Goal: Answer question/provide support: Share knowledge or assist other users

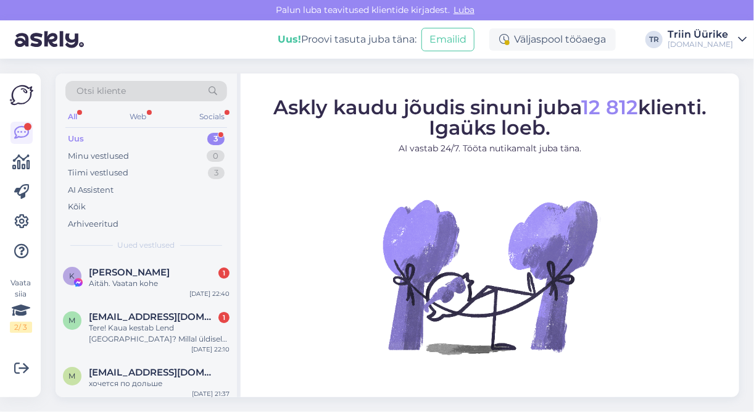
click at [133, 136] on div "Uus 3" at bounding box center [146, 138] width 162 height 17
click at [156, 270] on span "[PERSON_NAME]" at bounding box center [129, 272] width 81 height 11
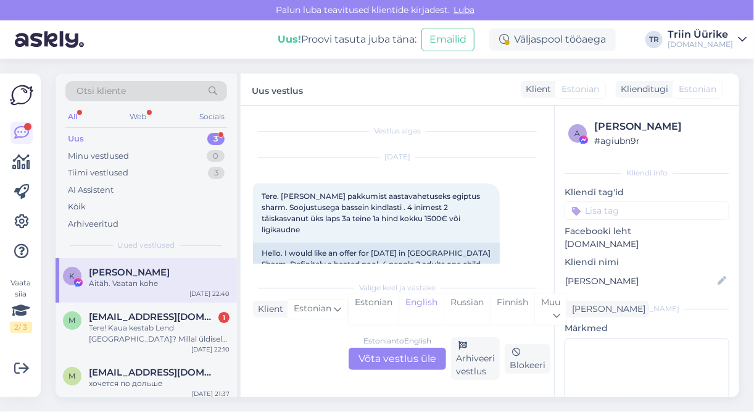
scroll to position [566, 0]
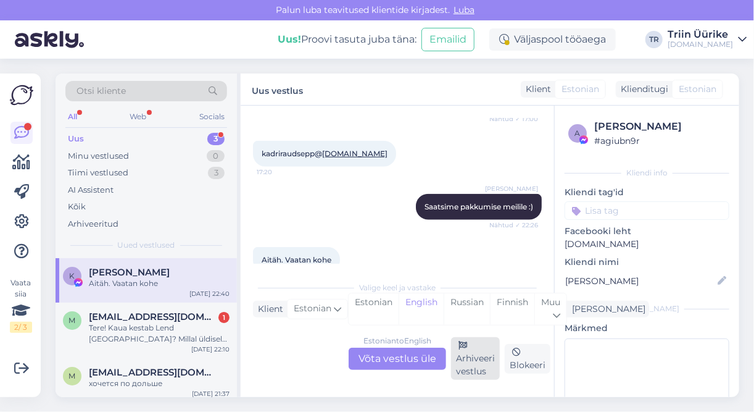
click at [493, 368] on div "Arhiveeri vestlus" at bounding box center [475, 358] width 49 height 43
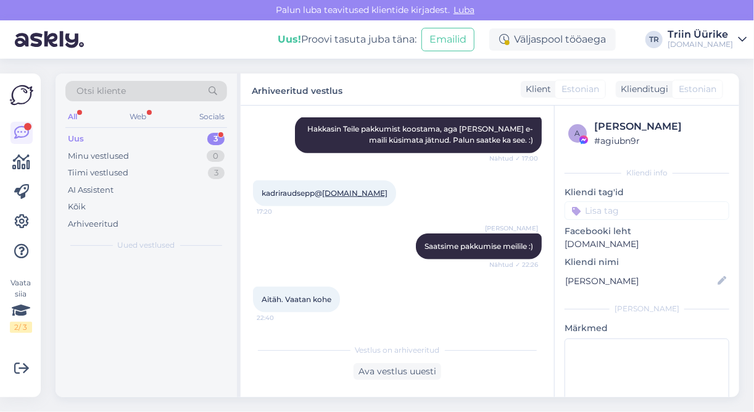
scroll to position [504, 0]
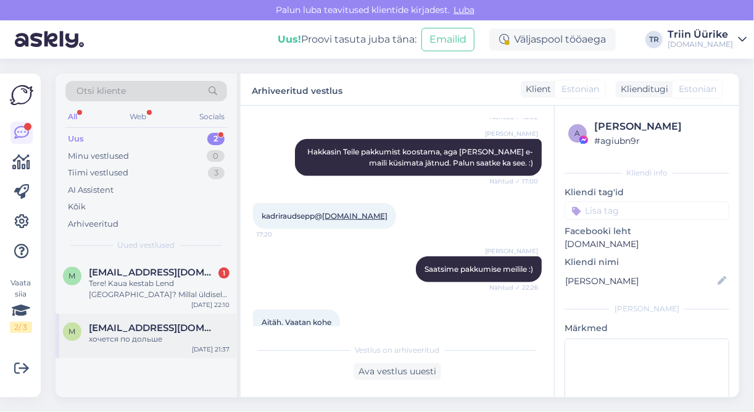
click at [163, 337] on div "хочется по дольше" at bounding box center [159, 338] width 141 height 11
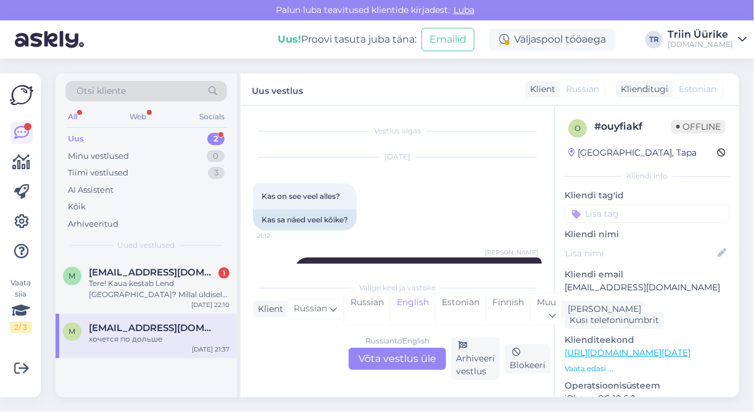
scroll to position [724, 0]
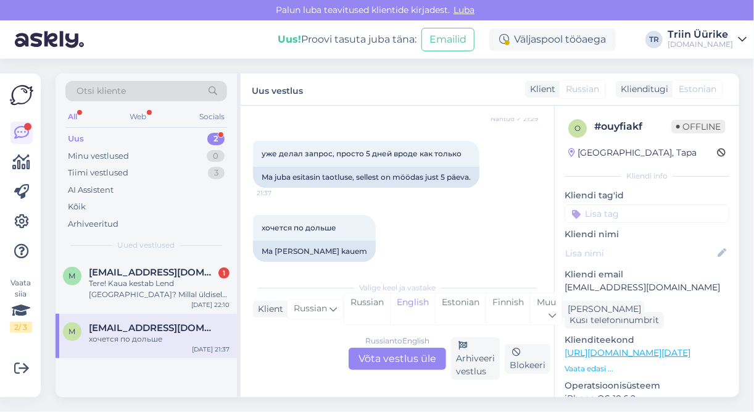
click at [422, 356] on div "Russian to English Võta vestlus üle" at bounding box center [398, 359] width 98 height 22
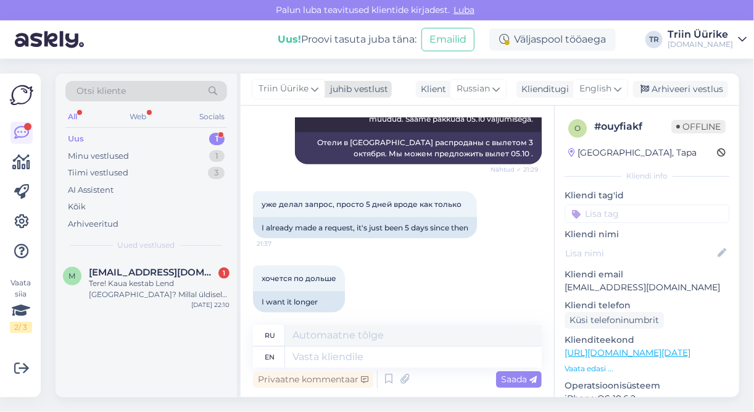
click at [301, 91] on span "Triin Üürike" at bounding box center [284, 89] width 50 height 14
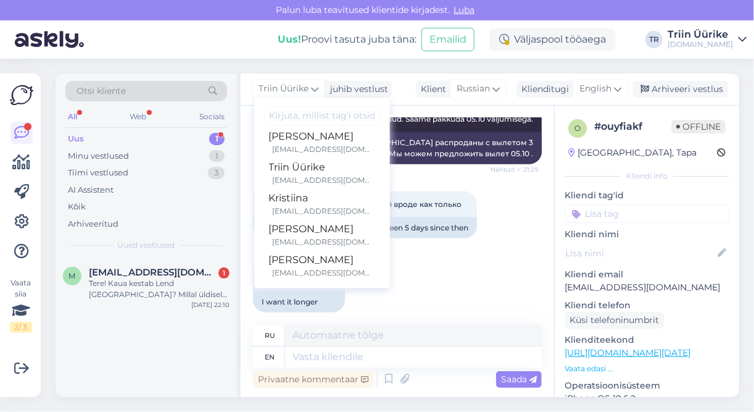
scroll to position [318, 0]
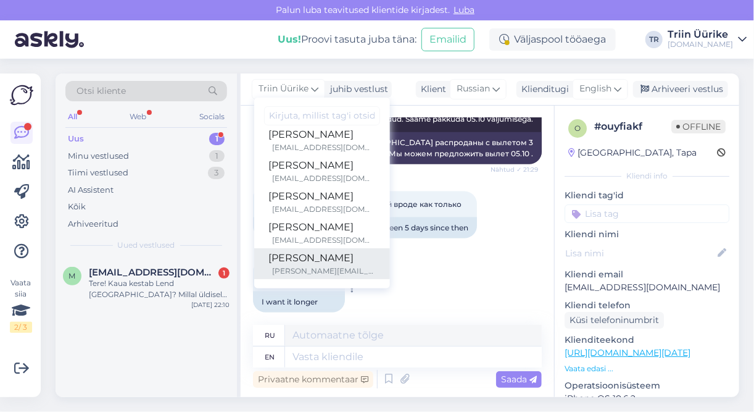
click at [354, 264] on div "[PERSON_NAME]" at bounding box center [322, 258] width 106 height 15
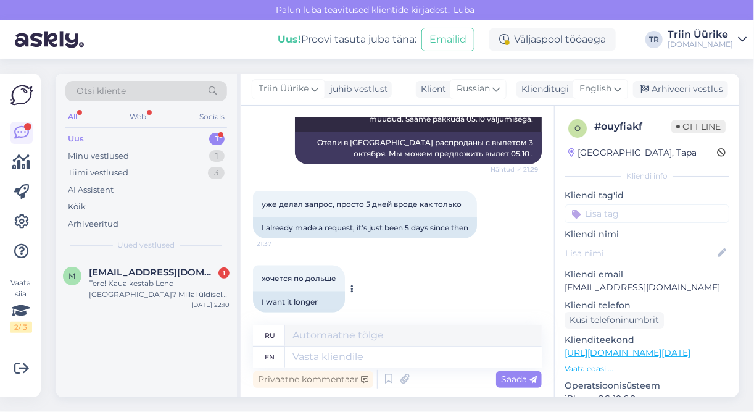
scroll to position [673, 0]
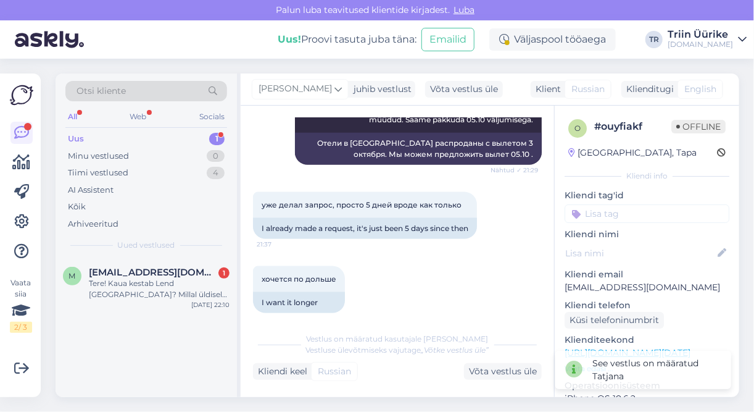
click at [87, 134] on div "Uus 1" at bounding box center [146, 138] width 162 height 17
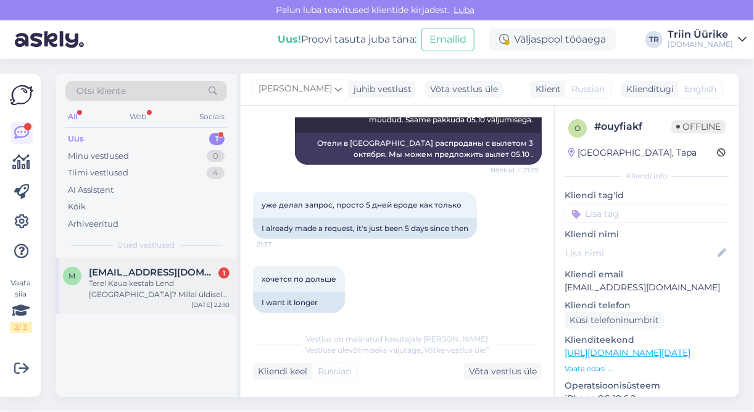
click at [143, 282] on div "Tere! Kaua kestab Lend Sri lankale? Millal üldiselt saabutakse sihtkohta? Reisi…" at bounding box center [159, 289] width 141 height 22
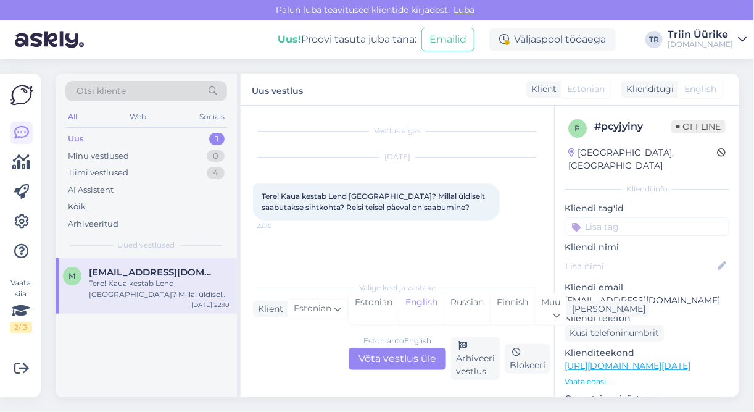
scroll to position [0, 0]
click at [433, 352] on div "Estonian to English Võta vestlus üle" at bounding box center [398, 359] width 98 height 22
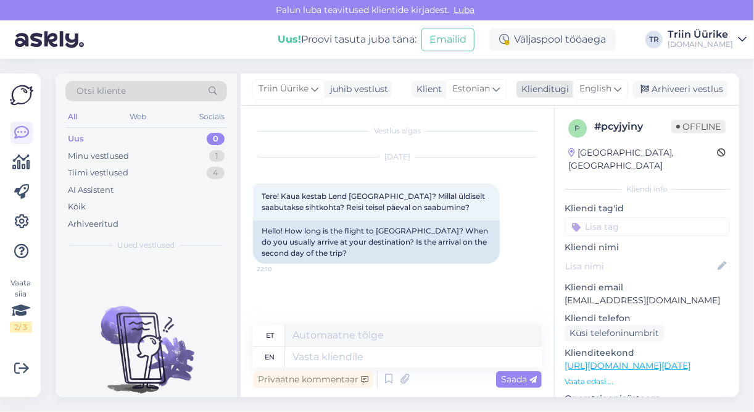
click at [591, 87] on span "English" at bounding box center [596, 89] width 32 height 14
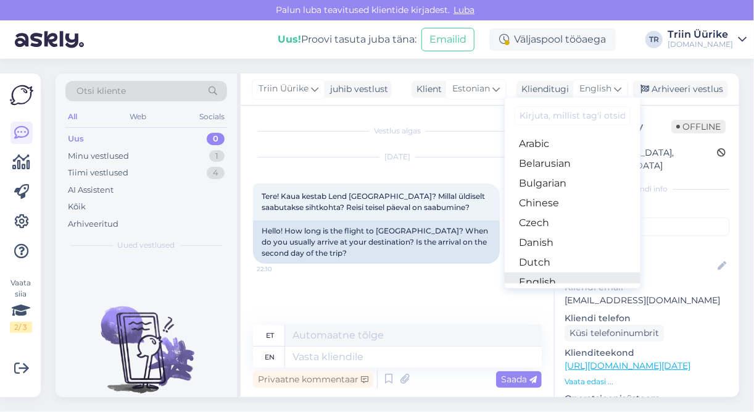
click at [563, 279] on link "English" at bounding box center [573, 282] width 136 height 20
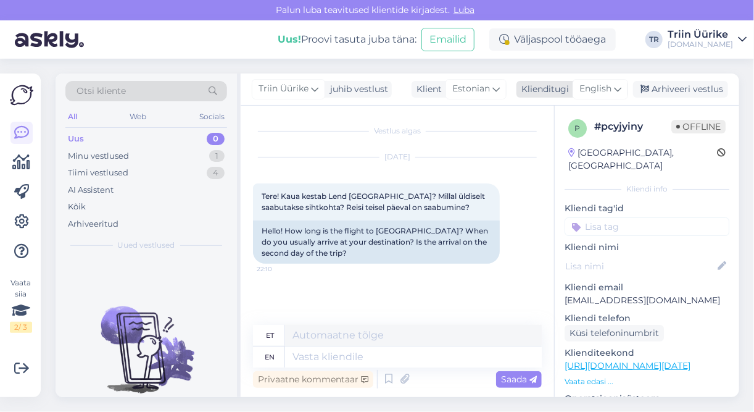
click at [602, 87] on span "English" at bounding box center [596, 89] width 32 height 14
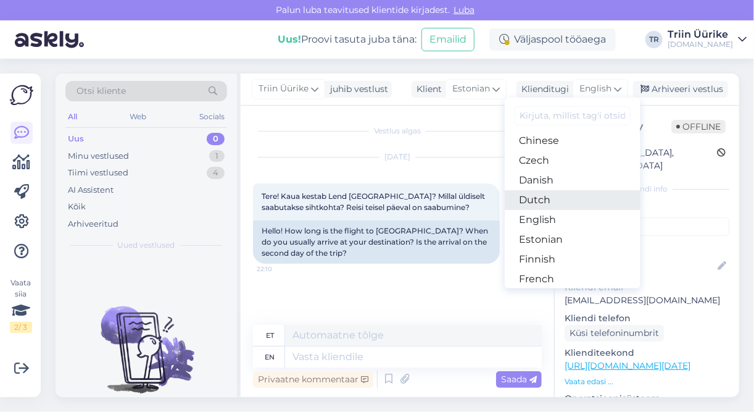
scroll to position [64, 0]
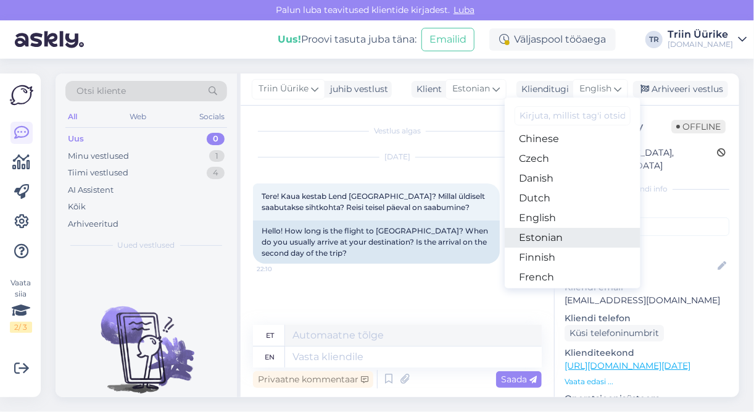
click at [562, 236] on link "Estonian" at bounding box center [573, 238] width 136 height 20
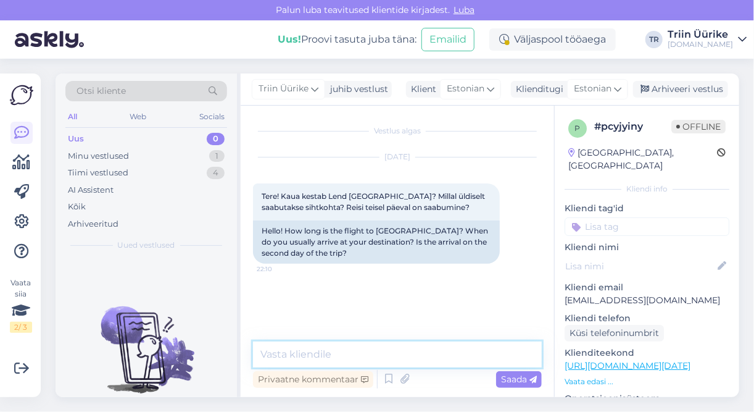
click at [387, 352] on textarea at bounding box center [397, 354] width 289 height 26
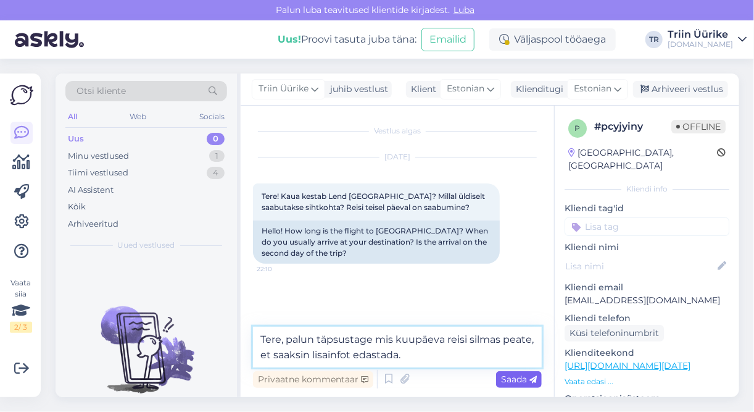
type textarea "Tere, palun täpsustage mis kuupäeva reisi silmas peate, et saaksin lisainfot ed…"
click at [514, 372] on div "Saada" at bounding box center [519, 379] width 46 height 17
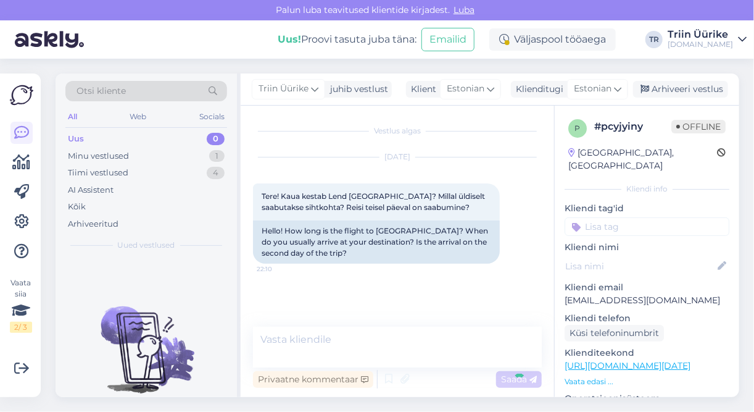
scroll to position [36, 0]
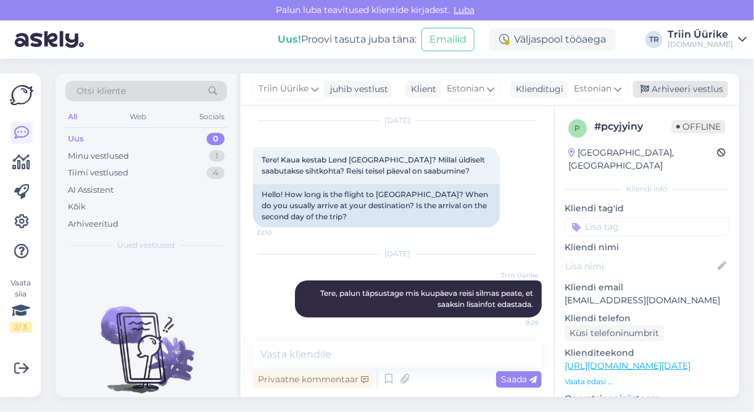
click at [662, 94] on div "Arhiveeri vestlus" at bounding box center [680, 89] width 95 height 17
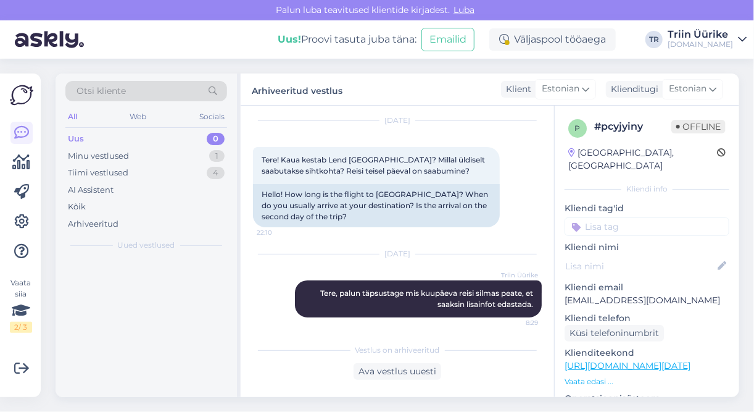
scroll to position [41, 0]
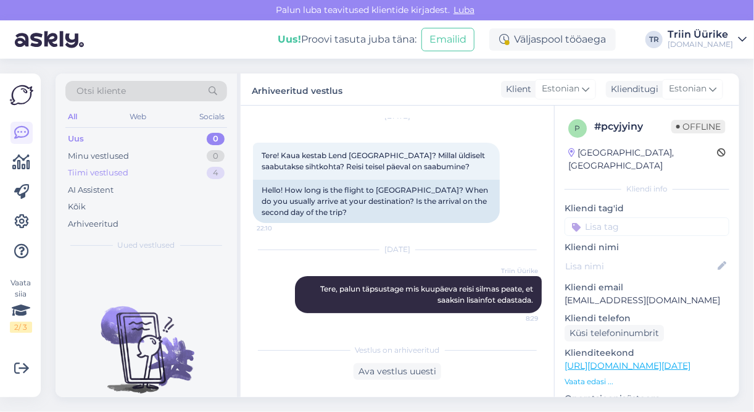
click at [123, 172] on div "Tiimi vestlused" at bounding box center [98, 173] width 60 height 12
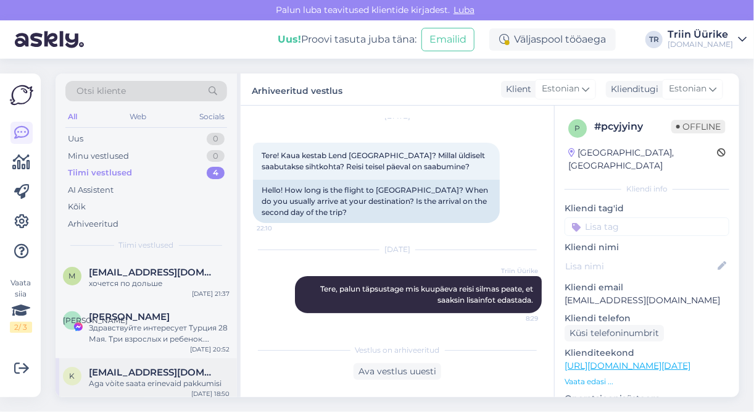
click at [203, 378] on div "Aga vòite saata erinevaid pakkumisi" at bounding box center [159, 383] width 141 height 11
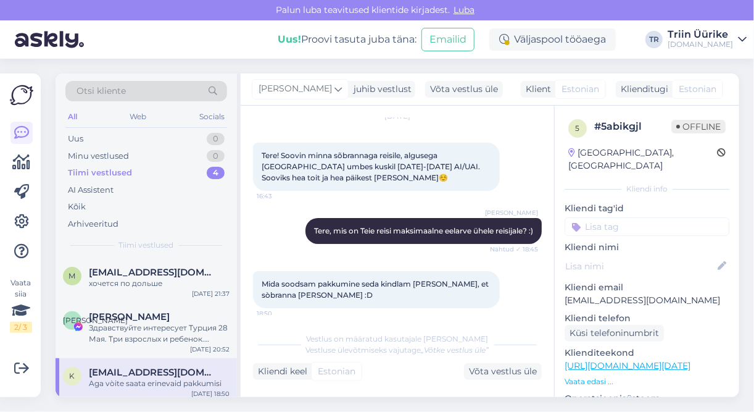
scroll to position [100, 0]
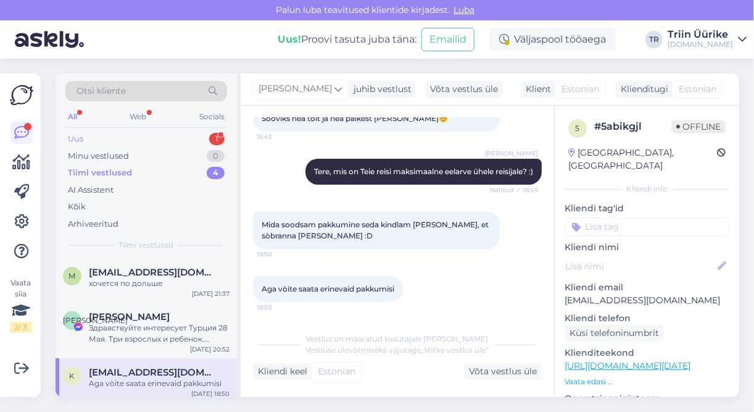
click at [84, 140] on div "Uus 1" at bounding box center [146, 138] width 162 height 17
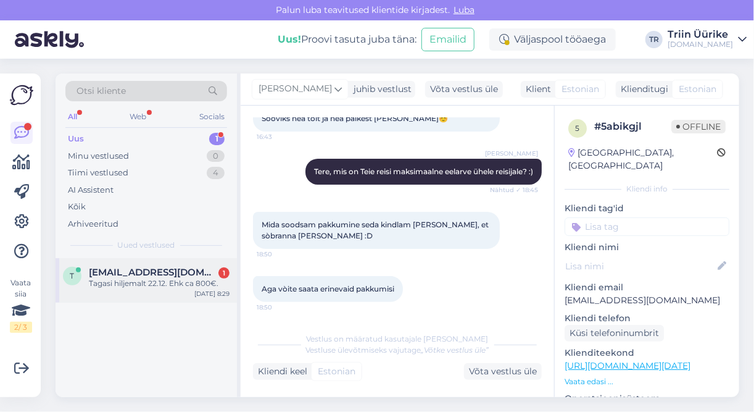
click at [152, 282] on div "Tagasi hiljemalt 22.12. Ehk ca 800€." at bounding box center [159, 283] width 141 height 11
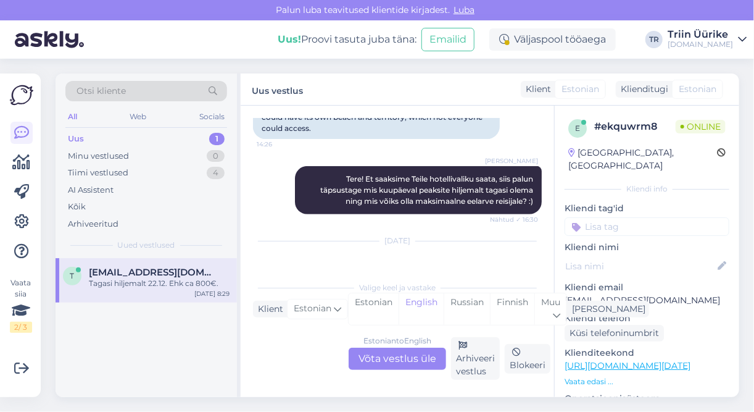
scroll to position [364, 0]
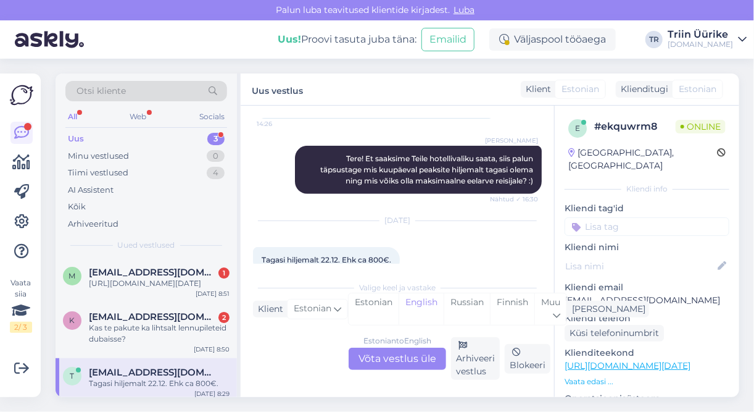
click at [162, 137] on div "Uus 3" at bounding box center [146, 138] width 162 height 17
click at [188, 340] on div "Kas te pakute ka lihtsalt lennupileteid dubaisse?" at bounding box center [159, 333] width 141 height 22
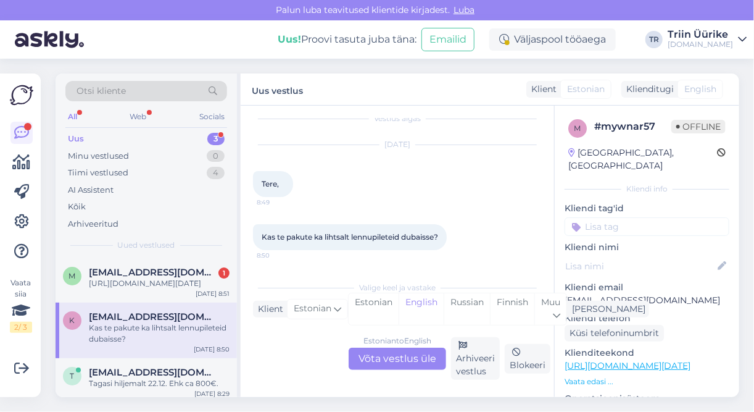
scroll to position [12, 0]
click at [410, 349] on div "Estonian to English Võta vestlus üle" at bounding box center [398, 359] width 98 height 22
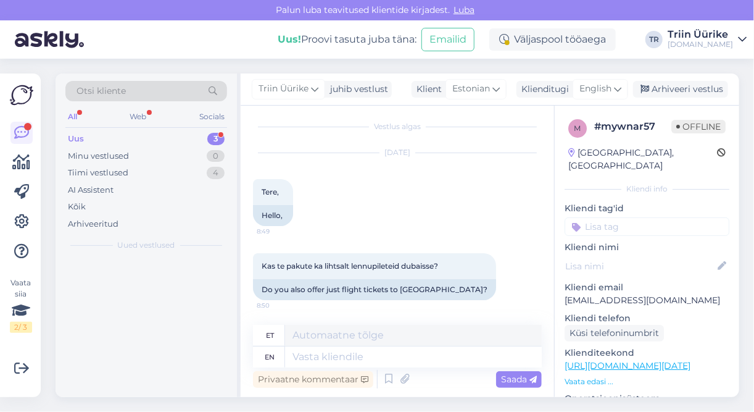
scroll to position [3, 0]
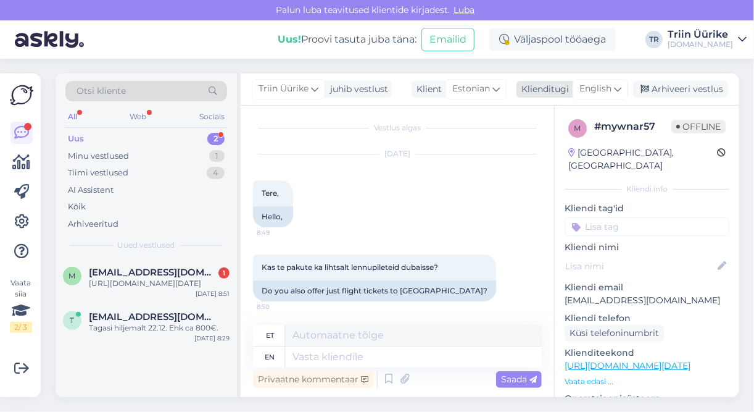
click at [598, 88] on span "English" at bounding box center [596, 89] width 32 height 14
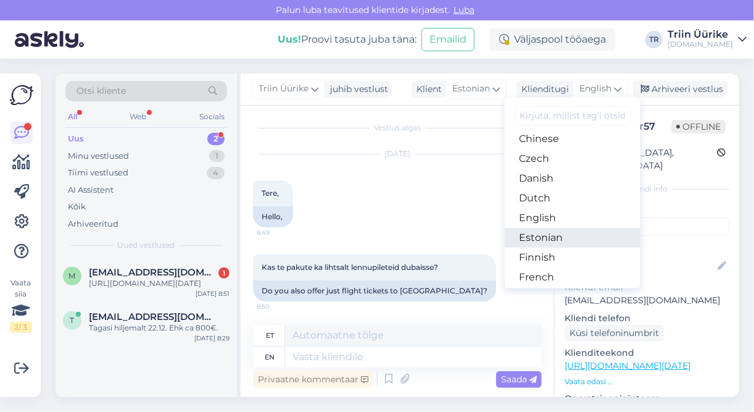
click at [562, 243] on link "Estonian" at bounding box center [573, 238] width 136 height 20
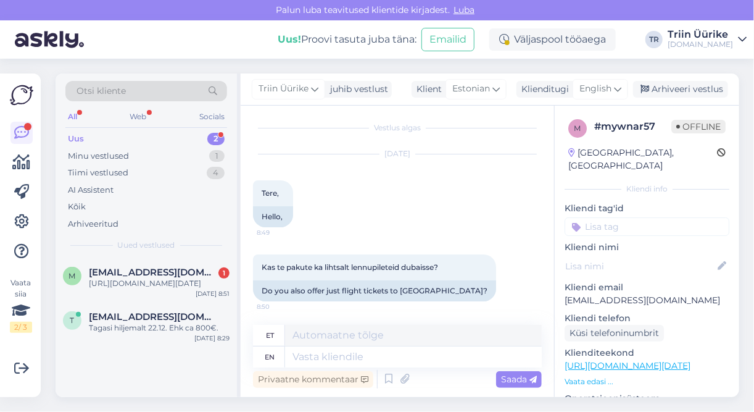
scroll to position [0, 0]
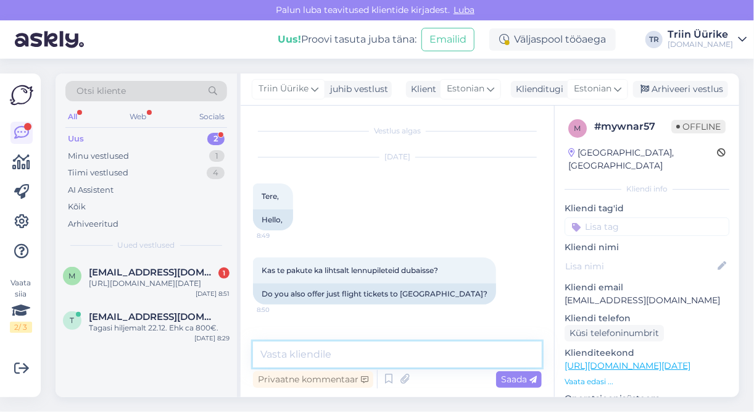
click at [461, 352] on textarea at bounding box center [397, 354] width 289 height 26
type textarea "Tere, ikka pakume. Millal soovite reisida?"
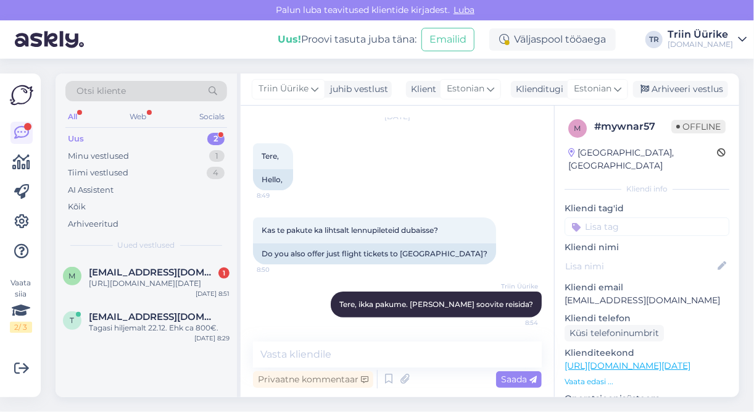
click at [161, 142] on div "Uus 2" at bounding box center [146, 138] width 162 height 17
click at [183, 278] on div "https://tuusik.ee/et/reisiotsing/431917772?0=et&date=2026-01-09&nights=3" at bounding box center [159, 283] width 141 height 11
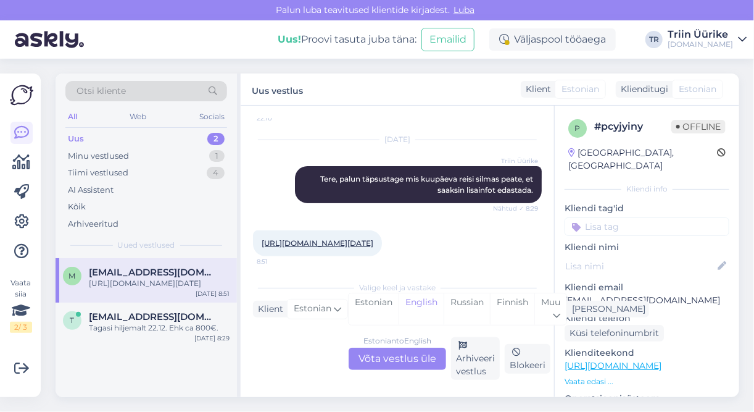
scroll to position [167, 0]
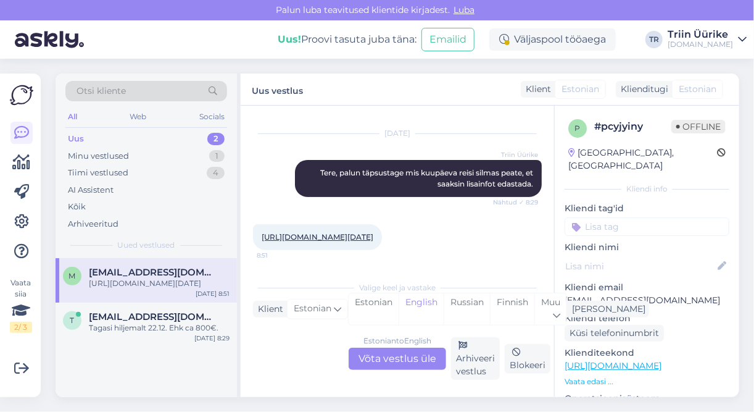
click at [373, 232] on link "https://tuusik.ee/et/reisiotsing/431917772?0=et&date=2026-01-09&nights=3" at bounding box center [318, 236] width 112 height 9
click at [417, 349] on div "Estonian to English Võta vestlus üle" at bounding box center [398, 359] width 98 height 22
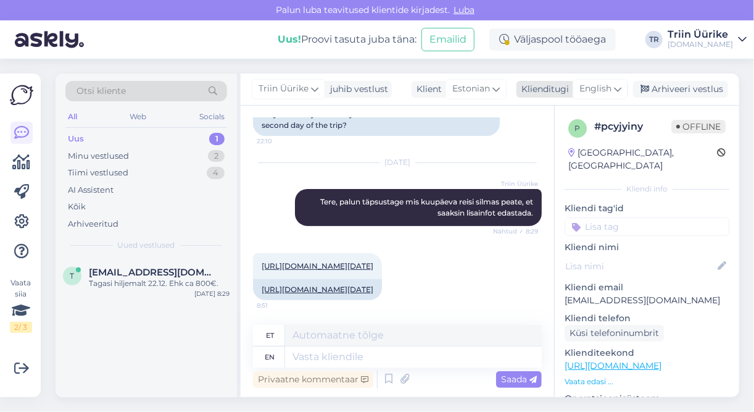
click at [601, 92] on span "English" at bounding box center [596, 89] width 32 height 14
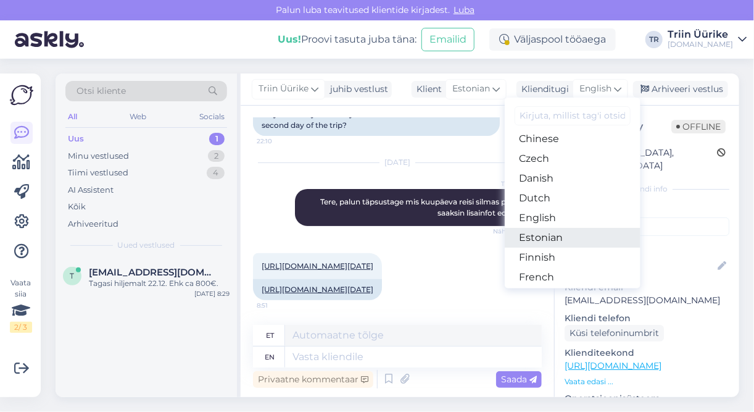
click at [567, 237] on link "Estonian" at bounding box center [573, 238] width 136 height 20
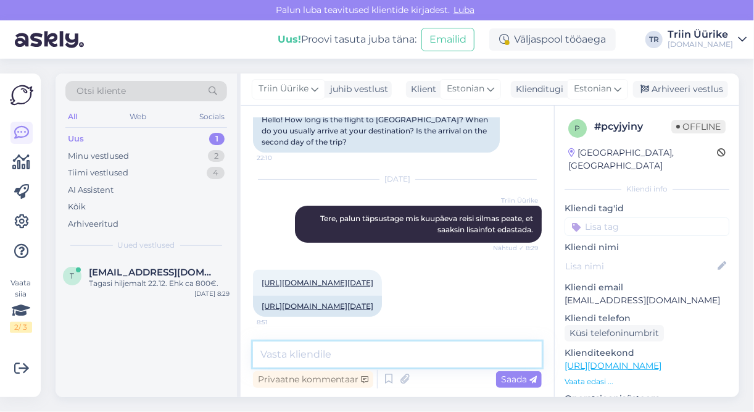
click at [377, 356] on textarea at bounding box center [397, 354] width 289 height 26
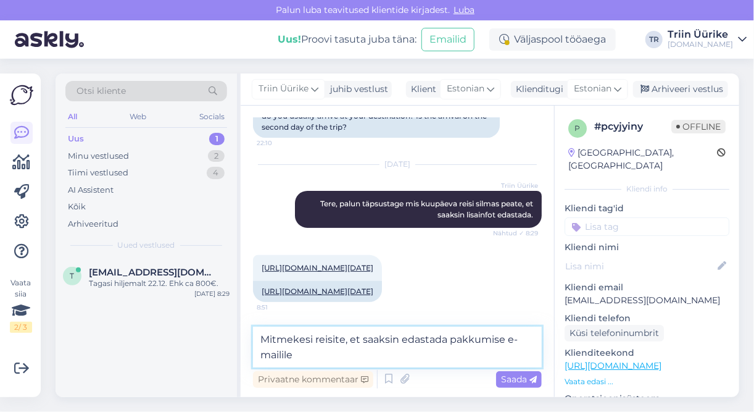
type textarea "Mitmekesi reisite, et saaksin edastada pakkumise e-mailile`"
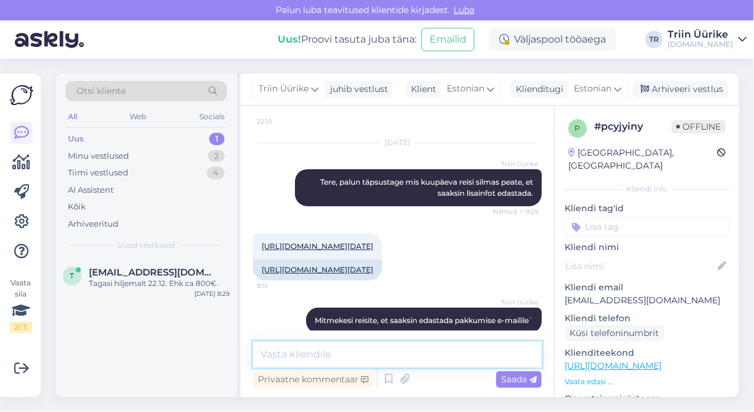
scroll to position [186, 0]
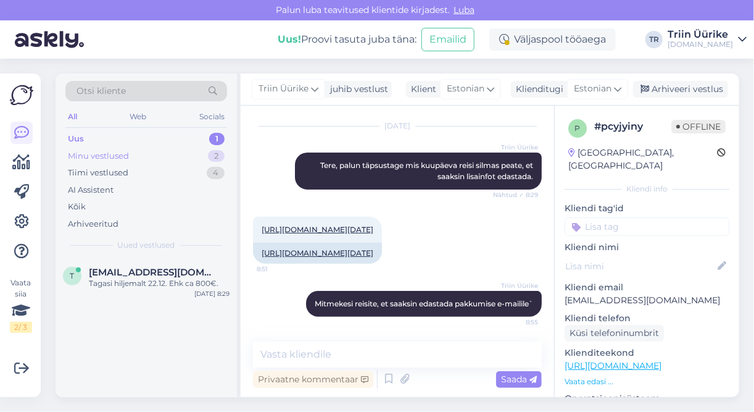
click at [169, 156] on div "Minu vestlused 2" at bounding box center [146, 156] width 162 height 17
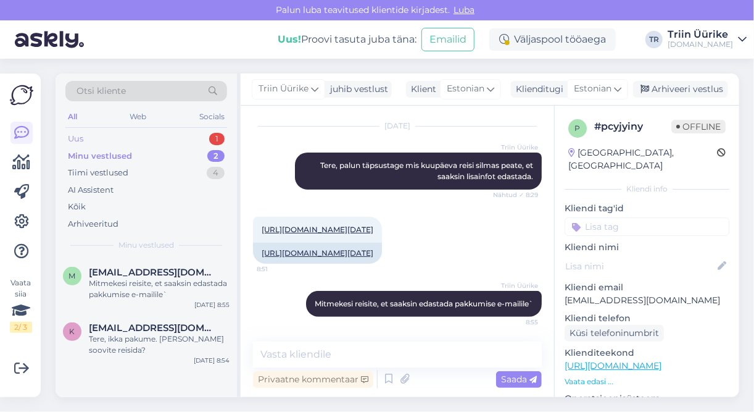
click at [125, 141] on div "Uus 1" at bounding box center [146, 138] width 162 height 17
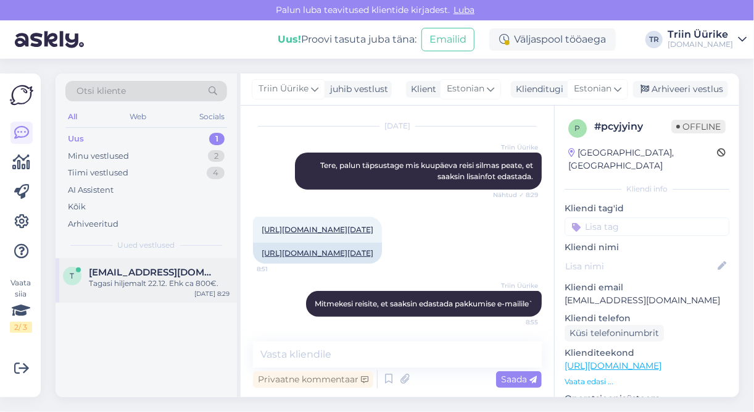
click at [151, 270] on span "[EMAIL_ADDRESS][DOMAIN_NAME]" at bounding box center [153, 272] width 128 height 11
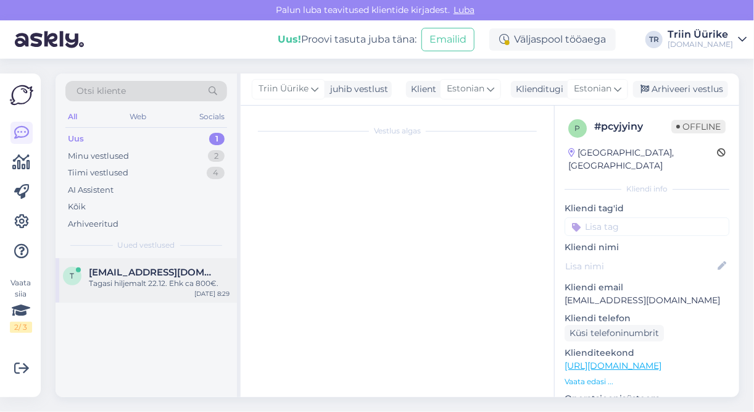
scroll to position [364, 0]
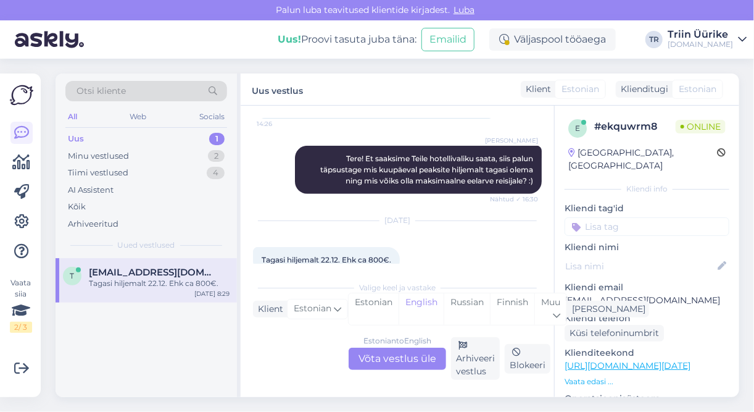
click at [665, 294] on p "[EMAIL_ADDRESS][DOMAIN_NAME]" at bounding box center [647, 300] width 165 height 13
drag, startPoint x: 665, startPoint y: 290, endPoint x: 679, endPoint y: 295, distance: 15.0
click at [678, 295] on div "e # ekquwrm8 Online Estonia, Narva Kliendi info Kliendi tag'id Kliendi nimi Kli…" at bounding box center [647, 366] width 185 height 520
drag, startPoint x: 573, startPoint y: 286, endPoint x: 664, endPoint y: 285, distance: 90.8
click at [664, 294] on p "[EMAIL_ADDRESS][DOMAIN_NAME]" at bounding box center [647, 300] width 165 height 13
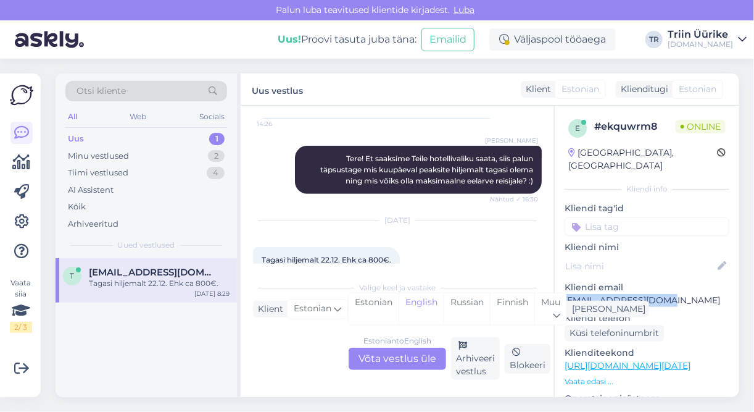
copy p "[EMAIL_ADDRESS][DOMAIN_NAME]"
click at [167, 133] on div "Uus 1" at bounding box center [146, 138] width 162 height 17
click at [186, 286] on div "Tagasi hiljemalt 22.12. Ehk ca 800€." at bounding box center [159, 283] width 141 height 11
click at [414, 364] on div "Estonian to English Võta vestlus üle" at bounding box center [398, 359] width 98 height 22
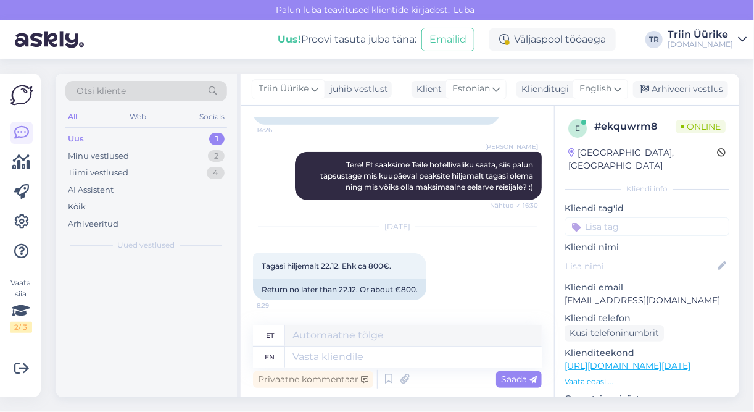
scroll to position [335, 0]
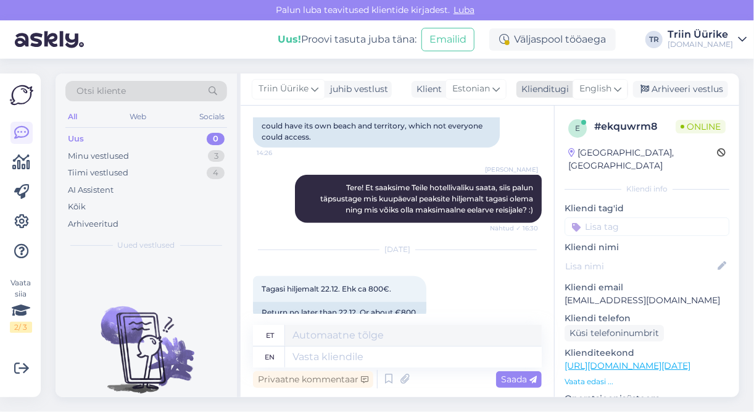
click at [610, 93] on span "English" at bounding box center [596, 89] width 32 height 14
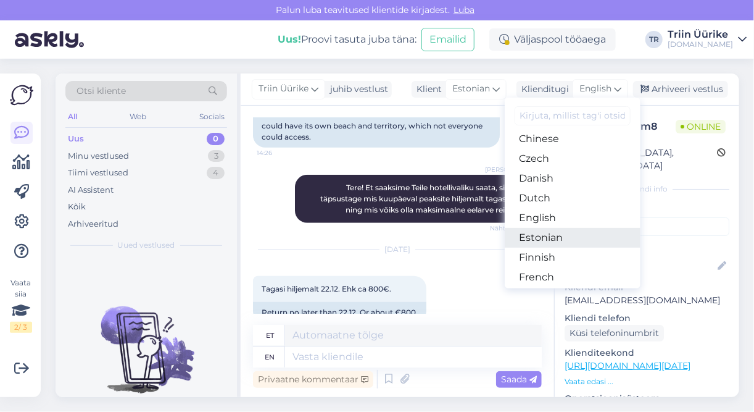
click at [583, 242] on link "Estonian" at bounding box center [573, 238] width 136 height 20
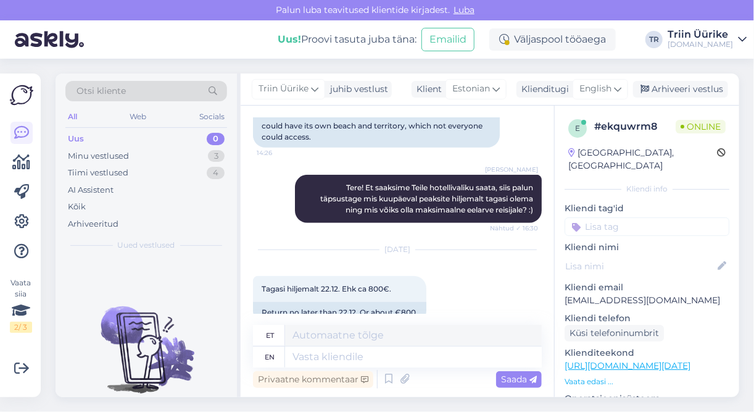
scroll to position [318, 0]
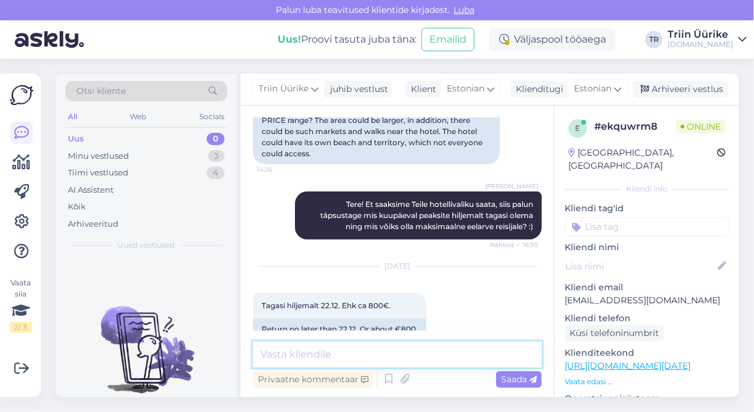
click at [498, 348] on textarea at bounding box center [397, 354] width 289 height 26
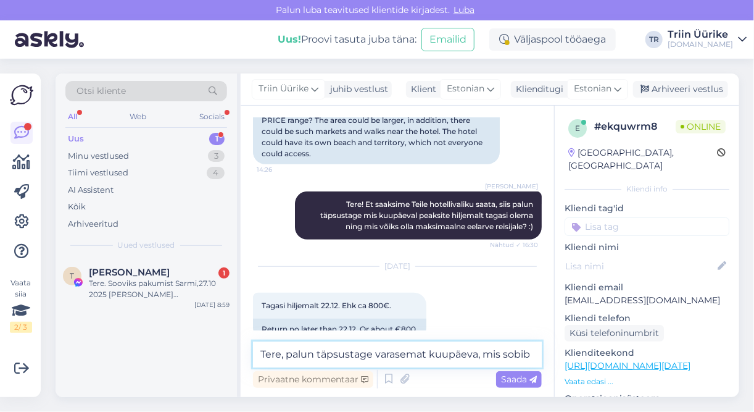
scroll to position [333, 0]
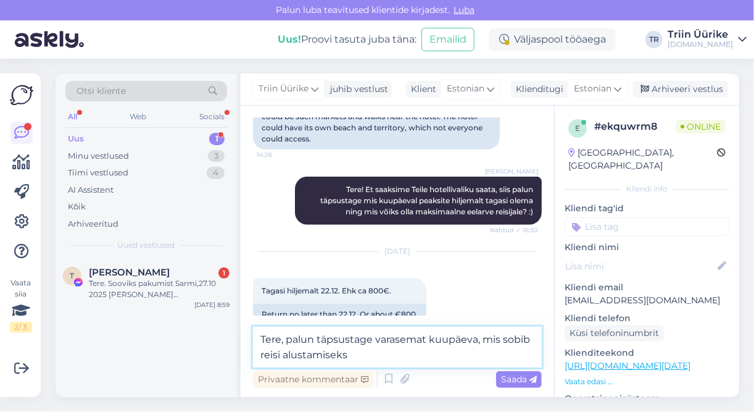
type textarea "Tere, palun täpsustage varasemat kuupäeva, mis sobib reisi alustamiseks."
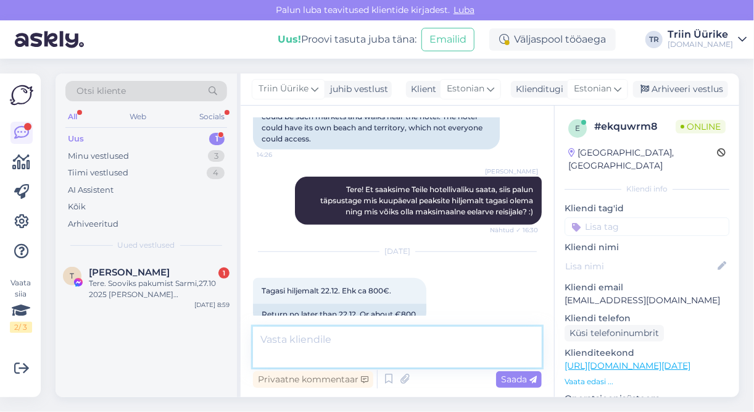
scroll to position [382, 0]
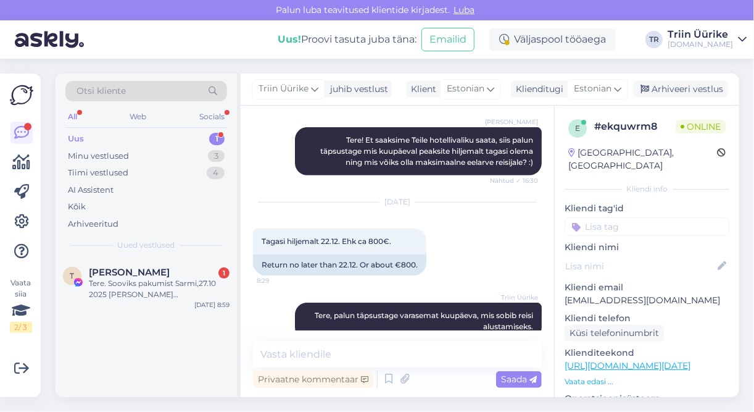
click at [130, 134] on div "Uus 1" at bounding box center [146, 138] width 162 height 17
click at [191, 288] on div "Tere. Sooviks pakumist Sarmi,27.10 2025 kahele puutoom@gmail.com Toomas 53492771" at bounding box center [159, 289] width 141 height 22
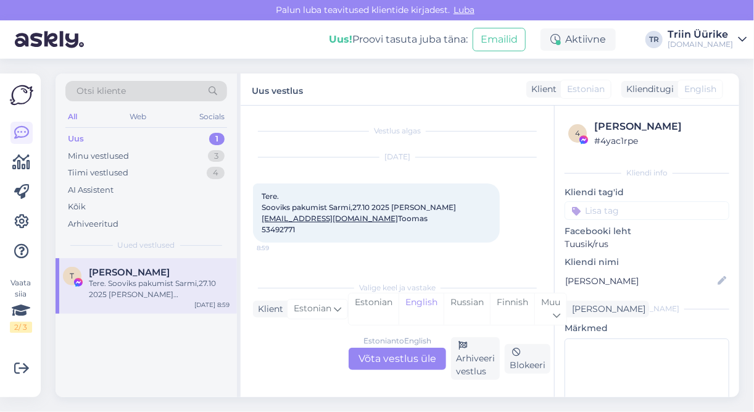
click at [402, 362] on div "Estonian to English Võta vestlus üle" at bounding box center [398, 359] width 98 height 22
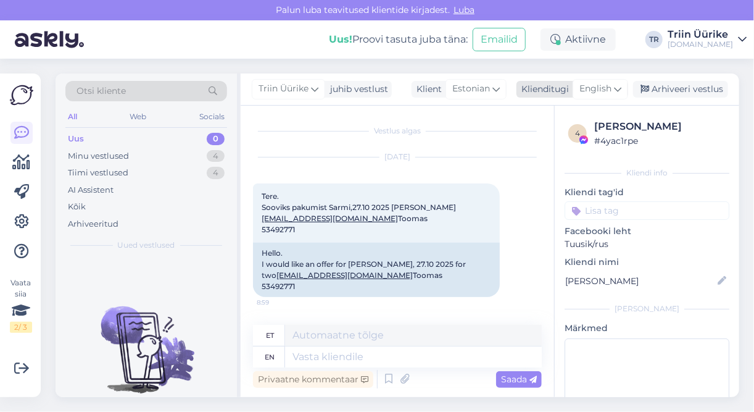
click at [605, 88] on span "English" at bounding box center [596, 89] width 32 height 14
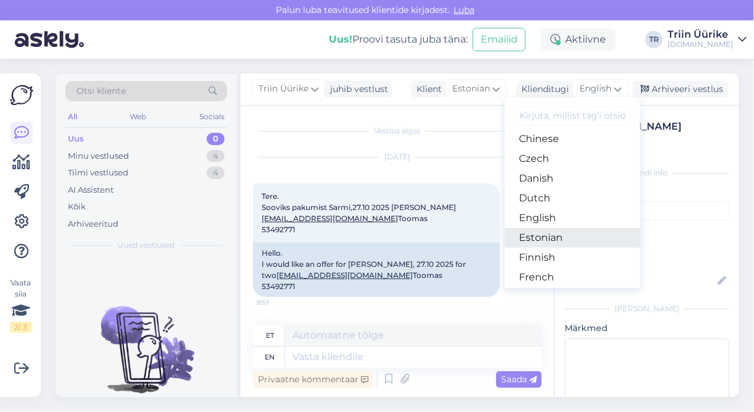
click at [593, 235] on link "Estonian" at bounding box center [573, 238] width 136 height 20
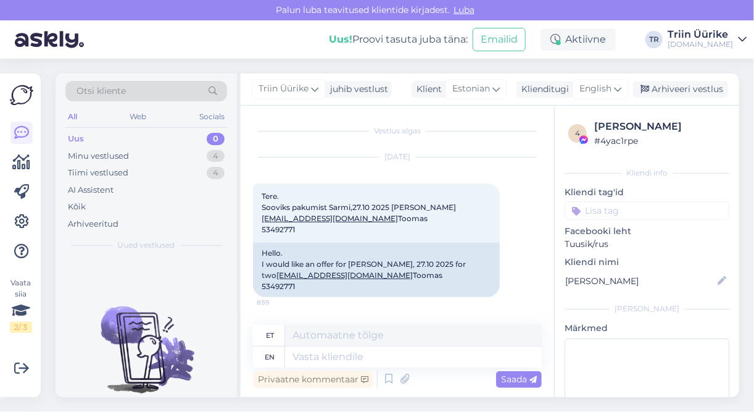
scroll to position [2, 0]
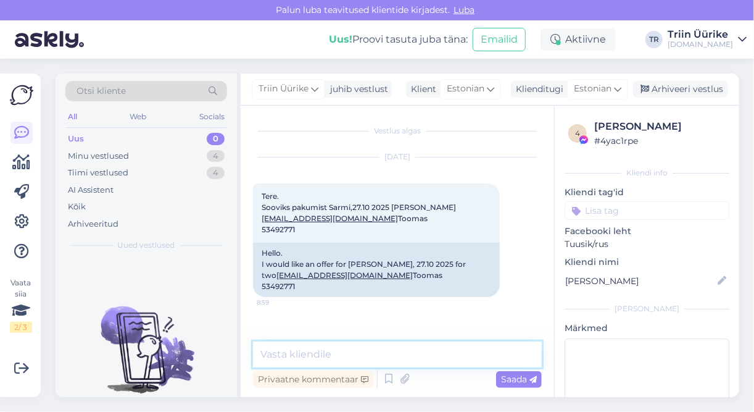
click at [417, 346] on textarea at bounding box center [397, 354] width 289 height 26
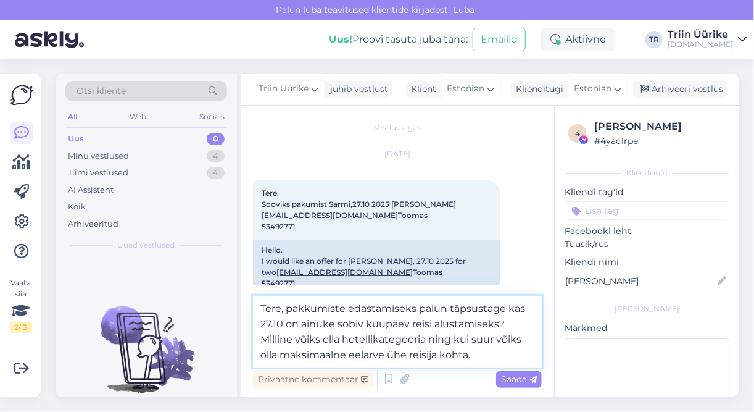
type textarea "Tere, pakkumiste edastamiseks palun täpsustage kas 27.10 on ainuke sobiv kuupäe…"
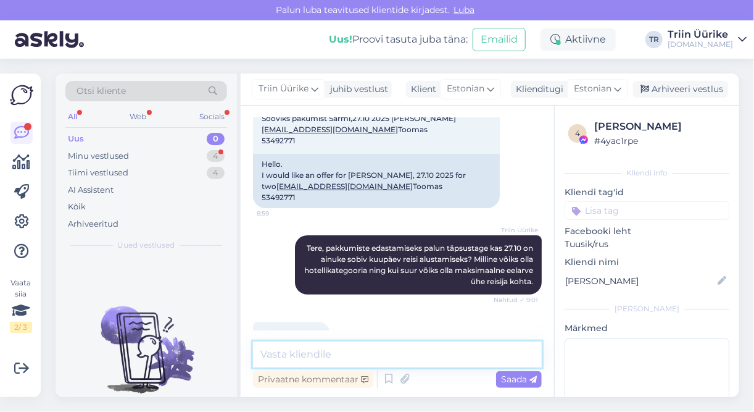
scroll to position [186, 0]
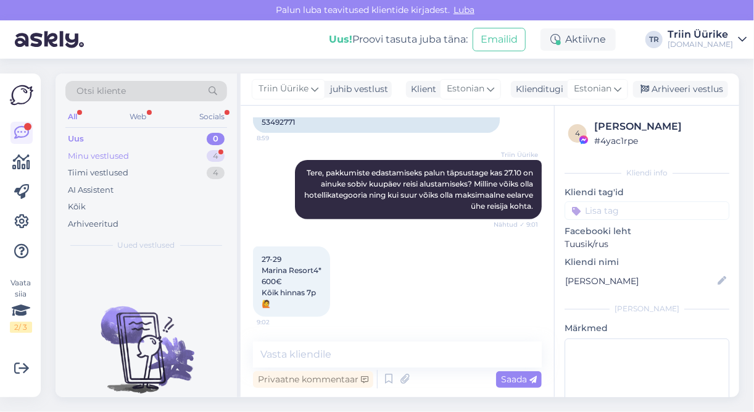
click at [143, 155] on div "Minu vestlused 4" at bounding box center [146, 156] width 162 height 17
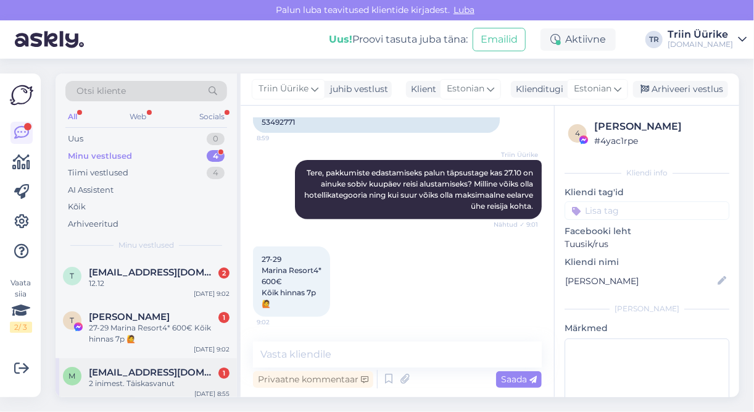
scroll to position [49, 0]
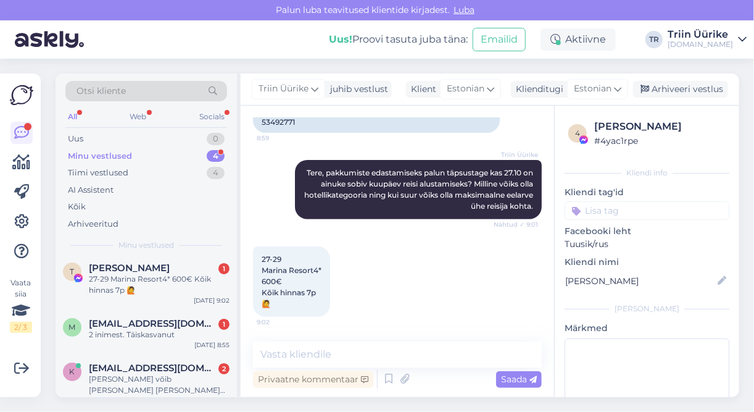
click at [174, 157] on div "Minu vestlused 4" at bounding box center [146, 156] width 162 height 17
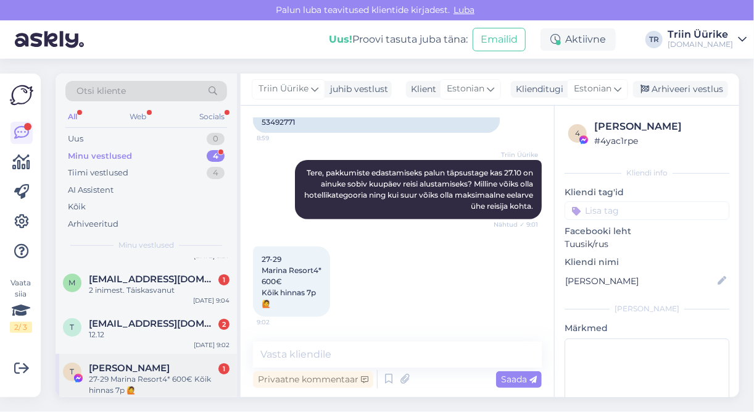
click at [165, 373] on div "27-29 Marina Resort4* 600€ Kõik hinnas 7p 🙋" at bounding box center [159, 384] width 141 height 22
click at [353, 352] on textarea at bounding box center [397, 354] width 289 height 26
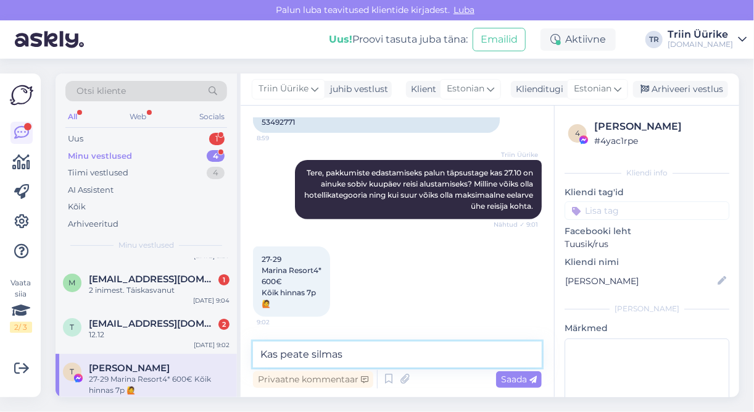
paste textarea "Marina Sharm Hotel 4* (Sharm El Sheikh/Naama Bay)"
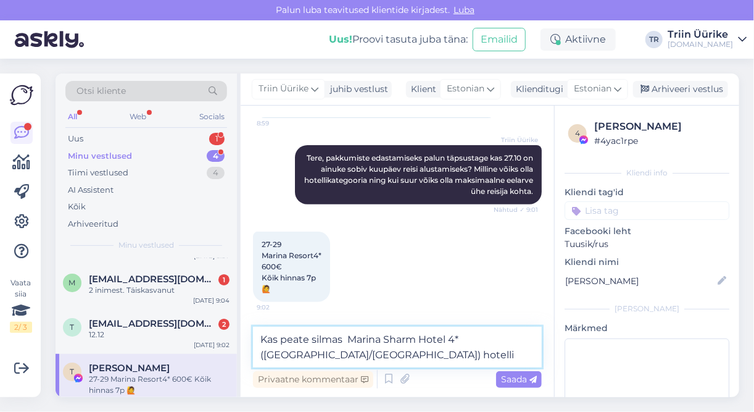
type textarea "Kas peate silmas Marina Sharm Hotel 4* (Sharm El Sheikh/Naama Bay) hotelli?"
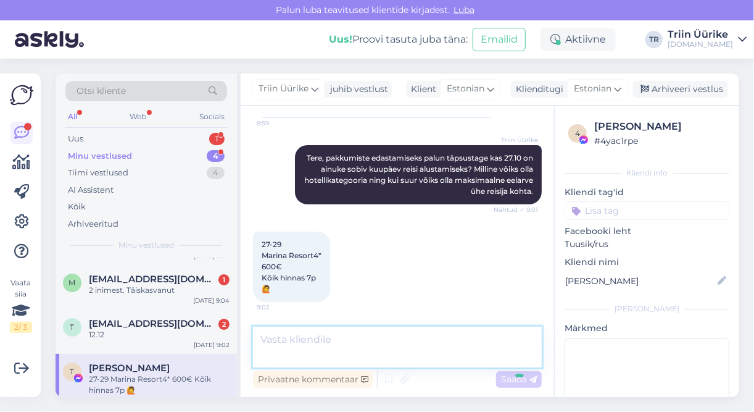
scroll to position [250, 0]
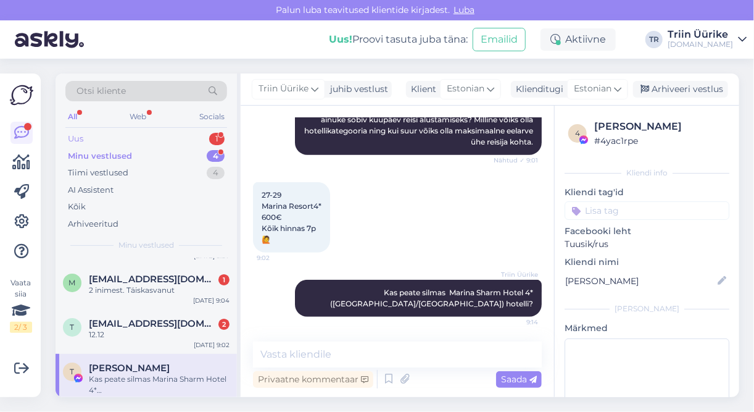
click at [148, 137] on div "Uus 1" at bounding box center [146, 138] width 162 height 17
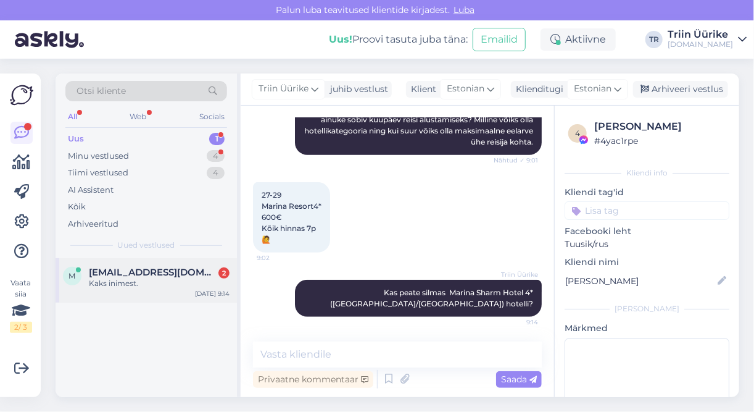
click at [188, 286] on div "Kaks inimest." at bounding box center [159, 283] width 141 height 11
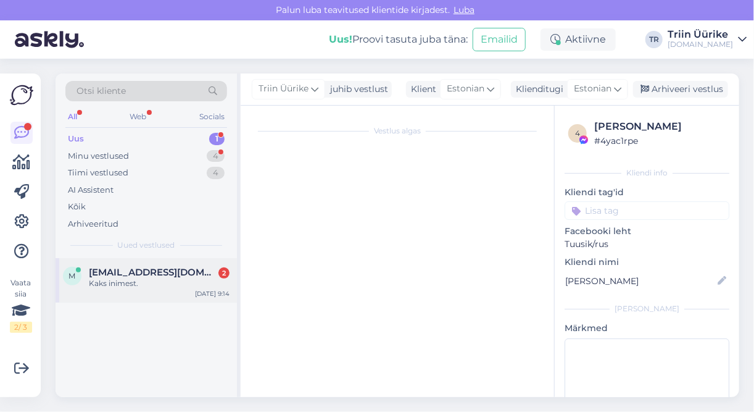
scroll to position [198, 0]
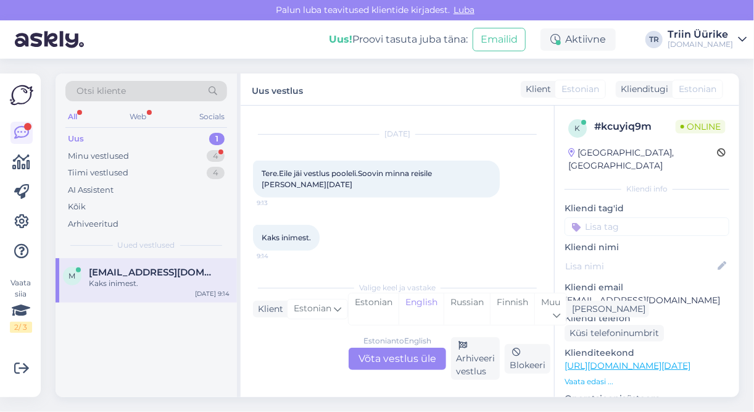
click at [427, 351] on div "Estonian to English Võta vestlus üle" at bounding box center [398, 359] width 98 height 22
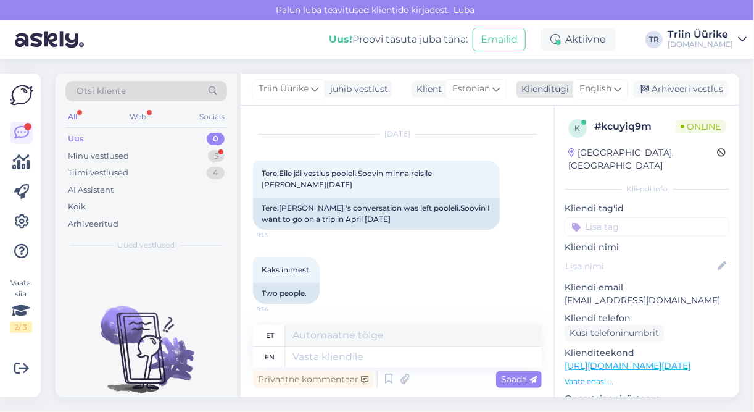
click at [611, 93] on span "English" at bounding box center [596, 89] width 32 height 14
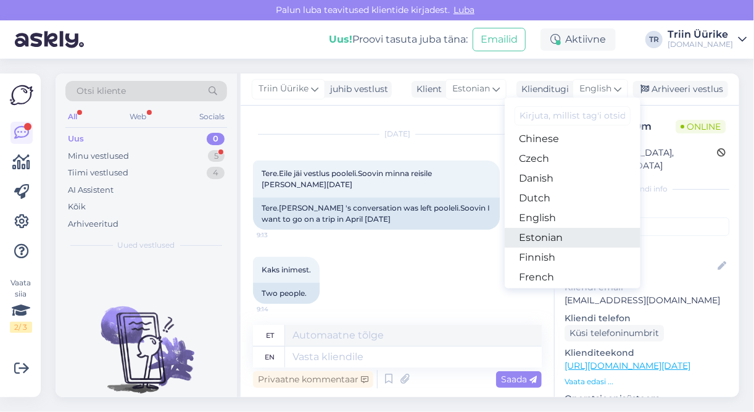
click at [580, 236] on link "Estonian" at bounding box center [573, 238] width 136 height 20
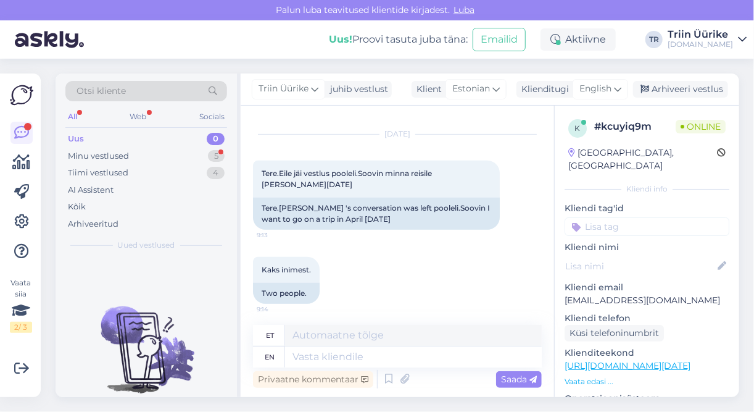
scroll to position [185, 0]
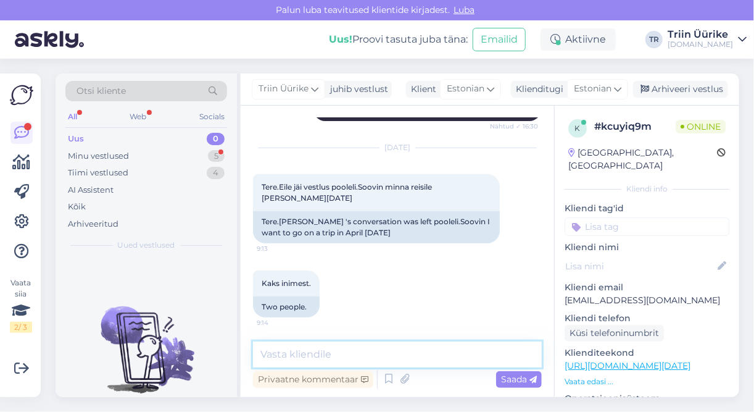
click at [432, 352] on textarea at bounding box center [397, 354] width 289 height 26
type textarea "Tere, palun täpsustage kuhu soovite reisida?"
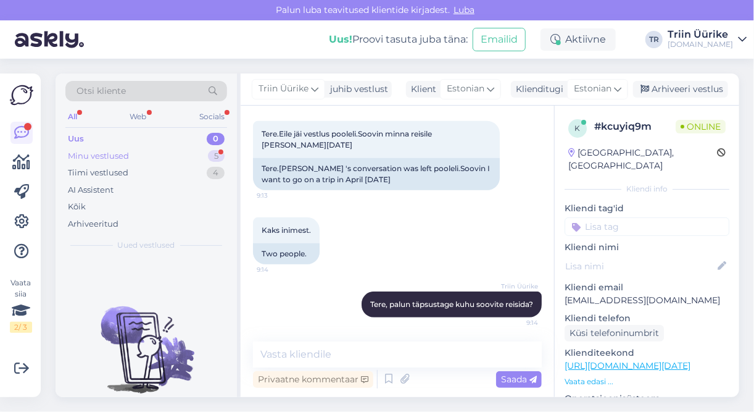
click at [88, 161] on div "Minu vestlused" at bounding box center [98, 156] width 61 height 12
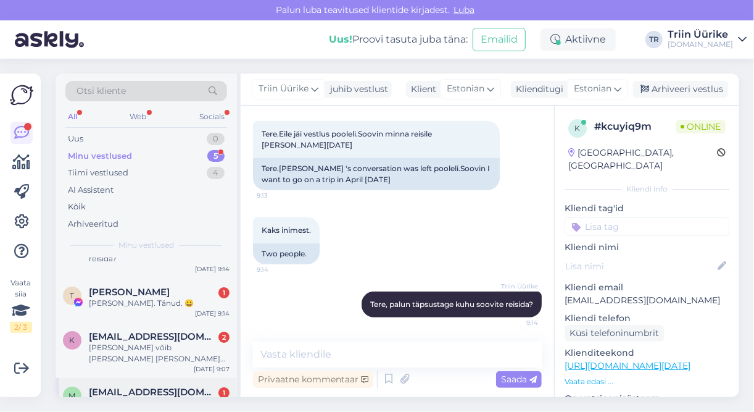
scroll to position [0, 0]
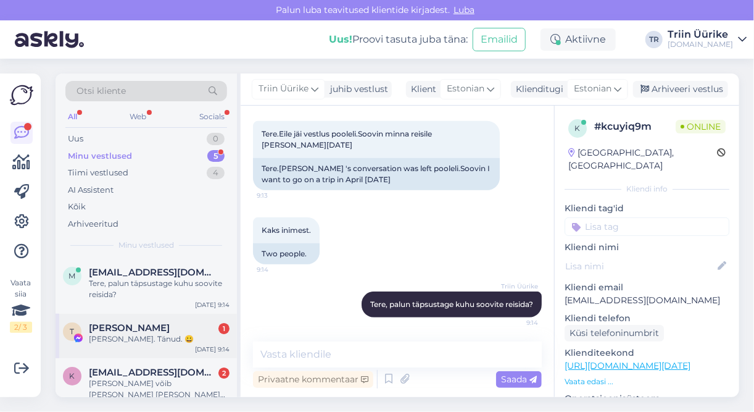
click at [177, 336] on div "Ja. Tänud. 😀" at bounding box center [159, 338] width 141 height 11
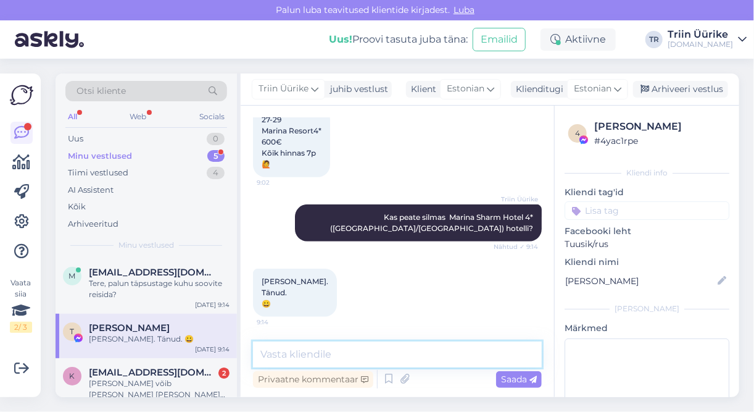
click at [333, 356] on textarea at bounding box center [397, 354] width 289 height 26
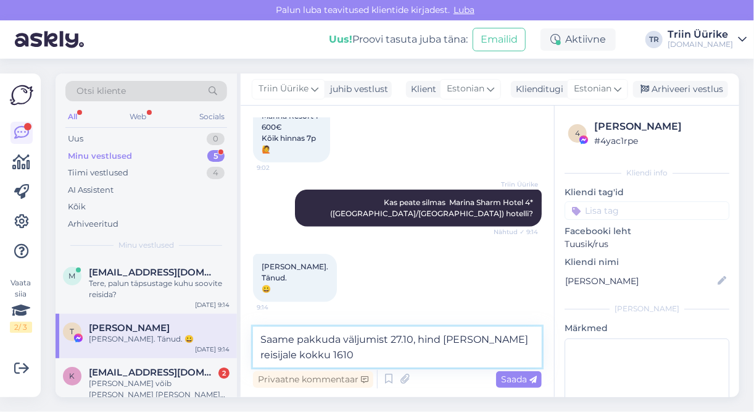
type textarea "Saame pakkuda väljumist 27.10, hind kahele reisijale kokku 1610 €"
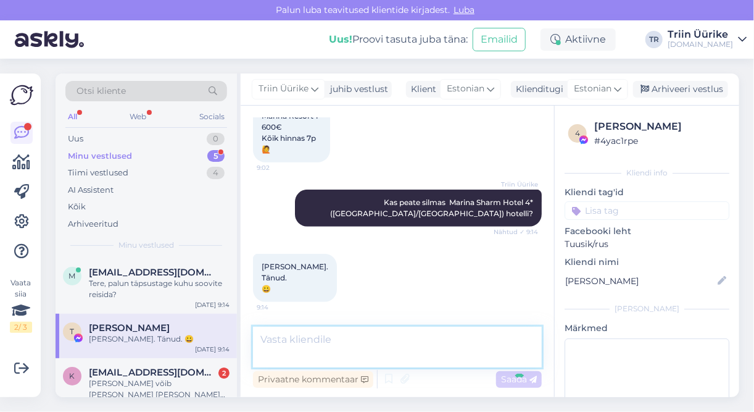
scroll to position [390, 0]
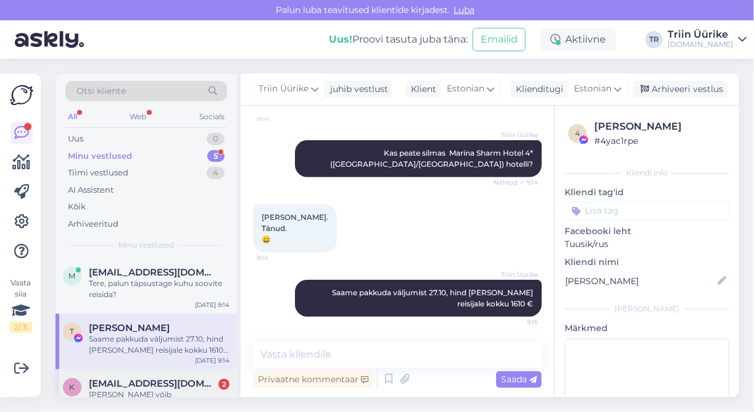
click at [180, 376] on div "k kadri.kiisk@hotmail.com 2 Kahele ja võib olla ka ilma kohvrita Oct 2 9:07" at bounding box center [146, 397] width 181 height 56
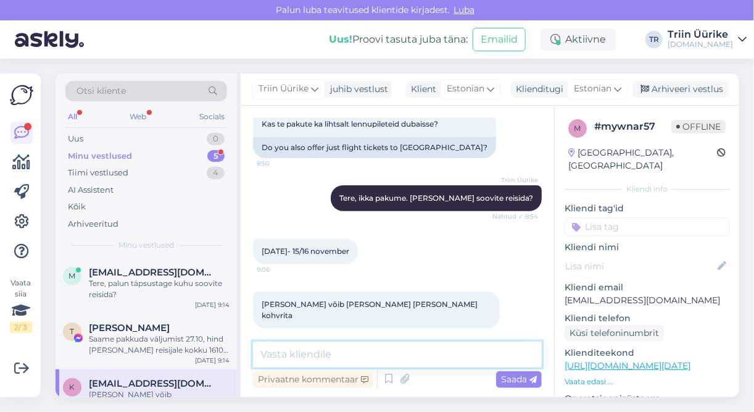
click at [446, 351] on textarea at bounding box center [397, 354] width 289 height 26
type textarea "S"
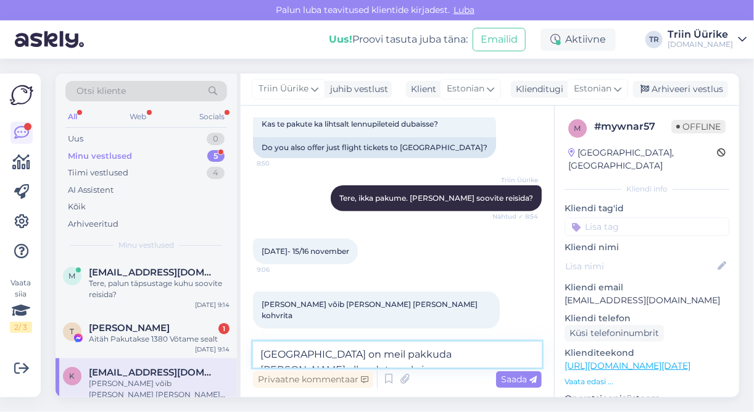
type textarea "Dubaisse on meil pakkuda lende alles detsembris."
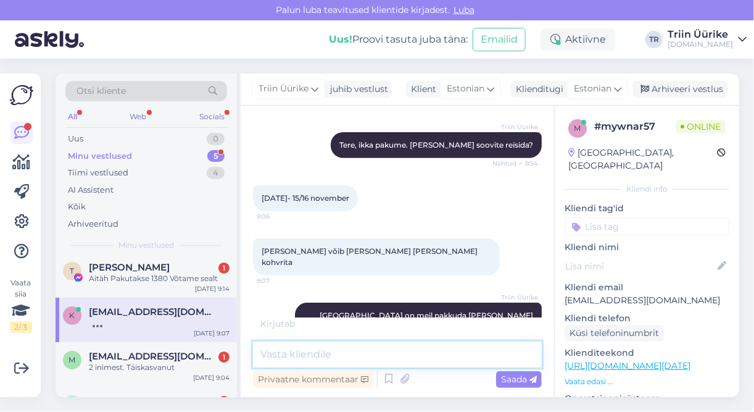
scroll to position [252, 0]
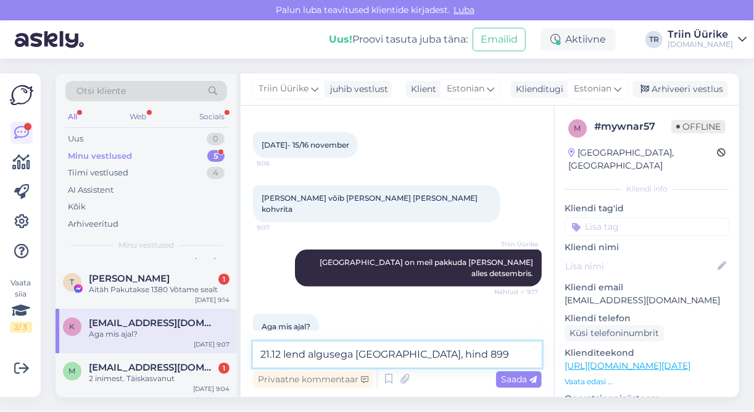
type textarea "21.12 lend algusega Riiast, hind 899 €"
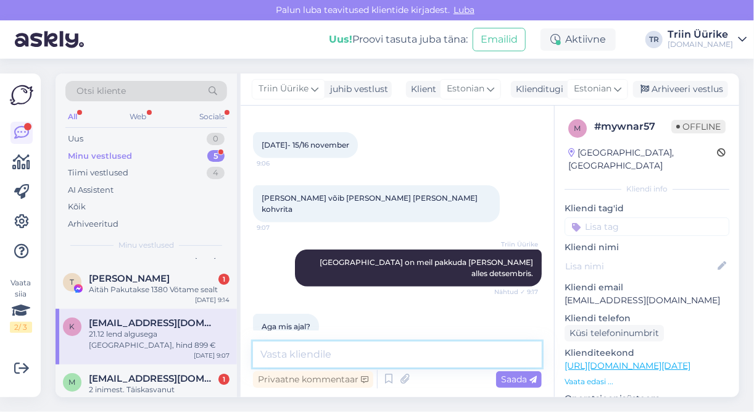
scroll to position [306, 0]
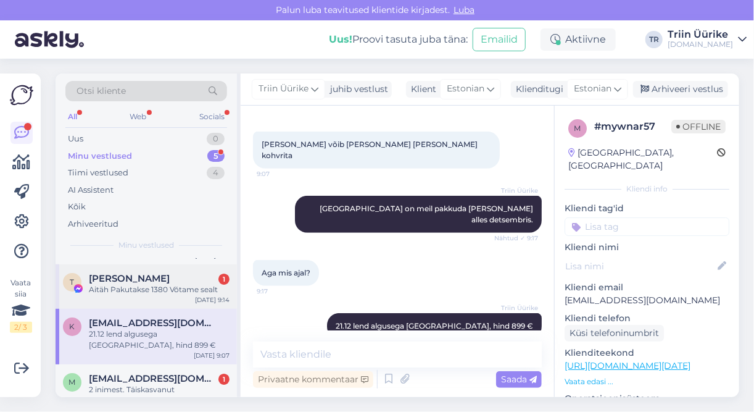
click at [165, 302] on div "T Toomas Valgemäe 1 Aitäh Pakutakse 1380 Võtame sealt Oct 2 9:14" at bounding box center [146, 286] width 181 height 44
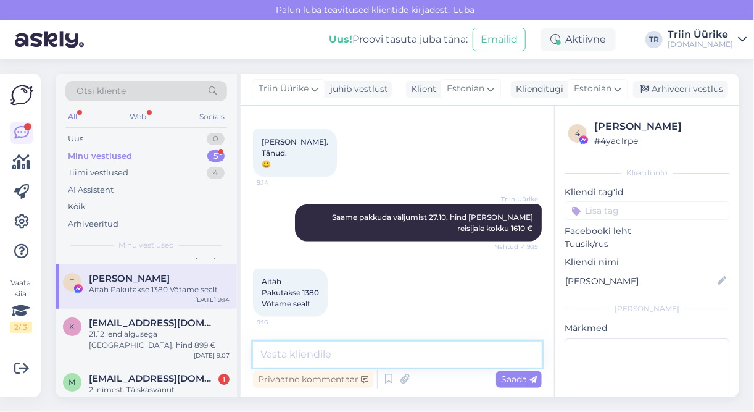
click at [414, 354] on textarea at bounding box center [397, 354] width 289 height 26
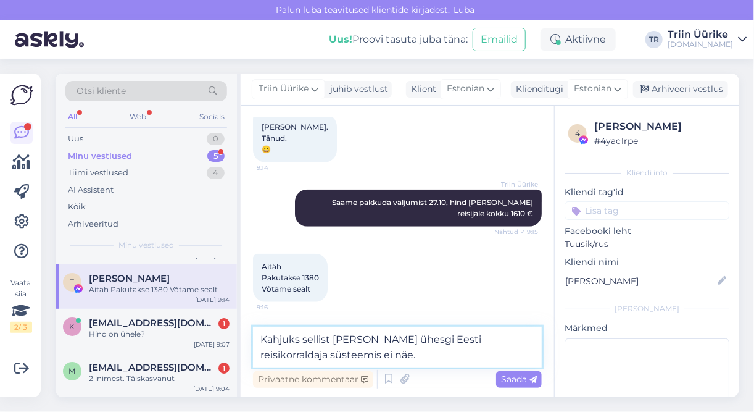
click at [393, 340] on textarea "Kahjuks sellist hinda ühesgi Eesti reisikorraldaja süsteemis ei näe." at bounding box center [397, 347] width 289 height 41
type textarea "Kahjuks sellist hinda üheski Eesti reisikorraldaja süsteemis ei näe."
click at [526, 380] on span "Saada" at bounding box center [519, 378] width 36 height 11
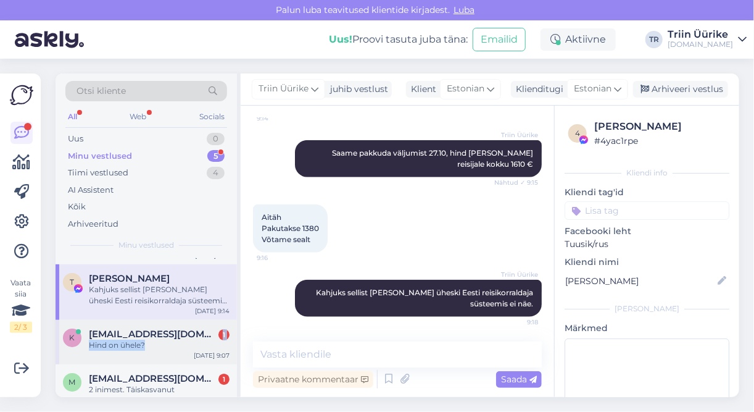
click at [184, 338] on div "kadri.kiisk@hotmail.com 1 Hind on ühele?" at bounding box center [159, 339] width 141 height 22
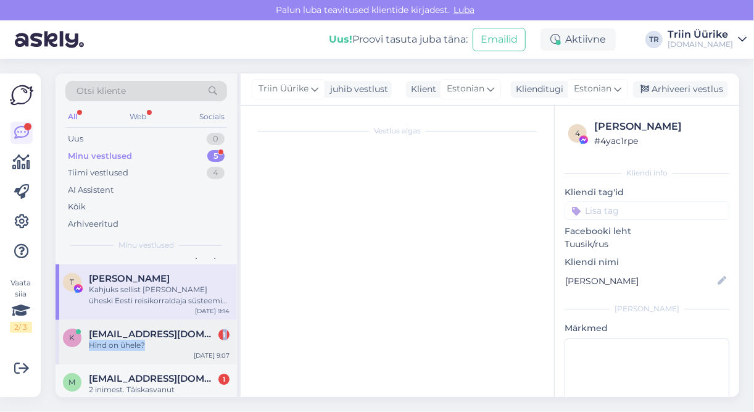
scroll to position [306, 0]
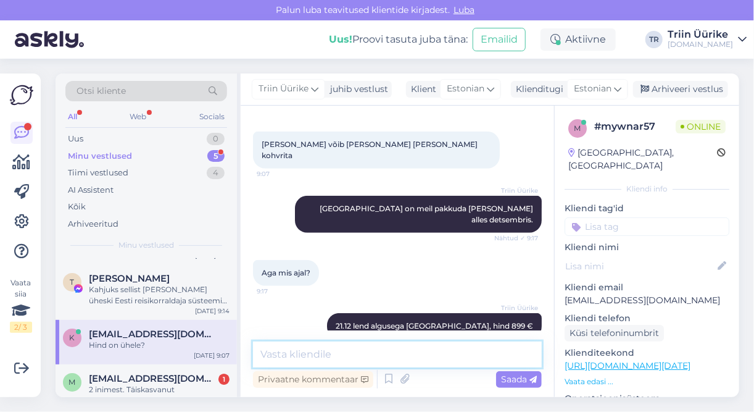
click at [329, 354] on textarea at bounding box center [397, 354] width 289 height 26
type textarea "Ja"
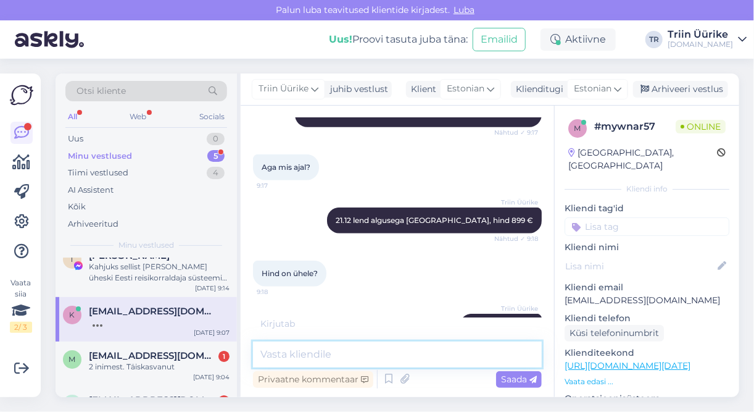
scroll to position [93, 0]
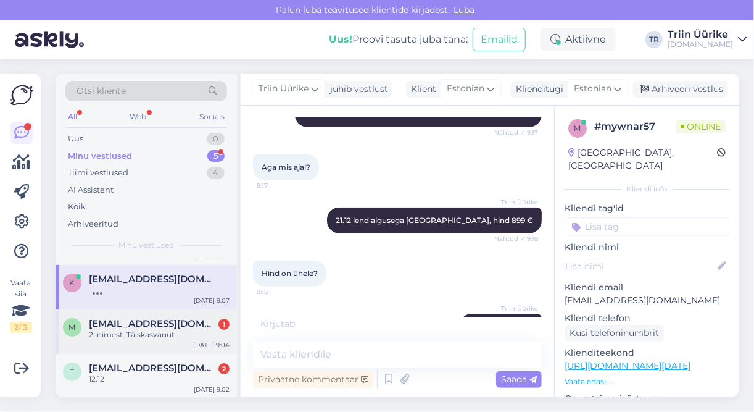
click at [160, 330] on div "2 inimest. Täiskasvanut" at bounding box center [159, 334] width 141 height 11
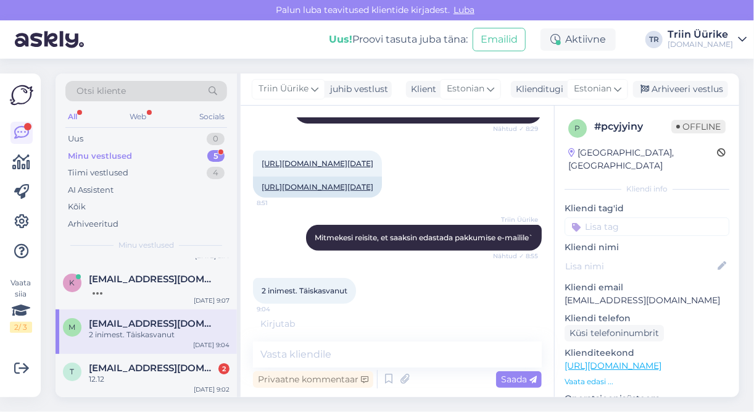
scroll to position [252, 0]
drag, startPoint x: 567, startPoint y: 286, endPoint x: 665, endPoint y: 290, distance: 98.8
click at [665, 294] on p "Markerikeik@gmail.com" at bounding box center [647, 300] width 165 height 13
copy p "Markerikeik@gmail.com"
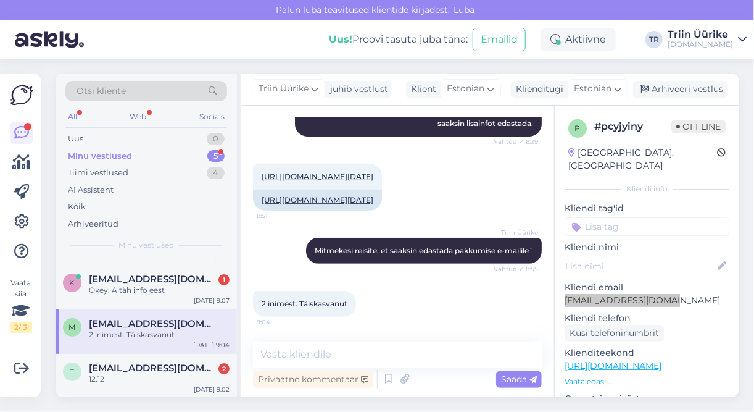
scroll to position [239, 0]
click at [373, 172] on link "https://tuusik.ee/et/reisiotsing/431917772?0=et&date=2026-01-09&nights=3" at bounding box center [318, 176] width 112 height 9
click at [376, 361] on textarea at bounding box center [397, 354] width 289 height 26
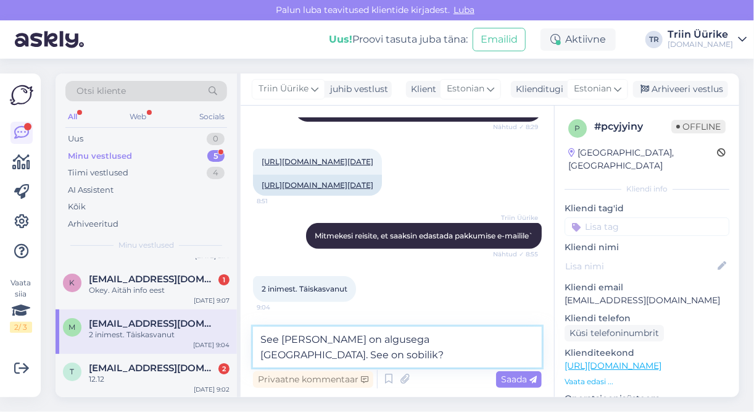
type textarea "See reis on algusega Riiast. See on sobilik?"
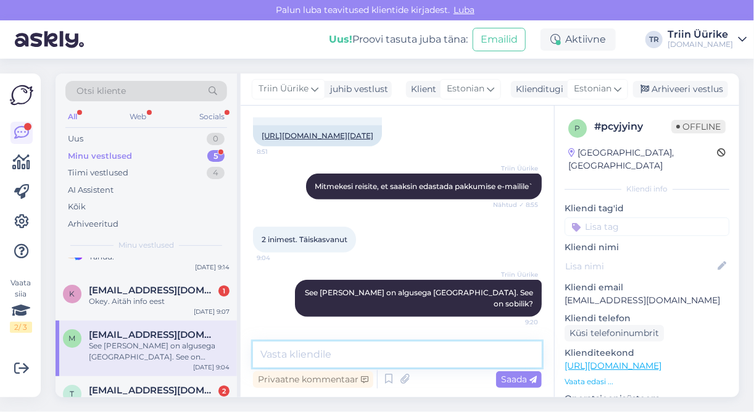
scroll to position [93, 0]
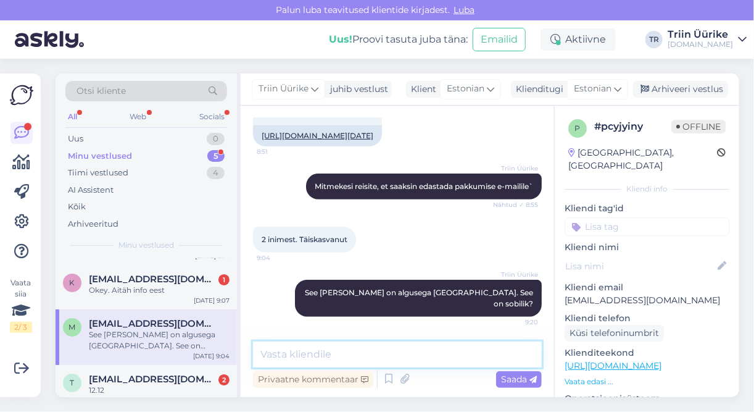
click at [356, 359] on textarea at bounding box center [397, 354] width 289 height 26
type textarea "Edastasime pakkumise e-mailile."
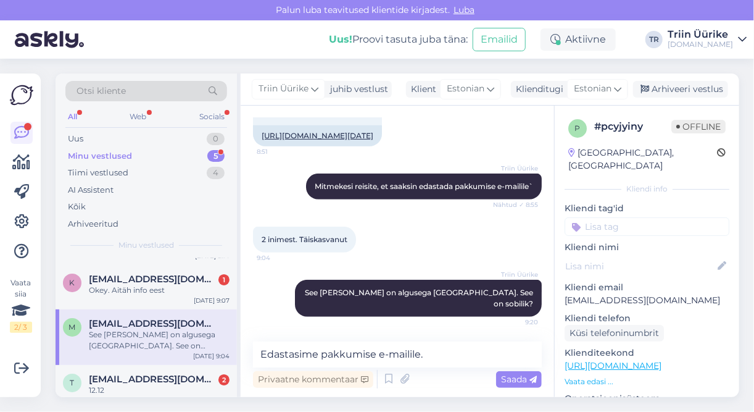
click at [514, 388] on div "Privaatne kommentaar Saada" at bounding box center [397, 378] width 289 height 23
click at [511, 375] on span "Saada" at bounding box center [519, 378] width 36 height 11
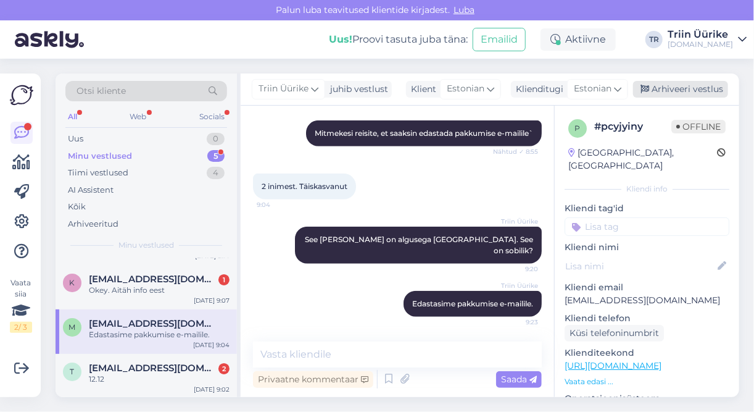
click at [721, 87] on div "Arhiveeri vestlus" at bounding box center [680, 89] width 95 height 17
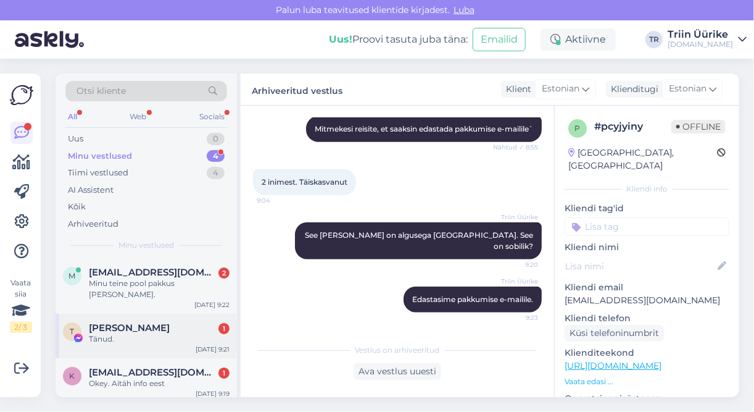
click at [157, 337] on div "Tänud." at bounding box center [159, 338] width 141 height 11
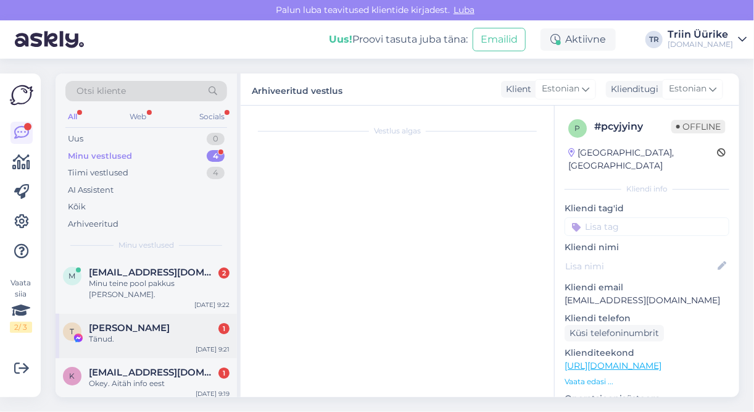
scroll to position [583, 0]
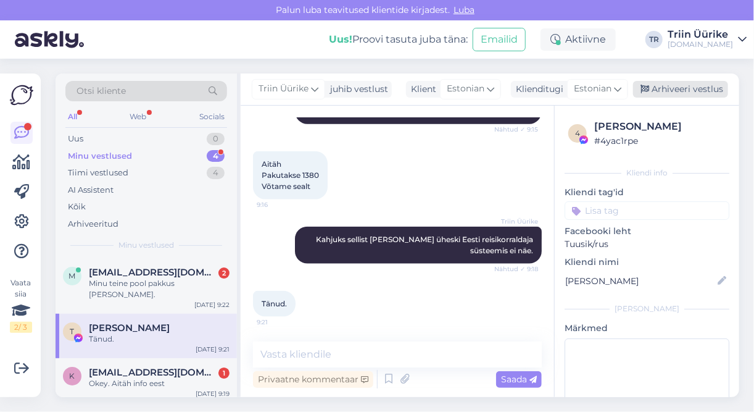
click at [695, 94] on div "Arhiveeri vestlus" at bounding box center [680, 89] width 95 height 17
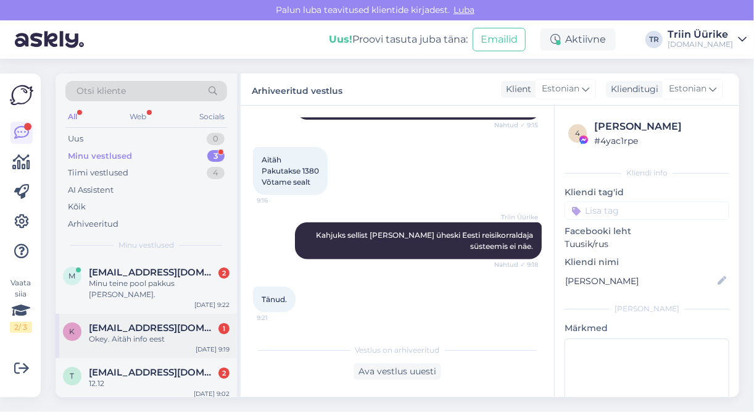
click at [149, 335] on div "Okey. Aitäh info eest" at bounding box center [159, 338] width 141 height 11
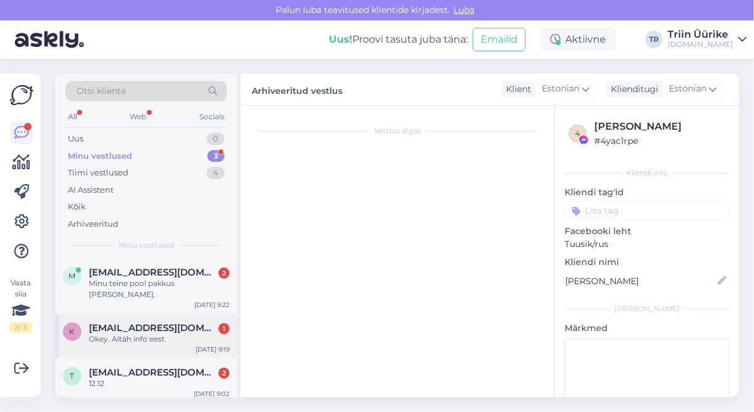
scroll to position [465, 0]
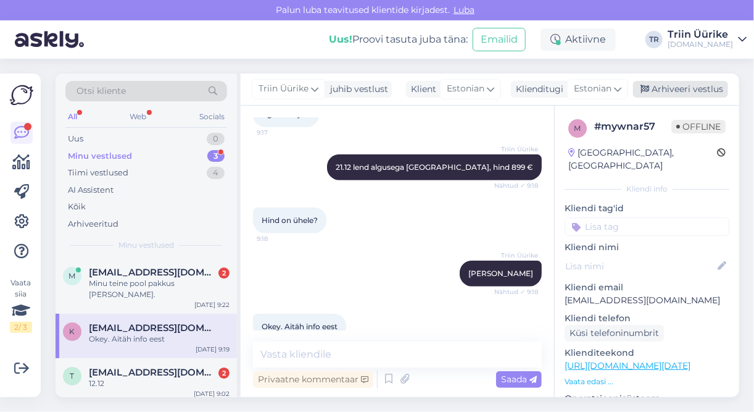
click at [691, 87] on div "Arhiveeri vestlus" at bounding box center [680, 89] width 95 height 17
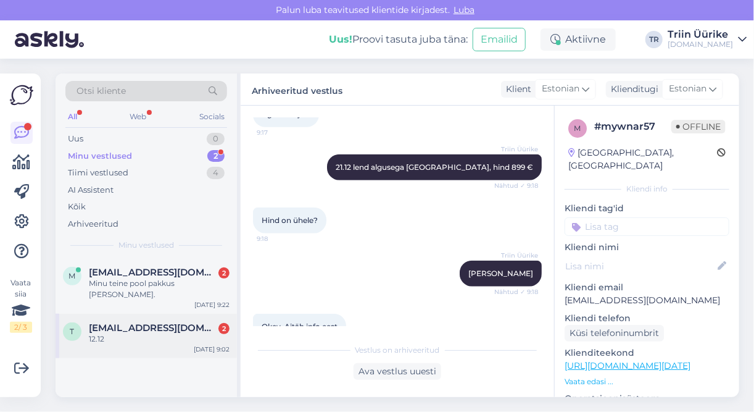
click at [166, 328] on span "[EMAIL_ADDRESS][DOMAIN_NAME]" at bounding box center [153, 327] width 128 height 11
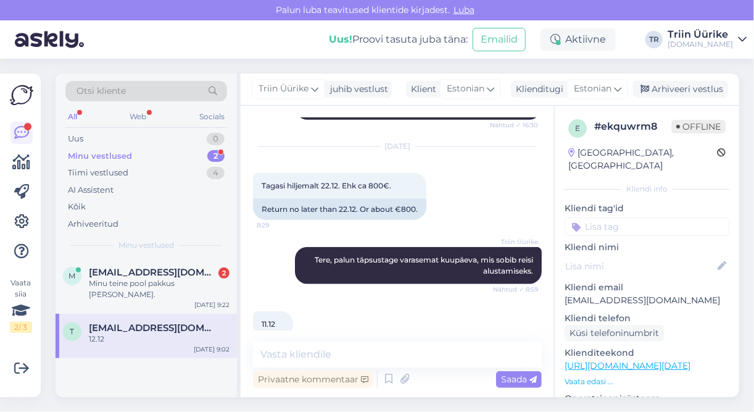
scroll to position [488, 0]
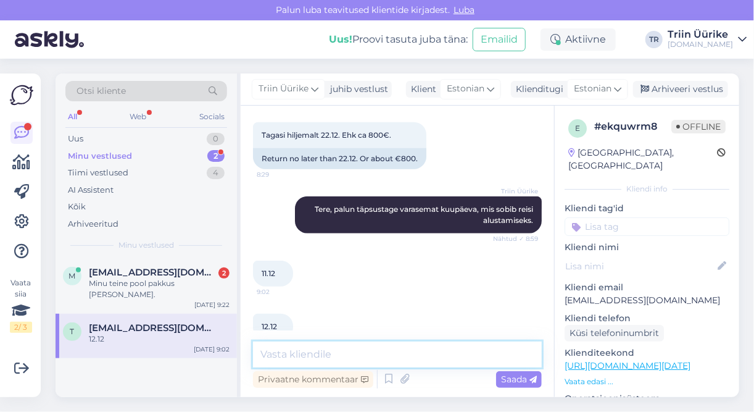
click at [411, 351] on textarea at bounding box center [397, 354] width 289 height 26
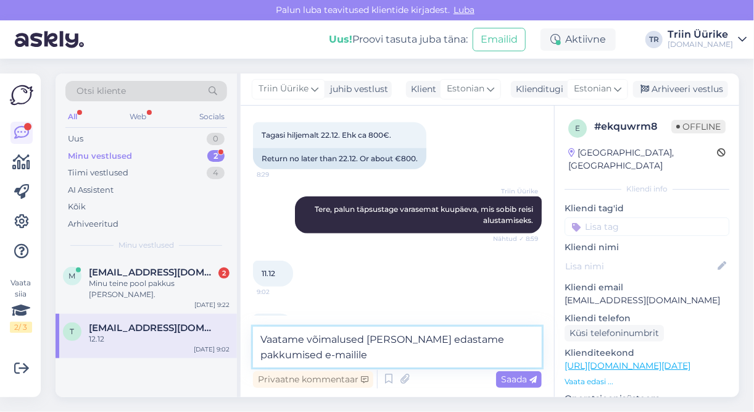
type textarea "Vaatame võimalused [PERSON_NAME] edastame pakkumised e-mailile."
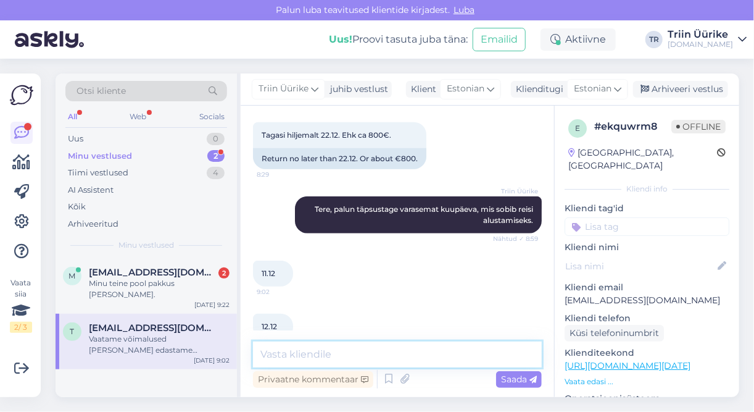
scroll to position [541, 0]
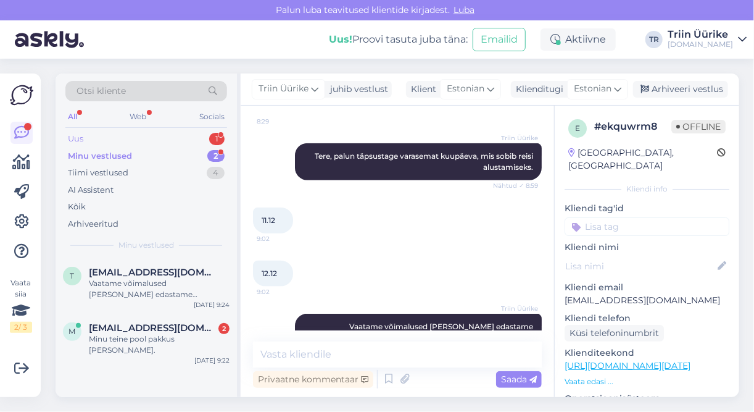
click at [142, 138] on div "Uus 1" at bounding box center [146, 138] width 162 height 17
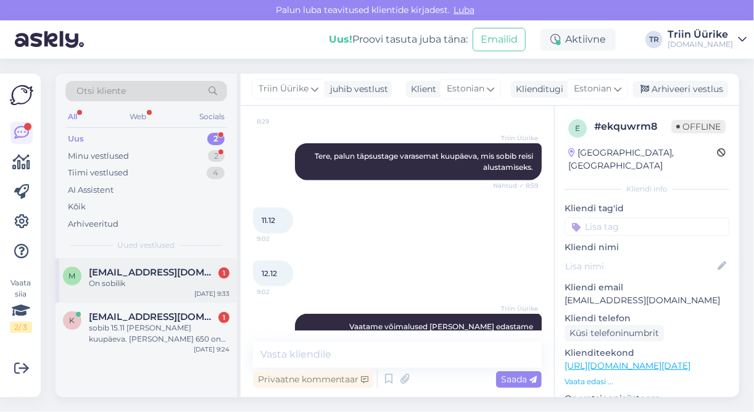
click at [155, 286] on div "On sobilik" at bounding box center [159, 283] width 141 height 11
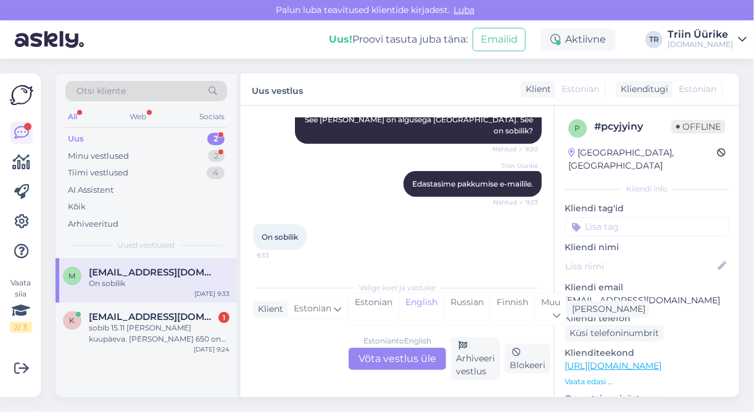
scroll to position [465, 0]
click at [419, 358] on div "Estonian to English Võta vestlus üle" at bounding box center [398, 359] width 98 height 22
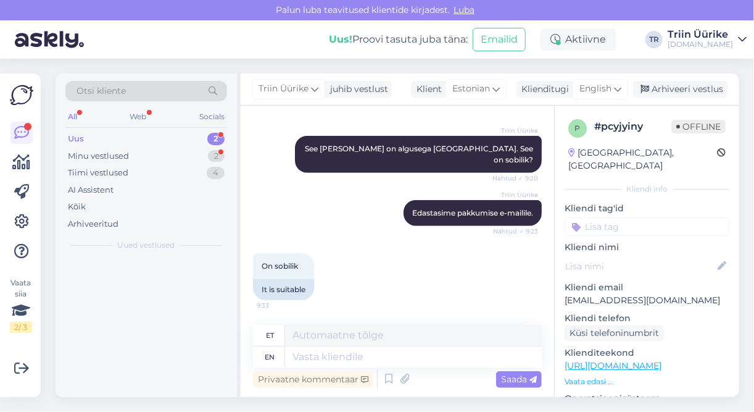
scroll to position [456, 0]
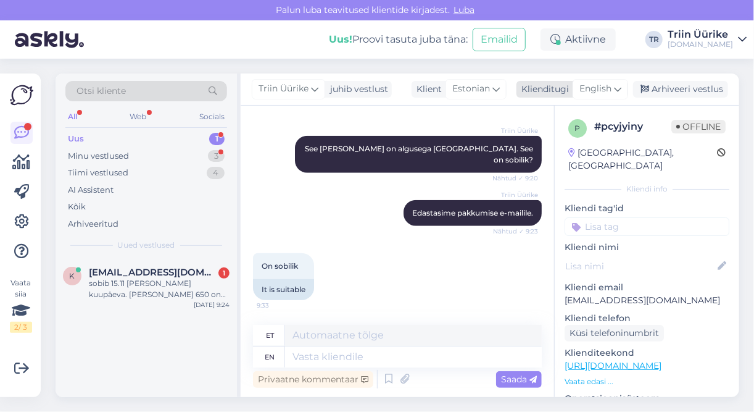
click at [538, 91] on div "Klienditugi" at bounding box center [543, 89] width 52 height 13
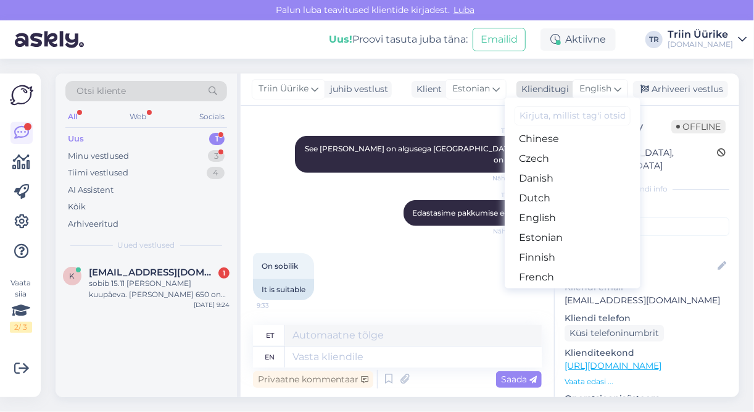
click at [597, 92] on span "English" at bounding box center [596, 89] width 32 height 14
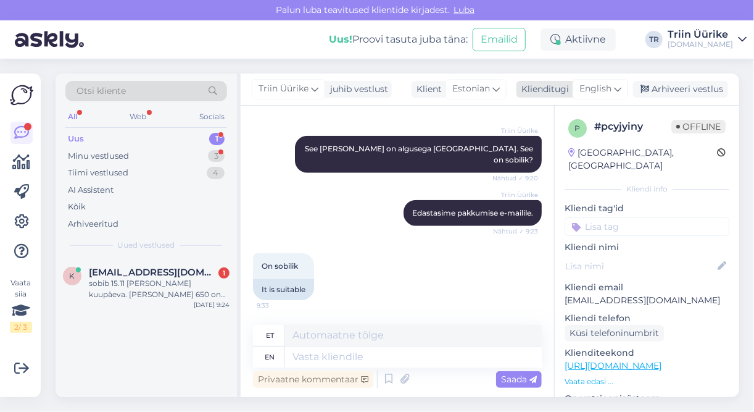
click at [613, 91] on div "English" at bounding box center [601, 89] width 56 height 20
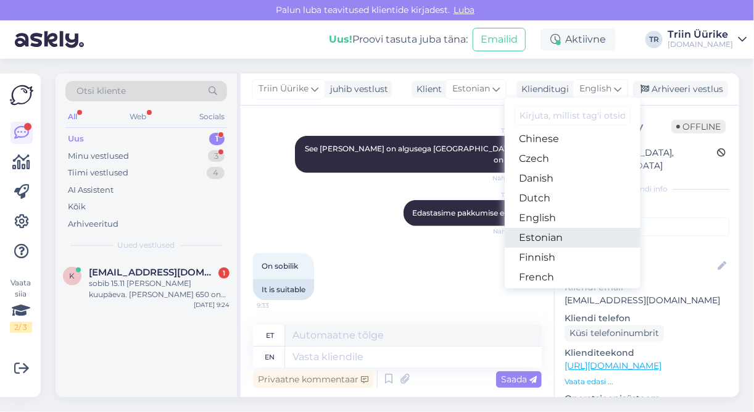
drag, startPoint x: 565, startPoint y: 241, endPoint x: 548, endPoint y: 256, distance: 23.2
click at [565, 241] on link "Estonian" at bounding box center [573, 238] width 136 height 20
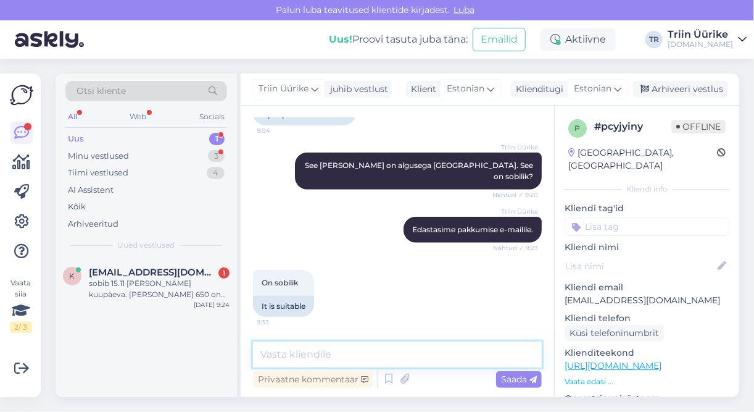
click at [418, 348] on textarea at bounding box center [397, 354] width 289 height 26
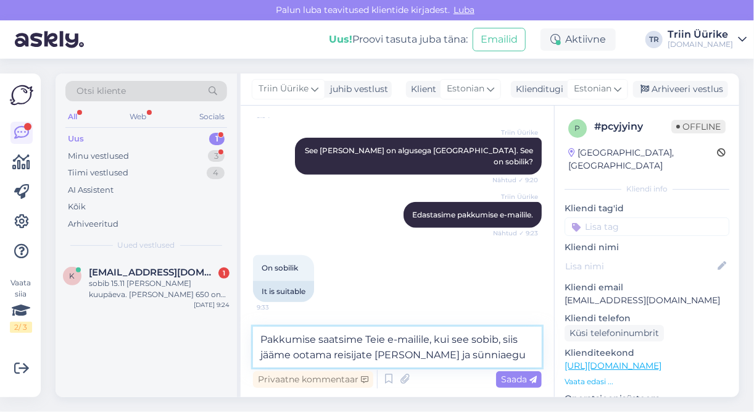
type textarea "Pakkumise saatsime Teie e-mailile, kui see sobib, siis jääme ootama reisijate n…"
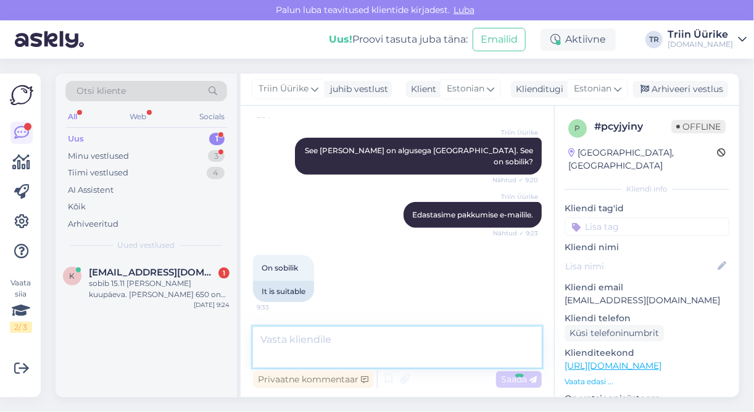
scroll to position [504, 0]
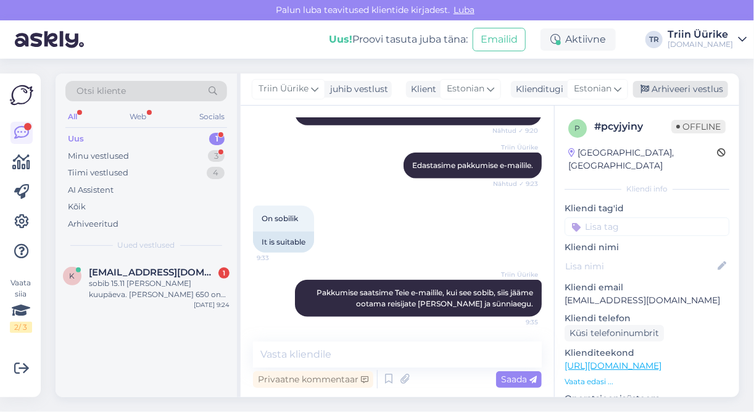
click at [703, 87] on div "Arhiveeri vestlus" at bounding box center [680, 89] width 95 height 17
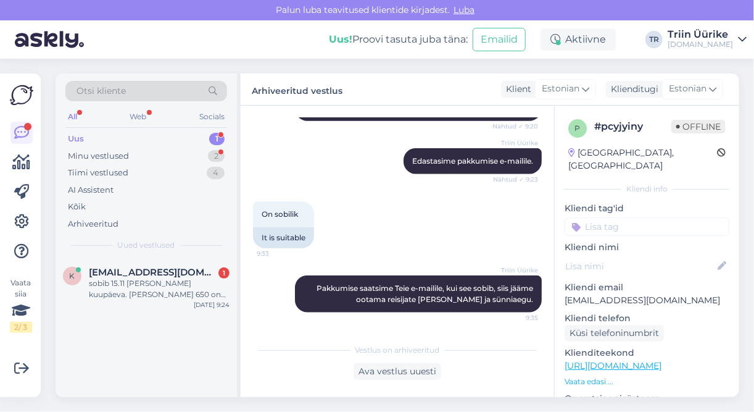
click at [132, 138] on div "Uus 1" at bounding box center [146, 138] width 162 height 17
click at [157, 148] on div "Minu vestlused 2" at bounding box center [146, 156] width 162 height 17
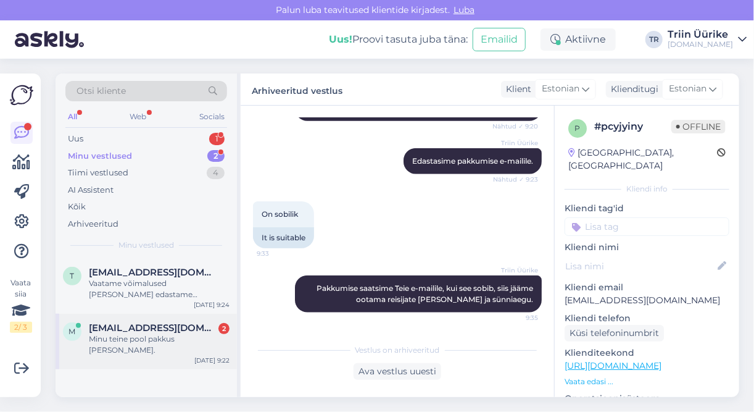
click at [190, 342] on div "Minu teine pool pakkus ka Kreeta saart." at bounding box center [159, 344] width 141 height 22
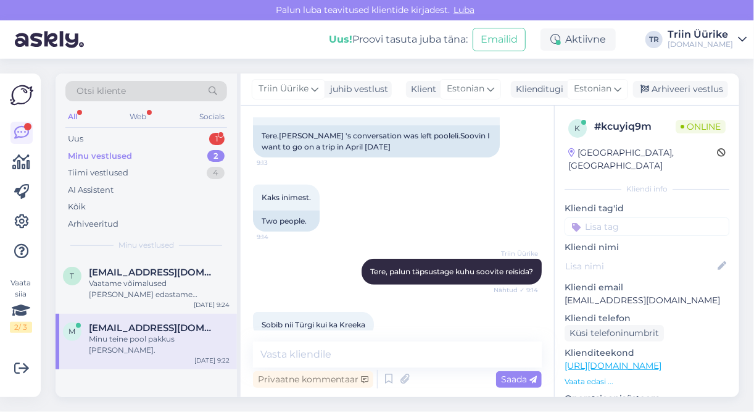
scroll to position [344, 0]
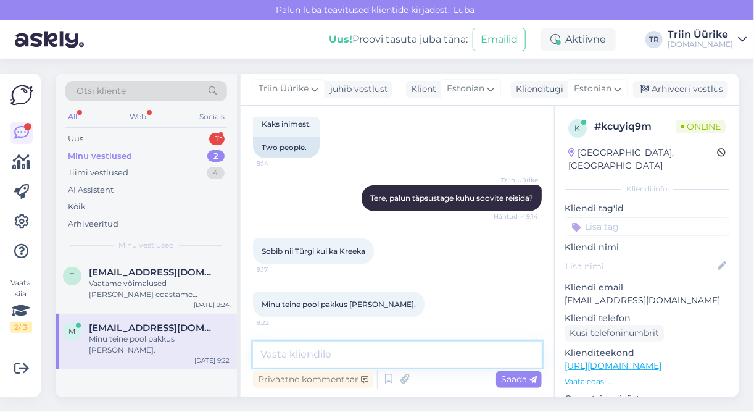
click at [411, 351] on textarea at bounding box center [397, 354] width 289 height 26
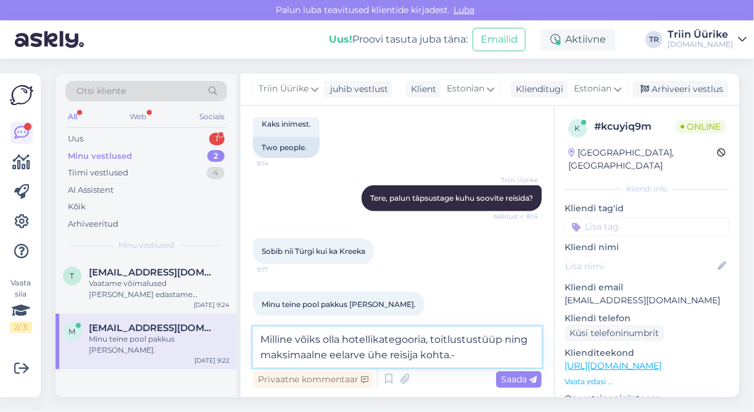
type textarea "Milline võiks olla hotellikategooria, toitlustustüüp ning maksimaalne eelarve ü…"
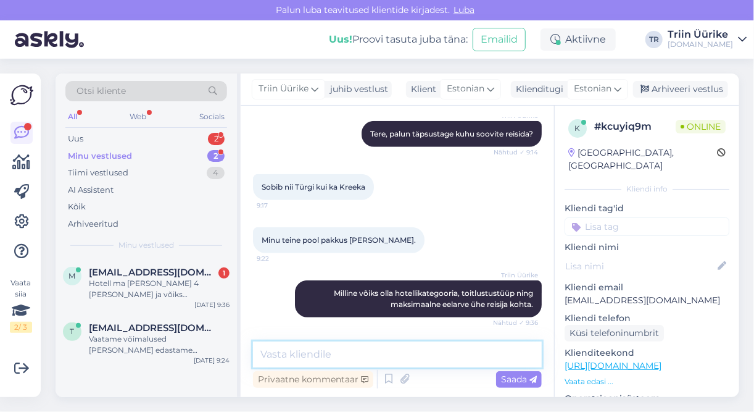
scroll to position [472, 0]
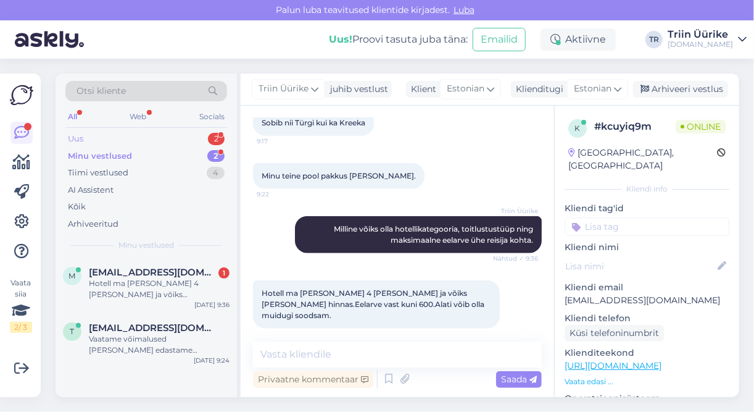
click at [162, 131] on div "Uus 2" at bounding box center [146, 138] width 162 height 17
click at [203, 293] on div "Tere! Sooviks lähemat infot reisi kohta, kui valida hotell Royal Palms Beach Sr…" at bounding box center [159, 289] width 141 height 22
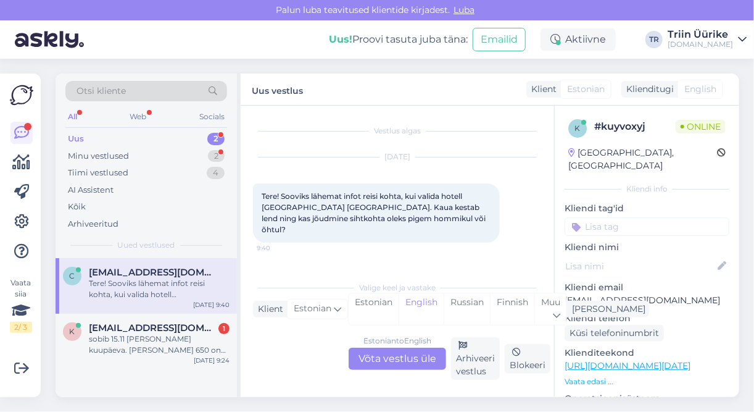
click at [672, 294] on p "carmenruus@gmail.com" at bounding box center [647, 300] width 165 height 13
click at [671, 294] on p "carmenruus@gmail.com" at bounding box center [647, 300] width 165 height 13
drag, startPoint x: 670, startPoint y: 286, endPoint x: 565, endPoint y: 283, distance: 105.0
click at [565, 294] on p "carmenruus@gmail.com" at bounding box center [647, 300] width 165 height 13
copy p "carmenruus@gmail.com"
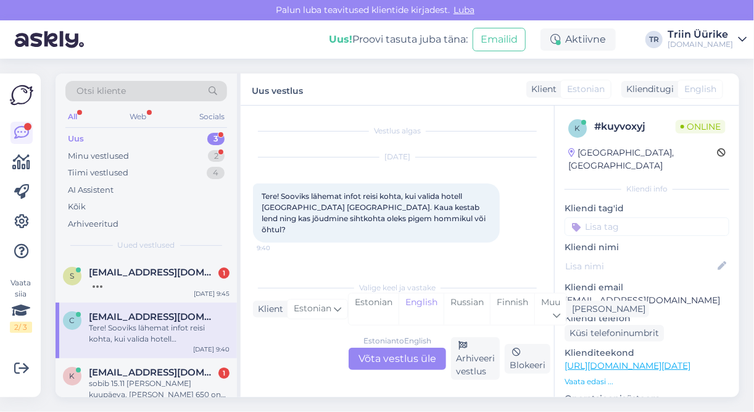
click at [408, 364] on div "Estonian to English Võta vestlus üle" at bounding box center [398, 359] width 98 height 22
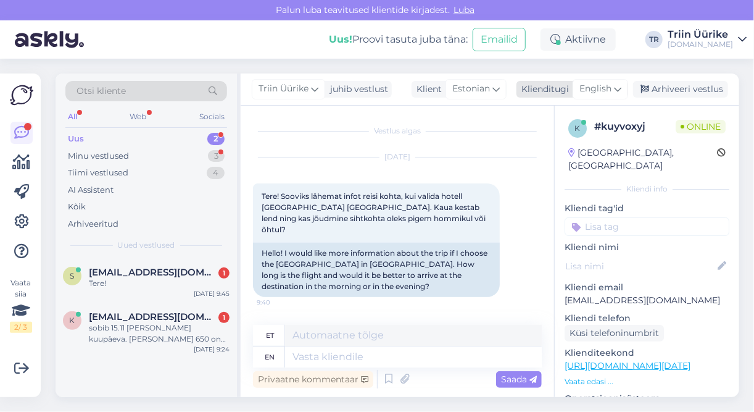
click at [593, 92] on span "English" at bounding box center [596, 89] width 32 height 14
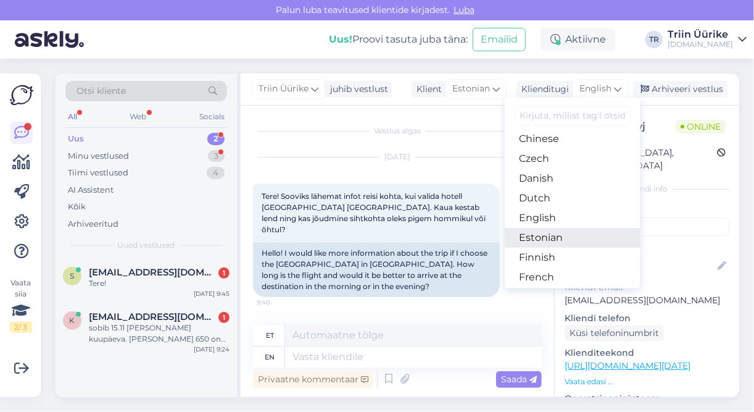
click at [560, 243] on link "Estonian" at bounding box center [573, 238] width 136 height 20
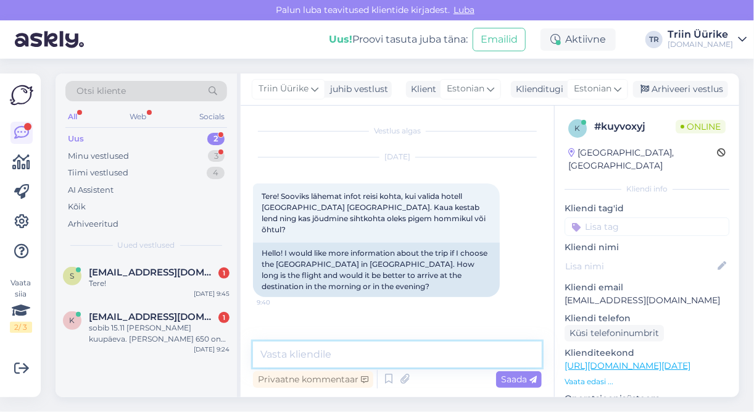
click at [407, 355] on textarea at bounding box center [397, 354] width 289 height 26
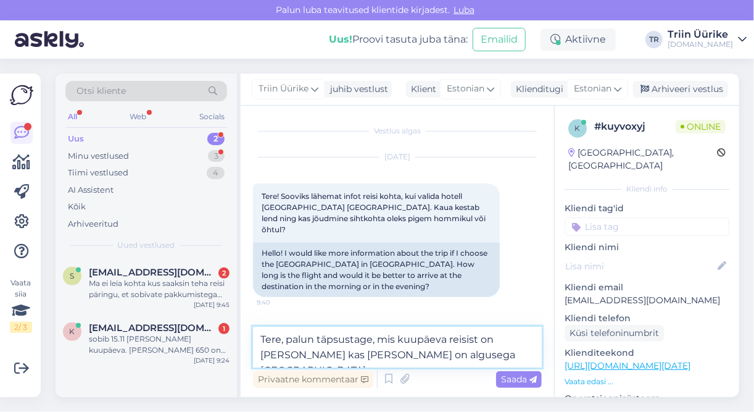
type textarea "Tere, palun täpsustage, mis kuupäeva reisist on jutt ja kas reis on algusega Ri…"
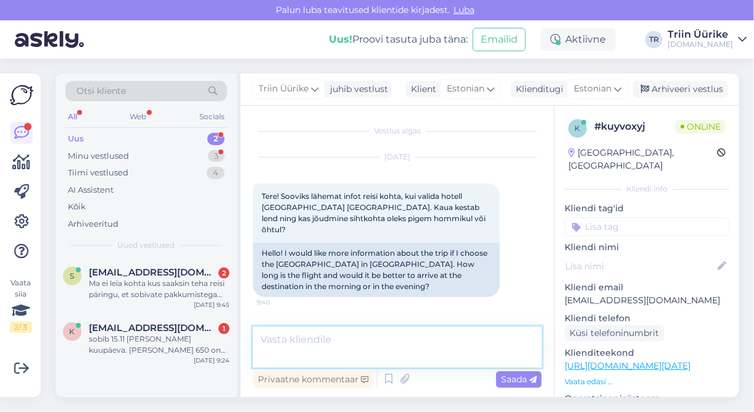
scroll to position [33, 0]
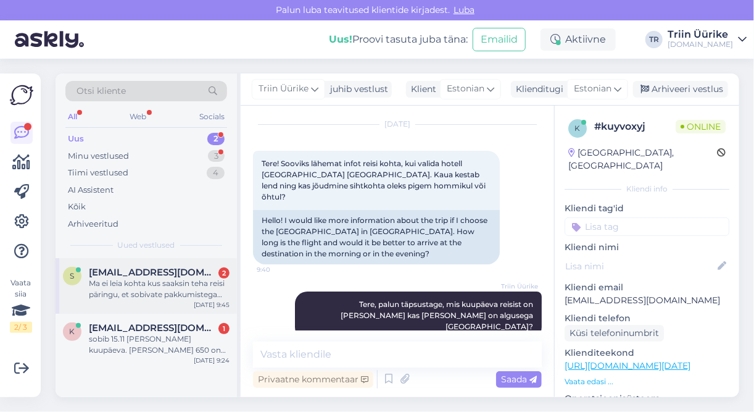
click at [174, 294] on div "Ma ei leia kohta kus saaksin teha reisi päringu, et sobivate pakkumistega tutvu…" at bounding box center [159, 289] width 141 height 22
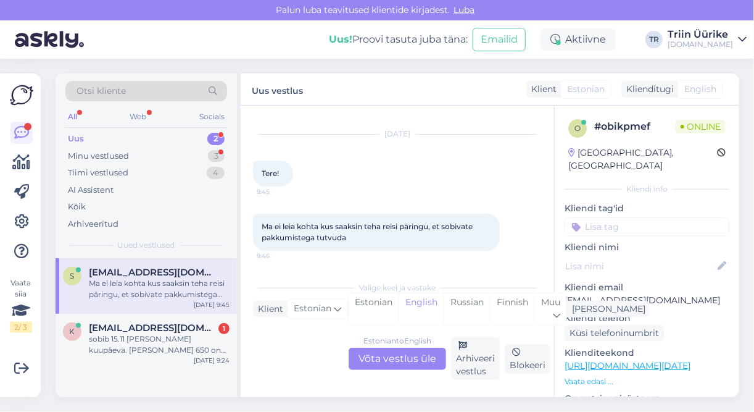
click at [362, 351] on div "Estonian to English Võta vestlus üle" at bounding box center [398, 359] width 98 height 22
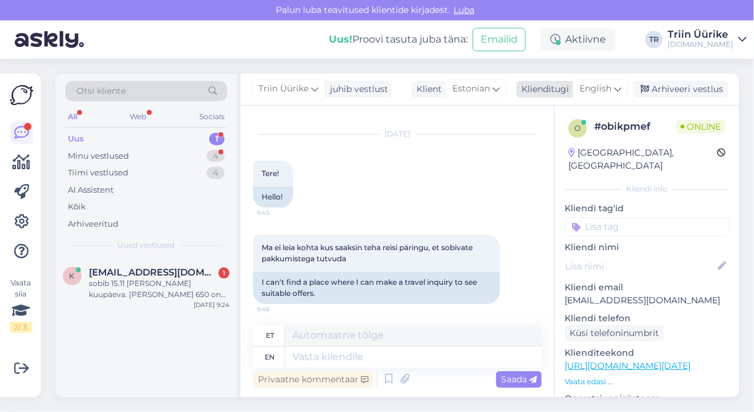
click at [609, 83] on span "English" at bounding box center [596, 89] width 32 height 14
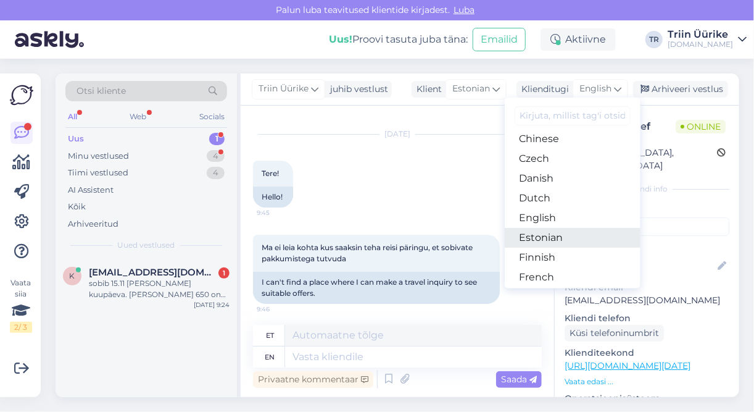
click at [551, 241] on link "Estonian" at bounding box center [573, 238] width 136 height 20
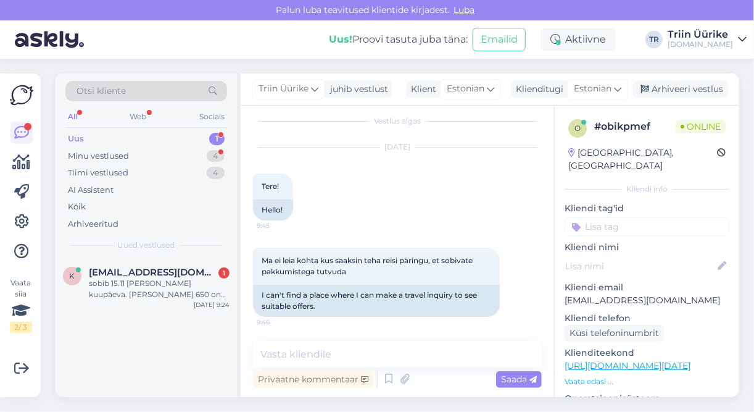
scroll to position [10, 0]
click at [367, 341] on textarea at bounding box center [397, 354] width 289 height 26
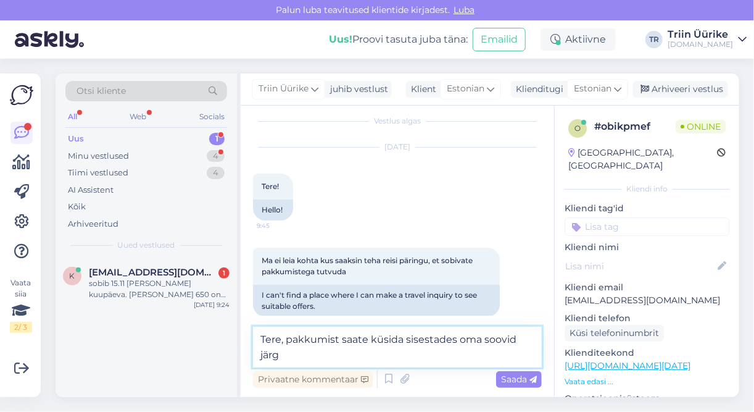
scroll to position [23, 0]
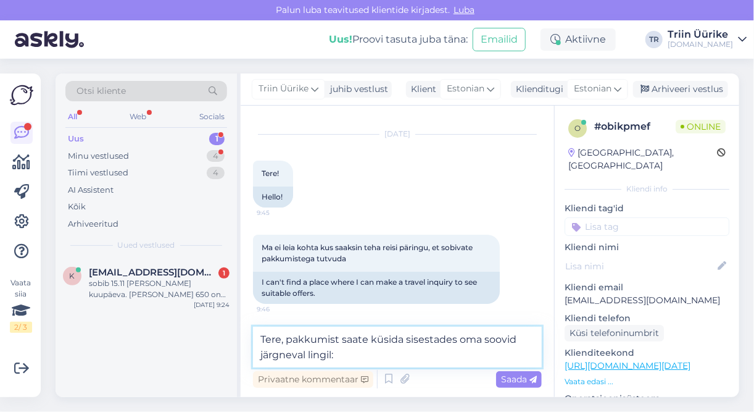
click at [378, 357] on textarea "Tere, pakkumist saate küsida sisestades oma soovid järgneval lingil:" at bounding box center [397, 347] width 289 height 41
paste textarea "https://tuusik.ee/et/kusi-reisipakkumist"
type textarea "Tere, pakkumist saate küsida sisestades oma soovid järgneval lingil: https://tu…"
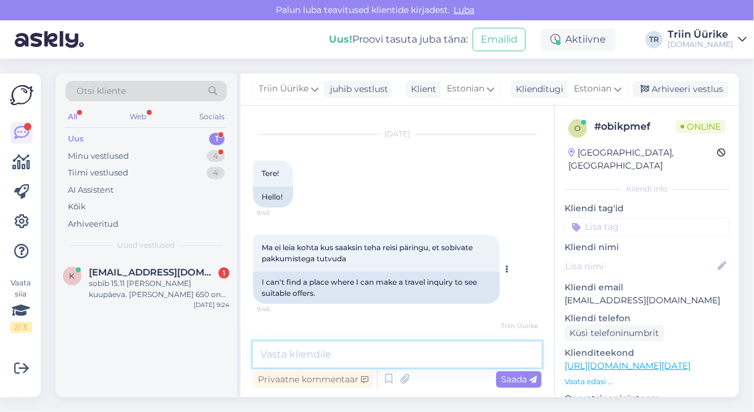
scroll to position [73, 0]
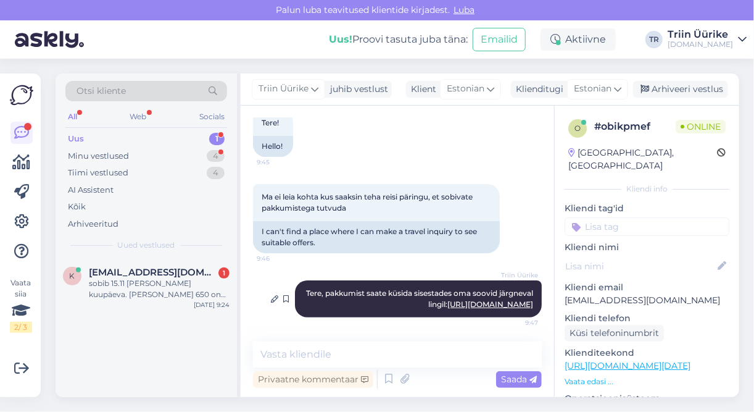
click at [448, 306] on link "https://tuusik.ee/et/kusi-reisipakkumist" at bounding box center [491, 303] width 86 height 9
click at [157, 138] on div "Uus 1" at bounding box center [146, 138] width 162 height 17
click at [158, 269] on span "kaanikkristi@gmail.com" at bounding box center [153, 272] width 128 height 11
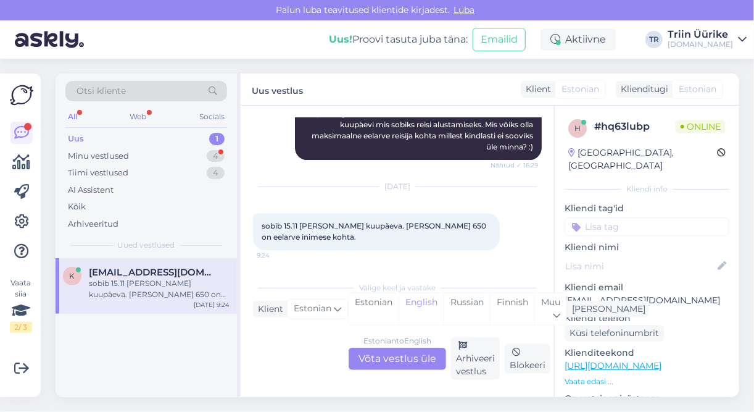
scroll to position [3304, 0]
click at [147, 159] on div "Minu vestlused 4" at bounding box center [146, 156] width 162 height 17
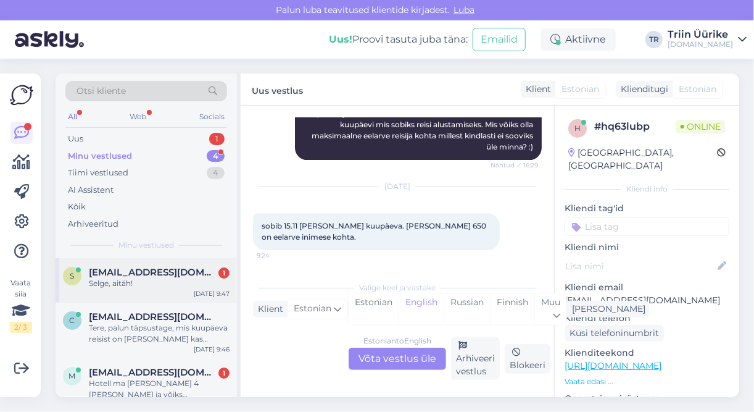
click at [149, 279] on div "Selge, aitäh!" at bounding box center [159, 283] width 141 height 11
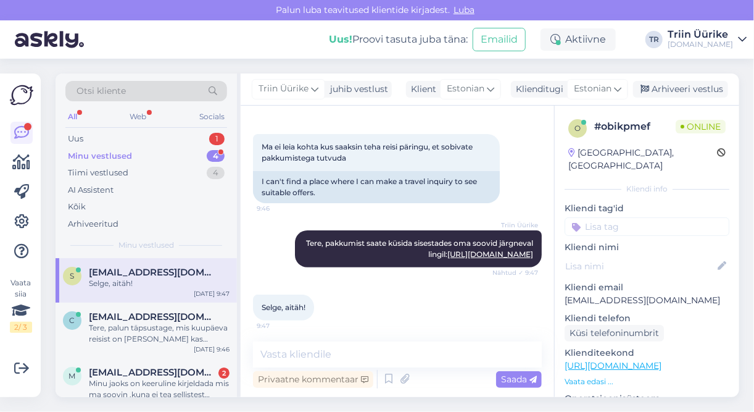
scroll to position [127, 0]
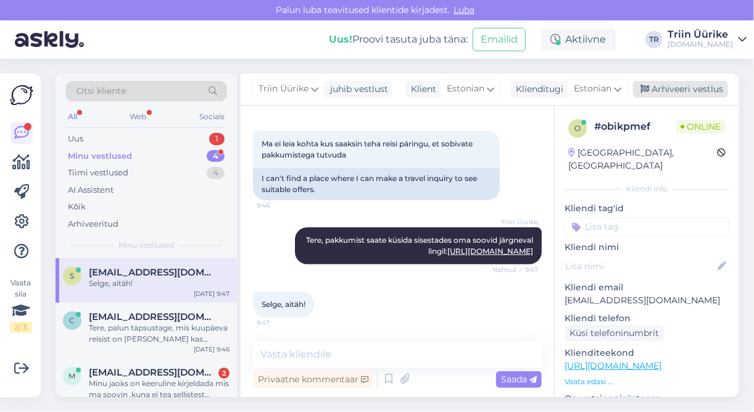
click at [686, 92] on div "Arhiveeri vestlus" at bounding box center [680, 89] width 95 height 17
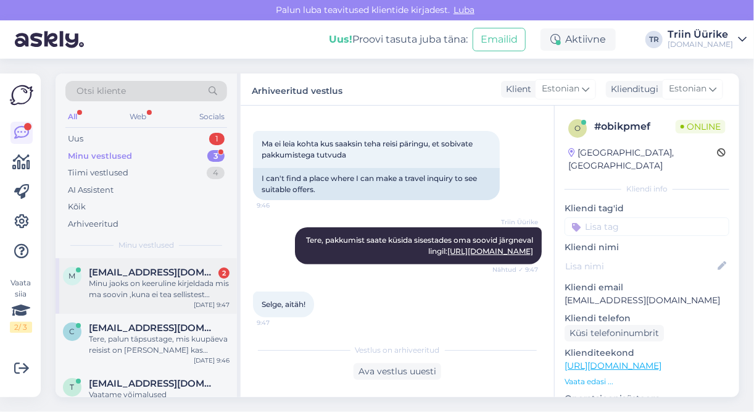
click at [177, 283] on div "Minu jaoks on keeruline kirjeldada mis ma soovin ,kuna ei tea sellistest asjade…" at bounding box center [159, 289] width 141 height 22
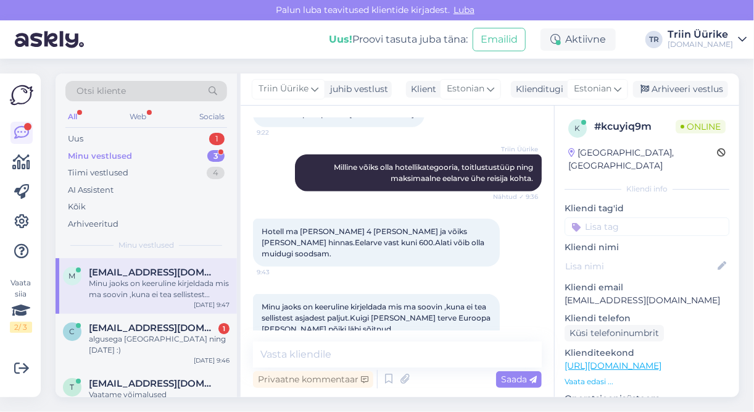
scroll to position [548, 0]
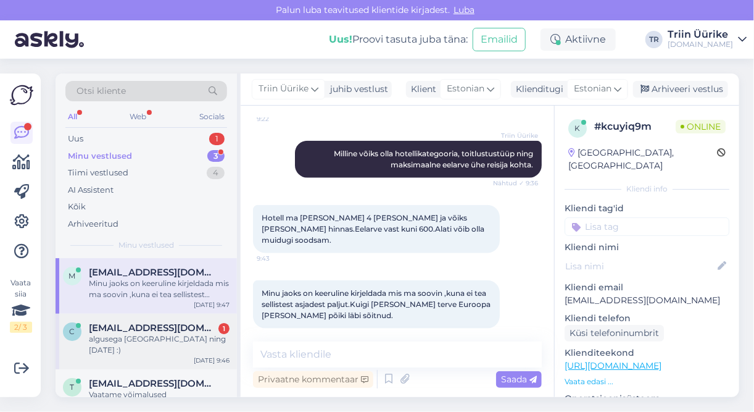
click at [167, 343] on div "algusega Riiast ning 9.jaanuar :)" at bounding box center [159, 344] width 141 height 22
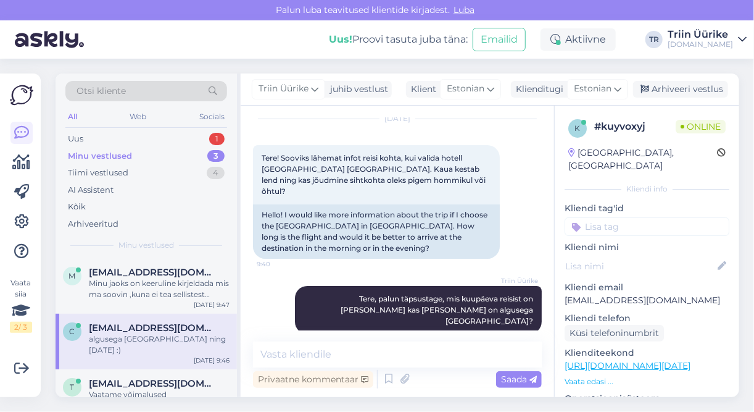
scroll to position [86, 0]
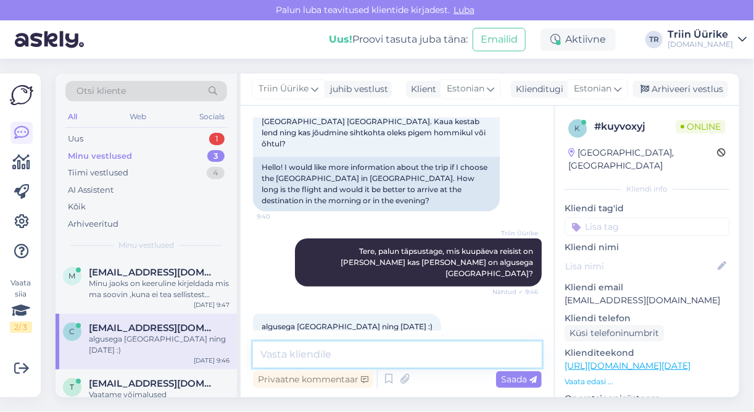
click at [447, 354] on textarea at bounding box center [397, 354] width 289 height 26
type textarea "Mitu reisijat on kokku"
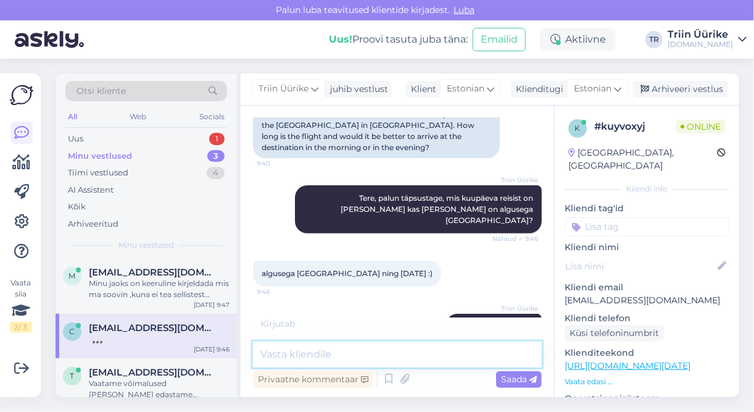
scroll to position [192, 0]
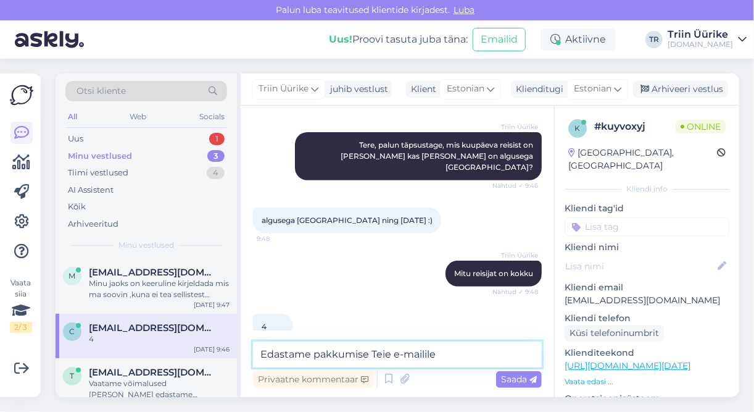
type textarea "Edastame pakkumise Teie e-mailile."
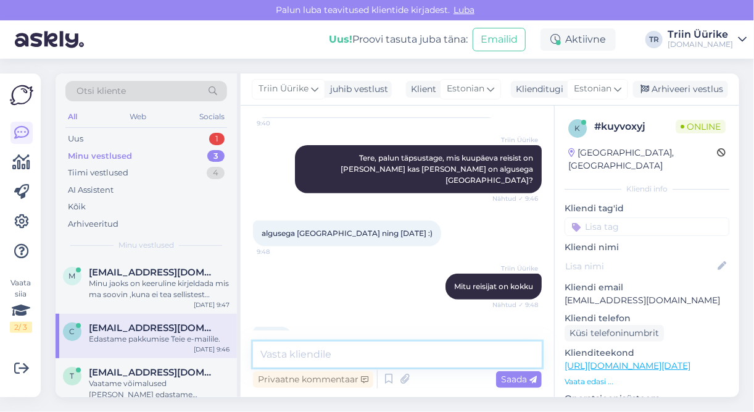
scroll to position [165, 0]
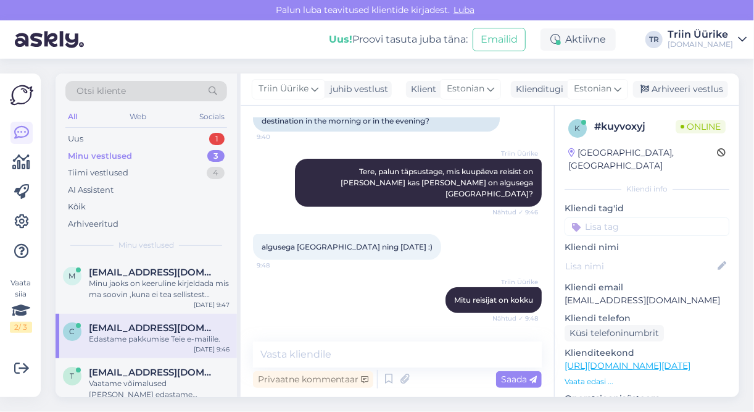
click at [672, 294] on p "carmenruus@gmail.com" at bounding box center [647, 300] width 165 height 13
drag, startPoint x: 672, startPoint y: 289, endPoint x: 652, endPoint y: 294, distance: 20.4
click at [652, 293] on div "k # kuyvoxyj Online Estonia, Tallinn Kliendi info Kliendi tag'id Kliendi nimi K…" at bounding box center [647, 366] width 185 height 520
drag, startPoint x: 567, startPoint y: 290, endPoint x: 667, endPoint y: 291, distance: 99.4
click at [667, 294] on p "carmenruus@gmail.com" at bounding box center [647, 300] width 165 height 13
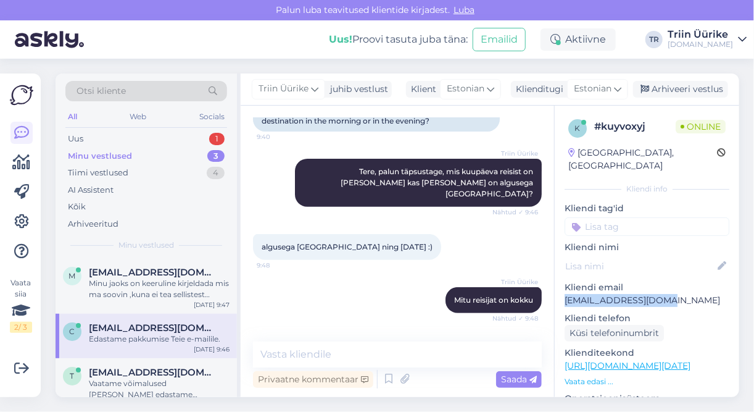
drag, startPoint x: 569, startPoint y: 288, endPoint x: 669, endPoint y: 289, distance: 100.6
click at [669, 294] on p "carmenruus@gmail.com" at bounding box center [647, 300] width 165 height 13
copy p "carmenruus@gmail.com"
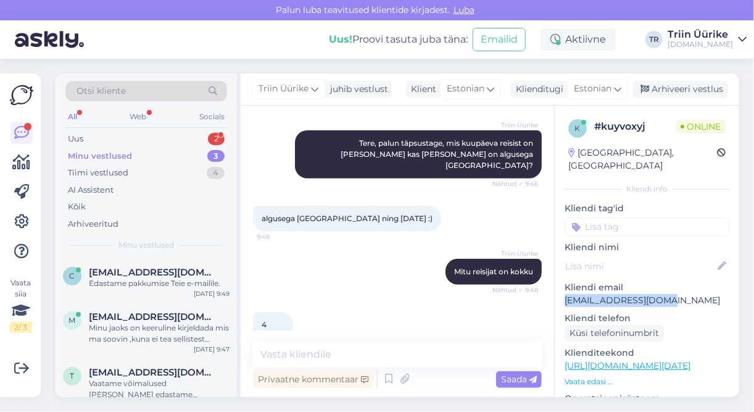
scroll to position [245, 0]
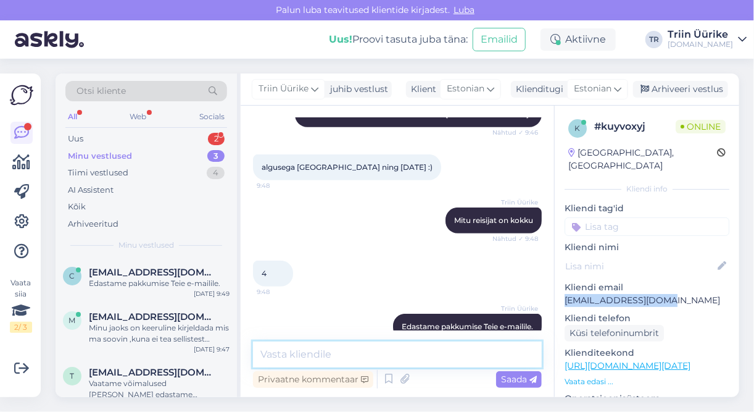
click at [444, 352] on textarea at bounding box center [397, 354] width 289 height 26
type textarea "Saadetud :)"
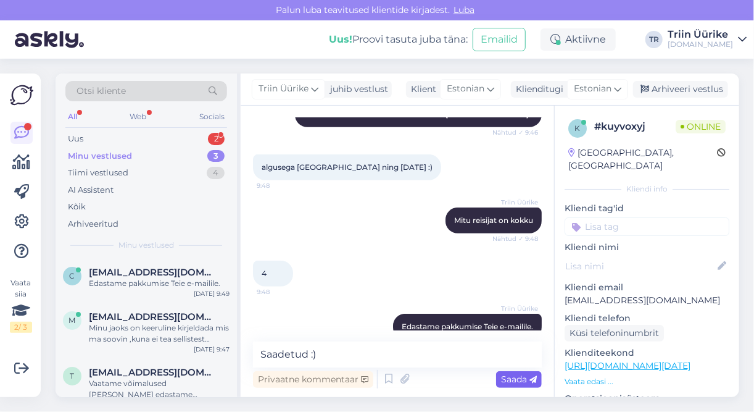
click at [528, 375] on span "Saada" at bounding box center [519, 378] width 36 height 11
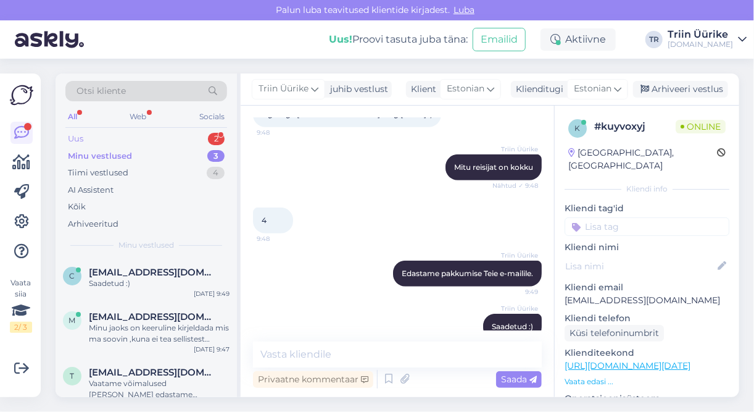
click at [122, 139] on div "Uus 2" at bounding box center [146, 138] width 162 height 17
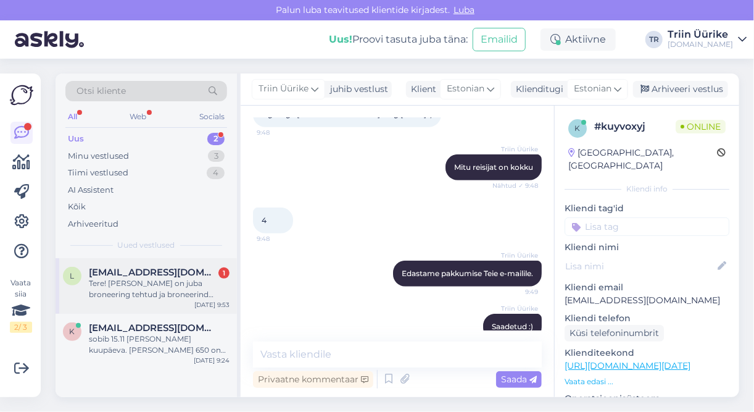
click at [198, 290] on div "Tere! Kui meil on juba broneering tehtud ja broneerind makstudja nüüd sooviksim…" at bounding box center [159, 289] width 141 height 22
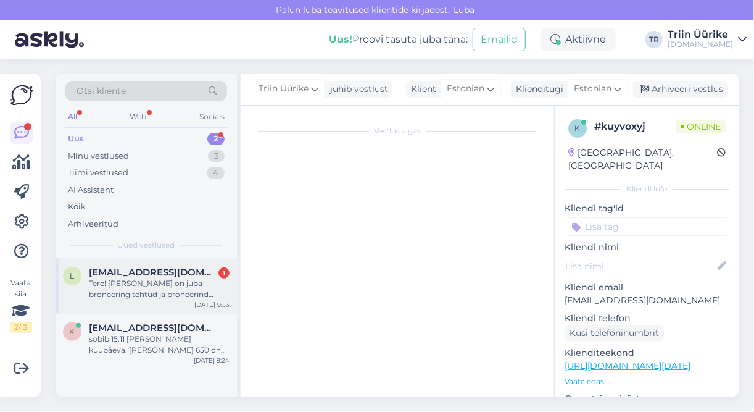
scroll to position [0, 0]
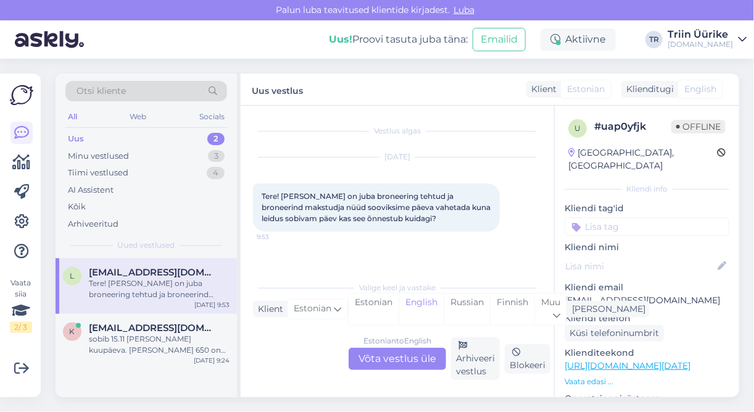
click at [422, 355] on div "Estonian to English Võta vestlus üle" at bounding box center [398, 359] width 98 height 22
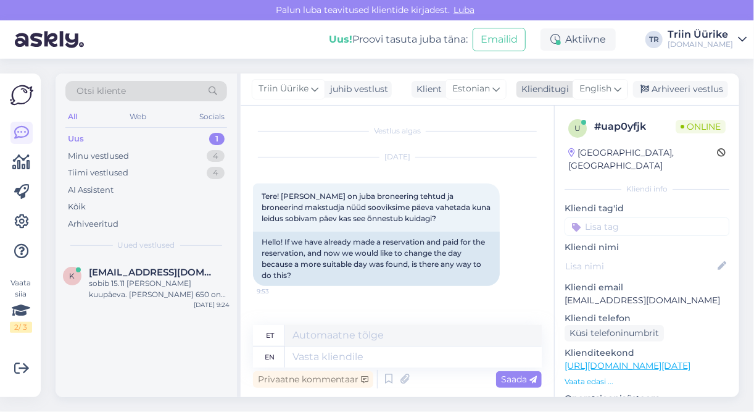
click at [607, 88] on span "English" at bounding box center [596, 89] width 32 height 14
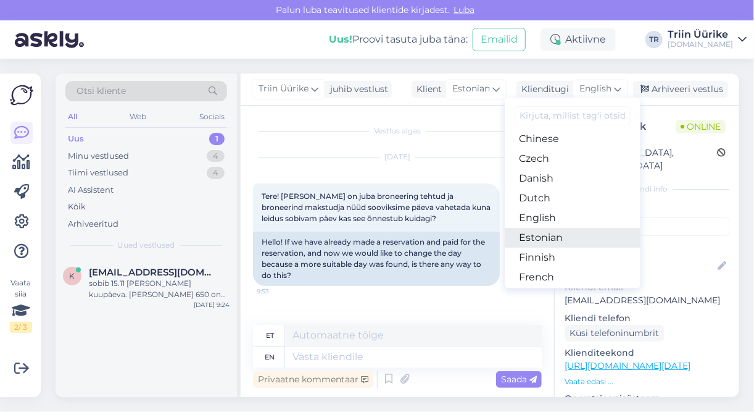
click at [564, 231] on link "Estonian" at bounding box center [573, 238] width 136 height 20
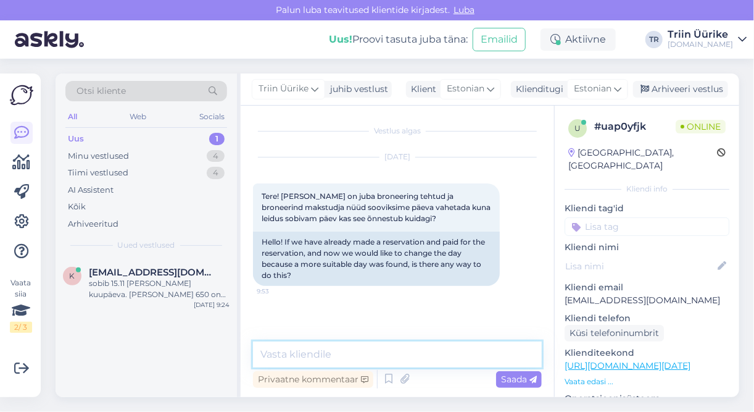
click at [422, 351] on textarea at bounding box center [397, 354] width 289 height 26
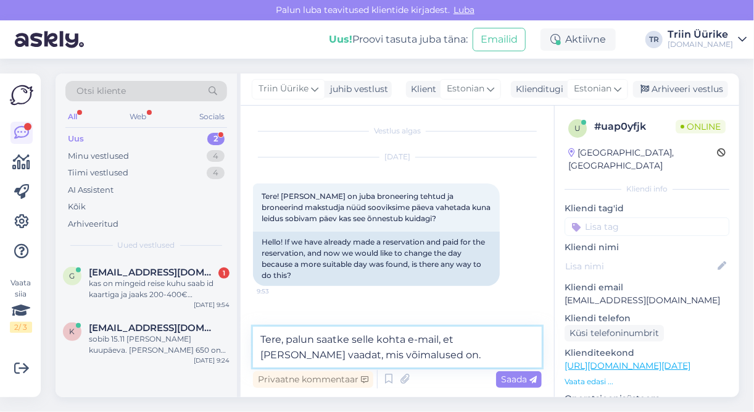
click at [293, 352] on textarea "Tere, palun saatke selle kohta e-mail, et saaksime vaadat, mis võimalused on." at bounding box center [397, 347] width 289 height 41
type textarea "Tere, palun saatke selle kohta e-mail, et saaksime vaadata, mis võimalused on."
click at [504, 375] on span "Saada" at bounding box center [519, 378] width 36 height 11
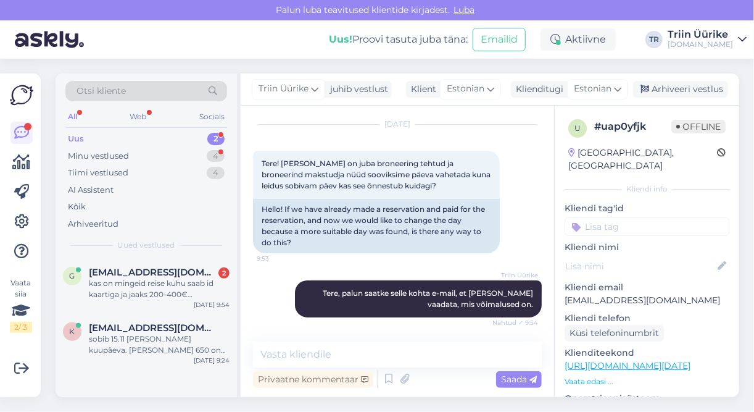
scroll to position [86, 0]
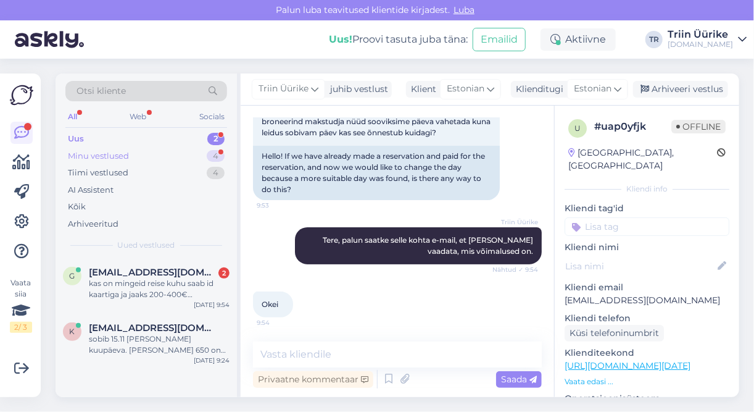
click at [109, 157] on div "Minu vestlused" at bounding box center [98, 156] width 61 height 12
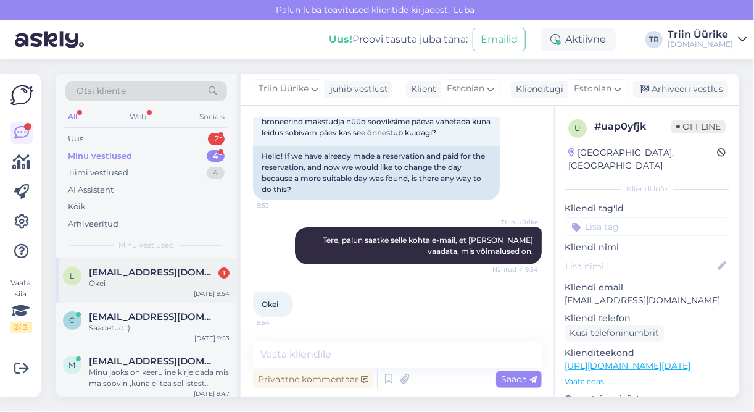
click at [143, 287] on div "Okei" at bounding box center [159, 283] width 141 height 11
click at [678, 89] on div "Arhiveeri vestlus" at bounding box center [680, 89] width 95 height 17
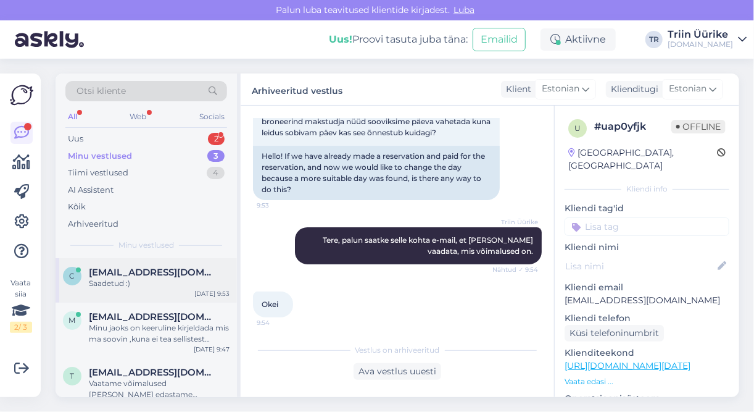
click at [158, 279] on div "Saadetud :)" at bounding box center [159, 283] width 141 height 11
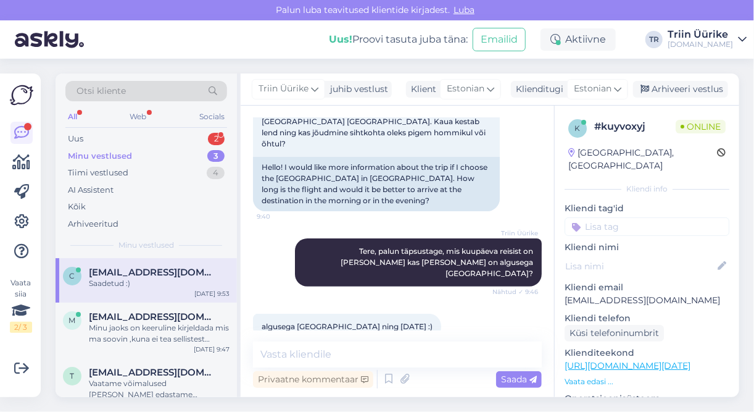
scroll to position [298, 0]
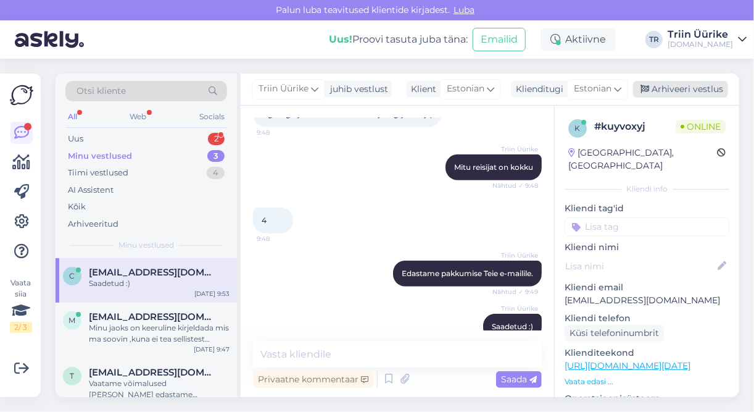
click at [677, 94] on div "Arhiveeri vestlus" at bounding box center [680, 89] width 95 height 17
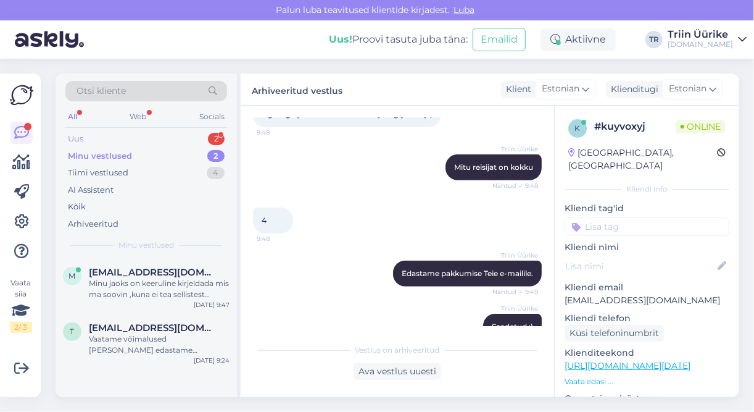
click at [154, 132] on div "Uus 2" at bounding box center [146, 138] width 162 height 17
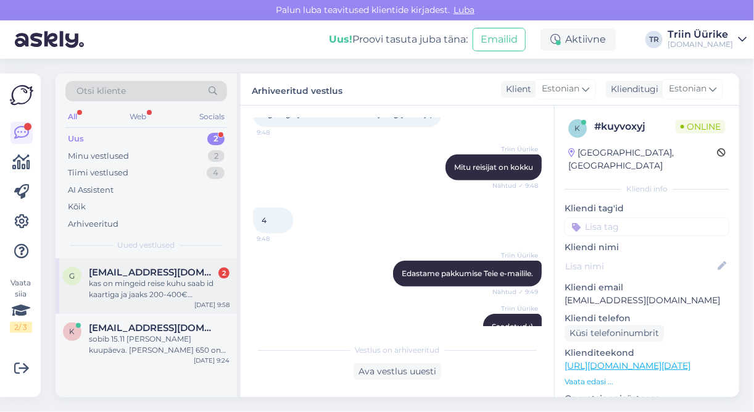
click at [165, 291] on div "kas on mingeid reise kuhu saab id kaartiga ja jaaks 200-400€ kanti ja kuu päeva…" at bounding box center [159, 289] width 141 height 22
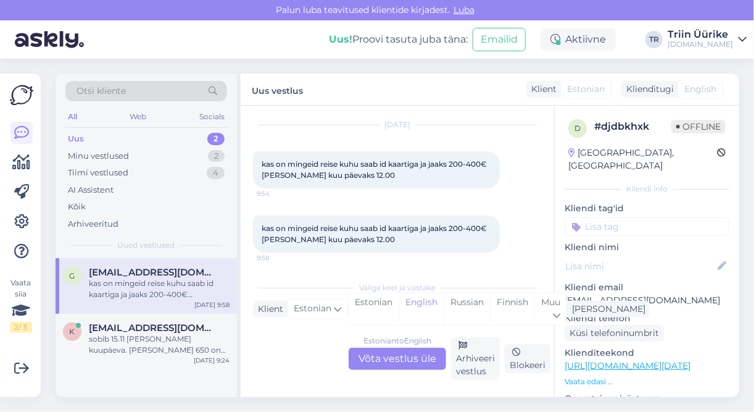
scroll to position [34, 0]
click at [410, 365] on div "Estonian to English Võta vestlus üle" at bounding box center [398, 359] width 98 height 22
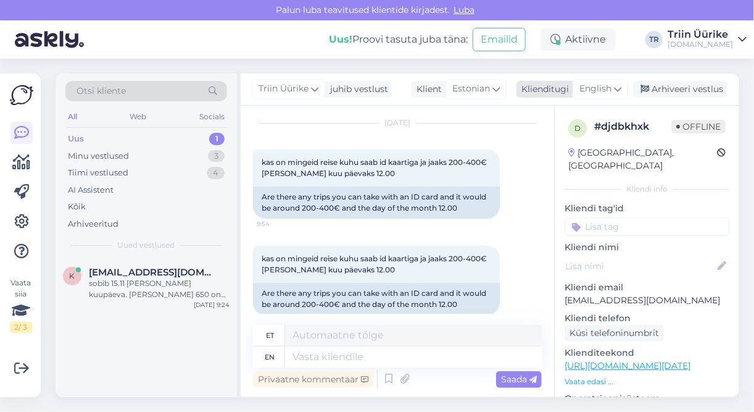
click at [600, 91] on span "English" at bounding box center [596, 89] width 32 height 14
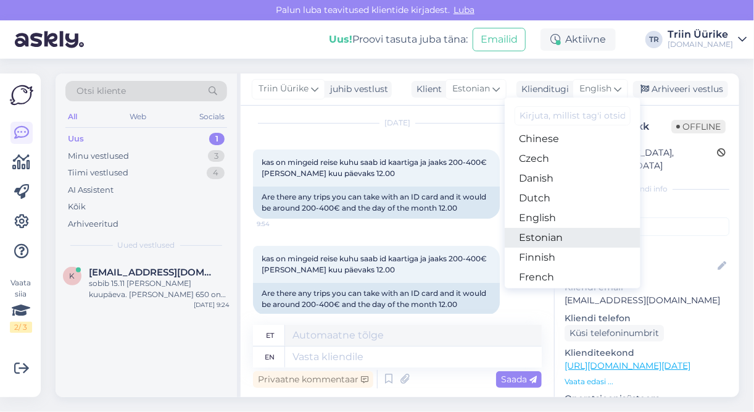
click at [562, 237] on link "Estonian" at bounding box center [573, 238] width 136 height 20
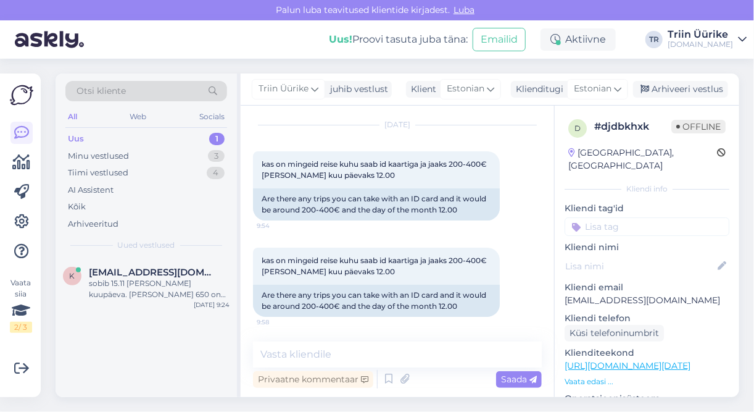
scroll to position [31, 0]
click at [390, 357] on textarea at bounding box center [397, 354] width 289 height 26
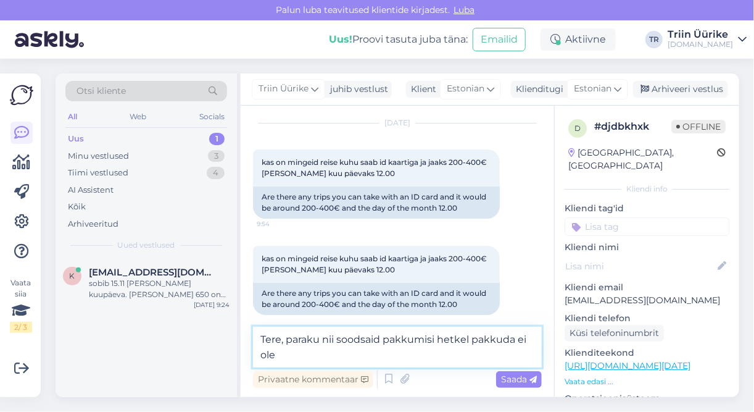
type textarea "Tere, paraku nii soodsaid pakkumisi hetkel pakkuda ei ole."
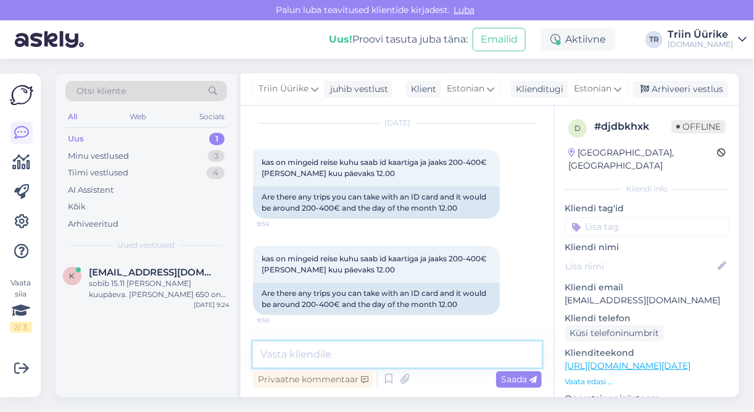
scroll to position [85, 0]
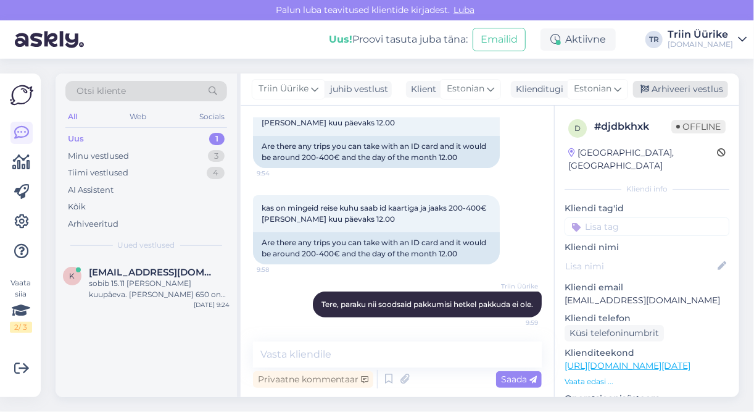
click at [681, 90] on div "Arhiveeri vestlus" at bounding box center [680, 89] width 95 height 17
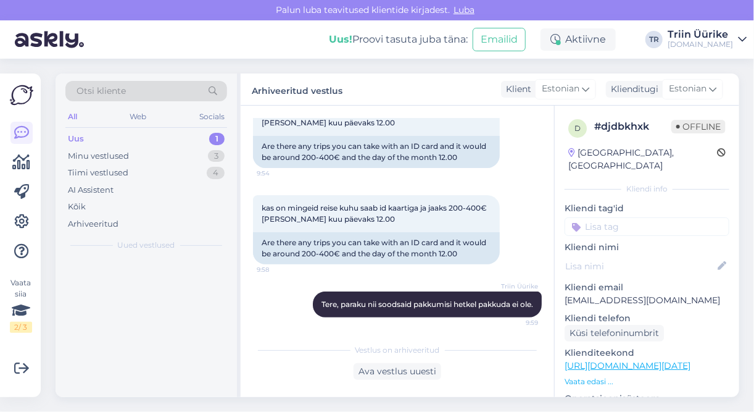
scroll to position [89, 0]
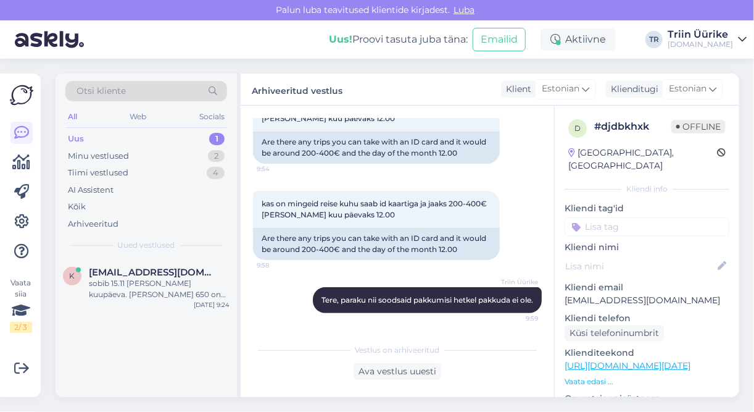
click at [150, 136] on div "Uus 1" at bounding box center [146, 138] width 162 height 17
click at [180, 297] on div "sobib 15.11 ja edasi kuupäeva. Max kuni 650 on eelarve inimese kohta." at bounding box center [159, 289] width 141 height 22
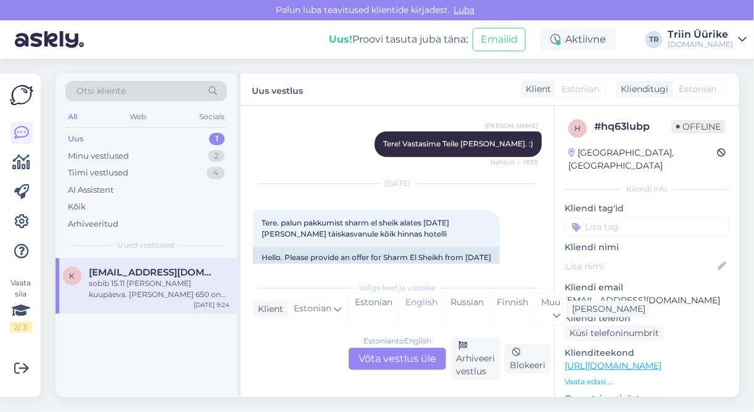
scroll to position [3026, 0]
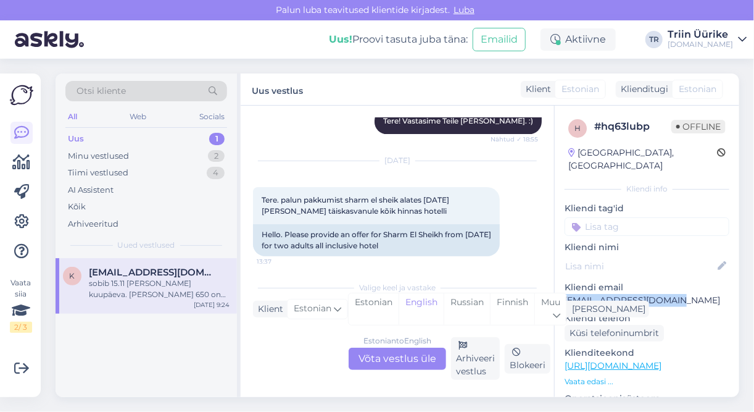
drag, startPoint x: 565, startPoint y: 286, endPoint x: 669, endPoint y: 284, distance: 103.7
click at [669, 294] on p "kaanikkristi@gmail.com" at bounding box center [647, 300] width 165 height 13
copy p "kaanikkristi@gmail.com"
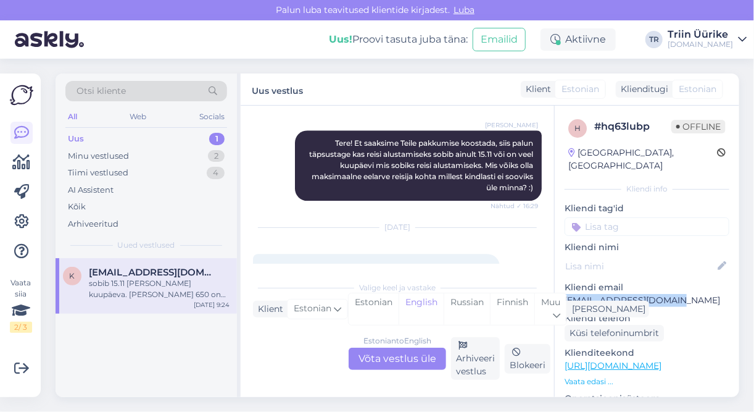
scroll to position [3304, 0]
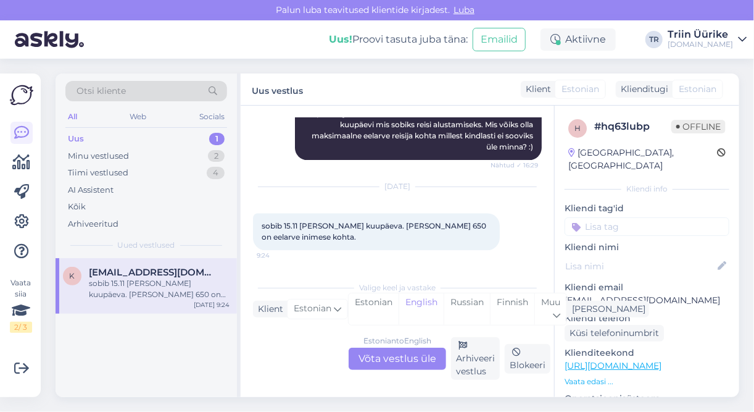
click at [403, 359] on div "Estonian to English Võta vestlus üle" at bounding box center [398, 359] width 98 height 22
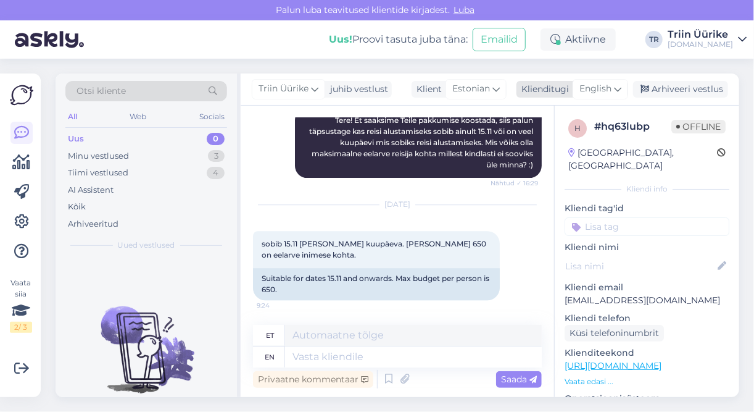
click at [593, 88] on span "English" at bounding box center [596, 89] width 32 height 14
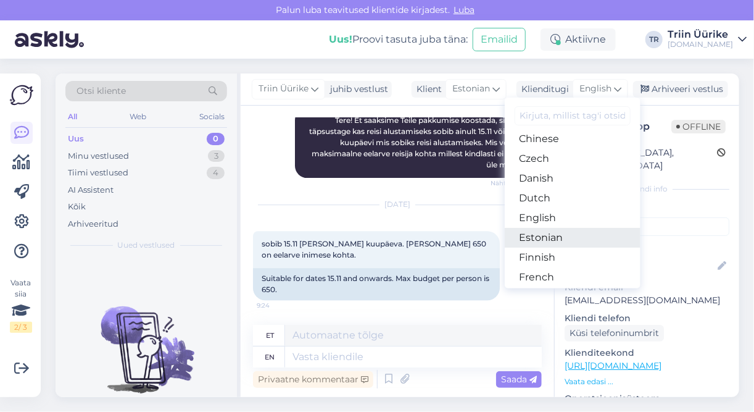
click at [546, 234] on link "Estonian" at bounding box center [573, 238] width 136 height 20
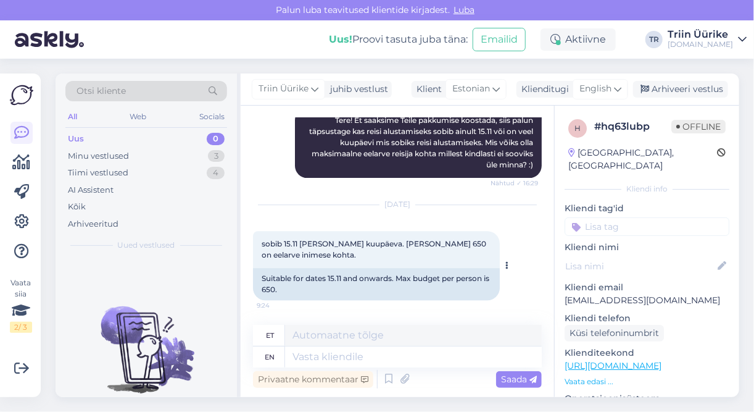
scroll to position [3270, 0]
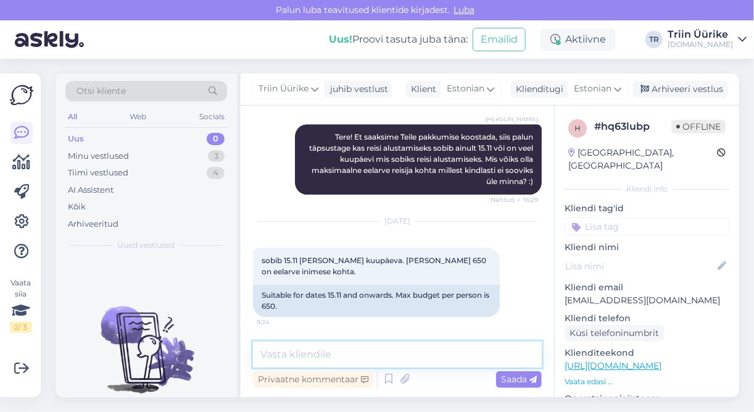
click at [400, 351] on textarea at bounding box center [397, 354] width 289 height 26
type textarea "Edastame pakkumised peatselt Teie e-mailile."
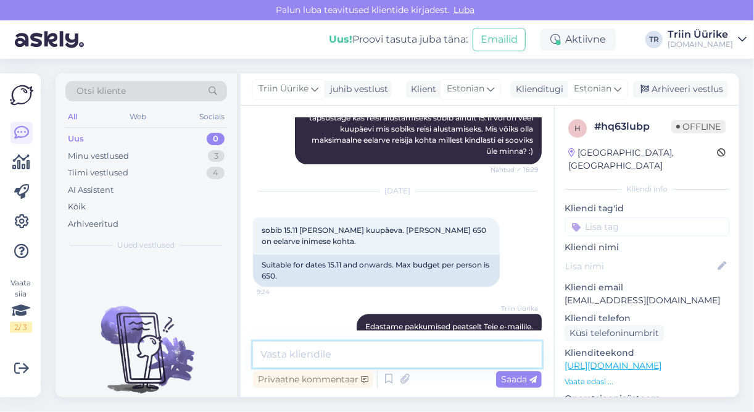
scroll to position [3323, 0]
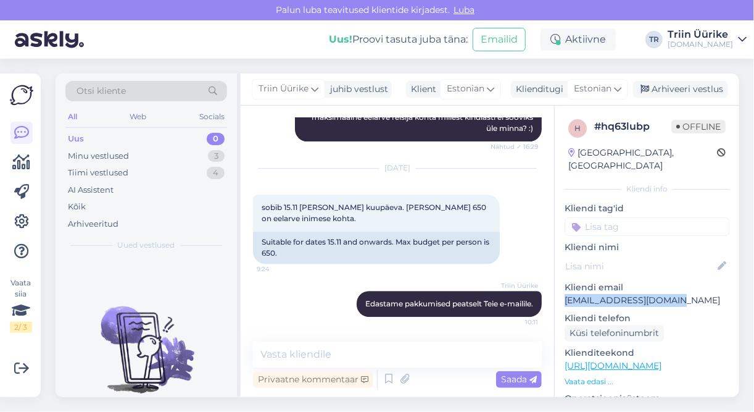
drag, startPoint x: 568, startPoint y: 286, endPoint x: 665, endPoint y: 290, distance: 97.0
click at [665, 294] on p "kaanikkristi@gmail.com" at bounding box center [647, 300] width 165 height 13
copy p "kaanikkristi@gmail.com"
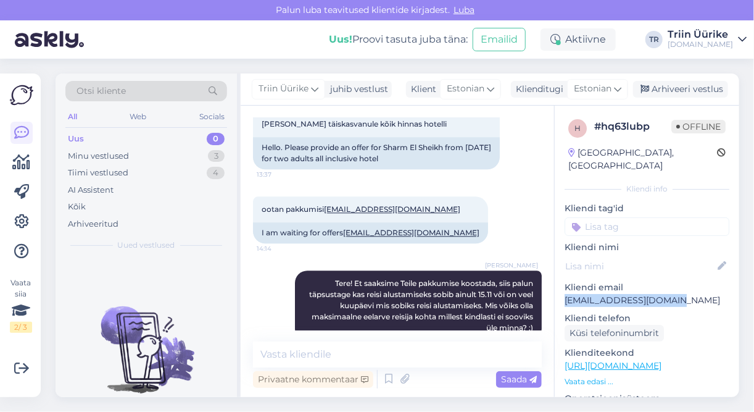
scroll to position [3106, 0]
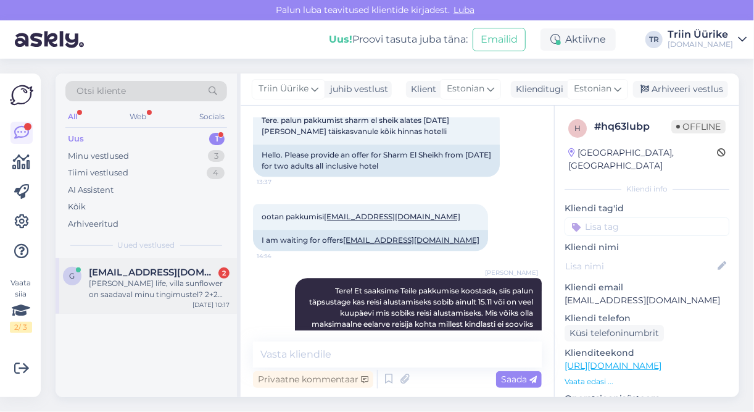
click at [186, 280] on div "[PERSON_NAME] life, villa sunflower on saadaval minu tingimustel? 2+2 täiskasva…" at bounding box center [159, 289] width 141 height 22
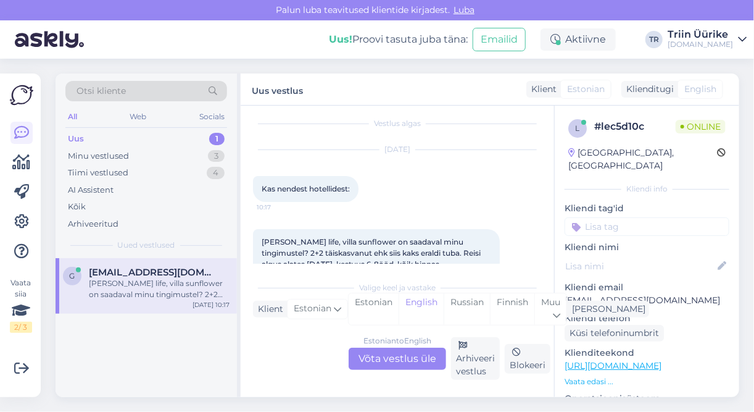
scroll to position [0, 0]
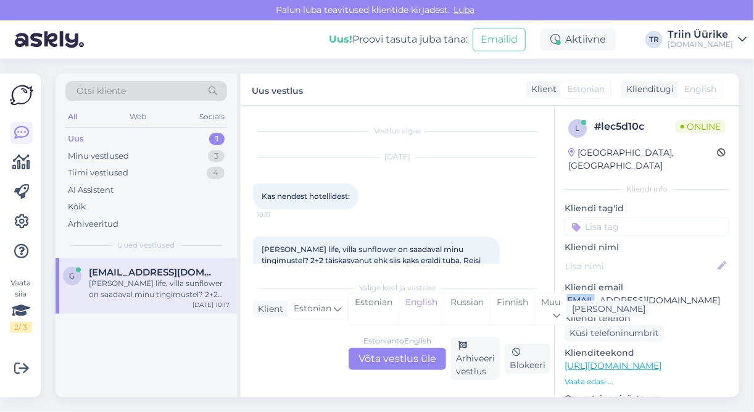
drag, startPoint x: 568, startPoint y: 288, endPoint x: 596, endPoint y: 290, distance: 27.8
click at [596, 294] on p "[EMAIL_ADDRESS][DOMAIN_NAME]" at bounding box center [647, 300] width 165 height 13
click at [174, 159] on div "Minu vestlused 3" at bounding box center [146, 156] width 162 height 17
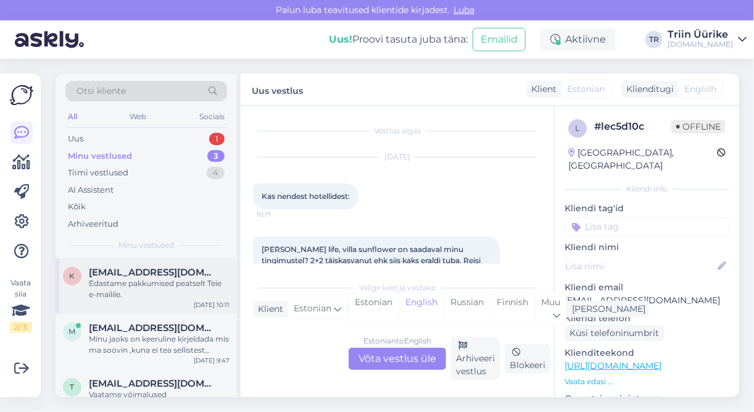
click at [170, 296] on div "Edastame pakkumised peatselt Teie e-mailile." at bounding box center [159, 289] width 141 height 22
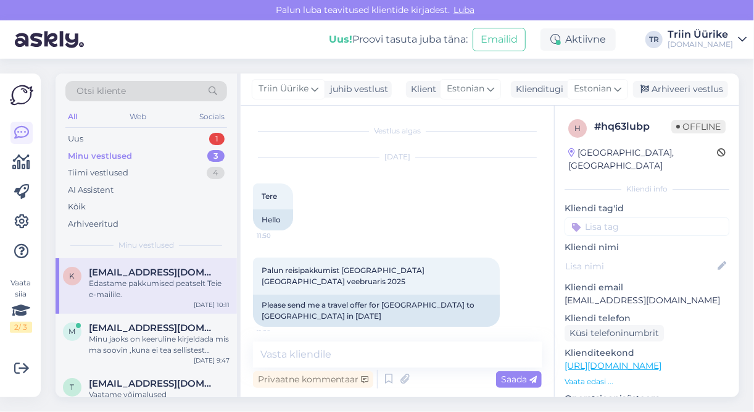
scroll to position [3323, 0]
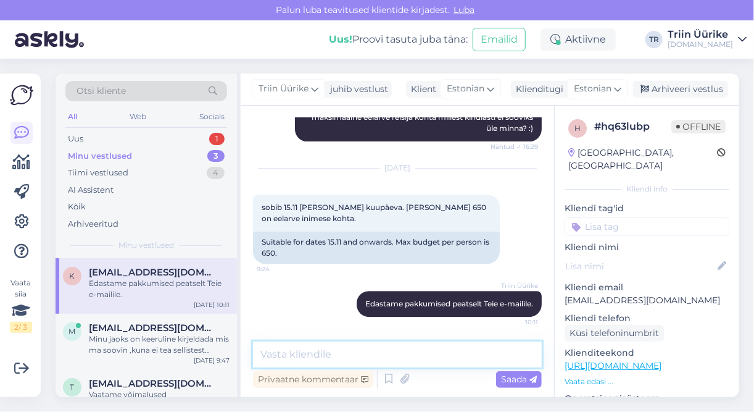
click at [455, 362] on textarea at bounding box center [397, 354] width 289 height 26
type textarea "Pakkumine saadetud. :)"
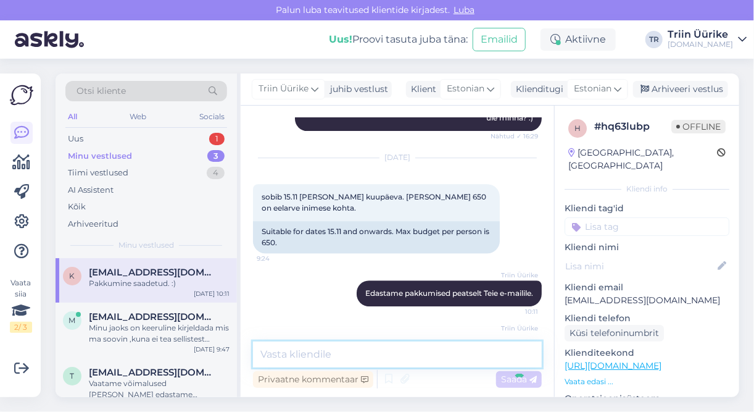
scroll to position [3376, 0]
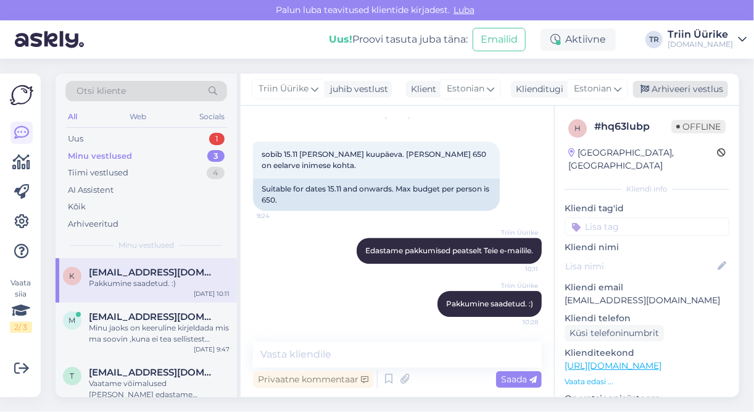
click at [682, 86] on div "Arhiveeri vestlus" at bounding box center [680, 89] width 95 height 17
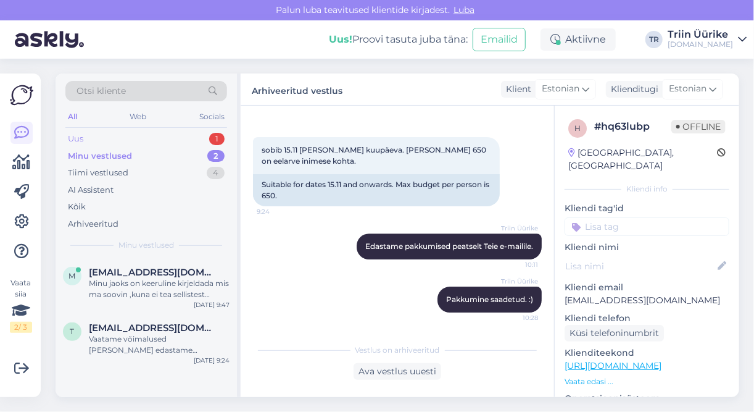
click at [143, 139] on div "Uus 1" at bounding box center [146, 138] width 162 height 17
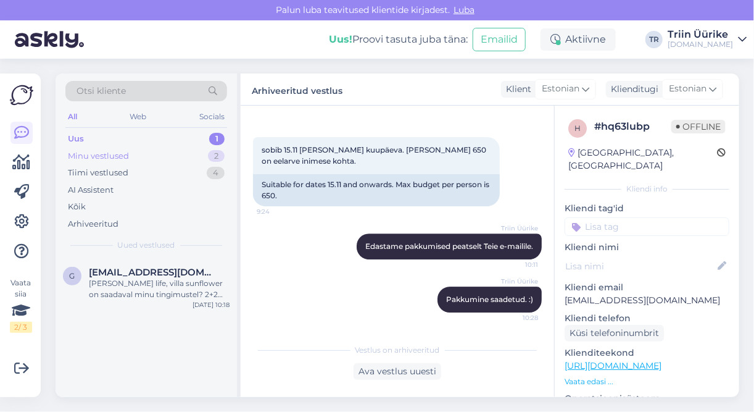
click at [143, 154] on div "Minu vestlused 2" at bounding box center [146, 156] width 162 height 17
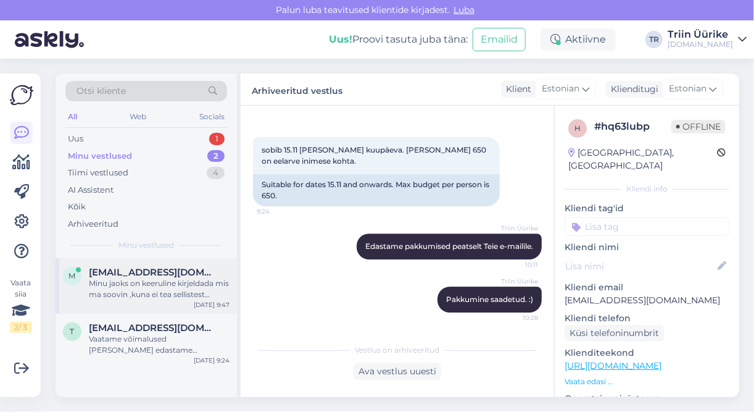
click at [186, 296] on div "Minu jaoks on keeruline kirjeldada mis ma soovin ,kuna ei tea sellistest asjade…" at bounding box center [159, 289] width 141 height 22
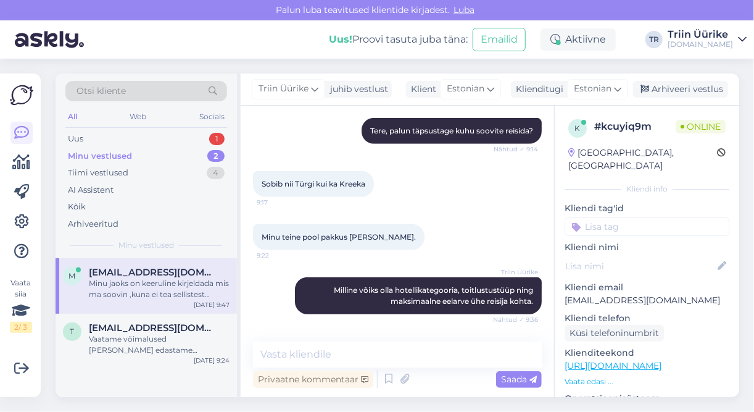
scroll to position [548, 0]
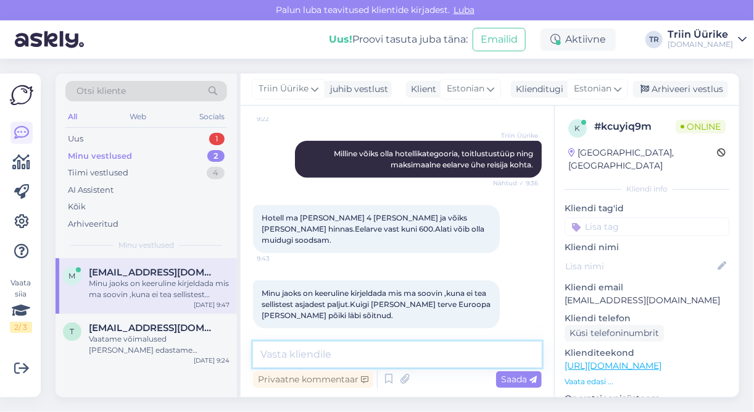
click at [352, 352] on textarea at bounding box center [397, 354] width 289 height 26
drag, startPoint x: 380, startPoint y: 352, endPoint x: 397, endPoint y: 353, distance: 16.7
click at [397, 353] on textarea "Türgi pakkumised leiate siit:" at bounding box center [397, 354] width 289 height 26
paste textarea "https://tuusik.ee/et/reisiotsing?country_id=10&after=15.4.2026&departure_id=1&n…"
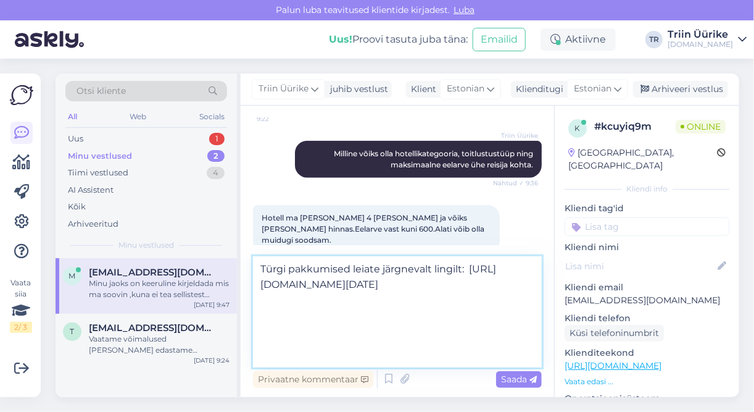
type textarea "Türgi pakkumised leiate järgnevalt lingilt: https://tuusik.ee/et/reisiotsing?co…"
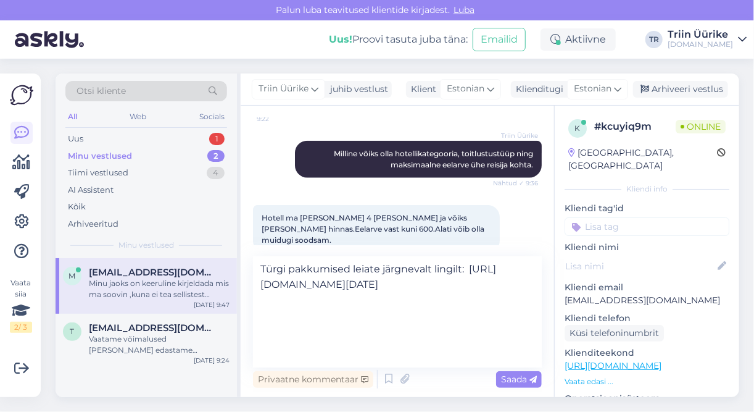
click at [523, 377] on span "Saada" at bounding box center [519, 378] width 36 height 11
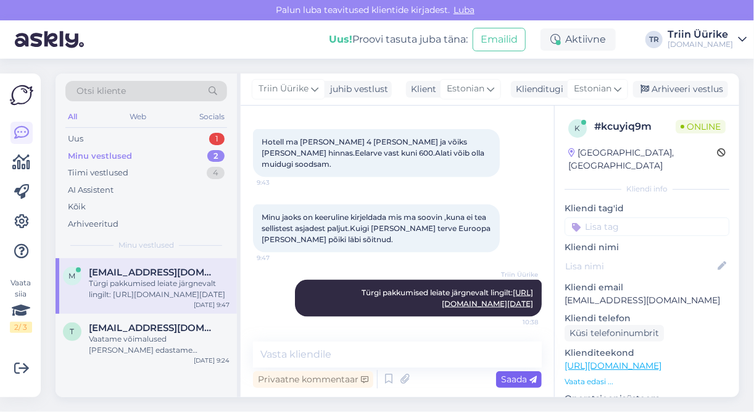
scroll to position [0, 0]
click at [370, 356] on textarea at bounding box center [397, 354] width 289 height 26
paste textarea "https://tuusik.ee/et/reisiotsing?country_id=3&after=30.4.2026&departure_id=1&ni…"
type textarea "Kreeka pakkumised: https://tuusik.ee/et/reisiotsing?country_id=3&after=30.4.202…"
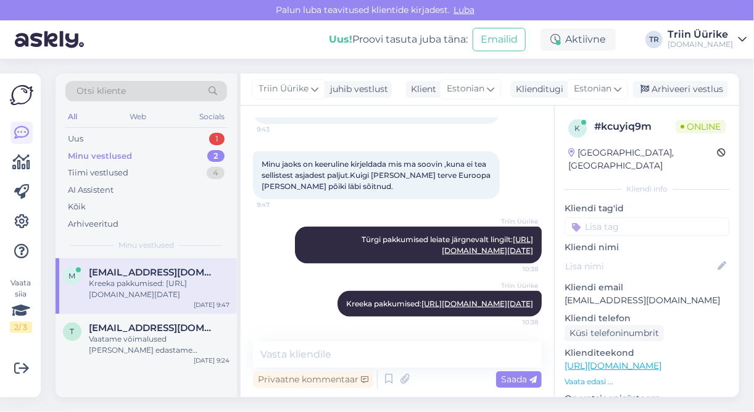
click at [678, 294] on p "margusmutli@gmail.com" at bounding box center [647, 300] width 165 height 13
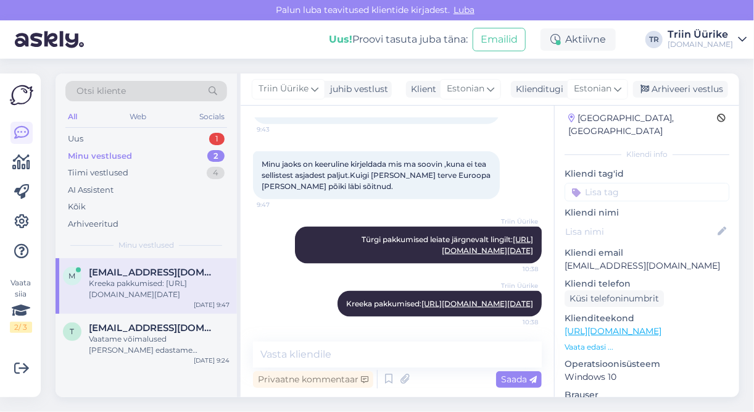
scroll to position [49, 0]
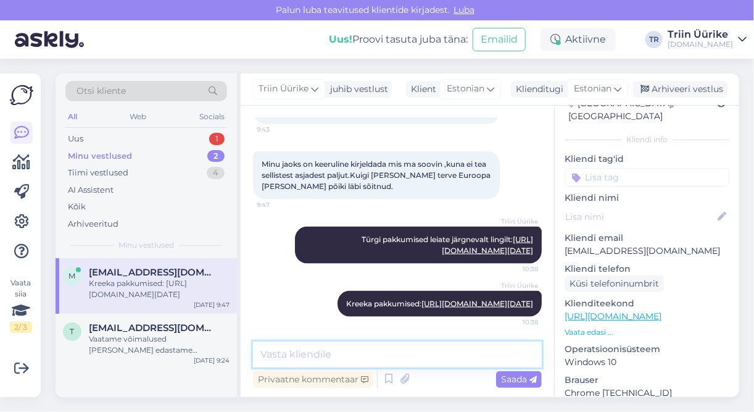
drag, startPoint x: 678, startPoint y: 287, endPoint x: 448, endPoint y: 356, distance: 240.2
click at [448, 356] on textarea at bounding box center [397, 354] width 289 height 26
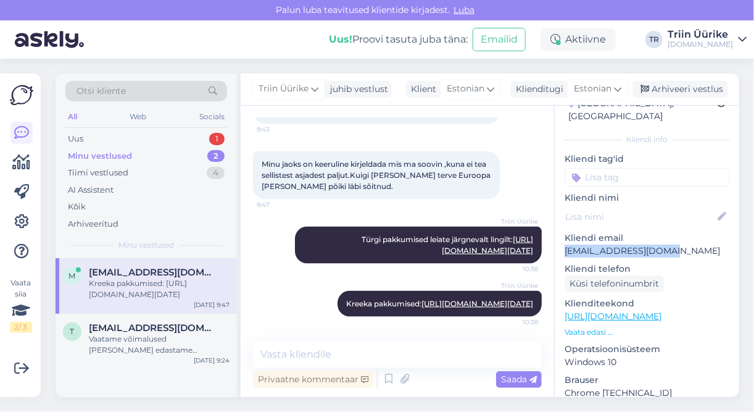
drag, startPoint x: 577, startPoint y: 237, endPoint x: 674, endPoint y: 237, distance: 96.3
click at [674, 244] on p "margusmutli@gmail.com" at bounding box center [647, 250] width 165 height 13
copy p "margusmutli@gmail.com"
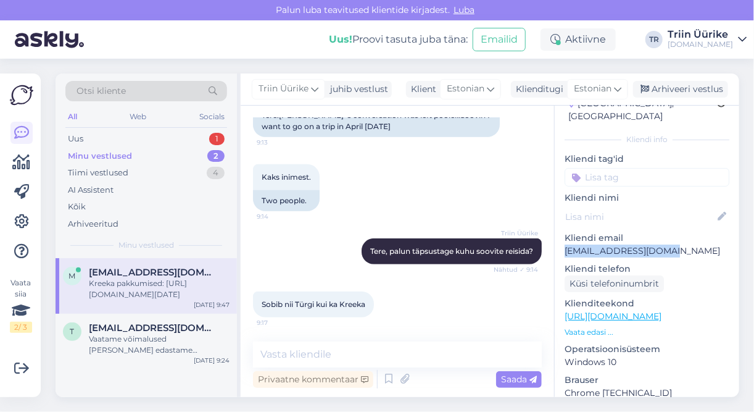
scroll to position [261, 0]
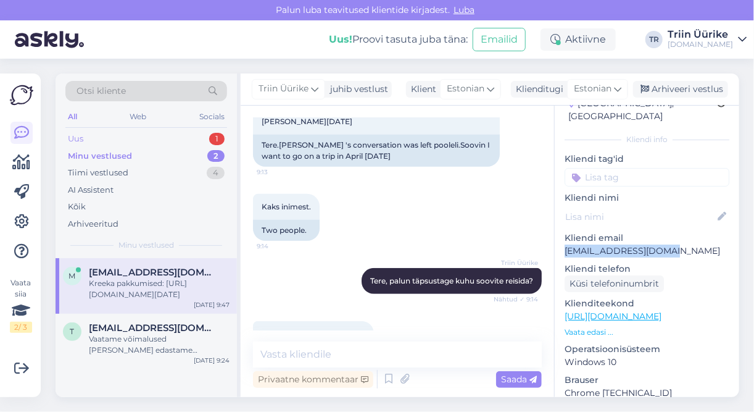
click at [106, 133] on div "Uus 1" at bounding box center [146, 138] width 162 height 17
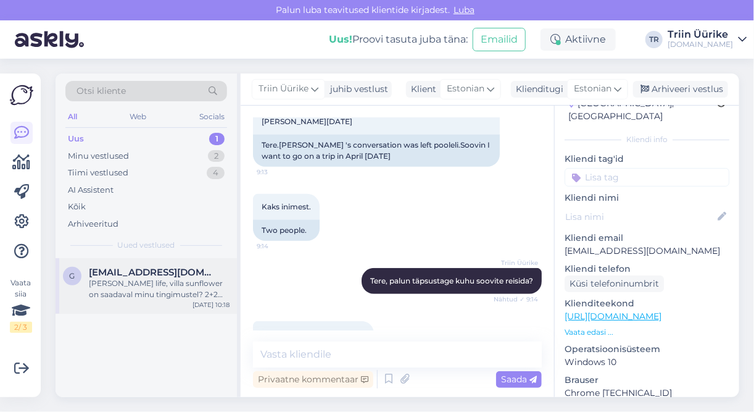
click at [130, 289] on div "[PERSON_NAME] life, villa sunflower on saadaval minu tingimustel? 2+2 täiskasva…" at bounding box center [159, 289] width 141 height 22
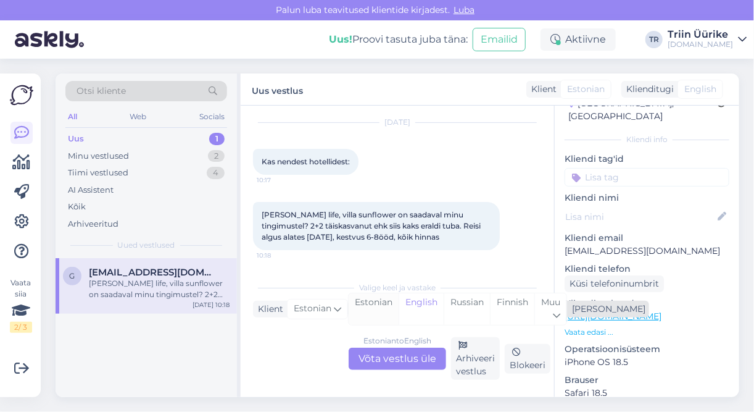
scroll to position [34, 0]
drag, startPoint x: 570, startPoint y: 238, endPoint x: 676, endPoint y: 236, distance: 105.6
click at [676, 244] on p "[EMAIL_ADDRESS][DOMAIN_NAME]" at bounding box center [647, 250] width 165 height 13
copy p "[EMAIL_ADDRESS][DOMAIN_NAME]"
click at [120, 90] on span "Otsi kliente" at bounding box center [101, 91] width 49 height 13
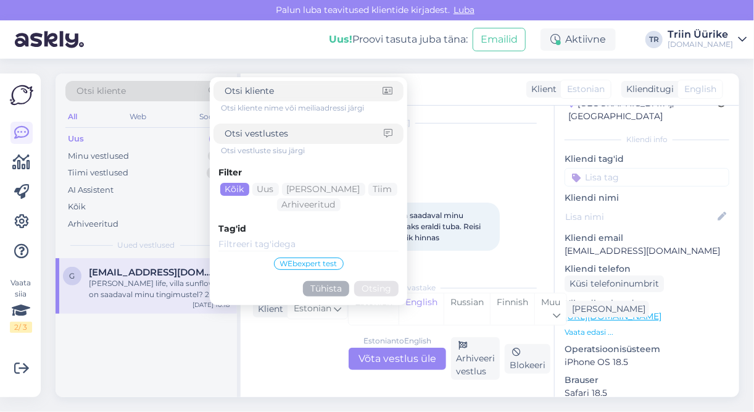
drag, startPoint x: 120, startPoint y: 90, endPoint x: 225, endPoint y: 90, distance: 104.9
click at [225, 90] on input at bounding box center [304, 91] width 158 height 13
paste input "[EMAIL_ADDRESS][DOMAIN_NAME]"
type input "[EMAIL_ADDRESS][DOMAIN_NAME]"
click at [365, 291] on button "Otsing" at bounding box center [376, 288] width 44 height 15
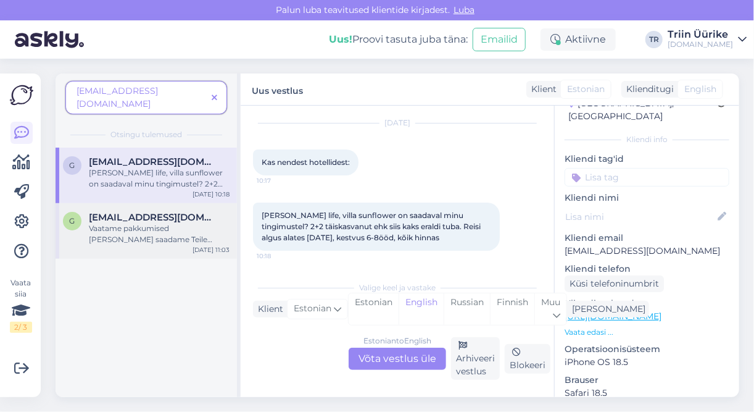
click at [201, 224] on div "Vaatame pakkumised üle ja saadame Teile tänase päeva jooksul meilile :)" at bounding box center [159, 234] width 141 height 22
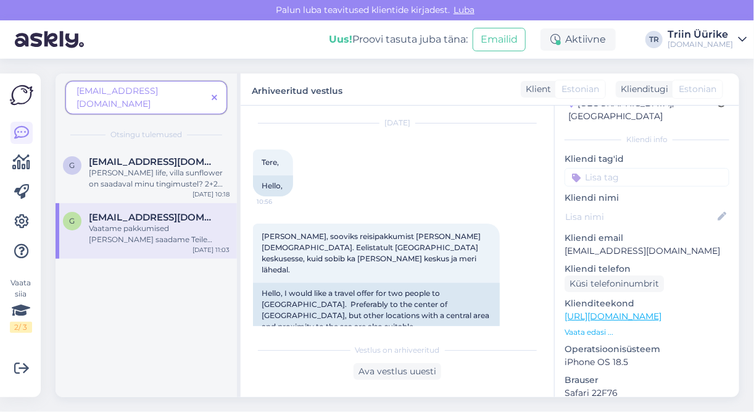
click at [212, 94] on icon at bounding box center [215, 98] width 6 height 9
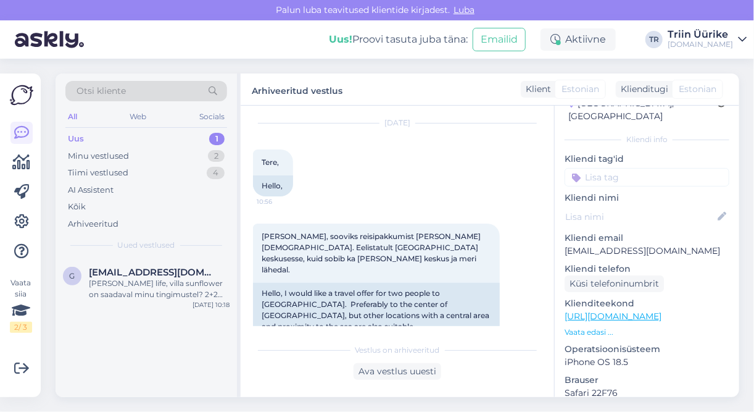
click at [180, 139] on div "Uus 1" at bounding box center [146, 138] width 162 height 17
click at [152, 269] on span "[EMAIL_ADDRESS][DOMAIN_NAME]" at bounding box center [153, 272] width 128 height 11
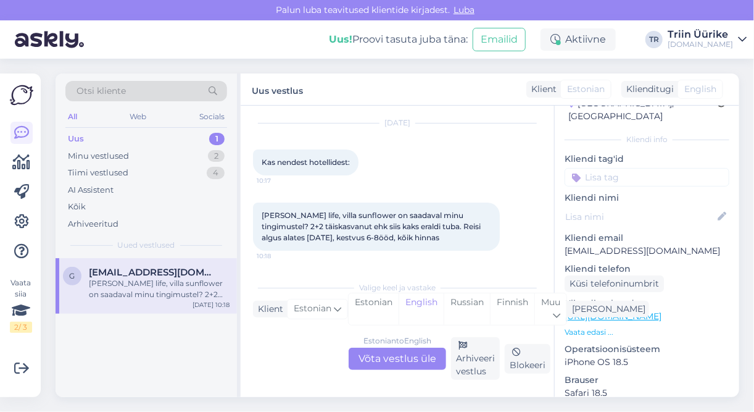
click at [428, 352] on div "Estonian to English Võta vestlus üle" at bounding box center [398, 359] width 98 height 22
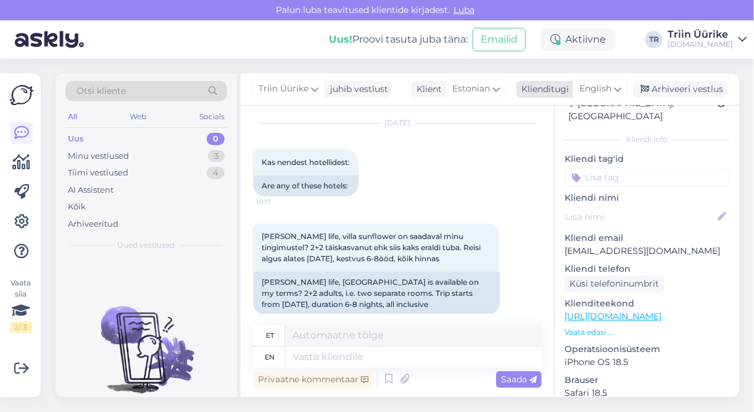
click at [601, 96] on div "English" at bounding box center [601, 89] width 56 height 20
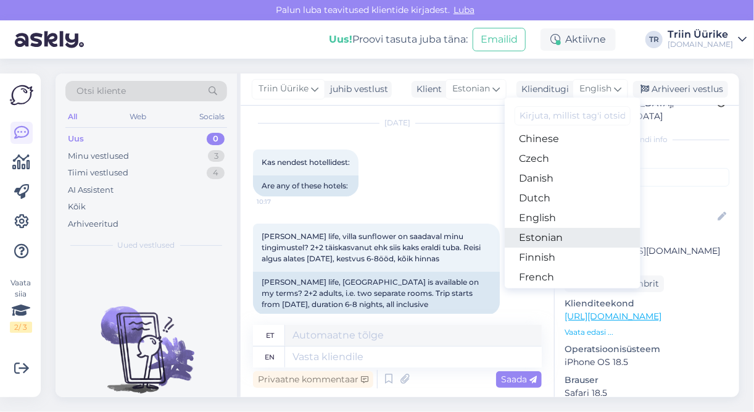
click at [562, 235] on link "Estonian" at bounding box center [573, 238] width 136 height 20
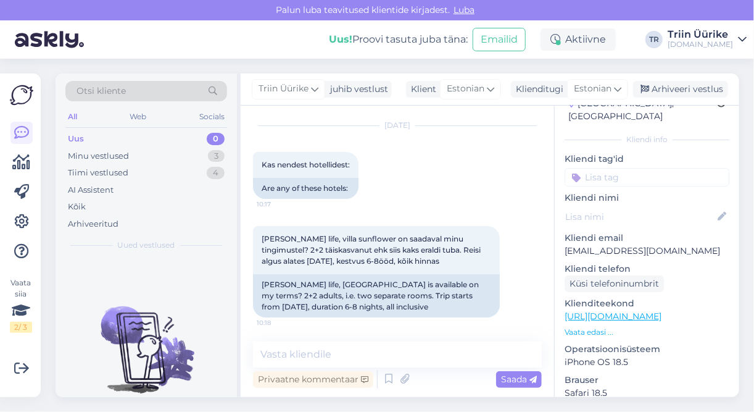
scroll to position [31, 0]
click at [338, 355] on textarea at bounding box center [397, 354] width 289 height 26
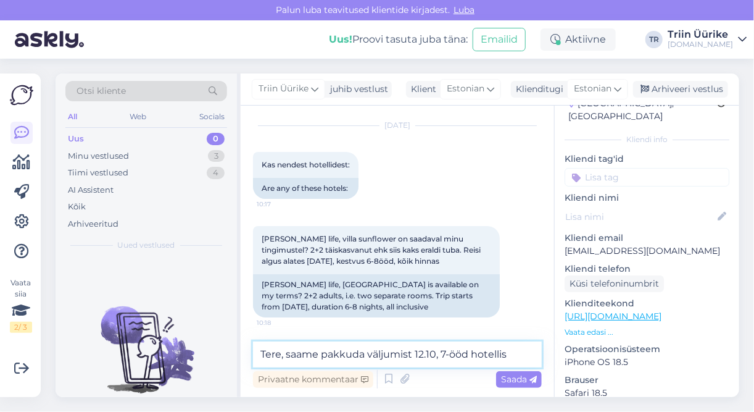
paste textarea "VILLA SUN FLOWER HOTEL 4 *"
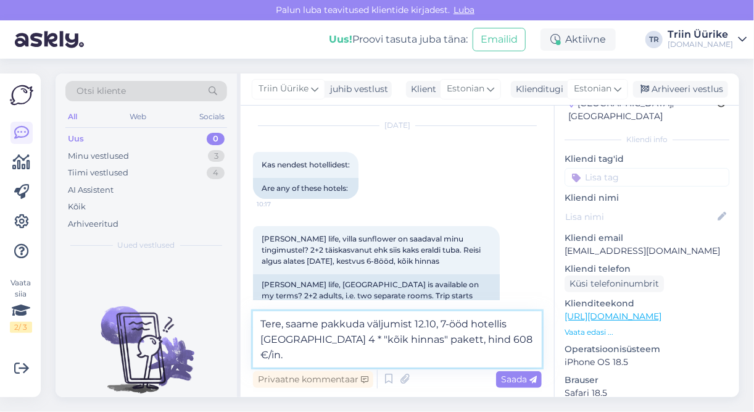
type textarea "Tere, saame pakkuda väljumist 12.10, 7-ööd hotellis [GEOGRAPHIC_DATA] 4 * "kõik…"
click at [506, 377] on span "Saada" at bounding box center [519, 378] width 36 height 11
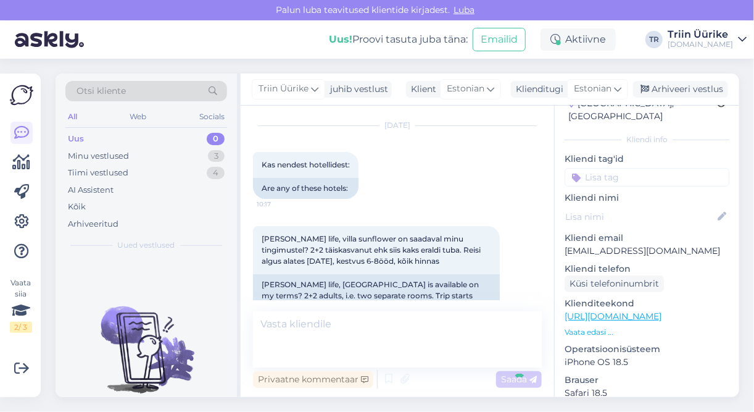
scroll to position [96, 0]
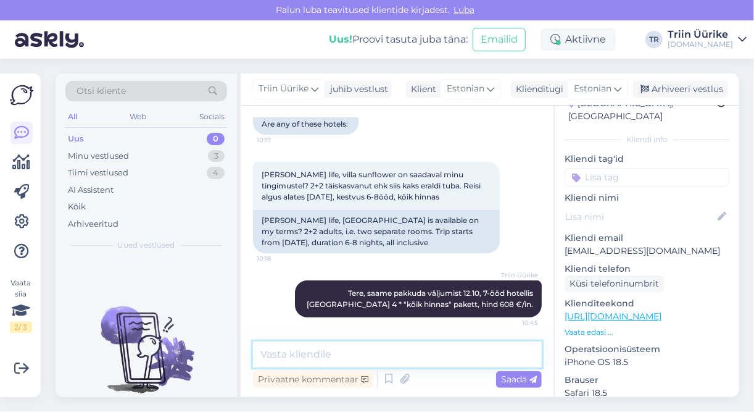
click at [446, 356] on textarea at bounding box center [397, 354] width 289 height 26
type textarea "K"
type textarea "Kas see [PERSON_NAME] sobiks?"
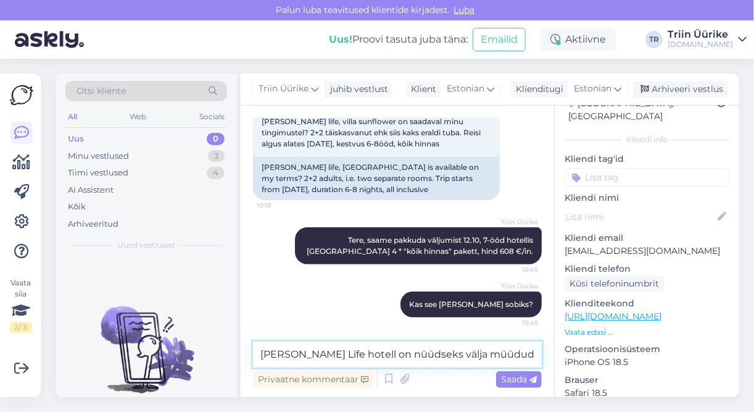
type textarea "[PERSON_NAME] Life hotell on nüüdseks välja müüdud."
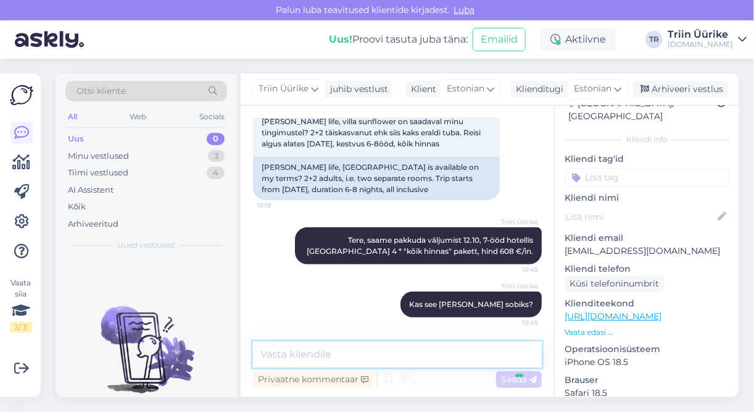
scroll to position [202, 0]
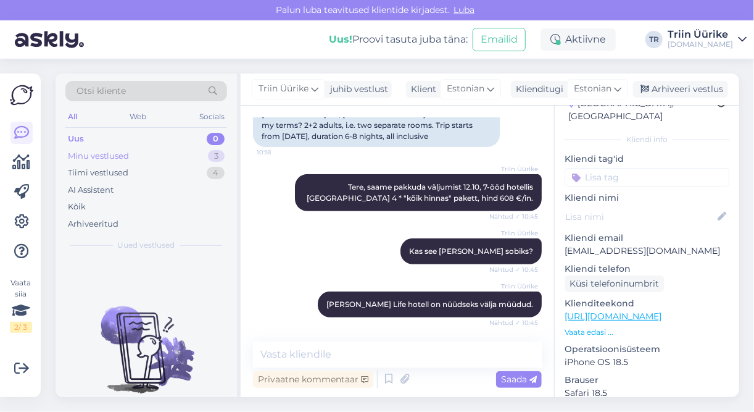
click at [172, 153] on div "Minu vestlused 3" at bounding box center [146, 156] width 162 height 17
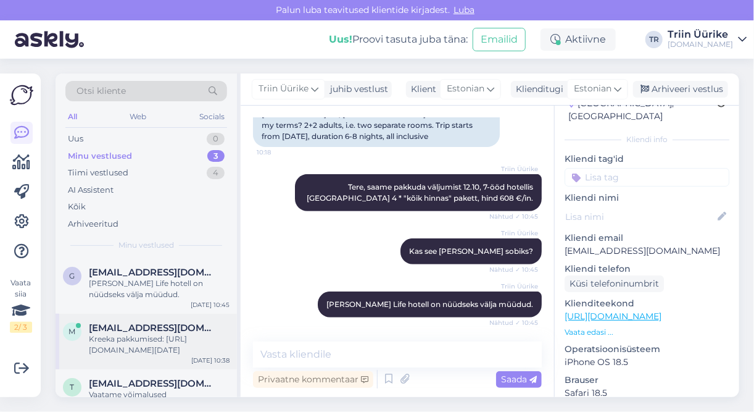
click at [184, 340] on div "Kreeka pakkumised: https://tuusik.ee/et/reisiotsing?country_id=3&after=30.4.202…" at bounding box center [159, 344] width 141 height 22
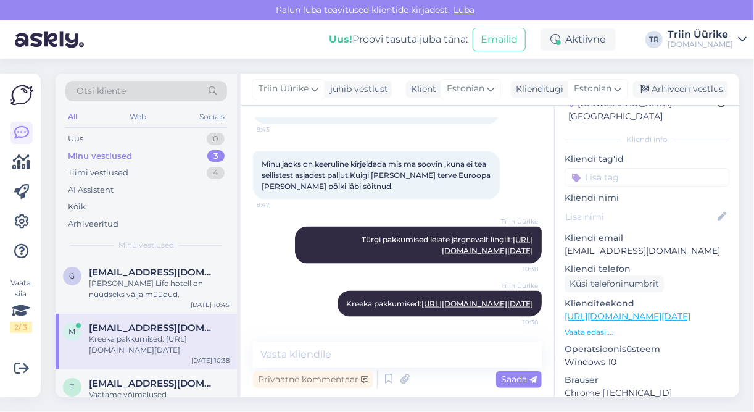
scroll to position [707, 0]
click at [696, 91] on div "Arhiveeri vestlus" at bounding box center [680, 89] width 95 height 17
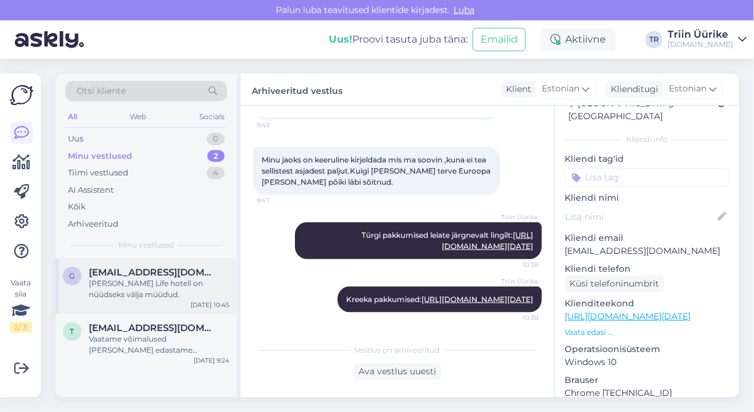
click at [180, 299] on div "g gerdarannala@gmail.com Kleopatra Life hotell on nüüdseks välja müüdud. Oct 2 …" at bounding box center [146, 286] width 181 height 56
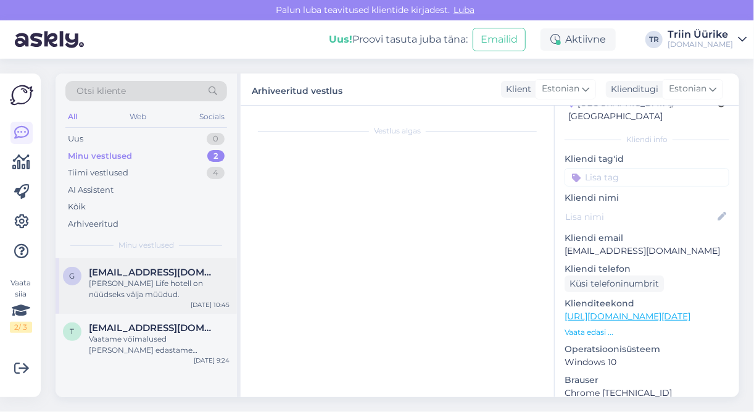
scroll to position [202, 0]
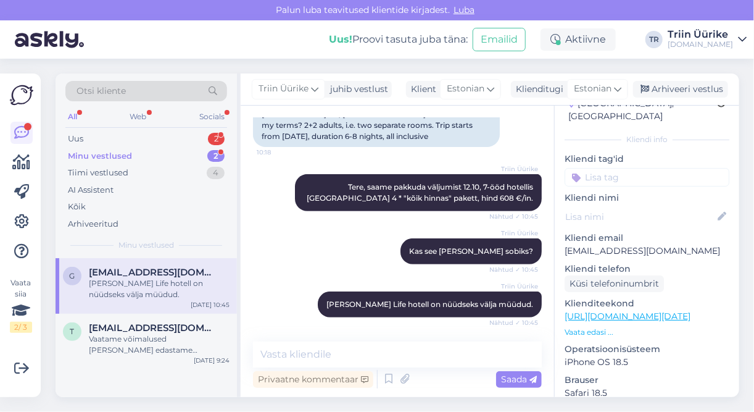
click at [185, 269] on span "[EMAIL_ADDRESS][DOMAIN_NAME]" at bounding box center [153, 272] width 128 height 11
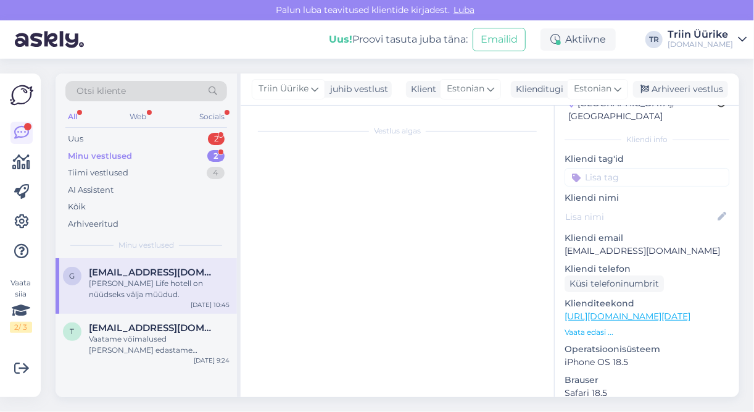
scroll to position [0, 0]
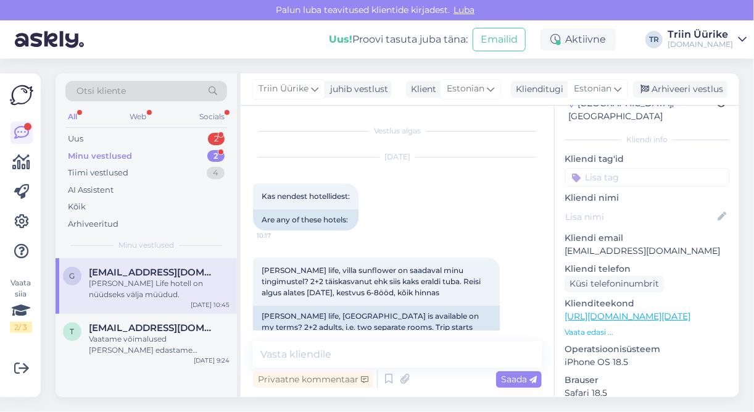
click at [133, 156] on div "Minu vestlused 2" at bounding box center [146, 156] width 162 height 17
click at [180, 272] on span "[EMAIL_ADDRESS][DOMAIN_NAME]" at bounding box center [153, 272] width 128 height 11
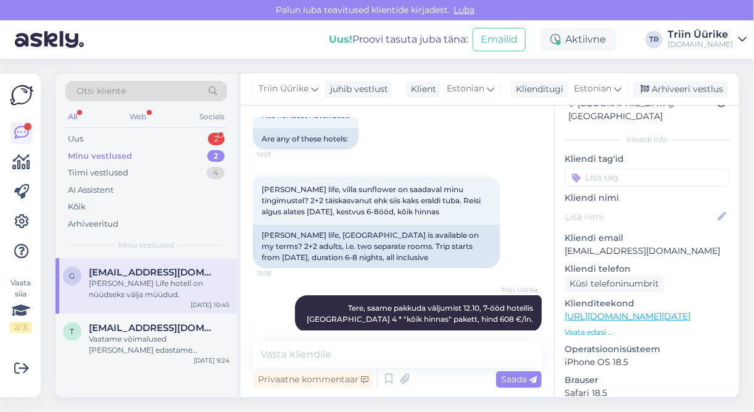
scroll to position [202, 0]
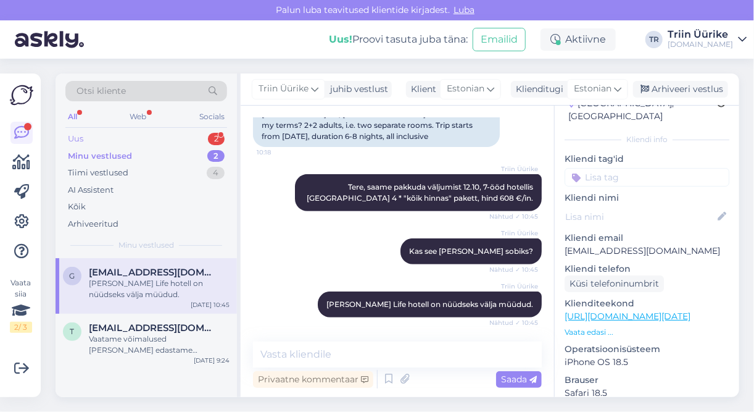
click at [170, 136] on div "Uus 2" at bounding box center [146, 138] width 162 height 17
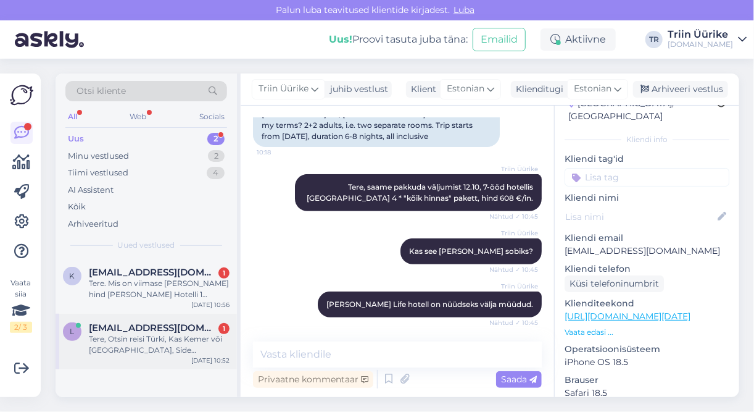
click at [172, 351] on div "Tere, Otsin reisi Türki, Kas Kemer või [GEOGRAPHIC_DATA], Side [PERSON_NAME]. T…" at bounding box center [159, 344] width 141 height 22
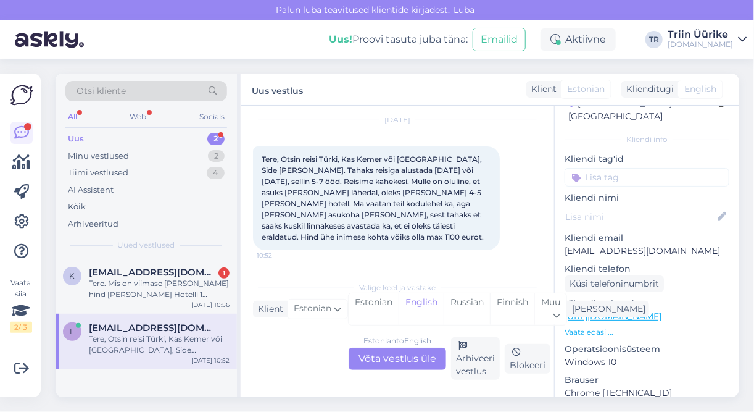
scroll to position [25, 0]
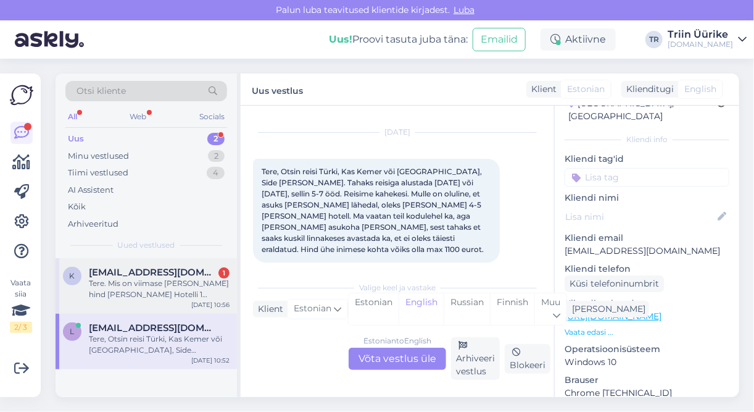
click at [150, 290] on div "Tere. Mis on viimase [PERSON_NAME] hind [PERSON_NAME] Hotelli 1 täiskasvanu+ 1 …" at bounding box center [159, 289] width 141 height 22
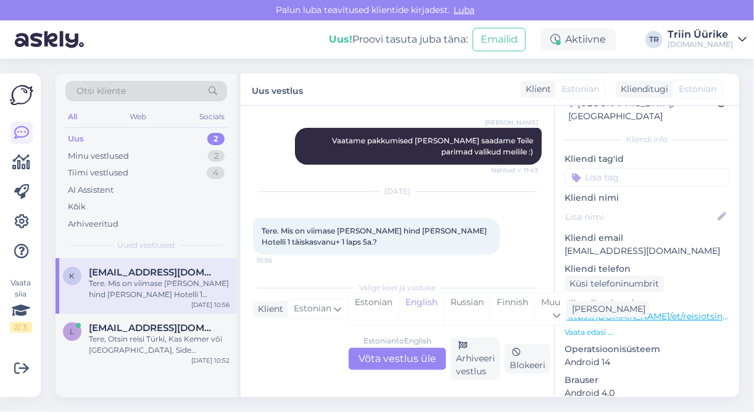
scroll to position [338, 0]
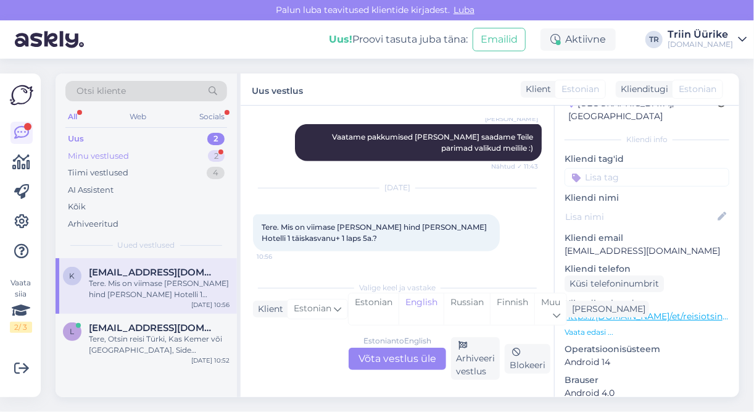
click at [96, 156] on div "Minu vestlused" at bounding box center [98, 156] width 61 height 12
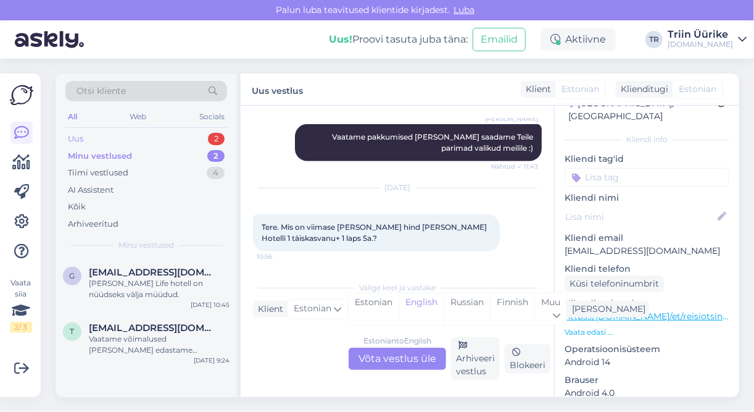
click at [119, 138] on div "Uus 2" at bounding box center [146, 138] width 162 height 17
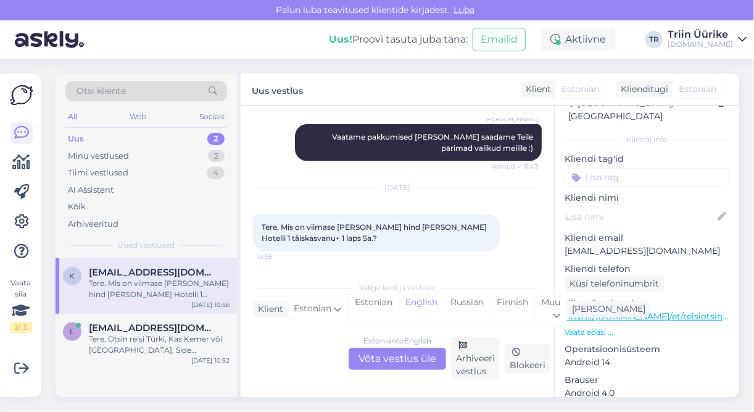
click at [201, 279] on div "Tere. Mis on viimase [PERSON_NAME] hind [PERSON_NAME] Hotelli 1 täiskasvanu+ 1 …" at bounding box center [159, 289] width 141 height 22
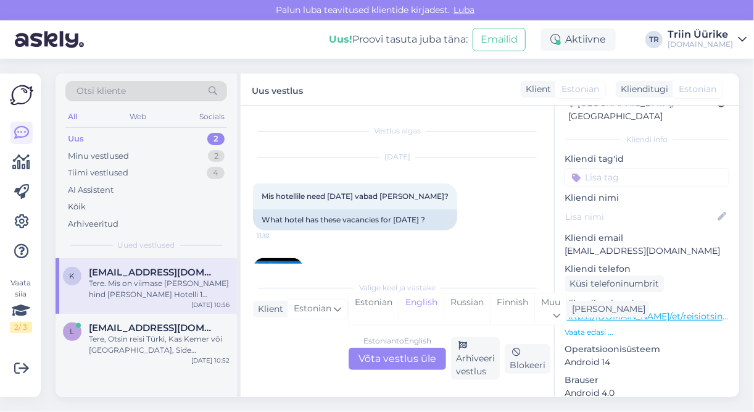
click at [180, 282] on div "Tere. Mis on viimase [PERSON_NAME] hind [PERSON_NAME] Hotelli 1 täiskasvanu+ 1 …" at bounding box center [159, 289] width 141 height 22
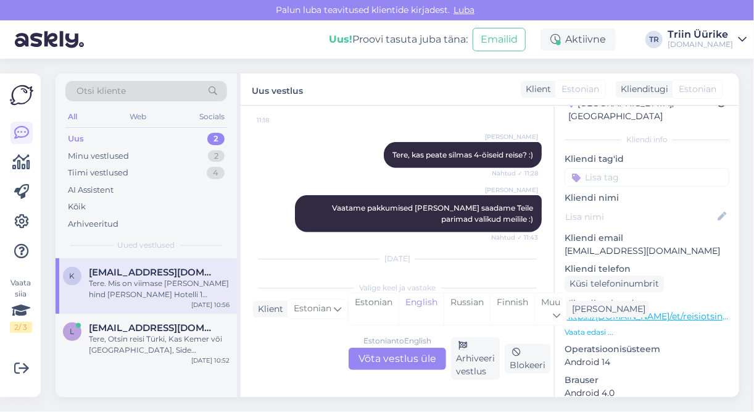
scroll to position [338, 0]
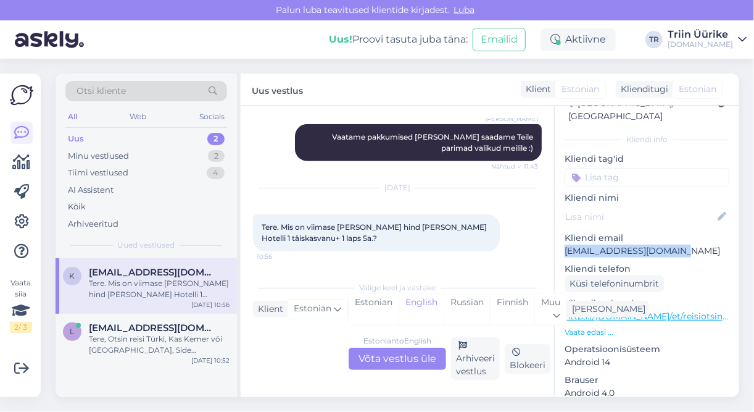
drag, startPoint x: 566, startPoint y: 237, endPoint x: 676, endPoint y: 236, distance: 109.9
click at [676, 244] on p "[EMAIL_ADDRESS][DOMAIN_NAME]" at bounding box center [647, 250] width 165 height 13
copy p "[EMAIL_ADDRESS][DOMAIN_NAME]"
click at [398, 349] on div "Estonian to English Võta vestlus üle" at bounding box center [398, 359] width 98 height 22
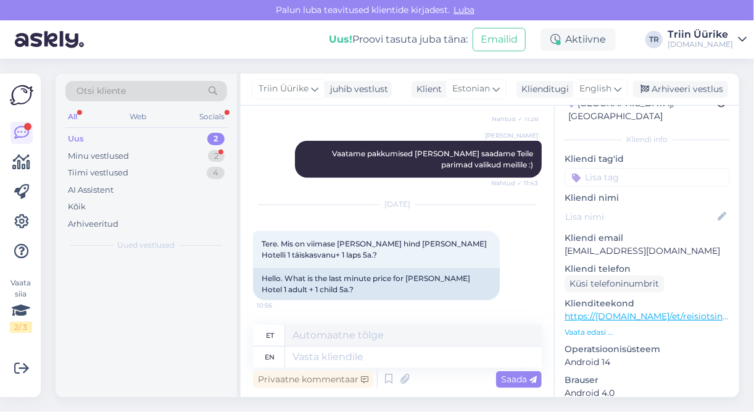
scroll to position [320, 0]
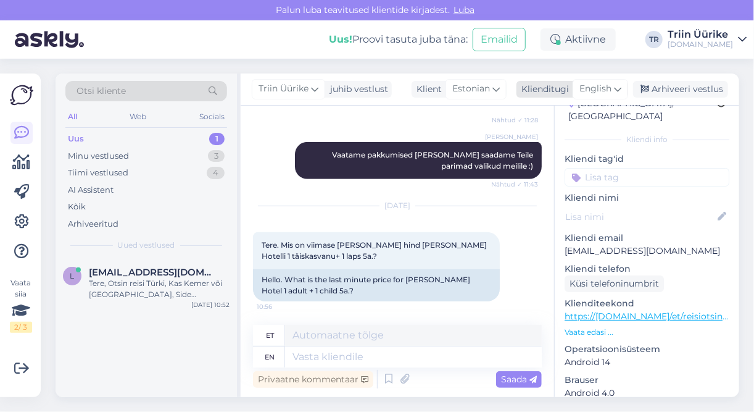
click at [590, 94] on span "English" at bounding box center [596, 89] width 32 height 14
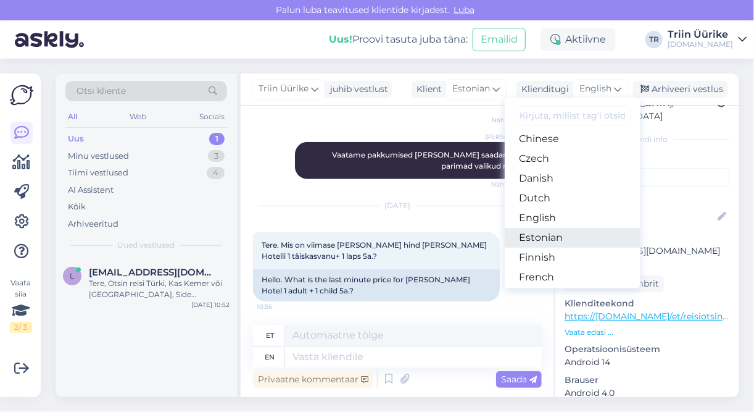
click at [559, 231] on link "Estonian" at bounding box center [573, 238] width 136 height 20
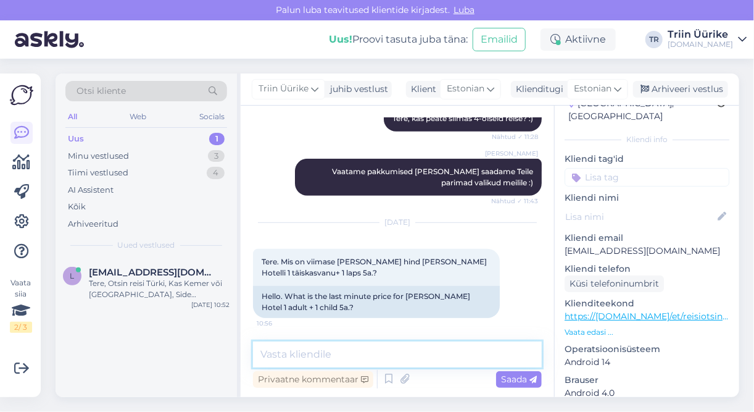
click at [426, 346] on textarea at bounding box center [397, 354] width 289 height 26
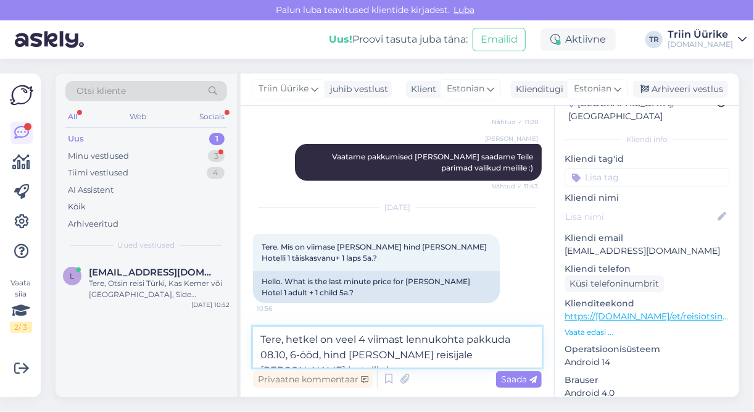
scroll to position [334, 0]
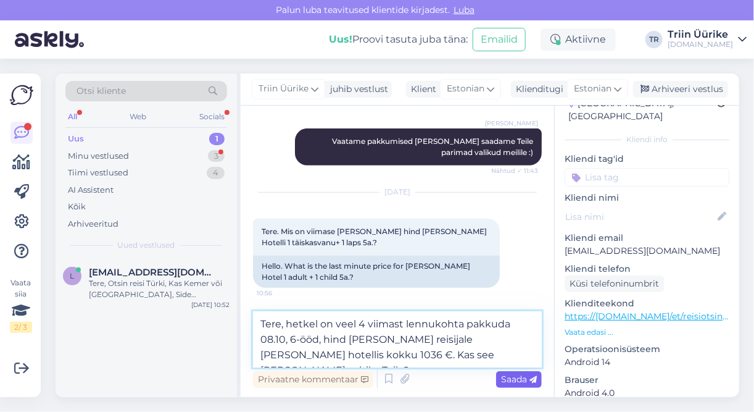
type textarea "Tere, hetkel on veel 4 viimast lennukohta pakkuda 08.10, 6-ööd, hind [PERSON_NA…"
click at [504, 377] on span "Saada" at bounding box center [519, 378] width 36 height 11
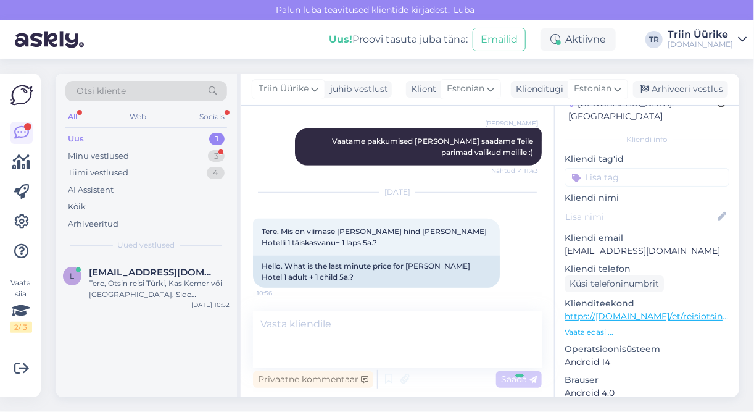
scroll to position [380, 0]
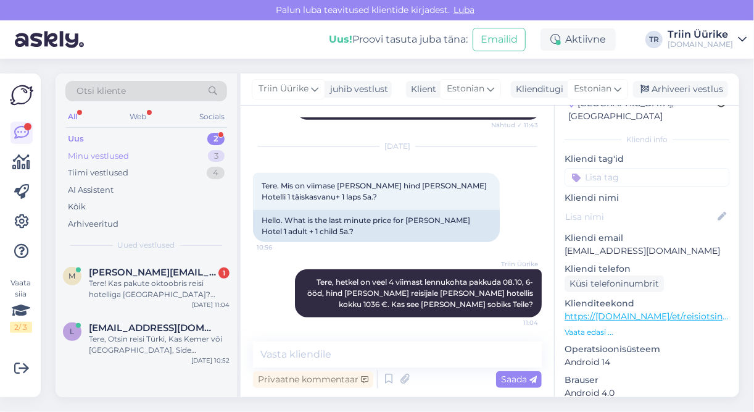
click at [95, 159] on div "Minu vestlused" at bounding box center [98, 156] width 61 height 12
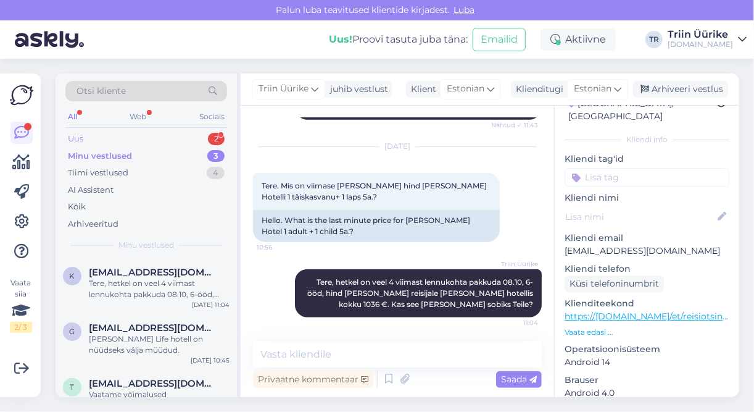
click at [128, 133] on div "Uus 2" at bounding box center [146, 138] width 162 height 17
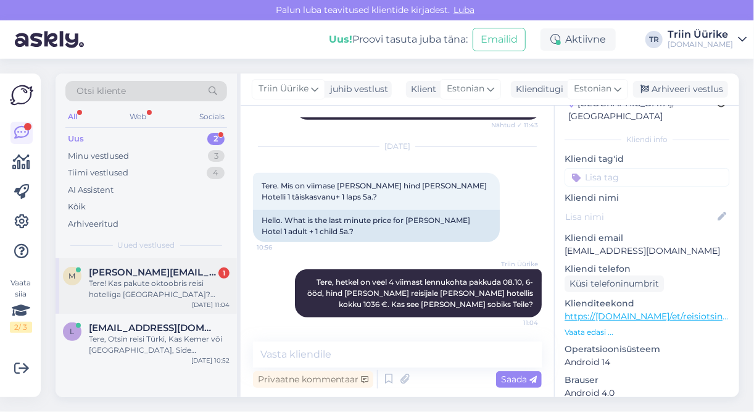
click at [188, 289] on div "Tere! Kas pakute oktoobris reisi hotelliga [GEOGRAPHIC_DATA]? [GEOGRAPHIC_DATA]" at bounding box center [159, 289] width 141 height 22
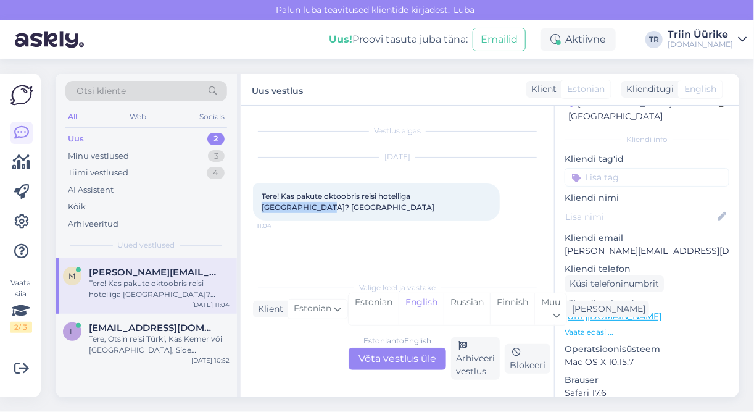
click at [475, 199] on div "Tere! Kas pakute oktoobris reisi hotelliga Potidea Palace Hotel? Kreeka 11:04" at bounding box center [376, 201] width 247 height 37
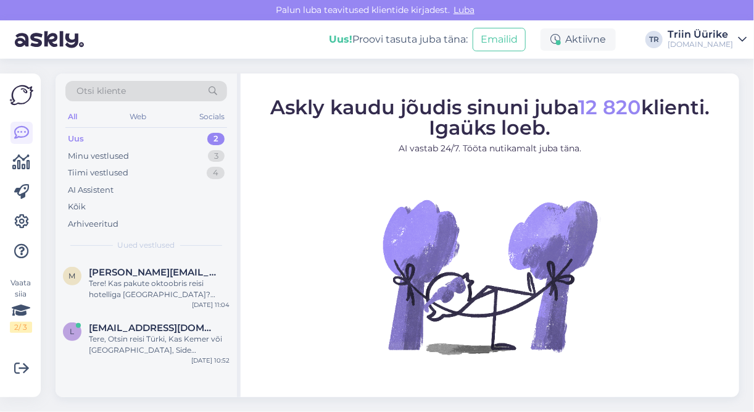
click at [123, 133] on div "Uus 2" at bounding box center [146, 138] width 162 height 17
click at [105, 157] on div "Minu vestlused" at bounding box center [98, 156] width 61 height 12
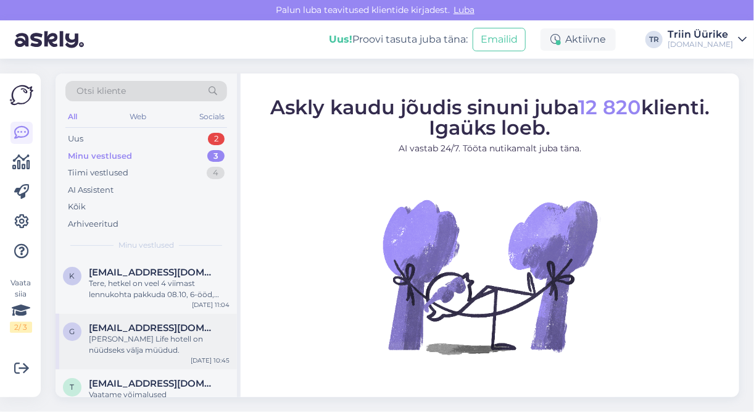
scroll to position [26, 0]
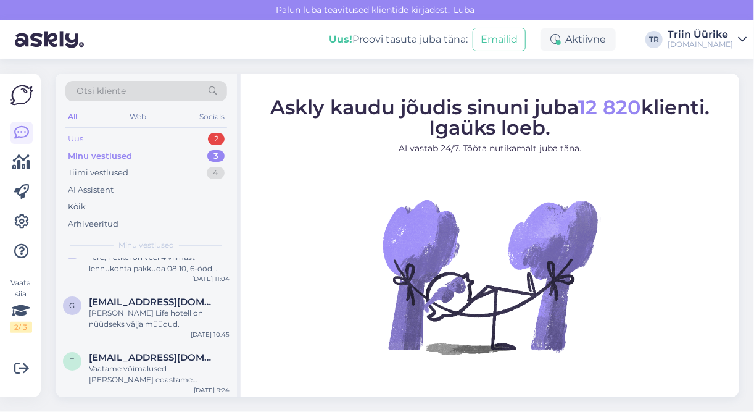
click at [133, 133] on div "Uus 2" at bounding box center [146, 138] width 162 height 17
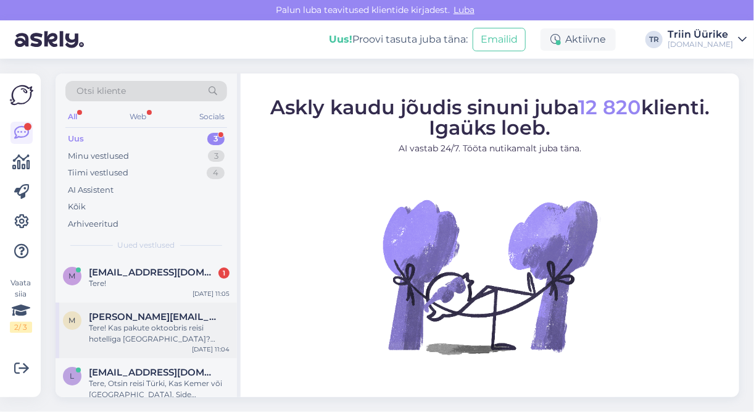
click at [191, 328] on div "Tere! Kas pakute oktoobris reisi hotelliga [GEOGRAPHIC_DATA]? [GEOGRAPHIC_DATA]" at bounding box center [159, 333] width 141 height 22
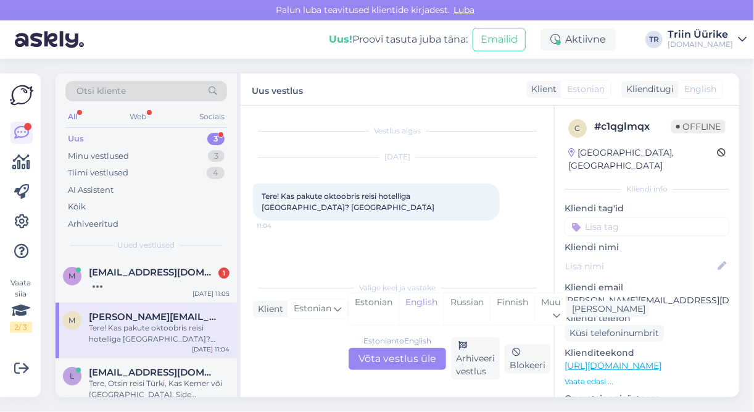
click at [412, 362] on div "Estonian to English Võta vestlus üle" at bounding box center [398, 359] width 98 height 22
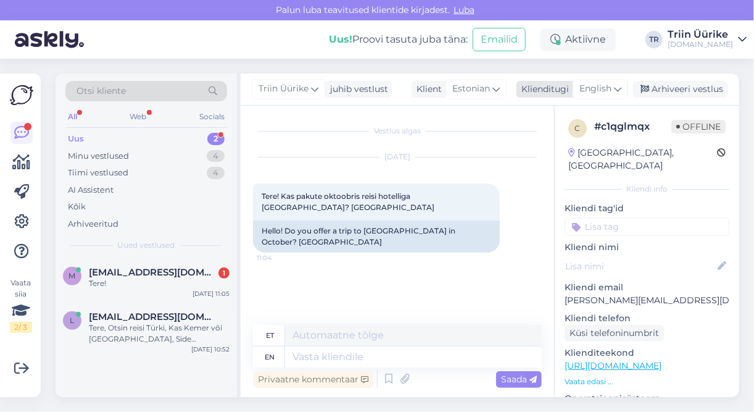
click at [622, 86] on icon at bounding box center [617, 89] width 7 height 14
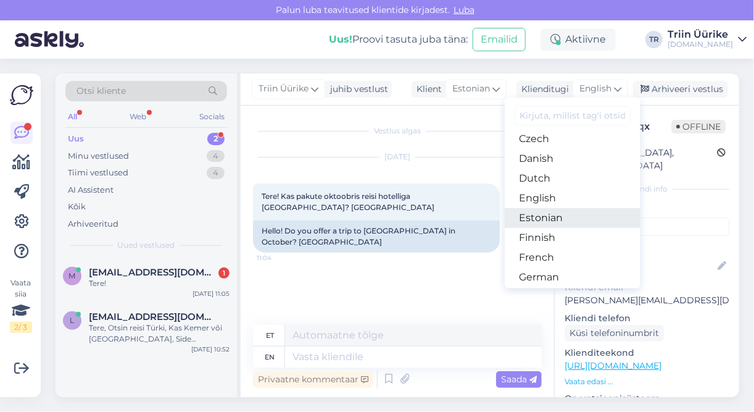
scroll to position [88, 0]
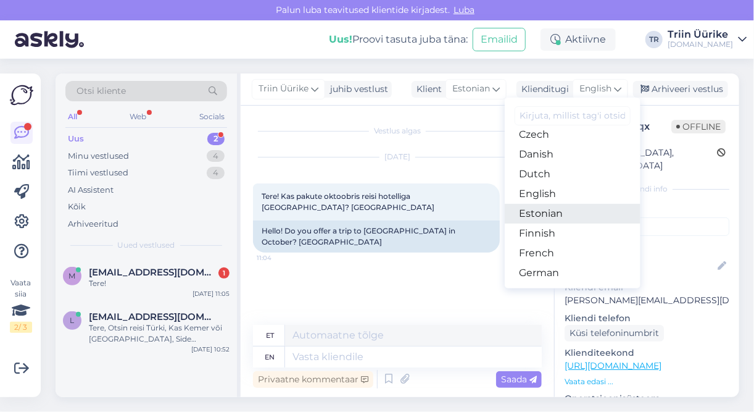
click at [561, 215] on link "Estonian" at bounding box center [573, 214] width 136 height 20
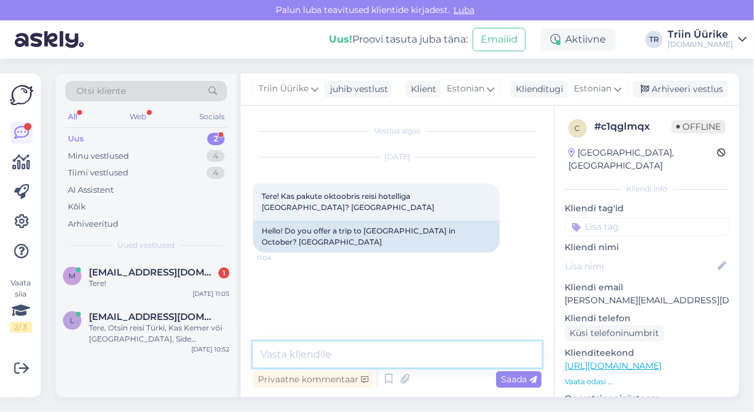
click at [423, 351] on textarea at bounding box center [397, 354] width 289 height 26
type textarea "Tere, seda hotelli meil pakkuda kahjuks ei ole."
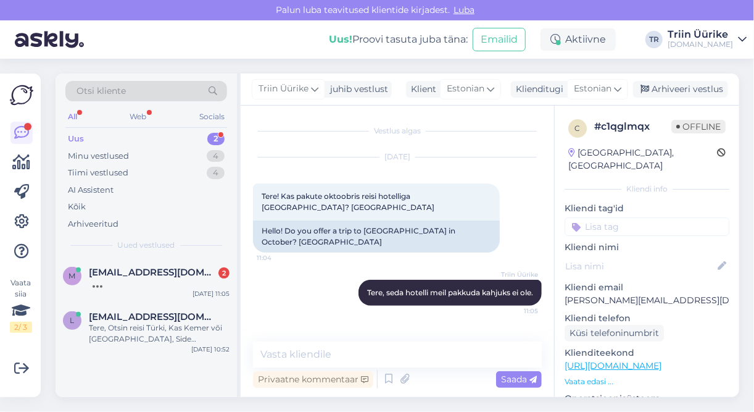
click at [143, 137] on div "Uus 2" at bounding box center [146, 138] width 162 height 17
click at [194, 279] on div "Palun meilile pakkumist." at bounding box center [159, 283] width 141 height 11
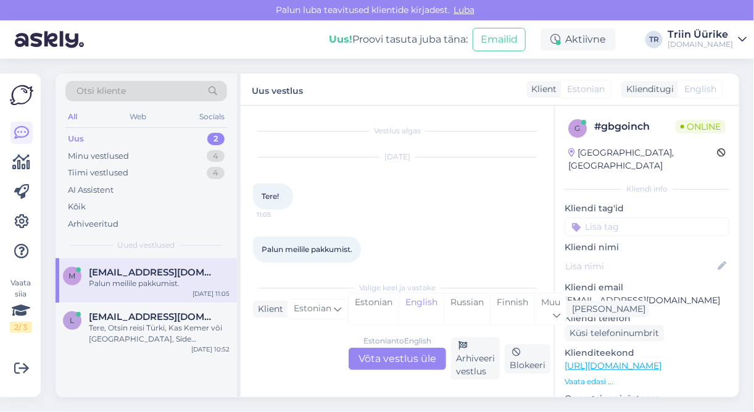
scroll to position [12, 0]
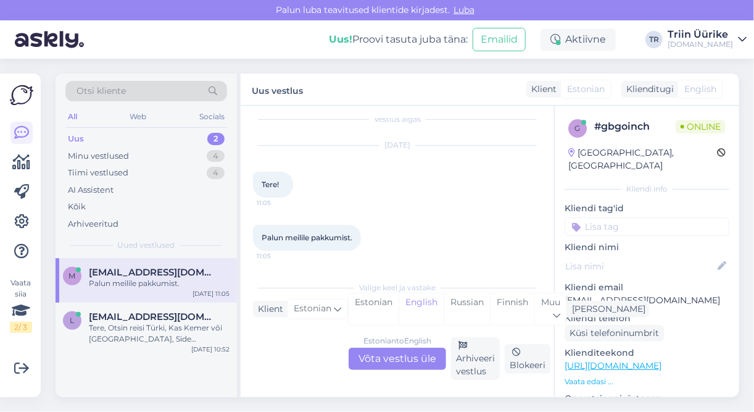
click at [429, 354] on div "Estonian to English Võta vestlus üle" at bounding box center [398, 359] width 98 height 22
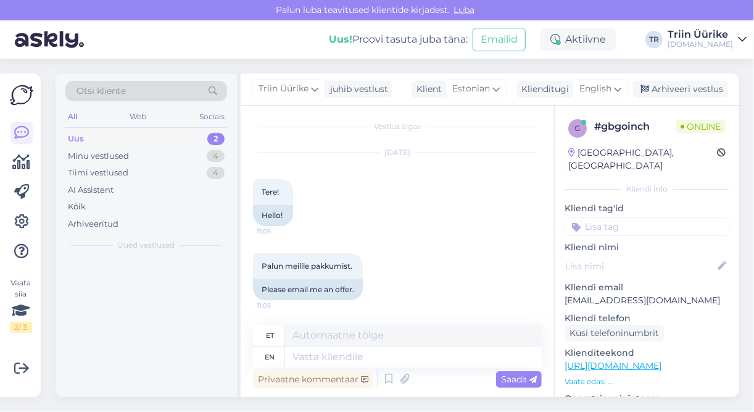
scroll to position [3, 0]
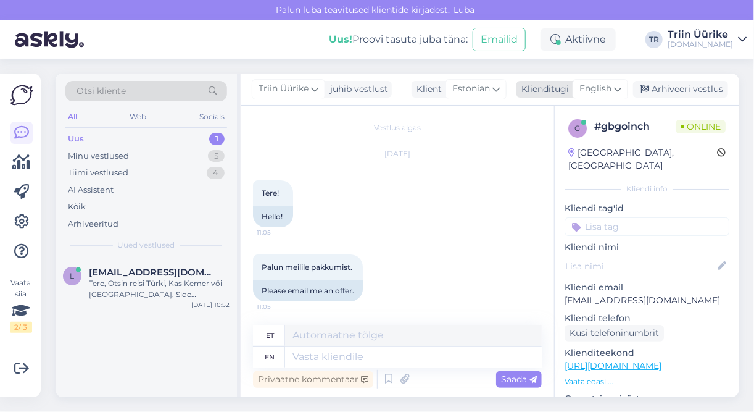
click at [605, 87] on span "English" at bounding box center [596, 89] width 32 height 14
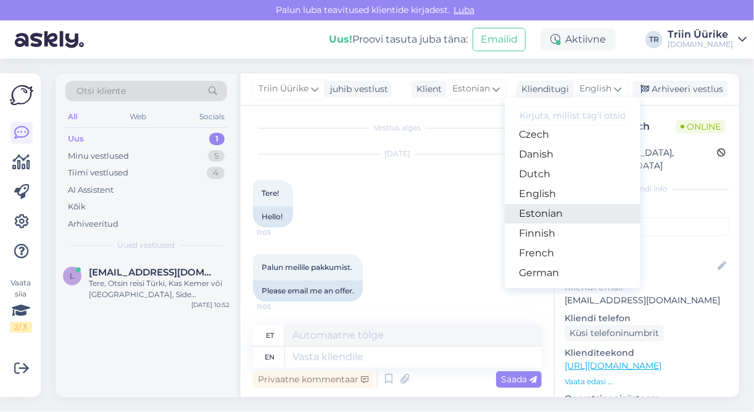
drag, startPoint x: 554, startPoint y: 214, endPoint x: 541, endPoint y: 238, distance: 26.8
click at [554, 214] on link "Estonian" at bounding box center [573, 214] width 136 height 20
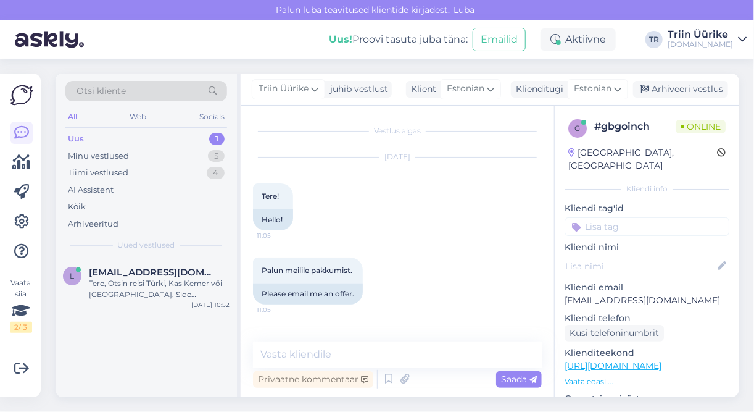
scroll to position [0, 0]
click at [399, 355] on textarea at bounding box center [397, 354] width 289 height 26
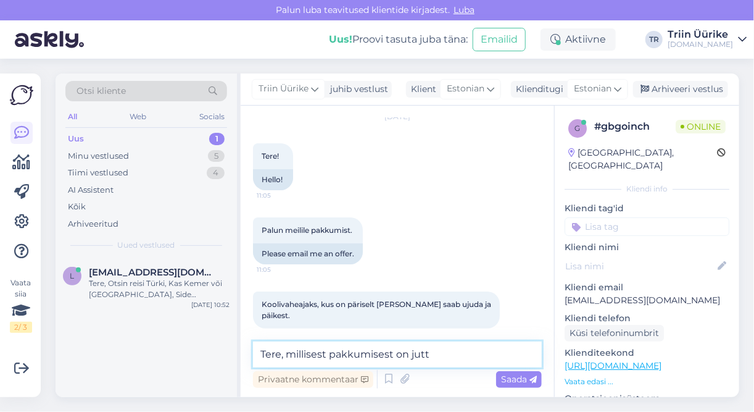
type textarea "Tere, millisest pakkumisest on jutt?"
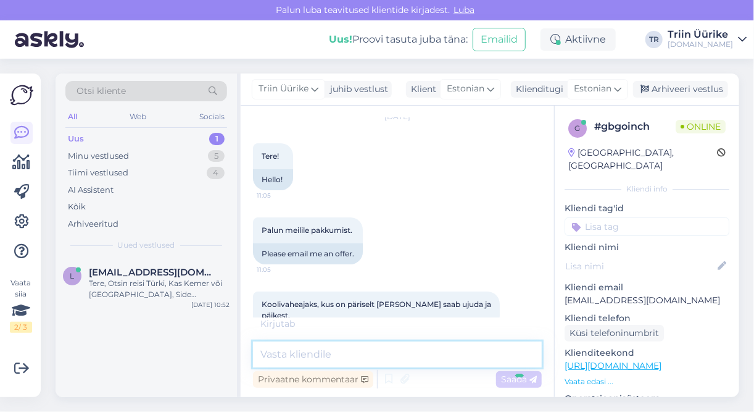
scroll to position [93, 0]
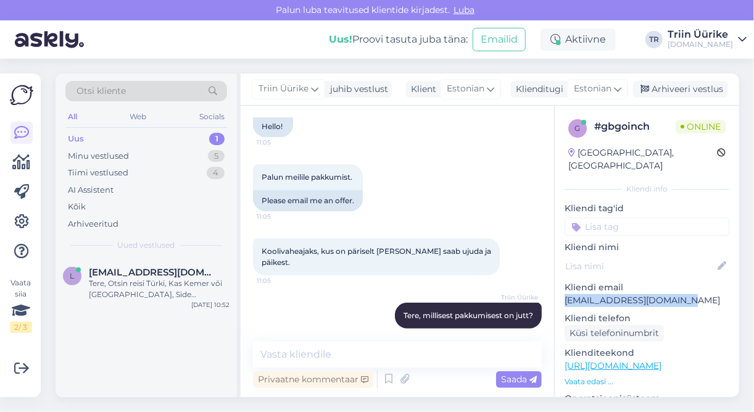
drag, startPoint x: 650, startPoint y: 290, endPoint x: 566, endPoint y: 288, distance: 84.0
click at [566, 294] on p "[EMAIL_ADDRESS][DOMAIN_NAME]" at bounding box center [647, 300] width 165 height 13
copy p "[EMAIL_ADDRESS][DOMAIN_NAME]"
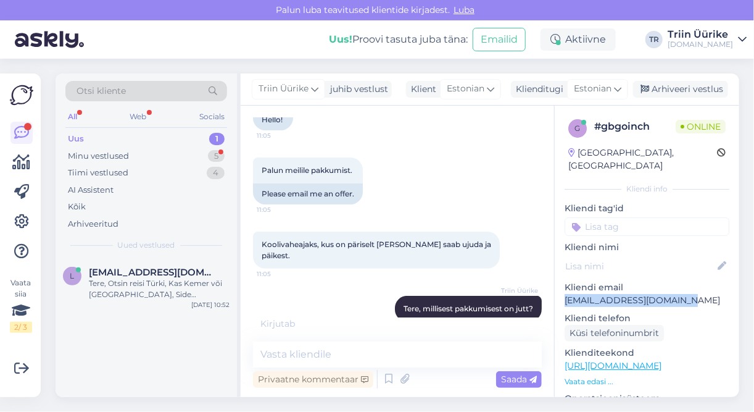
scroll to position [159, 0]
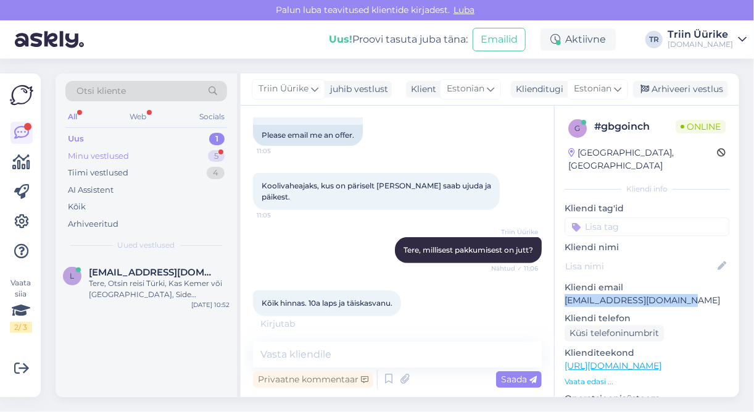
click at [143, 148] on div "Minu vestlused 5" at bounding box center [146, 156] width 162 height 17
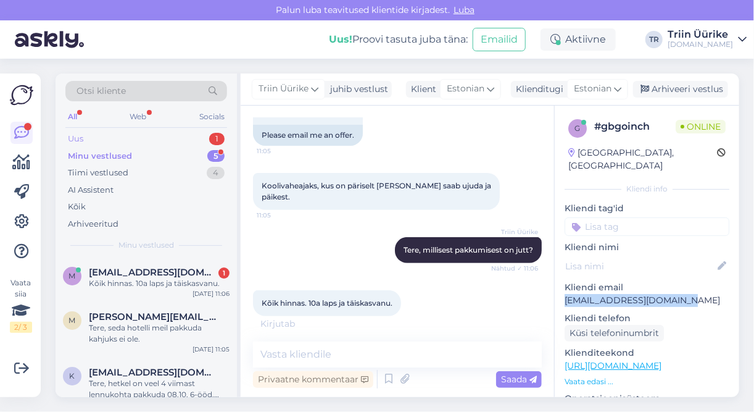
click at [109, 138] on div "Uus 1" at bounding box center [146, 138] width 162 height 17
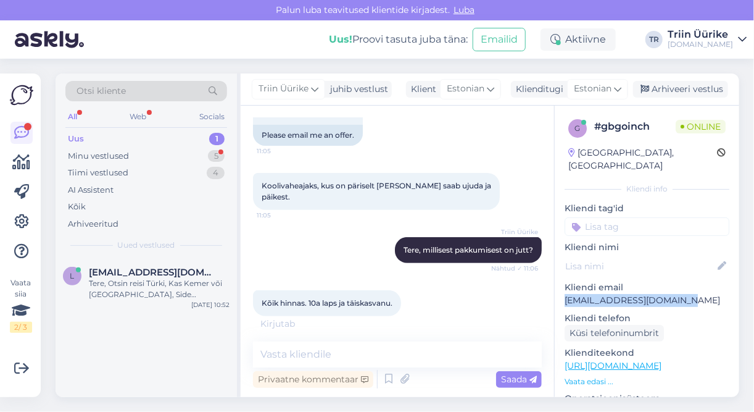
click at [111, 146] on div "Uus 1 Minu vestlused 5 Tiimi vestlused 4 AI Assistent Kõik Arhiveeritud" at bounding box center [146, 181] width 162 height 102
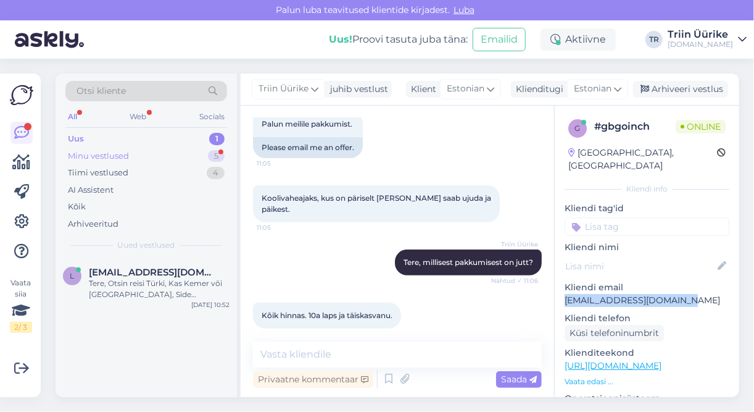
click at [112, 152] on div "Minu vestlused" at bounding box center [98, 156] width 61 height 12
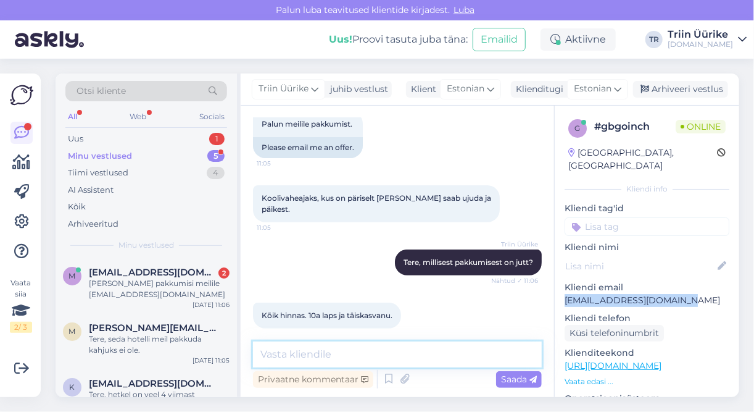
click at [383, 351] on textarea at bounding box center [397, 354] width 289 height 26
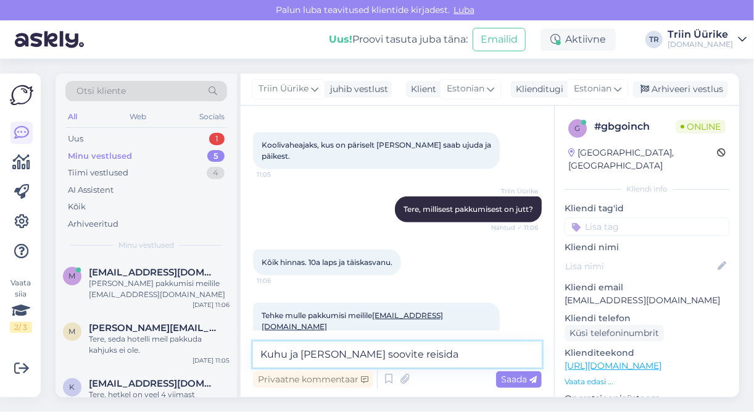
type textarea "Kuhu ja [PERSON_NAME] soovite reisida?"
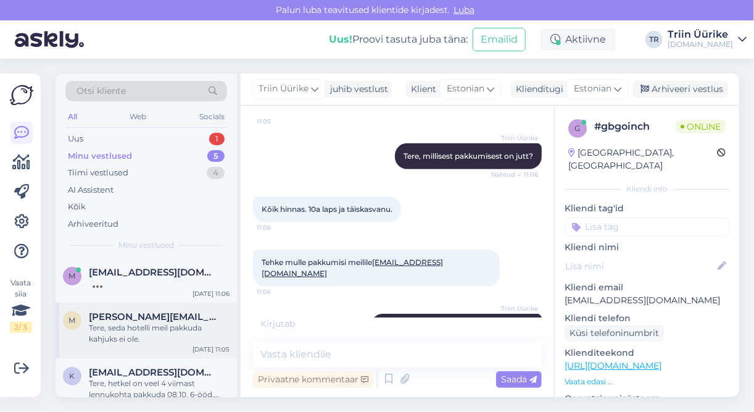
click at [207, 335] on div "Tere, seda hotelli meil pakkuda kahjuks ei ole." at bounding box center [159, 333] width 141 height 22
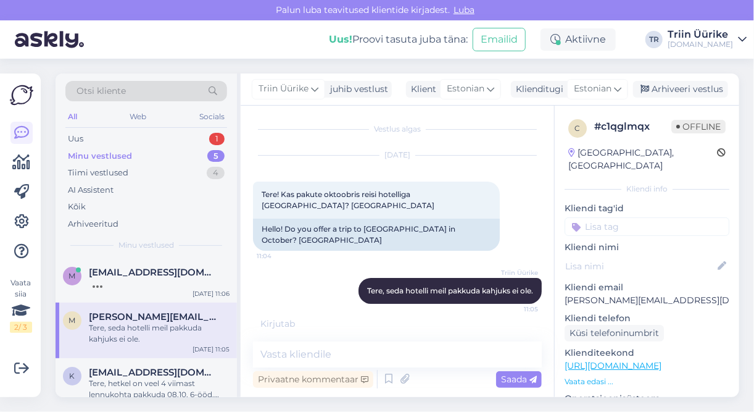
scroll to position [1, 0]
click at [163, 278] on div at bounding box center [159, 283] width 141 height 11
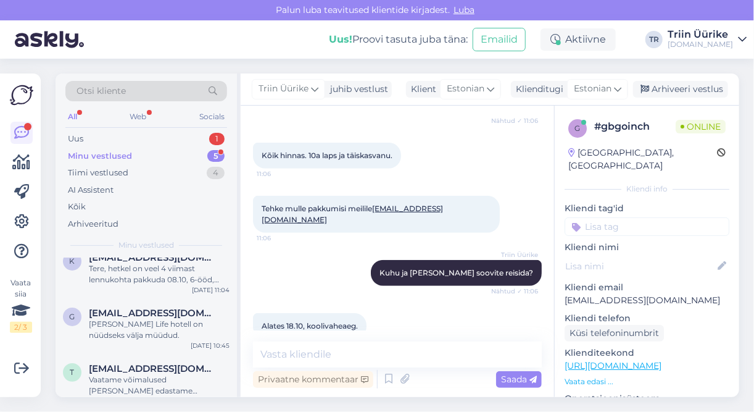
scroll to position [359, 0]
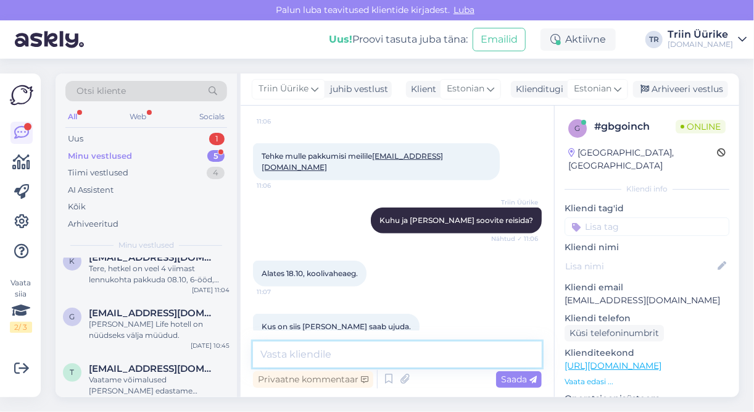
click at [339, 359] on textarea at bounding box center [397, 354] width 289 height 26
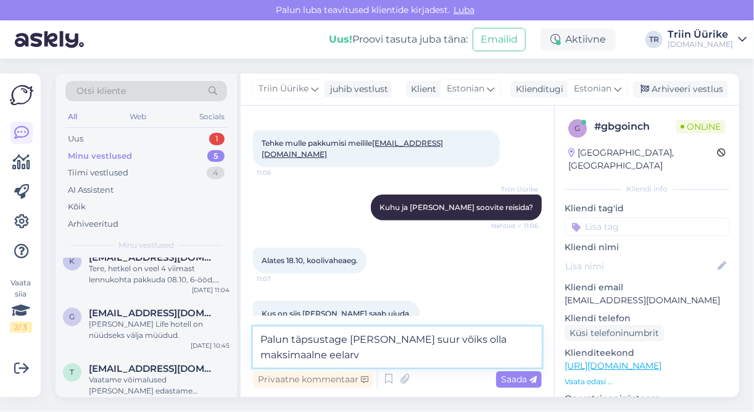
type textarea "Palun täpsustage [PERSON_NAME] suur võiks olla maksimaalne eelarve"
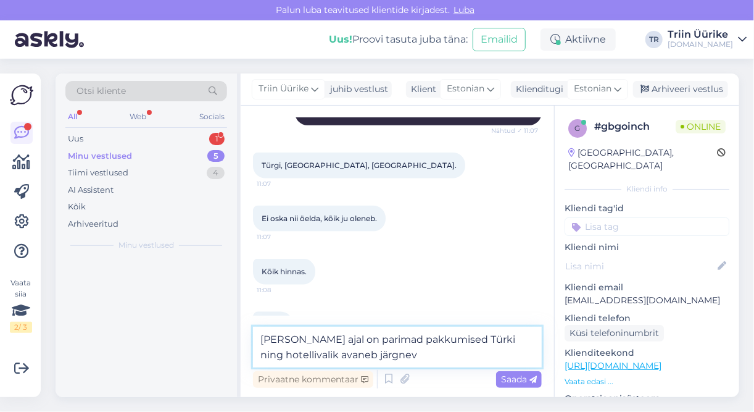
scroll to position [0, 0]
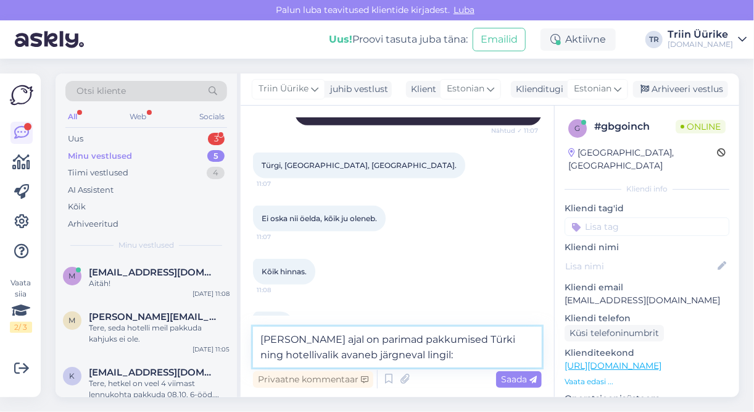
paste textarea "[URL][DOMAIN_NAME][DATE]"
type textarea "Soovitud ajal on parimad pakkumised Türki ning hotellivalik avaneb järgneval li…"
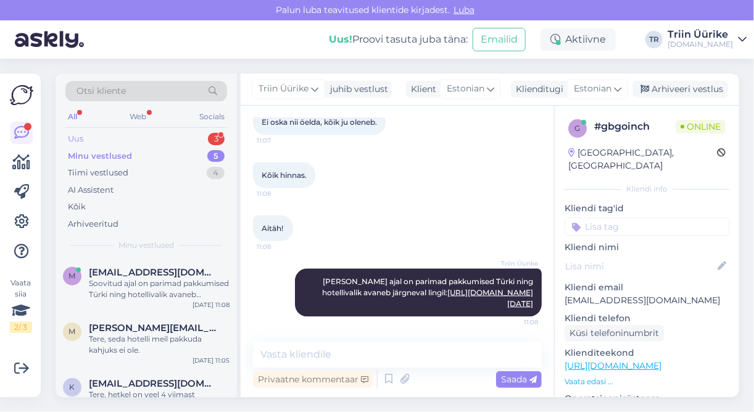
click at [141, 143] on div "Uus 3" at bounding box center [146, 138] width 162 height 17
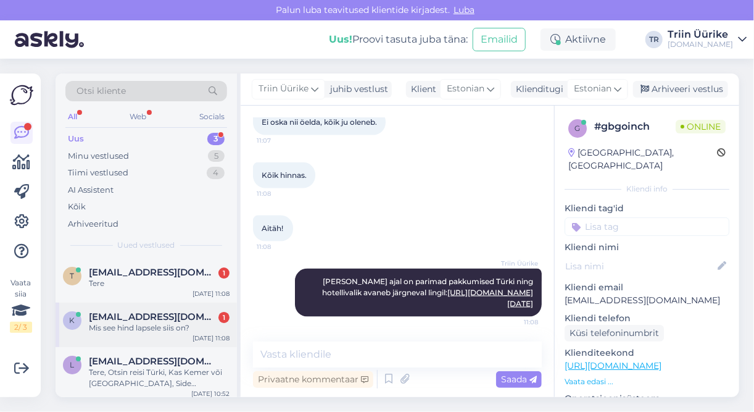
click at [178, 330] on div "Mis see hind lapsele siis on?" at bounding box center [159, 327] width 141 height 11
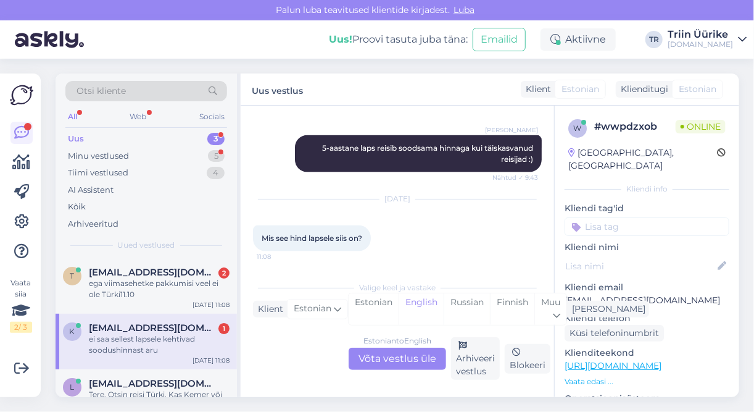
scroll to position [754, 0]
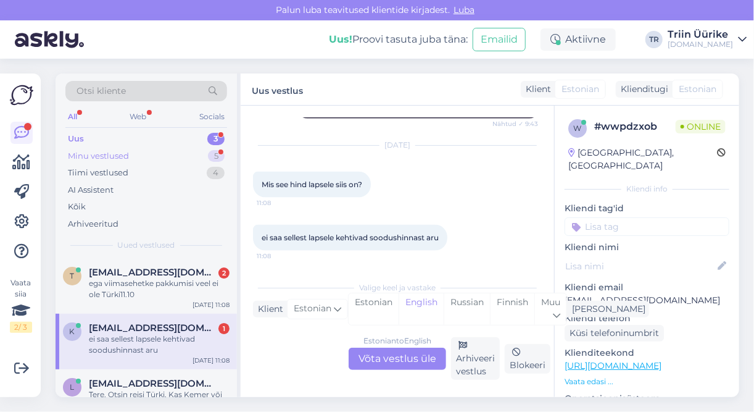
click at [102, 157] on div "Minu vestlused" at bounding box center [98, 156] width 61 height 12
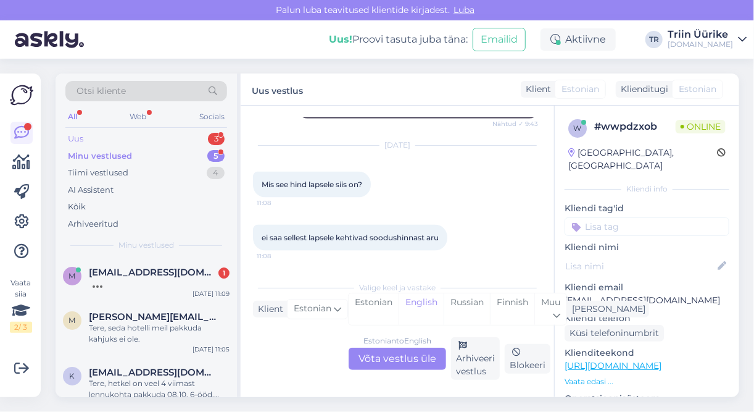
click at [100, 137] on div "Uus 3" at bounding box center [146, 138] width 162 height 17
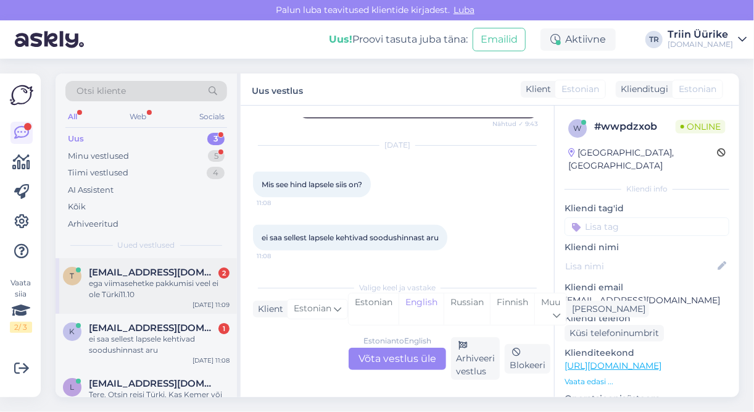
click at [154, 270] on span "[EMAIL_ADDRESS][DOMAIN_NAME]" at bounding box center [153, 272] width 128 height 11
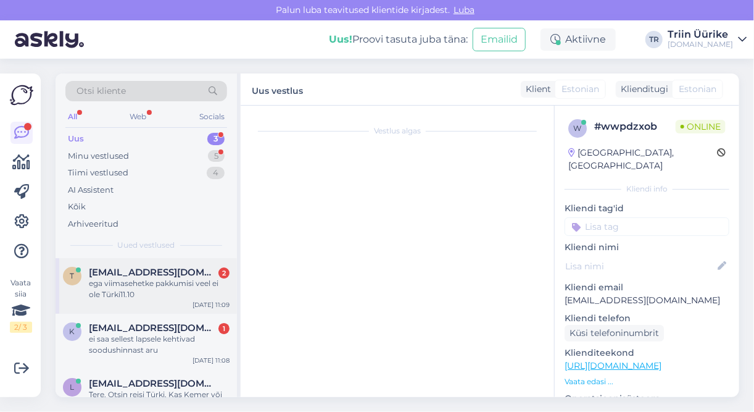
scroll to position [455, 0]
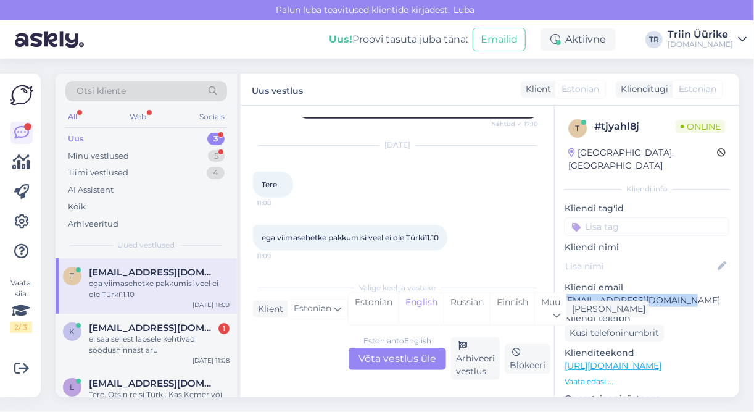
drag, startPoint x: 565, startPoint y: 286, endPoint x: 682, endPoint y: 293, distance: 117.5
click at [682, 293] on div "t # tjyahl8j Online [GEOGRAPHIC_DATA], [GEOGRAPHIC_DATA] Kliendi info Kliendi t…" at bounding box center [647, 366] width 185 height 520
copy p "[EMAIL_ADDRESS][DOMAIN_NAME]"
click at [127, 162] on div "Minu vestlused 5" at bounding box center [146, 156] width 162 height 17
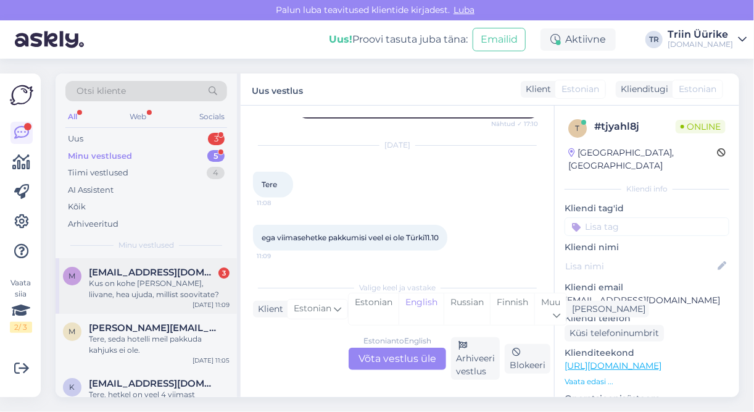
click at [179, 291] on div "Kus on kohe [PERSON_NAME], liivane, hea ujuda, millist soovitate?" at bounding box center [159, 289] width 141 height 22
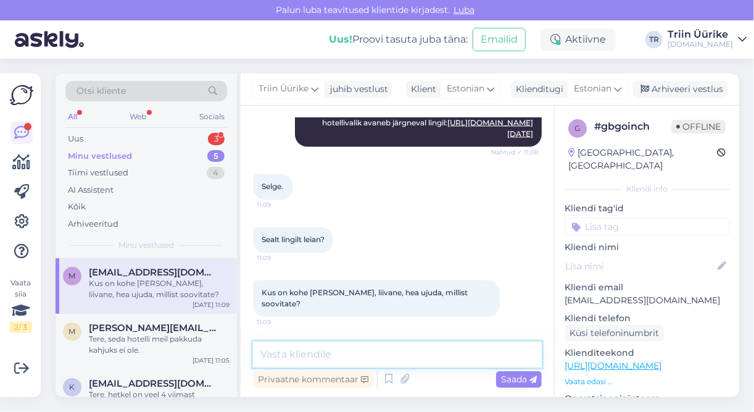
click at [422, 351] on textarea at bounding box center [397, 354] width 289 height 26
type textarea "[GEOGRAPHIC_DATA] on [GEOGRAPHIC_DATA] piirkonnas"
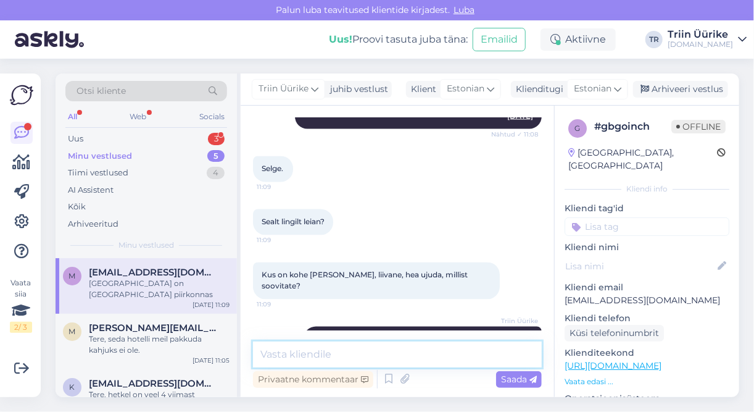
scroll to position [956, 0]
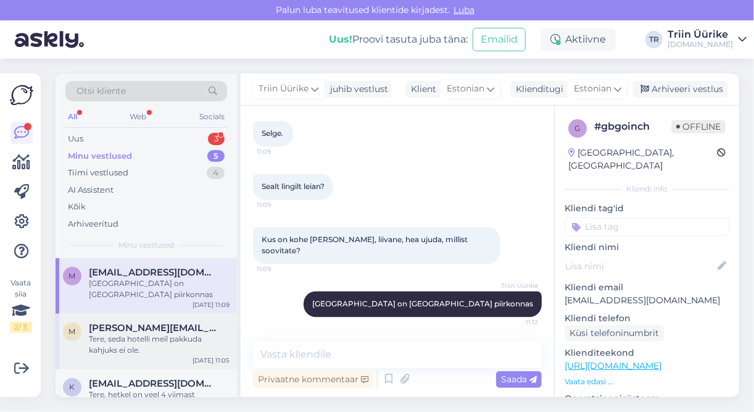
click at [184, 333] on div "Tere, seda hotelli meil pakkuda kahjuks ei ole." at bounding box center [159, 344] width 141 height 22
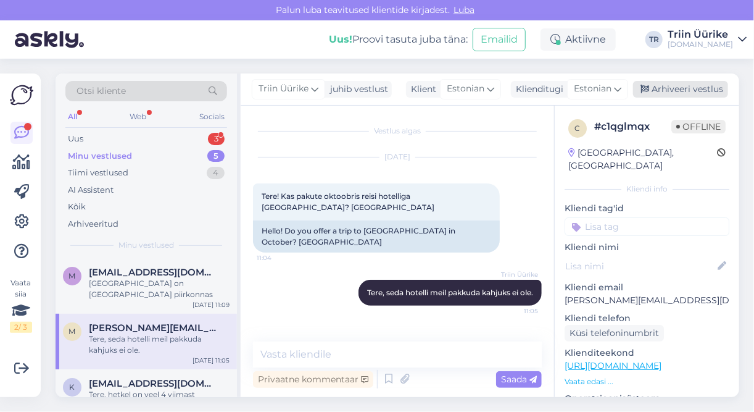
click at [701, 93] on div "Arhiveeri vestlus" at bounding box center [680, 89] width 95 height 17
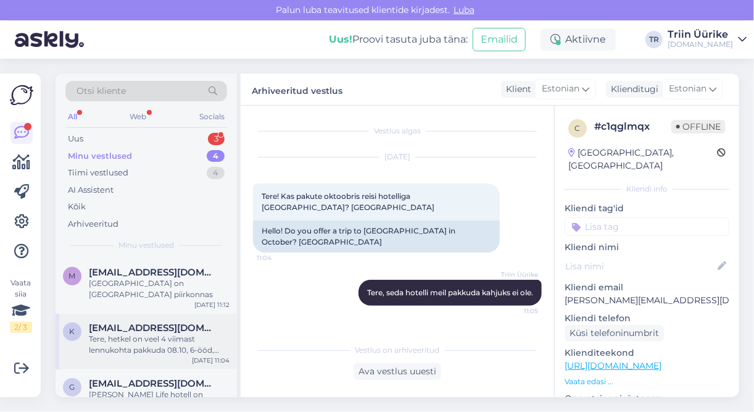
click at [195, 340] on div "Tere, hetkel on veel 4 viimast lennukohta pakkuda 08.10, 6-ööd, hind [PERSON_NA…" at bounding box center [159, 344] width 141 height 22
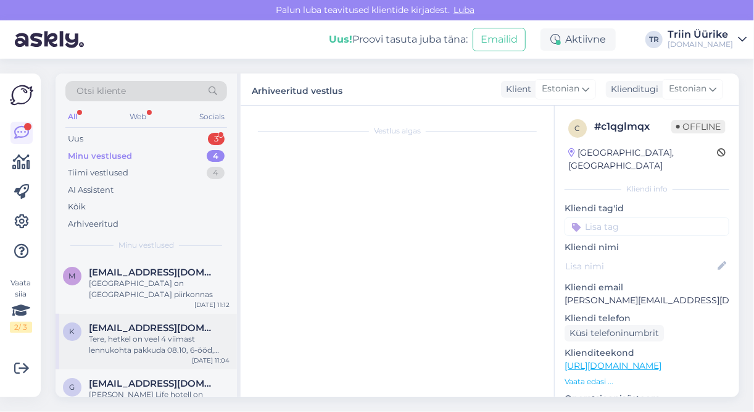
scroll to position [380, 0]
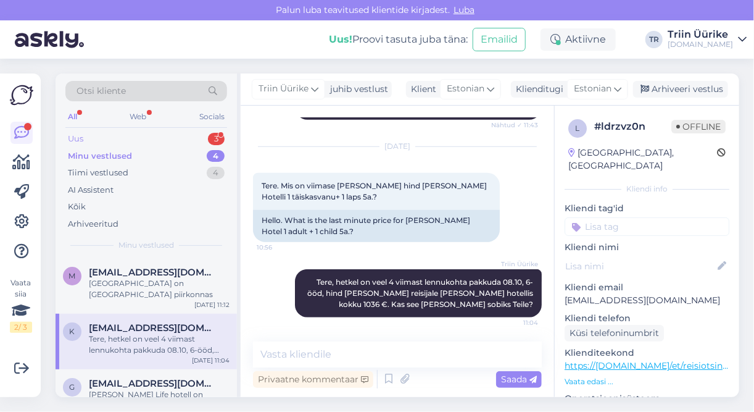
click at [127, 138] on div "Uus 3" at bounding box center [146, 138] width 162 height 17
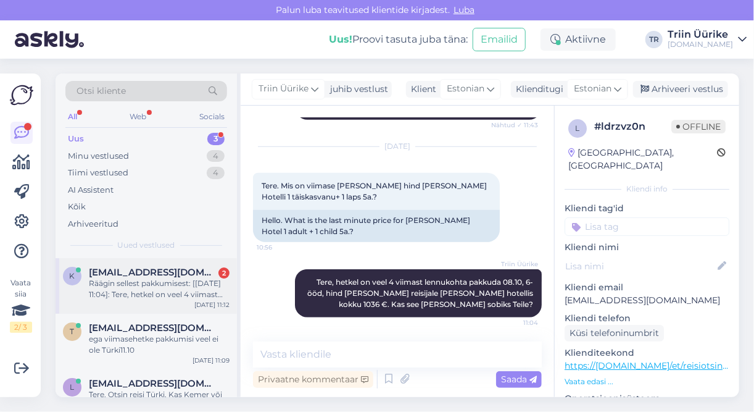
click at [182, 296] on div "Räägin sellest pakkumisest: [[DATE] 11:04]: Tere, hetkel on veel 4 viimast lenn…" at bounding box center [159, 289] width 141 height 22
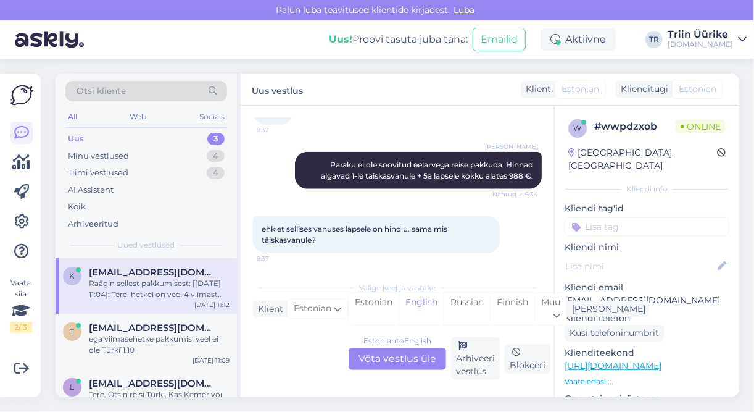
scroll to position [558, 0]
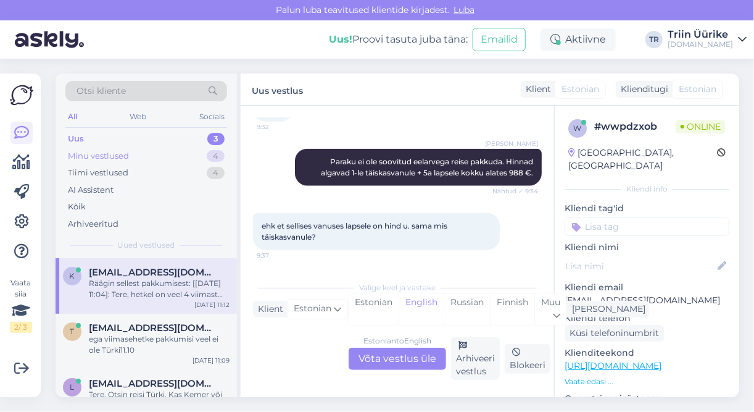
click at [118, 156] on div "Minu vestlused" at bounding box center [98, 156] width 61 height 12
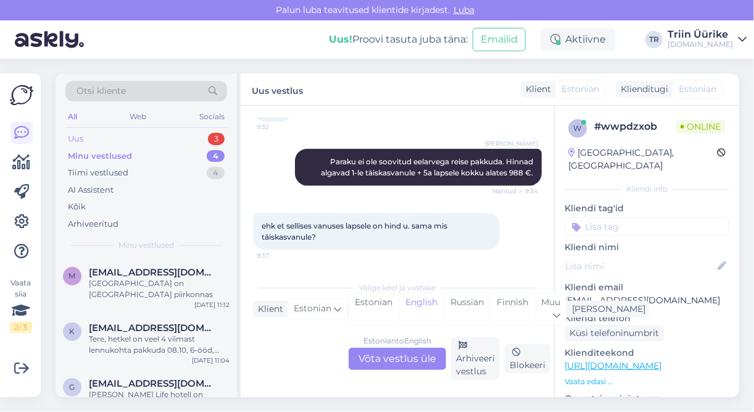
click at [133, 140] on div "Uus 3" at bounding box center [146, 138] width 162 height 17
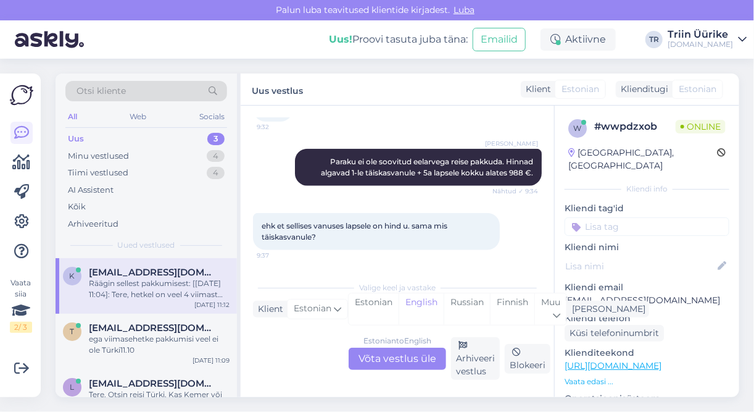
click at [185, 294] on div "Räägin sellest pakkumisest: [[DATE] 11:04]: Tere, hetkel on veel 4 viimast lenn…" at bounding box center [159, 289] width 141 height 22
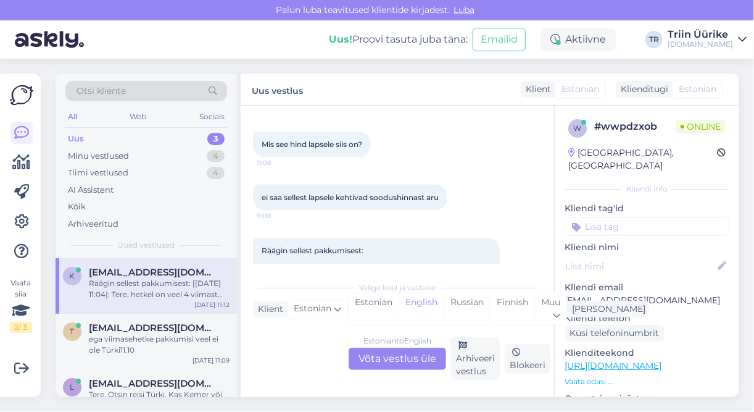
scroll to position [851, 0]
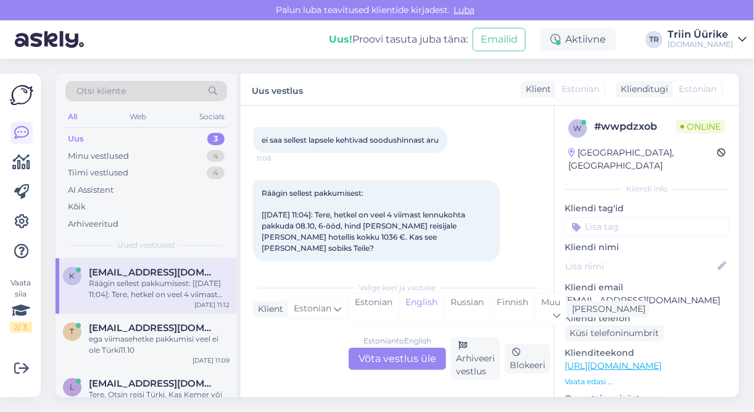
click at [432, 359] on div "Estonian to English Võta vestlus üle" at bounding box center [398, 359] width 98 height 22
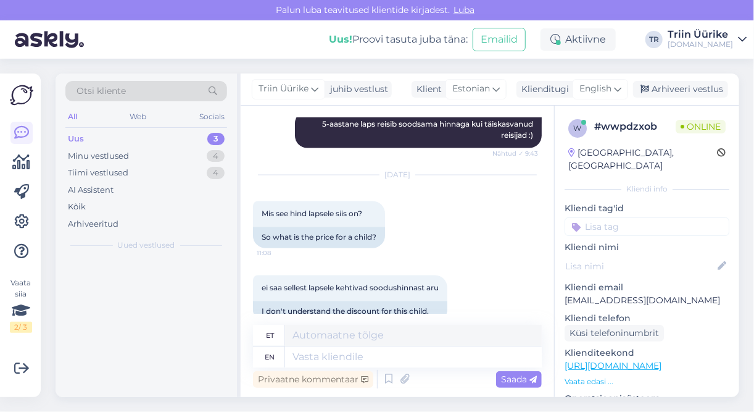
scroll to position [999, 0]
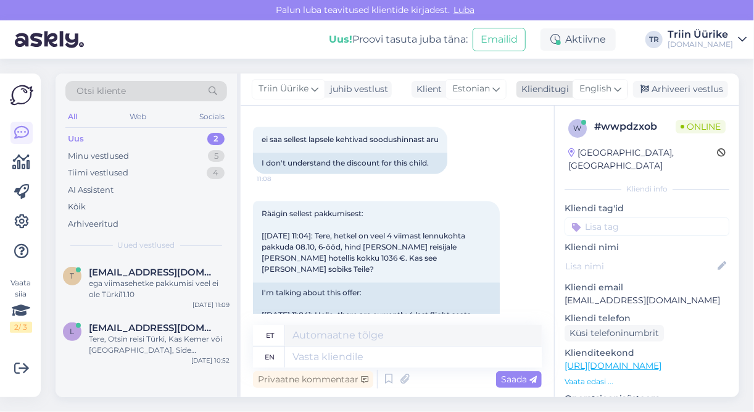
click at [611, 94] on span "English" at bounding box center [596, 89] width 32 height 14
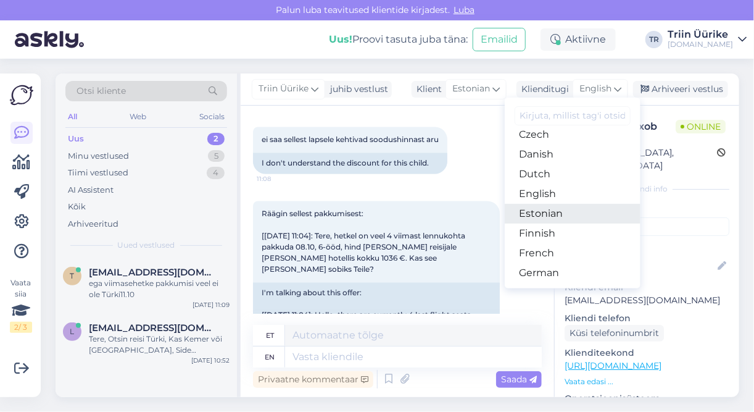
click at [565, 217] on link "Estonian" at bounding box center [573, 214] width 136 height 20
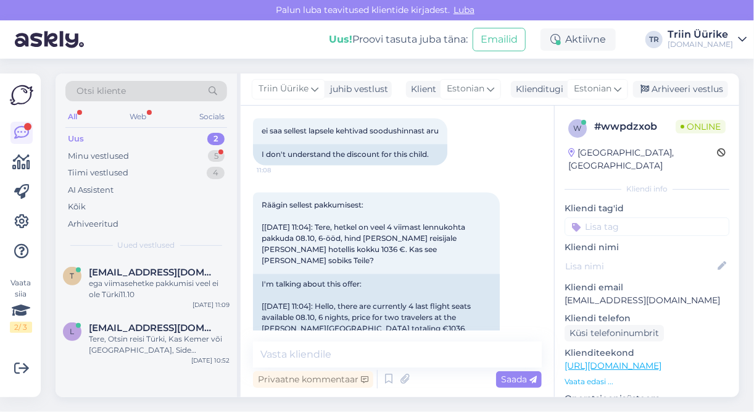
scroll to position [1030, 0]
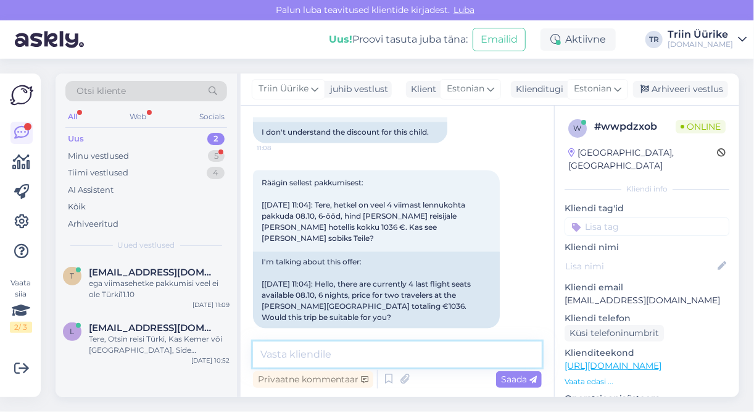
click at [488, 354] on textarea at bounding box center [397, 354] width 289 height 26
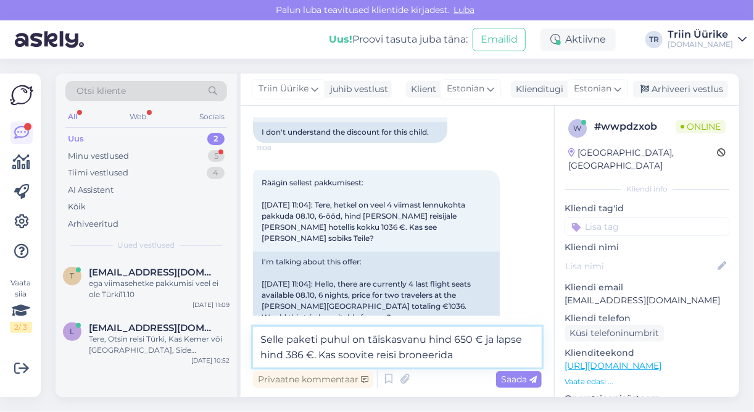
type textarea "Selle paketi puhul on täiskasvanu hind 650 € ja lapse hind 386 €. Kas soovite r…"
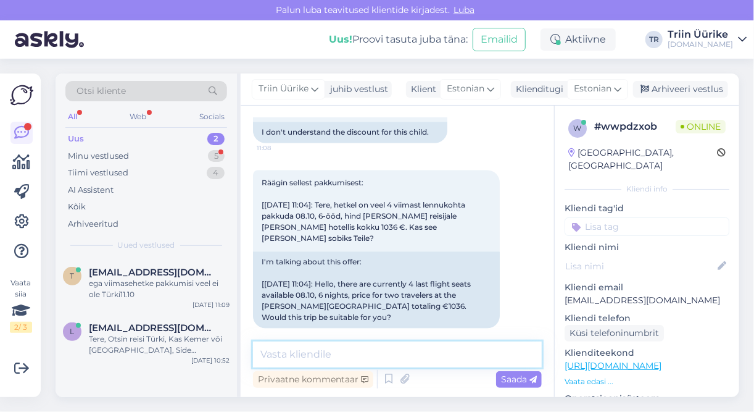
scroll to position [1095, 0]
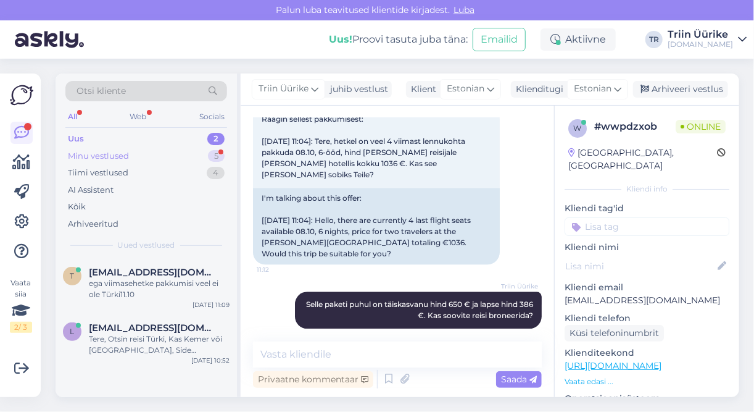
click at [134, 156] on div "Minu vestlused 5" at bounding box center [146, 156] width 162 height 17
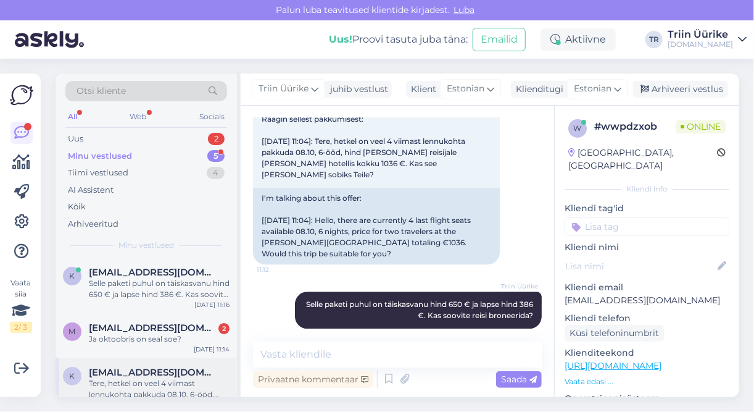
click at [177, 375] on span "[EMAIL_ADDRESS][DOMAIN_NAME]" at bounding box center [153, 372] width 128 height 11
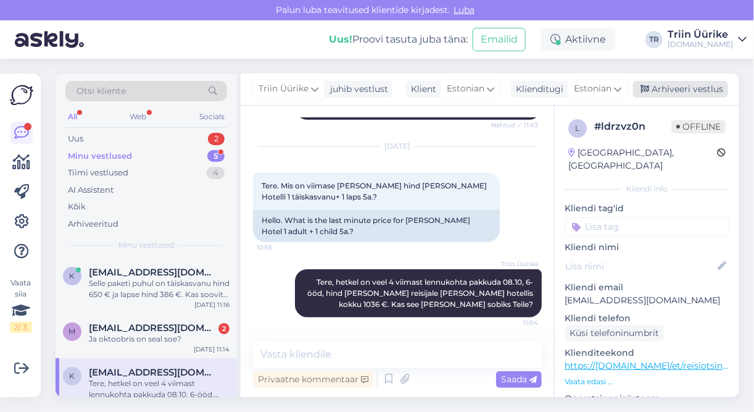
click at [673, 94] on div "Arhiveeri vestlus" at bounding box center [680, 89] width 95 height 17
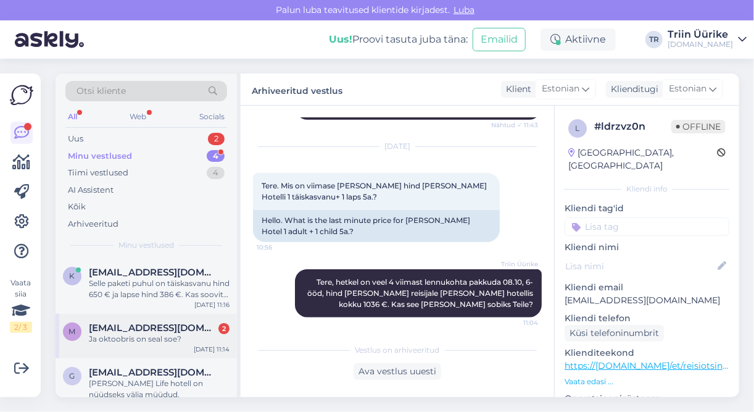
click at [154, 338] on div "Ja oktoobris on seal soe?" at bounding box center [159, 338] width 141 height 11
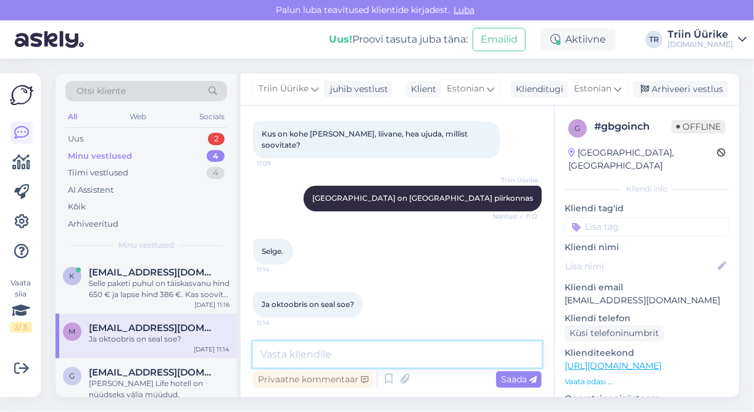
click at [388, 351] on textarea at bounding box center [397, 354] width 289 height 26
type textarea "Hetkel sooja ca 25 kraadi"
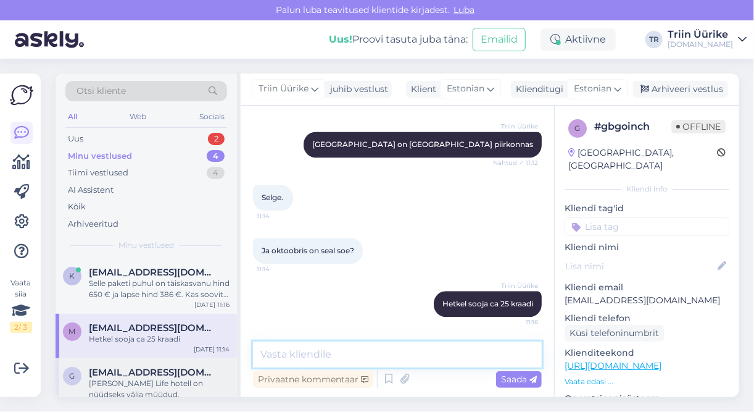
scroll to position [71, 0]
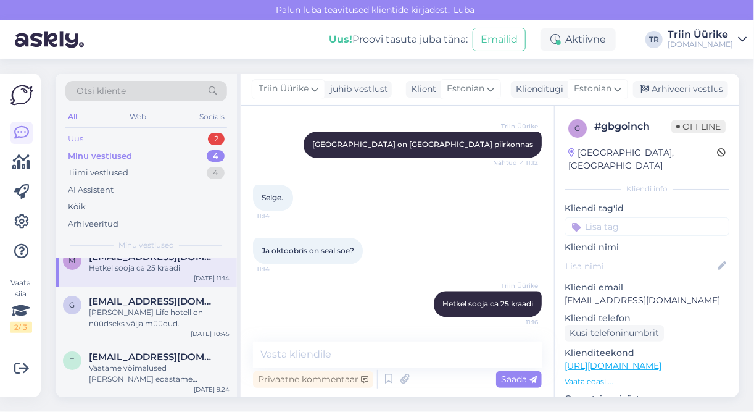
click at [109, 137] on div "Uus 2" at bounding box center [146, 138] width 162 height 17
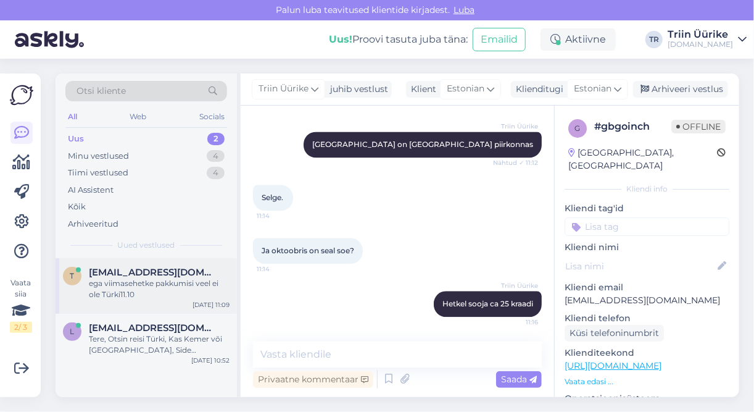
click at [146, 282] on div "ega viimasehetke pakkumisi veel ei ole Türki11.10" at bounding box center [159, 289] width 141 height 22
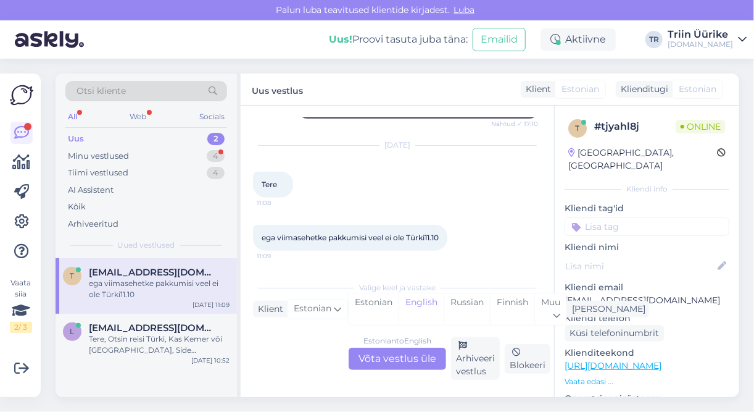
click at [383, 365] on div "Estonian to English Võta vestlus üle" at bounding box center [398, 359] width 98 height 22
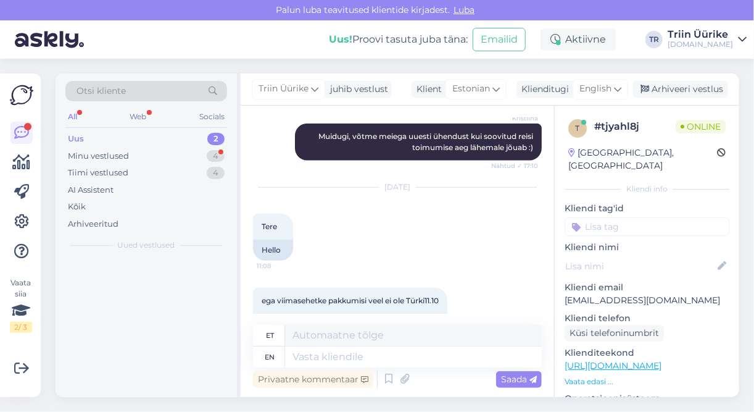
scroll to position [488, 0]
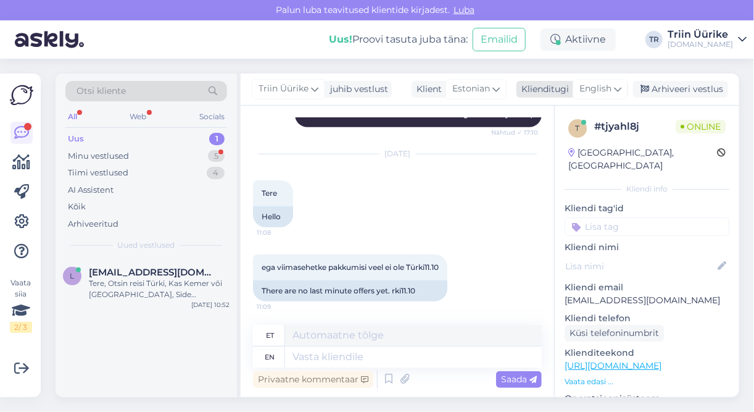
click at [614, 89] on div "English" at bounding box center [601, 89] width 56 height 20
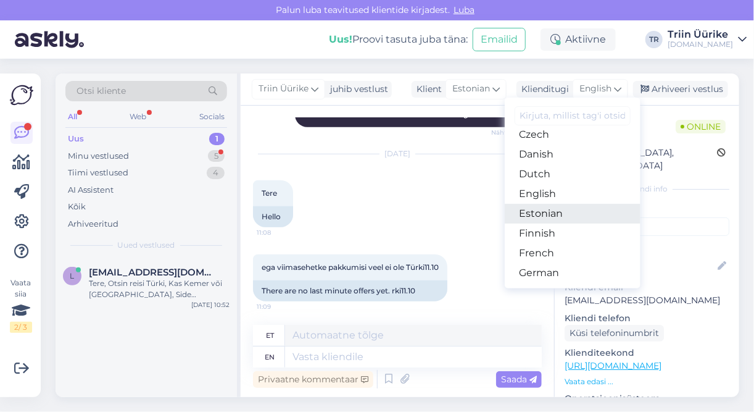
click at [556, 218] on link "Estonian" at bounding box center [573, 214] width 136 height 20
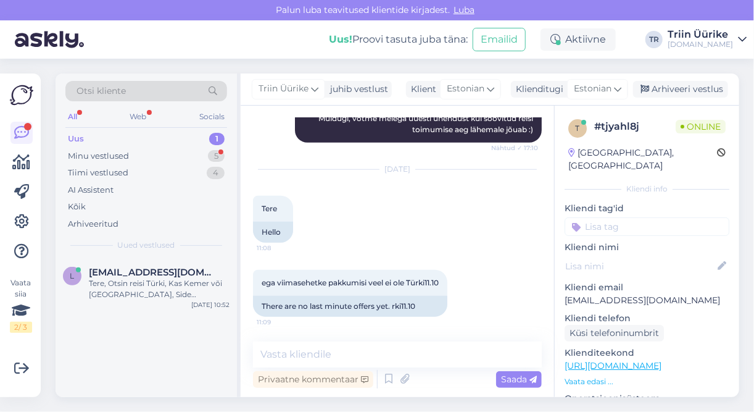
scroll to position [472, 0]
click at [367, 357] on textarea at bounding box center [397, 354] width 289 height 26
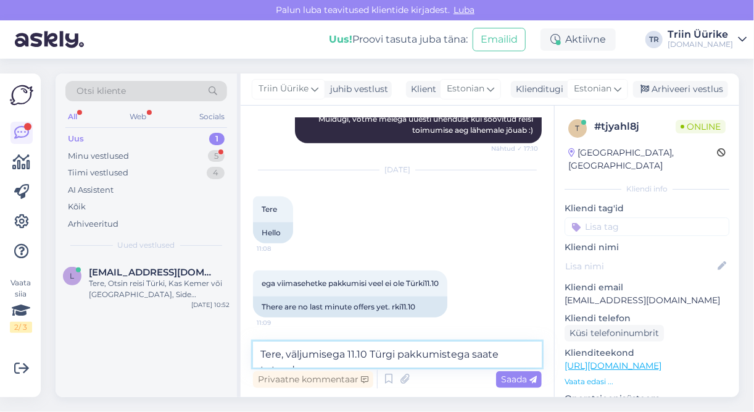
scroll to position [487, 0]
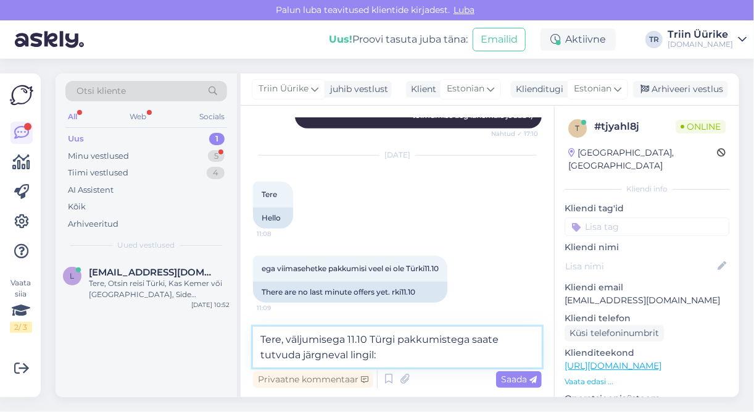
paste textarea "[URL][DOMAIN_NAME][DATE]"
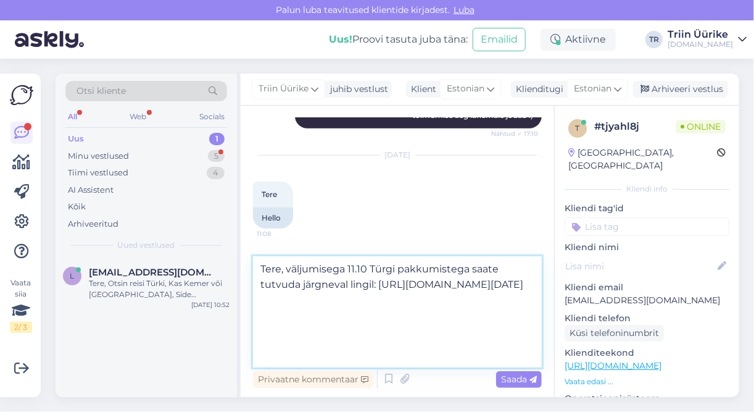
scroll to position [31, 0]
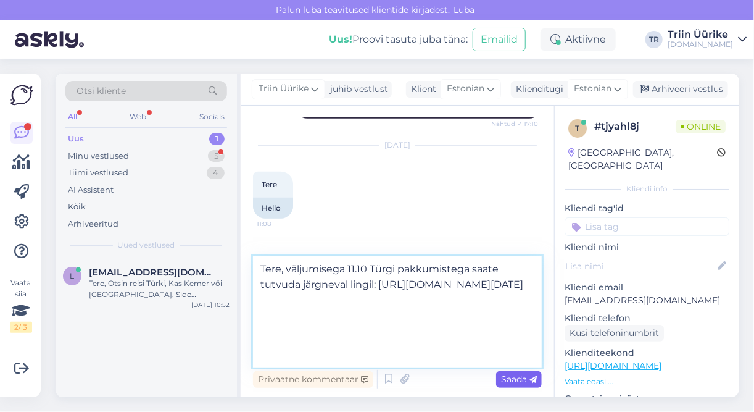
type textarea "Tere, väljumisega 11.10 Türgi pakkumistega saate tutvuda järgneval lingil: [URL…"
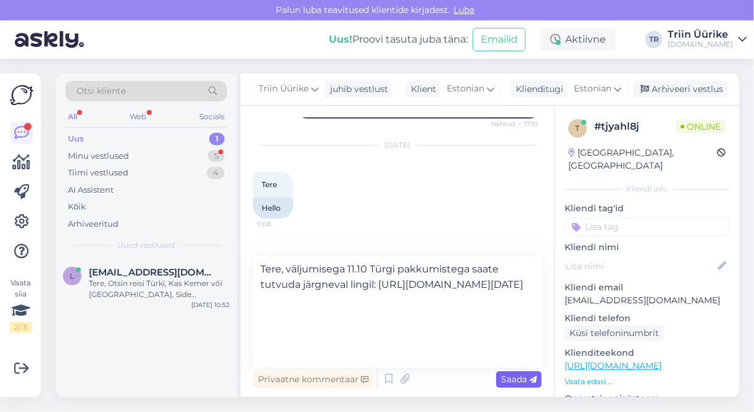
click at [521, 378] on span "Saada" at bounding box center [519, 378] width 36 height 11
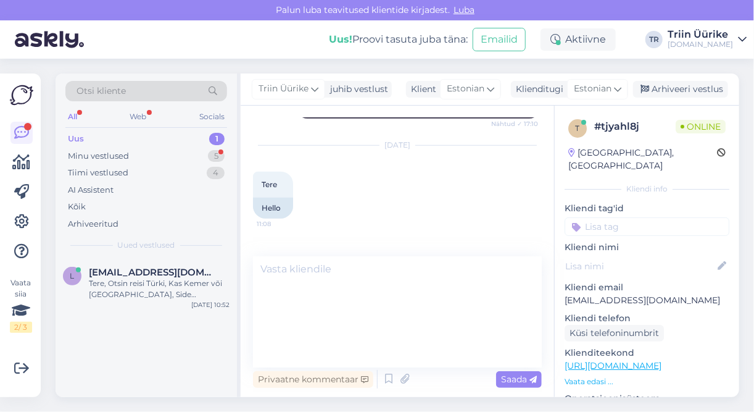
scroll to position [0, 0]
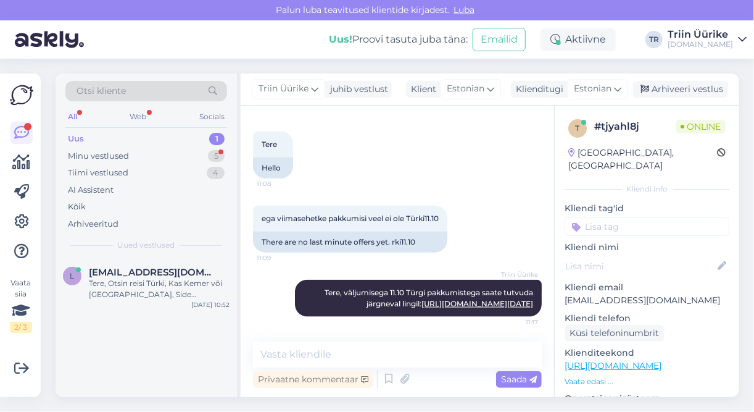
click at [97, 134] on div "Uus 1" at bounding box center [146, 138] width 162 height 17
click at [107, 157] on div "Minu vestlused" at bounding box center [98, 156] width 61 height 12
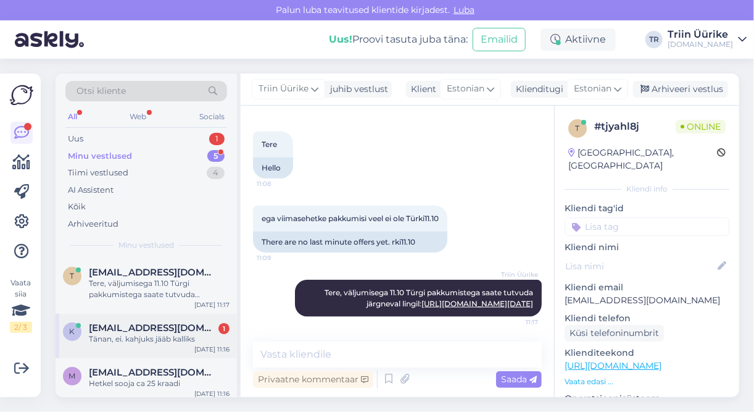
click at [165, 343] on div "Tänan, ei. kahjuks jääb kalliks" at bounding box center [159, 338] width 141 height 11
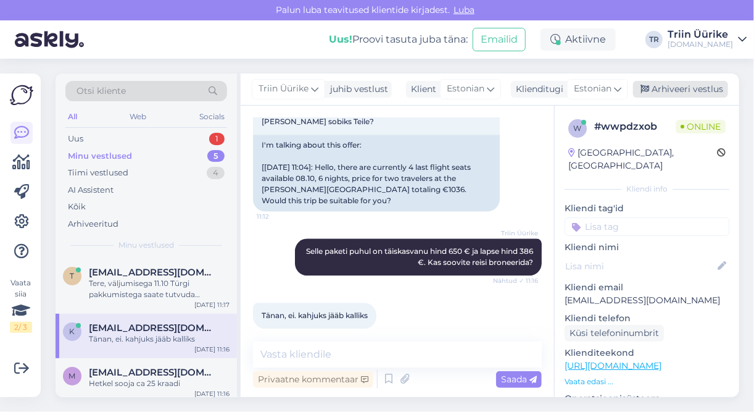
click at [684, 90] on div "Arhiveeri vestlus" at bounding box center [680, 89] width 95 height 17
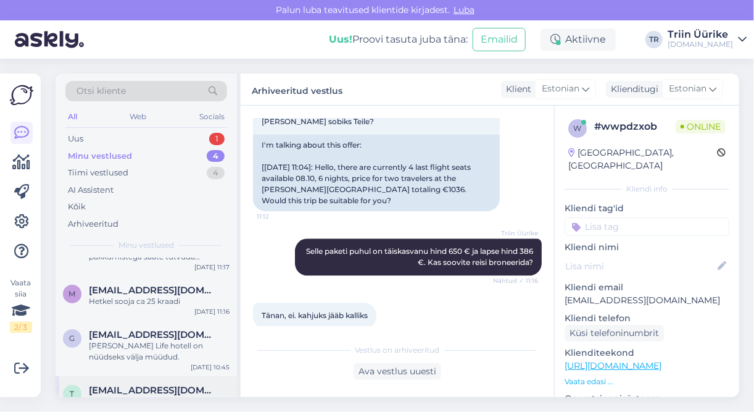
scroll to position [71, 0]
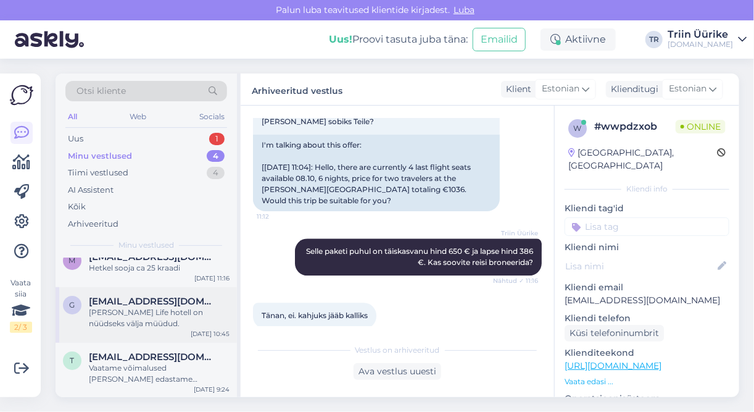
click at [173, 321] on div "[PERSON_NAME] Life hotell on nüüdseks välja müüdud." at bounding box center [159, 318] width 141 height 22
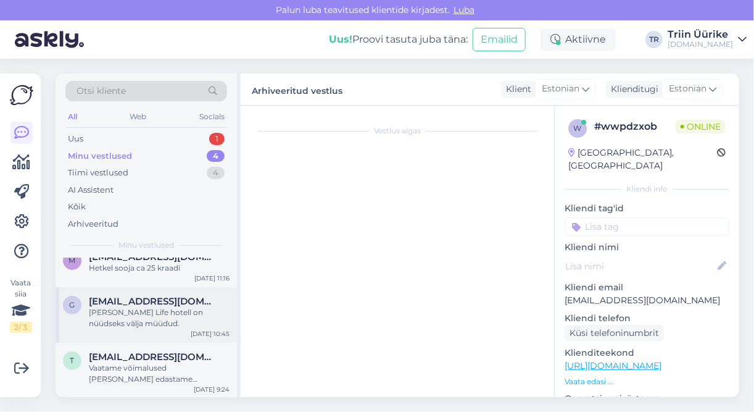
scroll to position [202, 0]
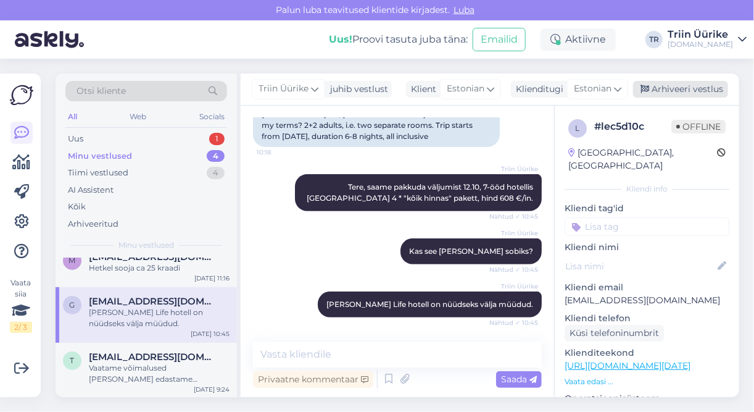
click at [686, 91] on div "Arhiveeri vestlus" at bounding box center [680, 89] width 95 height 17
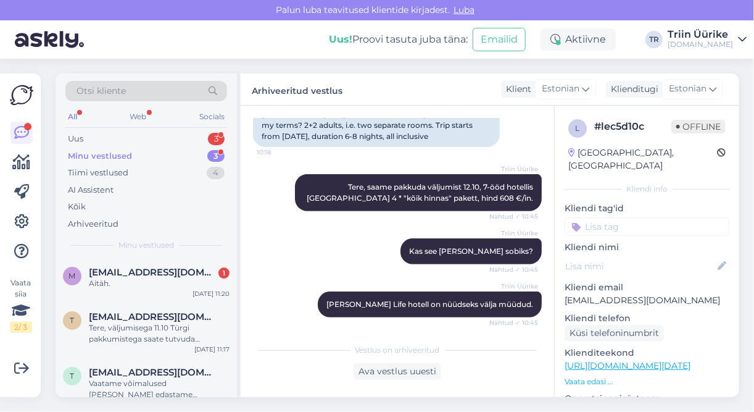
click at [178, 154] on div "Minu vestlused 3" at bounding box center [146, 156] width 162 height 17
click at [178, 268] on span "[EMAIL_ADDRESS][DOMAIN_NAME]" at bounding box center [153, 272] width 128 height 11
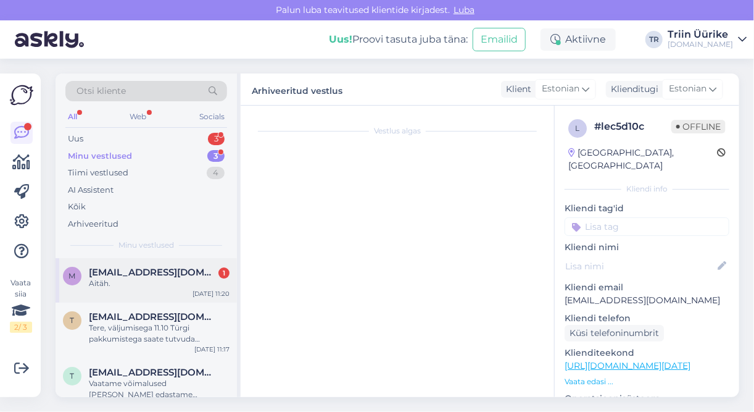
scroll to position [1169, 0]
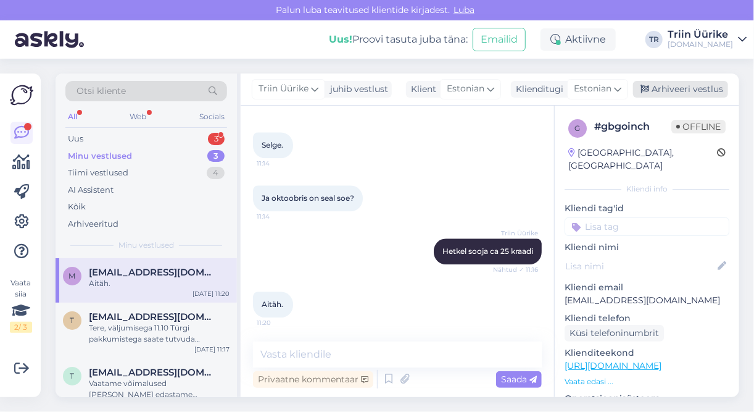
click at [679, 89] on div "Arhiveeri vestlus" at bounding box center [680, 89] width 95 height 17
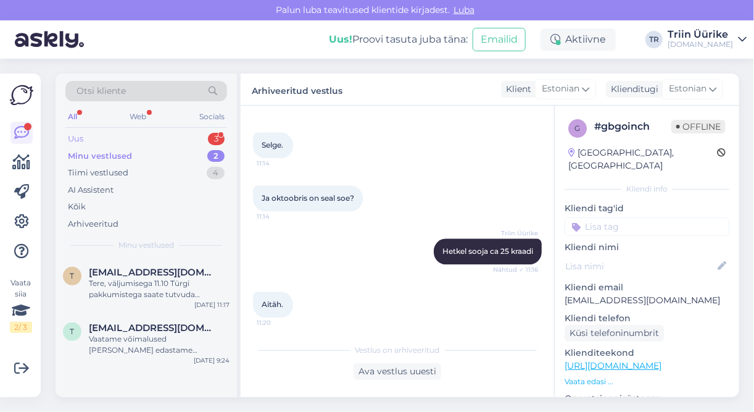
click at [104, 135] on div "Uus 3" at bounding box center [146, 138] width 162 height 17
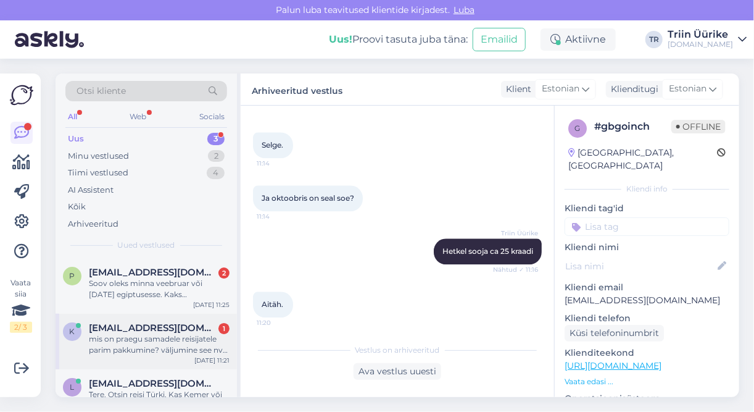
click at [167, 345] on div "mis on praegu samadele reisijatele parim pakkumine? väljumine see nv-s või järg…" at bounding box center [159, 344] width 141 height 22
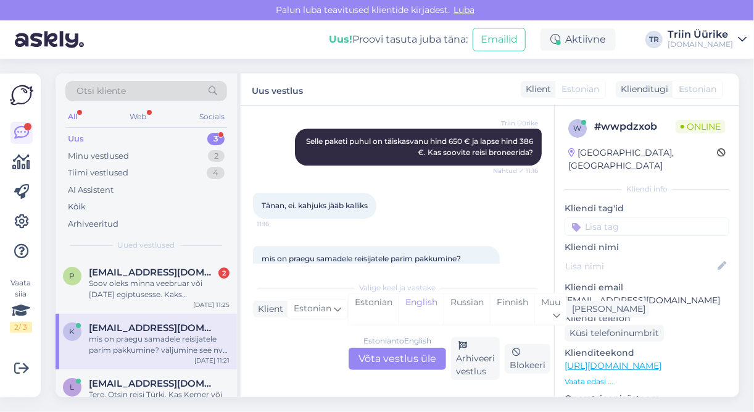
scroll to position [1278, 0]
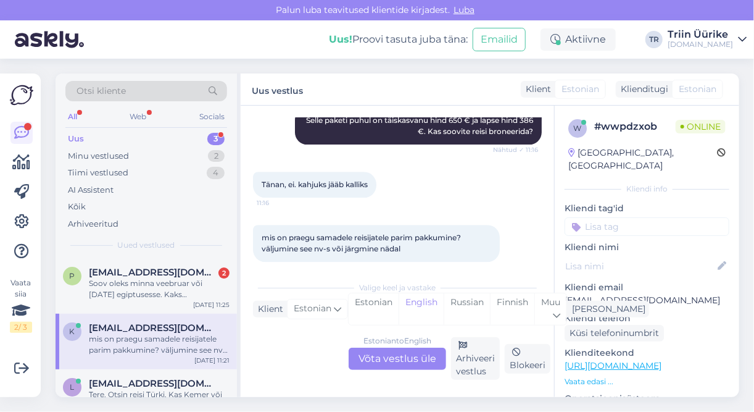
click at [417, 362] on div "Estonian to English Võta vestlus üle" at bounding box center [398, 359] width 98 height 22
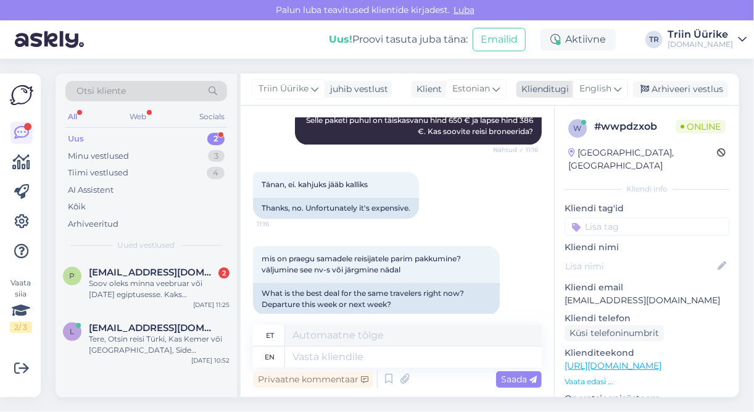
click at [608, 87] on span "English" at bounding box center [596, 89] width 32 height 14
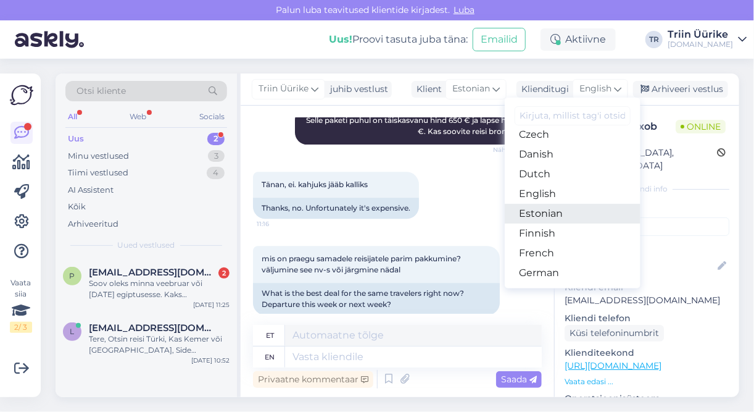
click at [563, 207] on link "Estonian" at bounding box center [573, 214] width 136 height 20
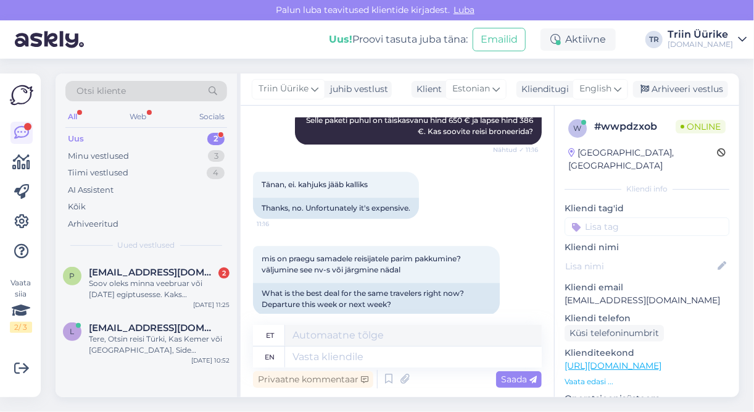
scroll to position [1265, 0]
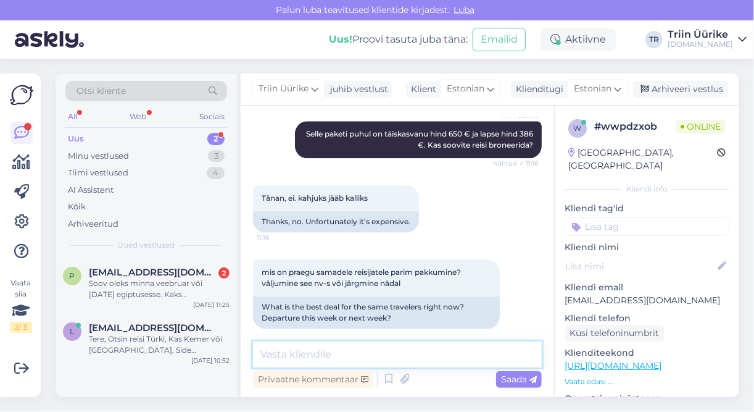
click at [382, 350] on textarea at bounding box center [397, 354] width 289 height 26
type textarea "08.10 ongi oktoobrikuu soodsaim väljumine."
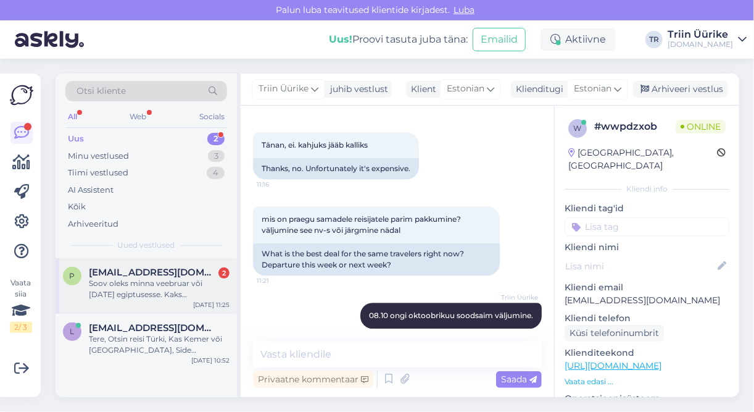
click at [186, 273] on span "[EMAIL_ADDRESS][DOMAIN_NAME]" at bounding box center [153, 272] width 128 height 11
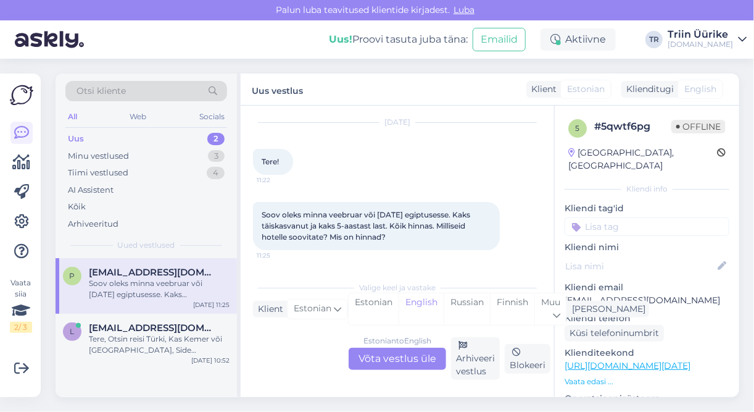
scroll to position [34, 0]
click at [109, 138] on div "Uus 2" at bounding box center [146, 138] width 162 height 17
click at [171, 328] on span "[EMAIL_ADDRESS][DOMAIN_NAME]" at bounding box center [153, 327] width 128 height 11
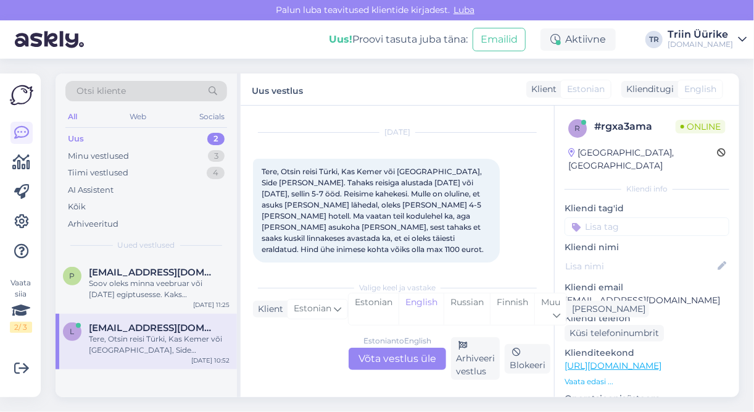
click at [567, 294] on p "[EMAIL_ADDRESS][DOMAIN_NAME]" at bounding box center [647, 300] width 165 height 13
click at [564, 285] on div "r # rgxa3ama Online [GEOGRAPHIC_DATA], [GEOGRAPHIC_DATA] Kliendi info Kliendi t…" at bounding box center [647, 366] width 185 height 520
drag, startPoint x: 565, startPoint y: 286, endPoint x: 658, endPoint y: 282, distance: 92.7
click at [658, 294] on p "[EMAIL_ADDRESS][DOMAIN_NAME]" at bounding box center [647, 300] width 165 height 13
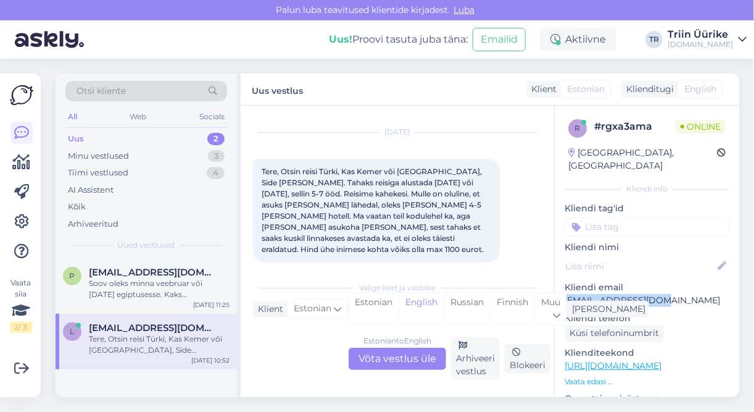
copy p "[EMAIL_ADDRESS][DOMAIN_NAME]"
click at [131, 159] on div "Minu vestlused 3" at bounding box center [146, 156] width 162 height 17
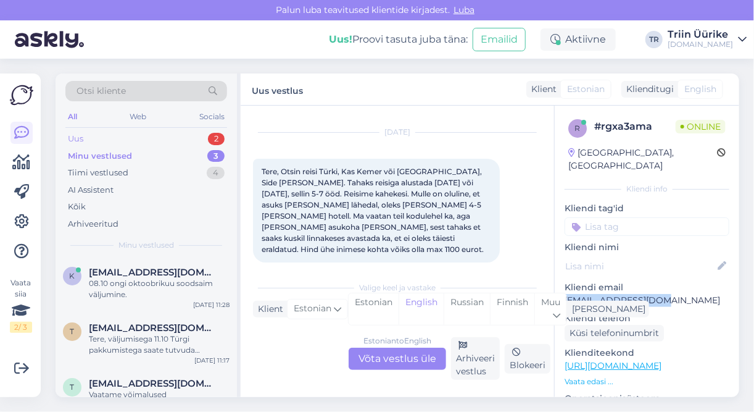
click at [125, 143] on div "Uus 2" at bounding box center [146, 138] width 162 height 17
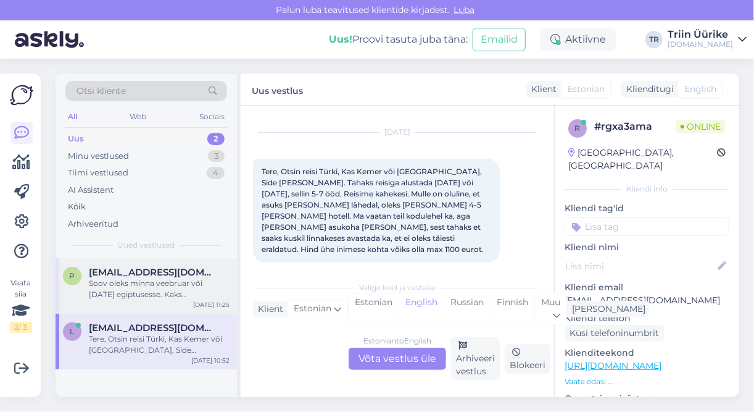
click at [183, 290] on div "Soov oleks minna veebruar või [DATE] egiptusesse. Kaks täiskasvanut ja kaks 5-a…" at bounding box center [159, 289] width 141 height 22
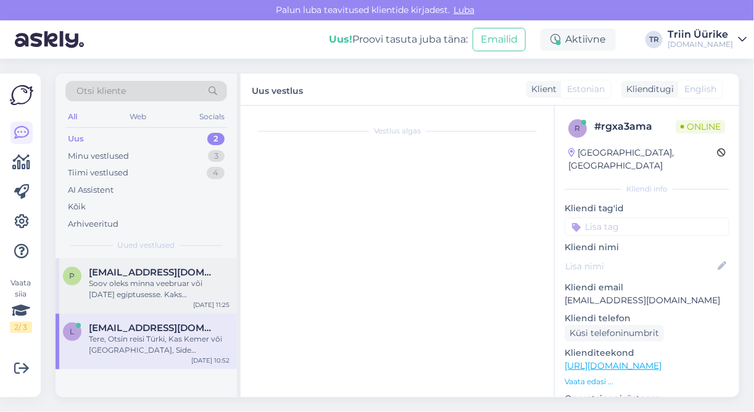
scroll to position [34, 0]
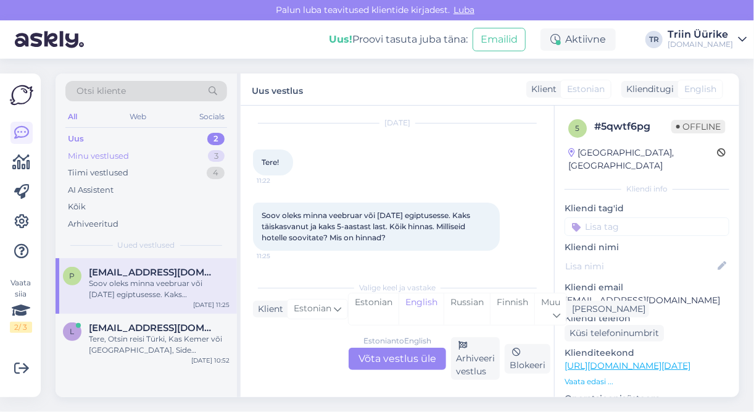
click at [119, 155] on div "Minu vestlused" at bounding box center [98, 156] width 61 height 12
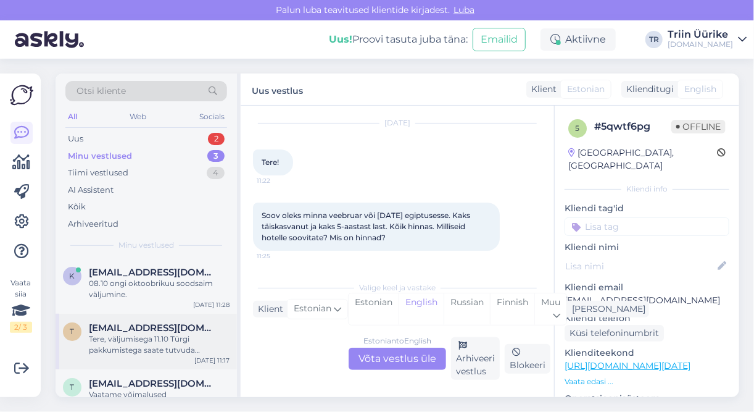
click at [196, 344] on div "Tere, väljumisega 11.10 Türgi pakkumistega saate tutvuda järgneval lingil: [URL…" at bounding box center [159, 344] width 141 height 22
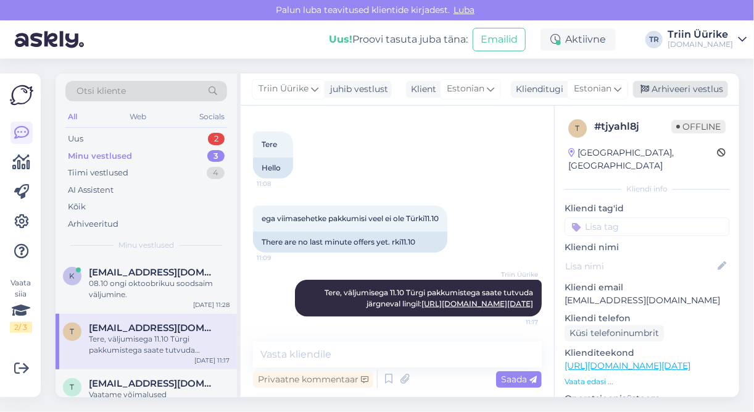
click at [706, 89] on div "Arhiveeri vestlus" at bounding box center [680, 89] width 95 height 17
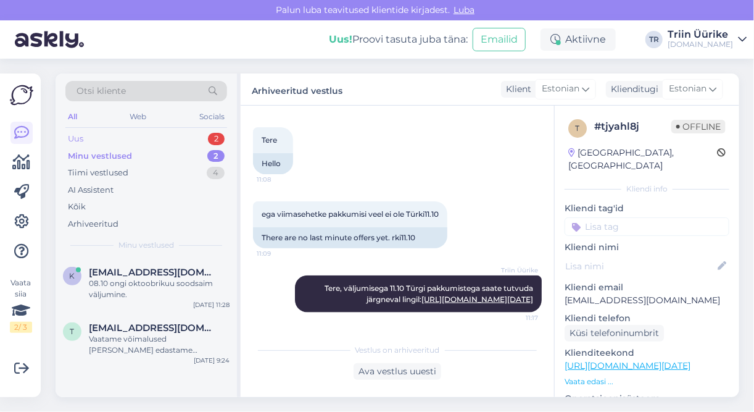
click at [126, 138] on div "Uus 2" at bounding box center [146, 138] width 162 height 17
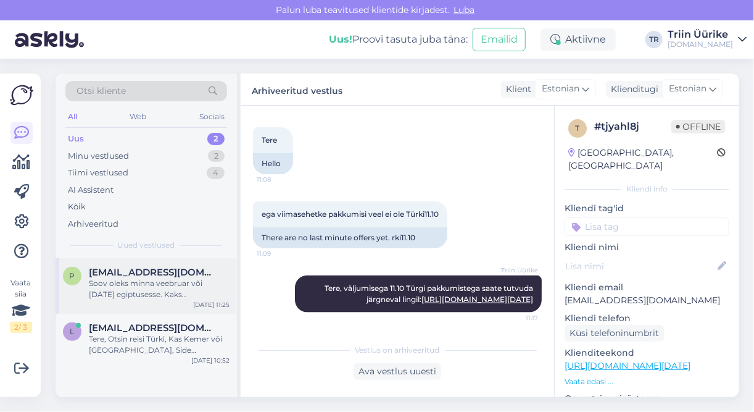
click at [163, 290] on div "Soov oleks minna veebruar või [DATE] egiptusesse. Kaks täiskasvanut ja kaks 5-a…" at bounding box center [159, 289] width 141 height 22
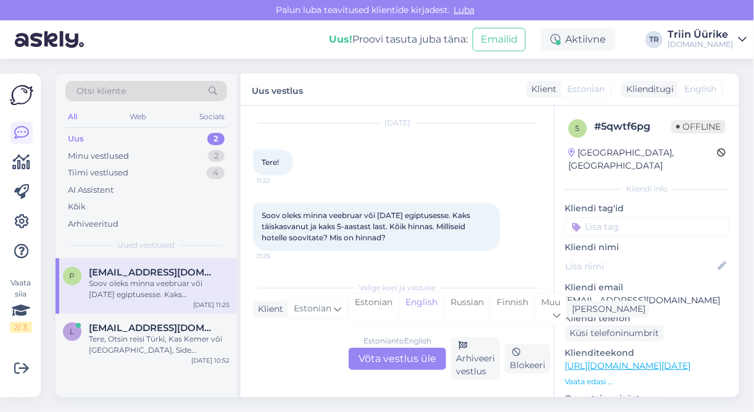
click at [380, 362] on div "Estonian to English Võta vestlus üle" at bounding box center [398, 359] width 98 height 22
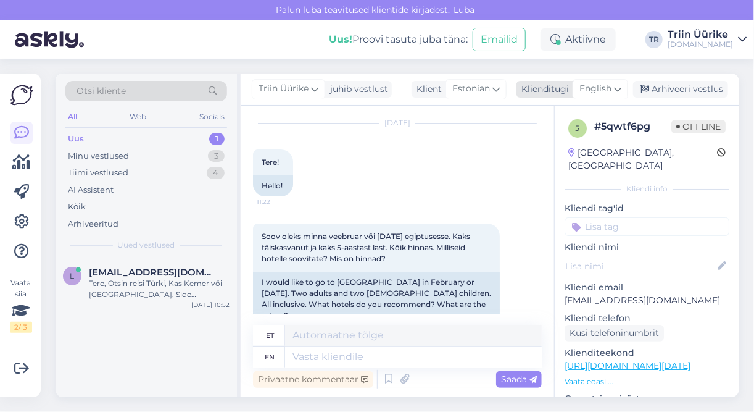
click at [615, 95] on icon at bounding box center [617, 89] width 7 height 14
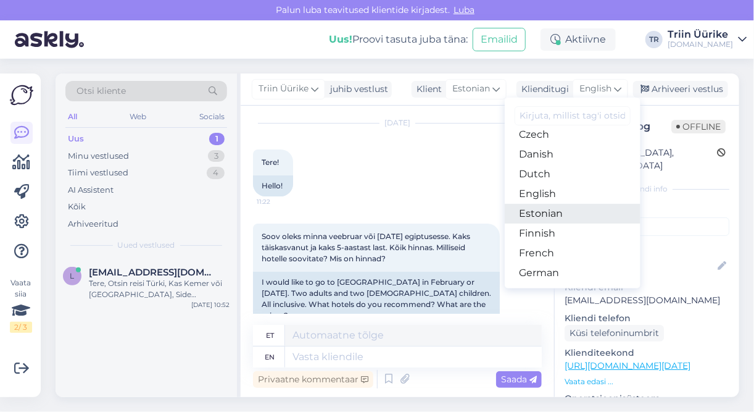
click at [572, 219] on link "Estonian" at bounding box center [573, 214] width 136 height 20
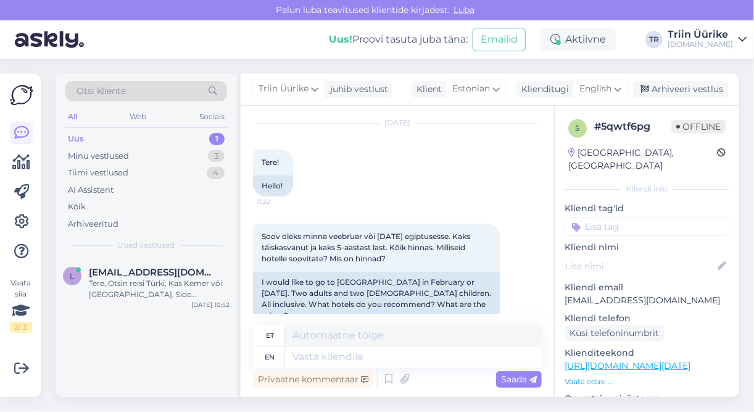
scroll to position [31, 0]
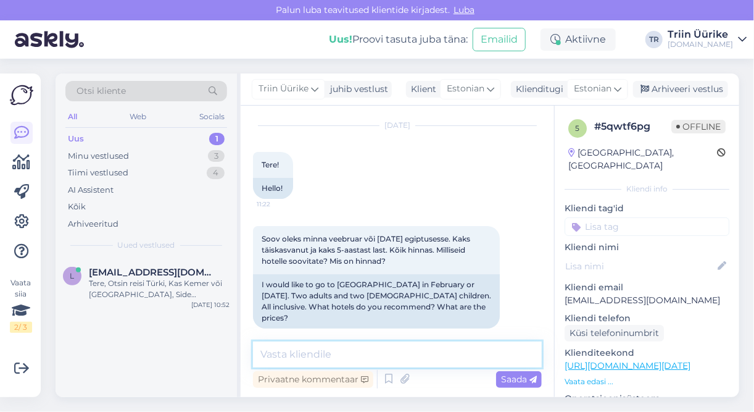
click at [350, 354] on textarea at bounding box center [397, 354] width 289 height 26
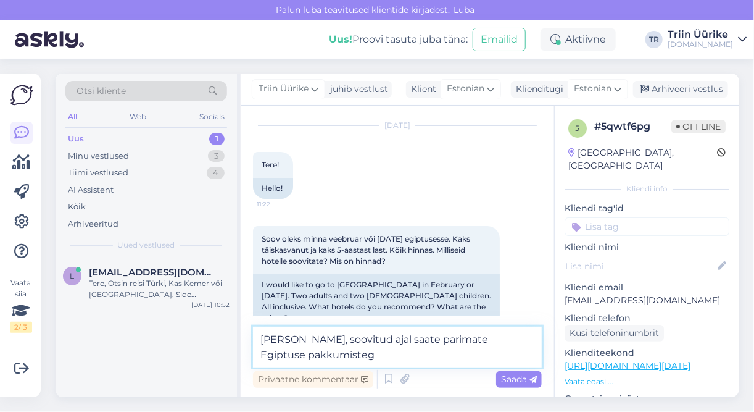
scroll to position [34, 0]
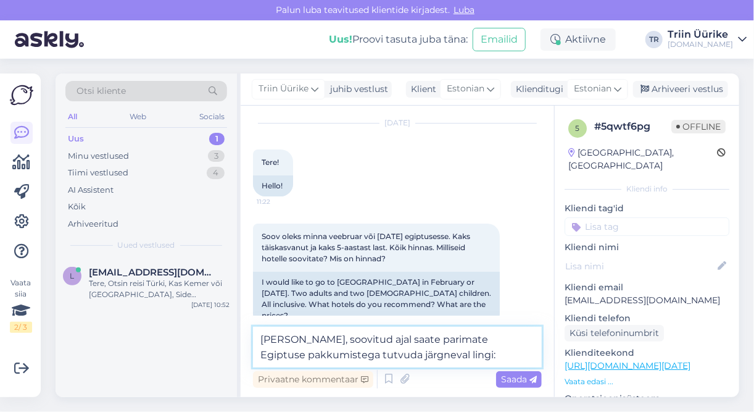
paste textarea "[URL][DOMAIN_NAME][DATE]"
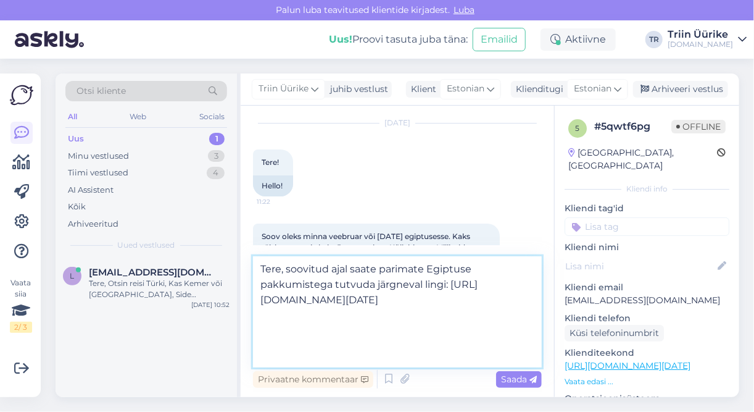
scroll to position [31, 0]
type textarea "Tere, soovitud ajal saate parimate Egiptuse pakkumistega tutvuda järgneval ling…"
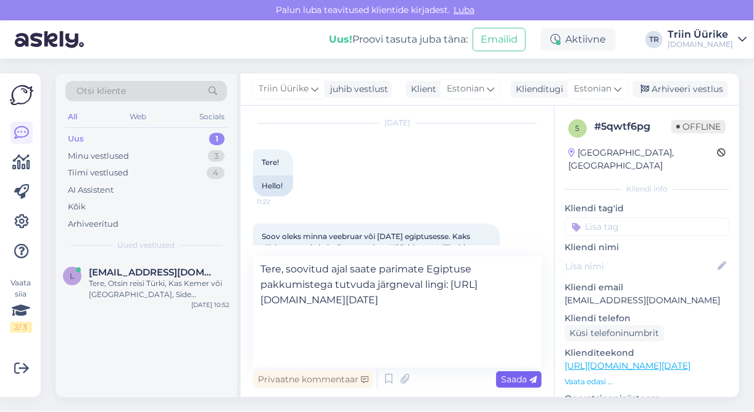
click at [509, 383] on span "Saada" at bounding box center [519, 378] width 36 height 11
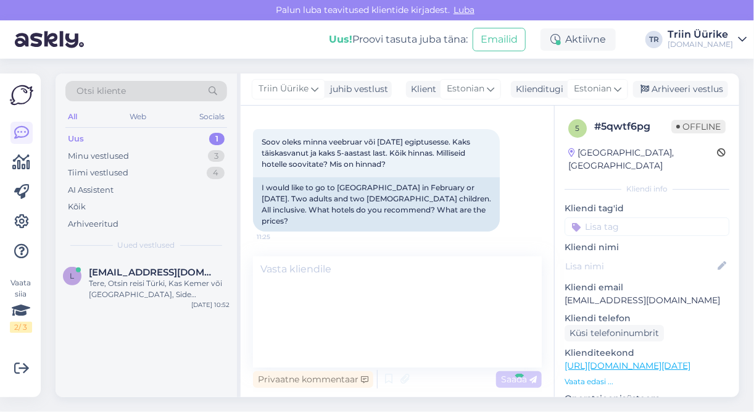
scroll to position [0, 0]
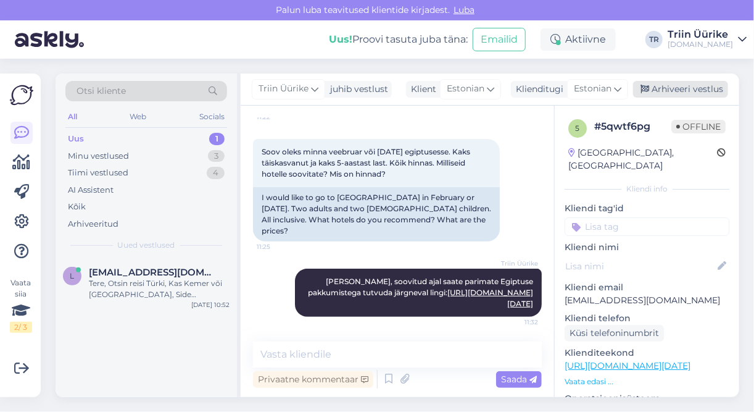
click at [680, 94] on div "Arhiveeri vestlus" at bounding box center [680, 89] width 95 height 17
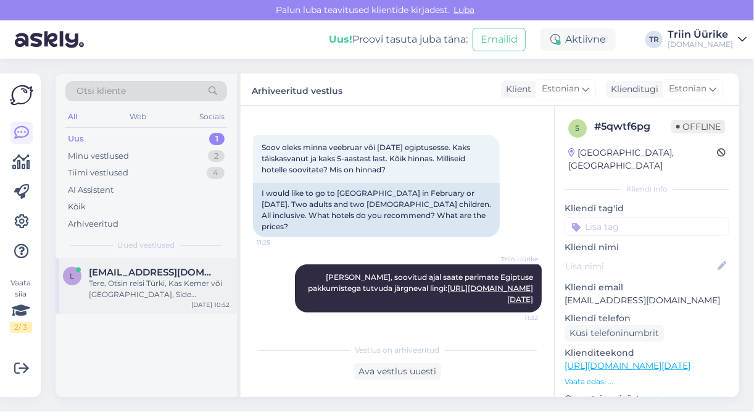
click at [156, 298] on div "Tere, Otsin reisi Türki, Kas Kemer või [GEOGRAPHIC_DATA], Side [PERSON_NAME]. T…" at bounding box center [159, 289] width 141 height 22
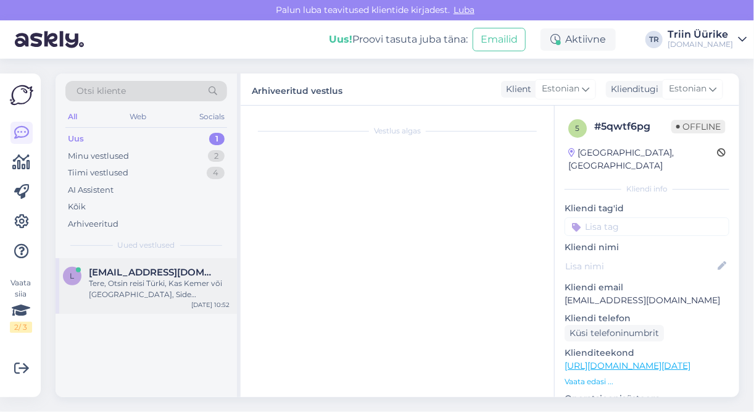
scroll to position [25, 0]
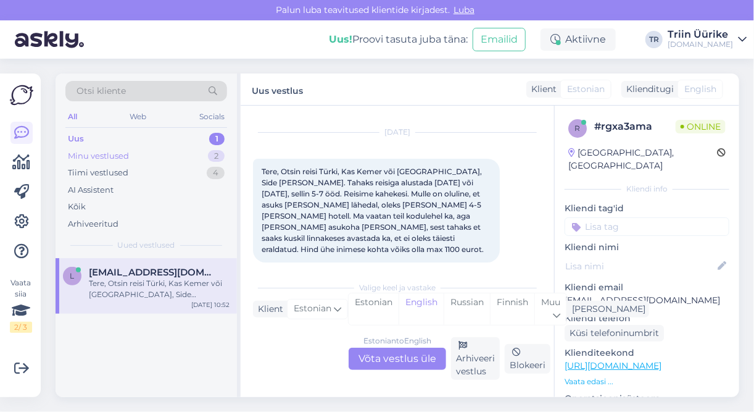
click at [135, 158] on div "Minu vestlused 2" at bounding box center [146, 156] width 162 height 17
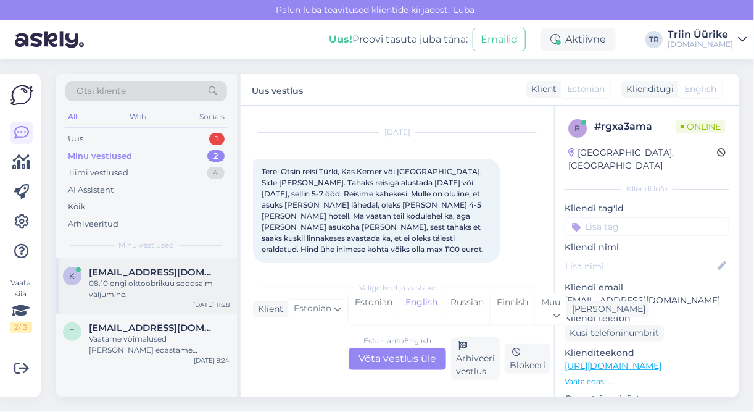
click at [186, 298] on div "08.10 ongi oktoobrikuu soodsaim väljumine." at bounding box center [159, 289] width 141 height 22
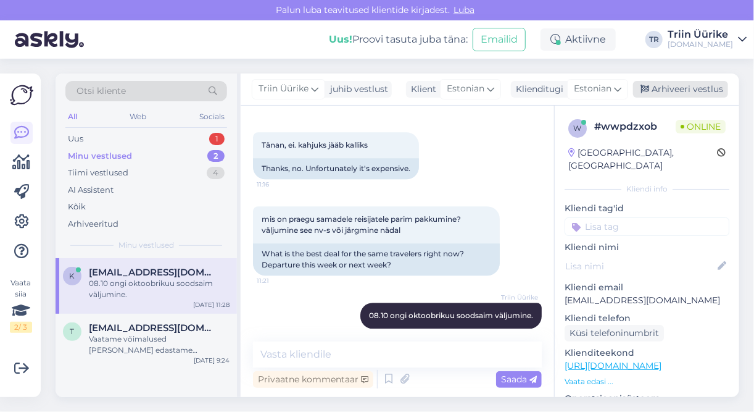
click at [706, 90] on div "Arhiveeri vestlus" at bounding box center [680, 89] width 95 height 17
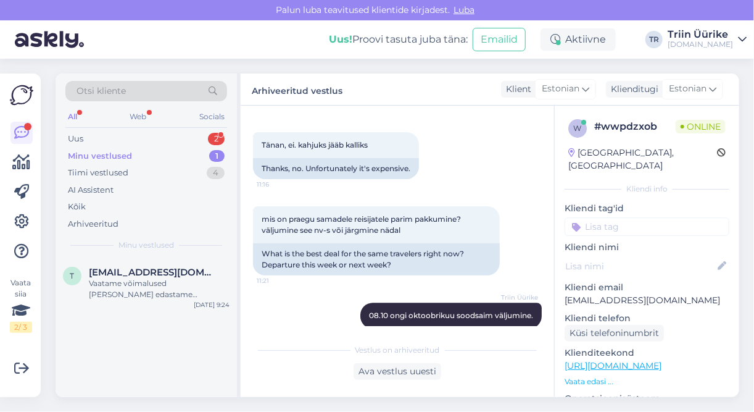
scroll to position [1375, 0]
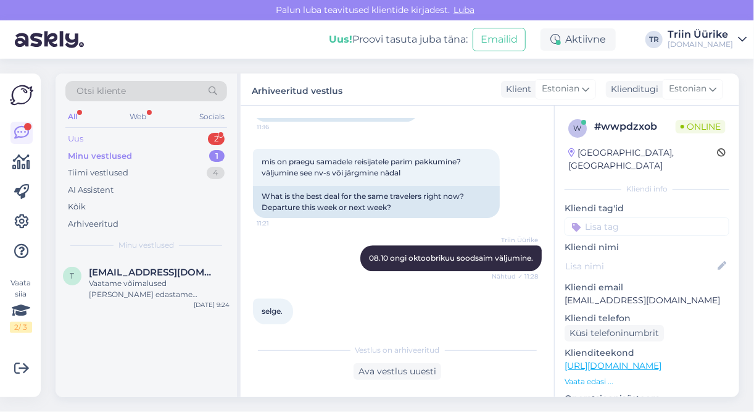
click at [151, 141] on div "Uus 2" at bounding box center [146, 138] width 162 height 17
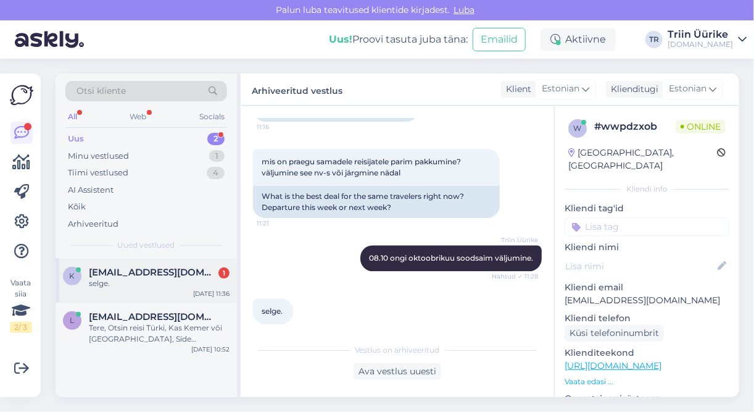
click at [173, 261] on div "k [EMAIL_ADDRESS][DOMAIN_NAME] 1 selge. [DATE] 11:36" at bounding box center [146, 280] width 181 height 44
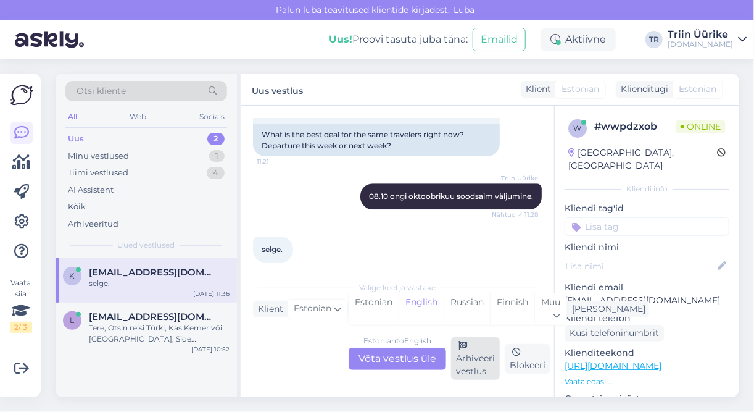
click at [464, 361] on div "Arhiveeri vestlus" at bounding box center [475, 358] width 49 height 43
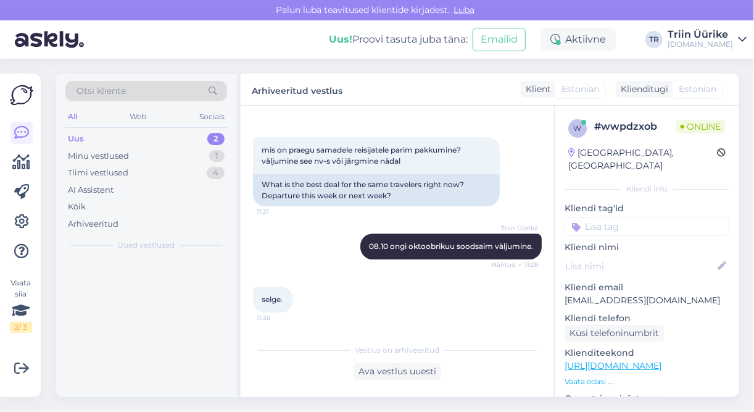
scroll to position [1375, 0]
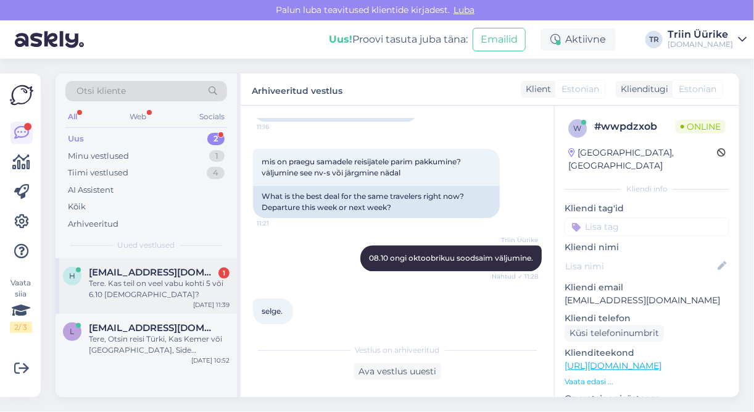
click at [190, 286] on div "Tere. Kas teil on veel vabu kohti 5 või 6.10 [DEMOGRAPHIC_DATA]?" at bounding box center [159, 289] width 141 height 22
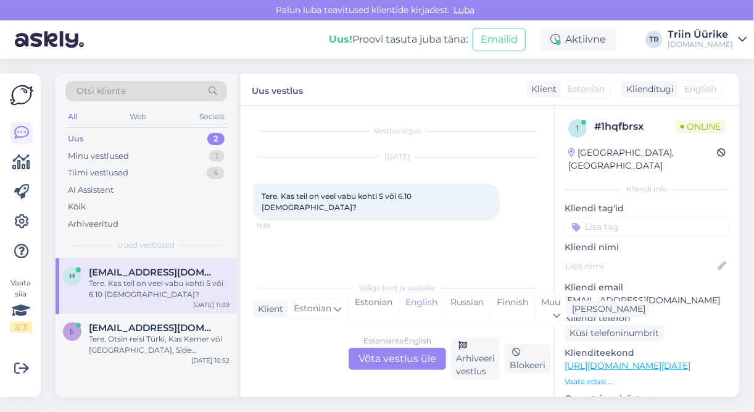
click at [127, 140] on div "Uus 2" at bounding box center [146, 138] width 162 height 17
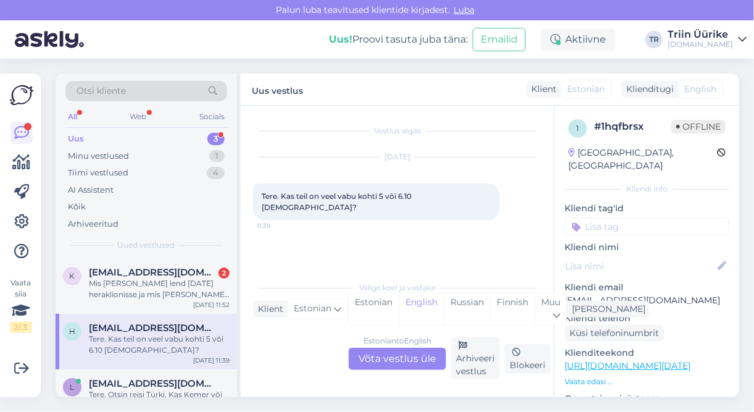
click at [159, 136] on div "Uus 3" at bounding box center [146, 138] width 162 height 17
click at [144, 282] on div "Mis [PERSON_NAME] lend [DATE] heraklionisse ja mis [PERSON_NAME] tuleb [DATE] t…" at bounding box center [159, 289] width 141 height 22
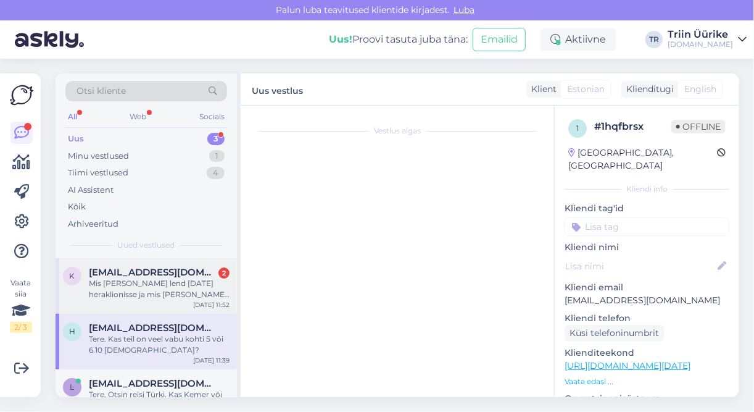
scroll to position [23, 0]
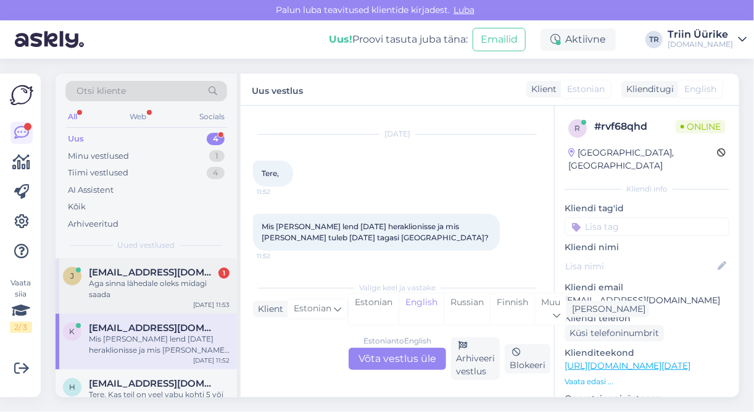
click at [167, 285] on div "Aga sinna lähedale oleks midagi saada" at bounding box center [159, 289] width 141 height 22
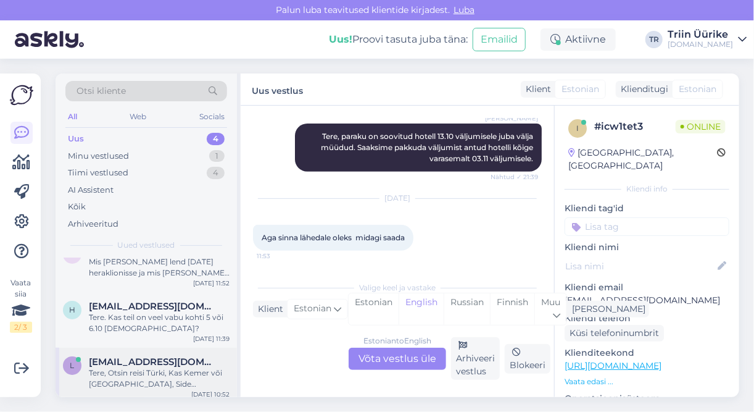
scroll to position [82, 0]
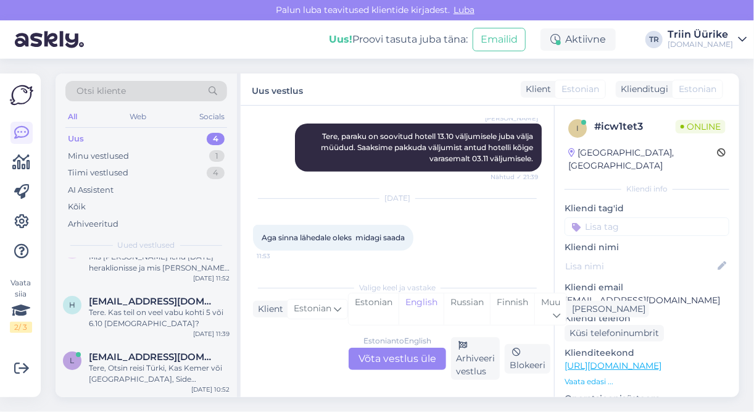
click at [102, 136] on div "Uus 4" at bounding box center [146, 138] width 162 height 17
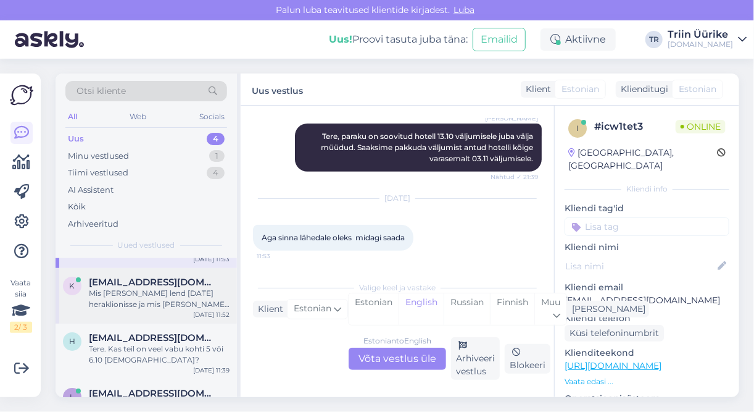
scroll to position [49, 0]
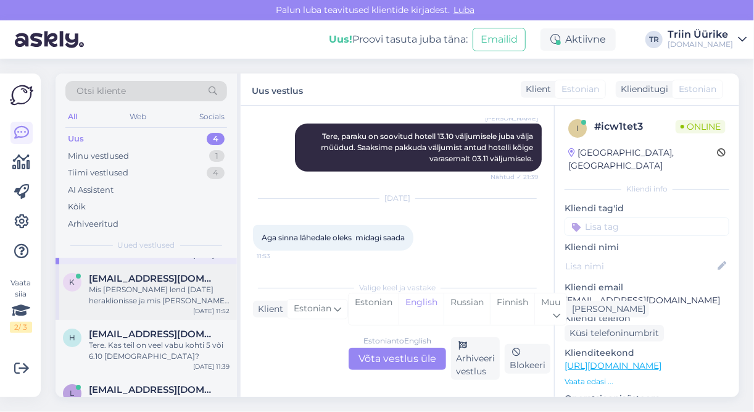
click at [196, 298] on div "Mis [PERSON_NAME] lend [DATE] heraklionisse ja mis [PERSON_NAME] tuleb [DATE] t…" at bounding box center [159, 295] width 141 height 22
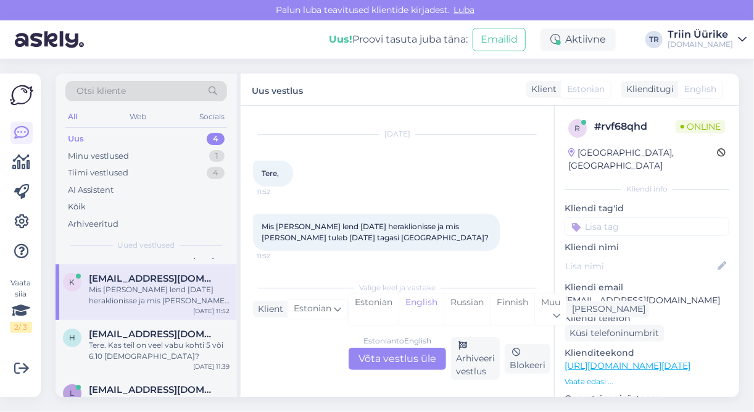
click at [430, 357] on div "Estonian to English Võta vestlus üle" at bounding box center [398, 359] width 98 height 22
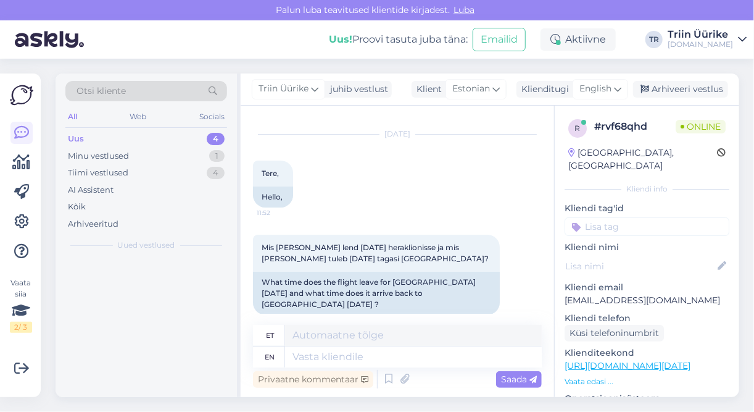
scroll to position [0, 0]
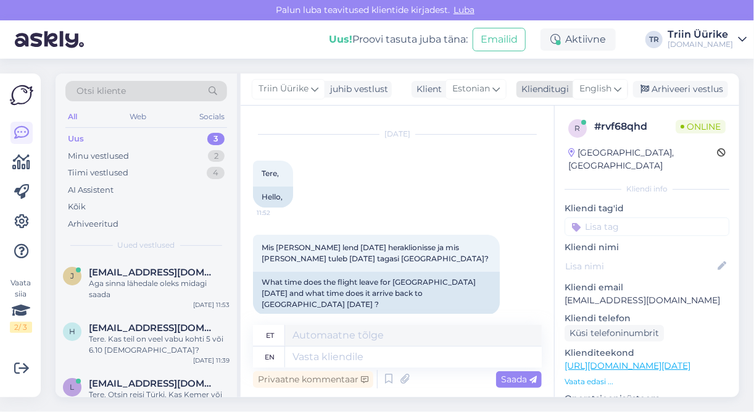
click at [613, 91] on div "English" at bounding box center [601, 89] width 56 height 20
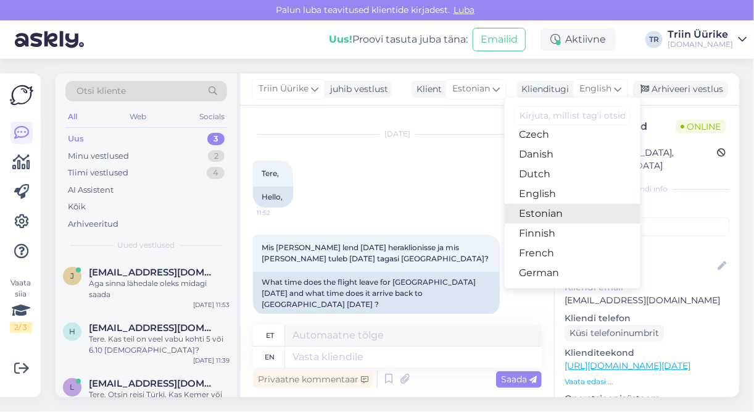
click at [568, 214] on link "Estonian" at bounding box center [573, 214] width 136 height 20
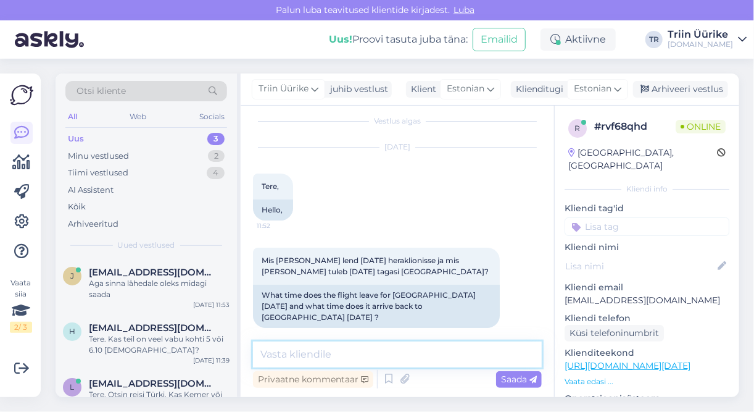
click at [395, 345] on textarea at bounding box center [397, 354] width 289 height 26
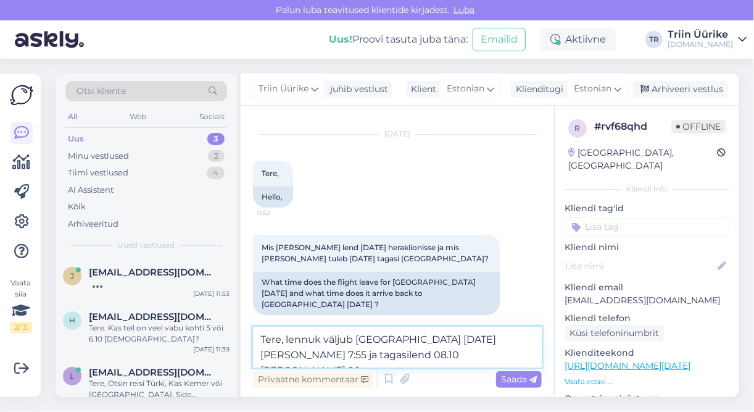
type textarea "Tere, lennuk väljub [GEOGRAPHIC_DATA] [DATE][PERSON_NAME] 7:55 ja tagasilend [D…"
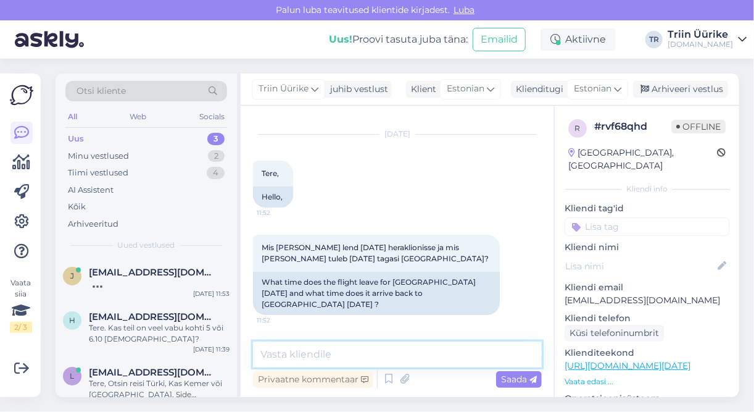
scroll to position [73, 0]
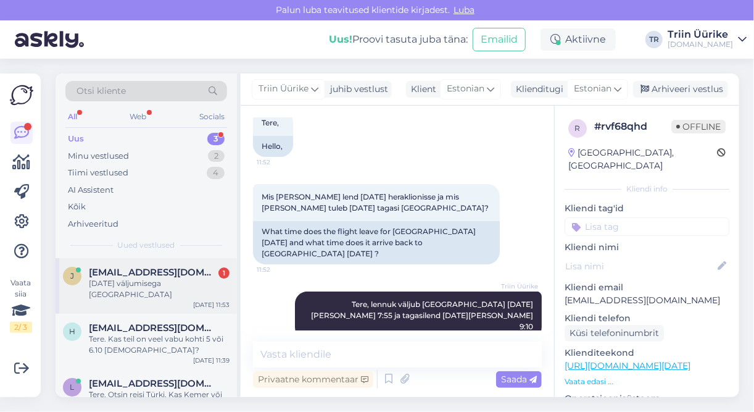
click at [173, 278] on div "[DATE] väljumisega [GEOGRAPHIC_DATA]" at bounding box center [159, 289] width 141 height 22
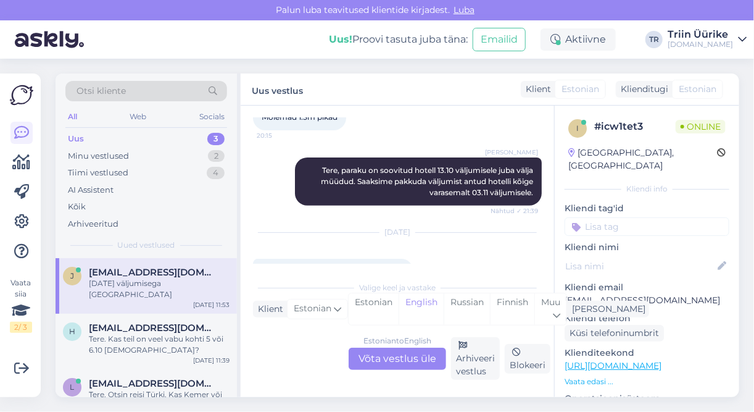
scroll to position [241, 0]
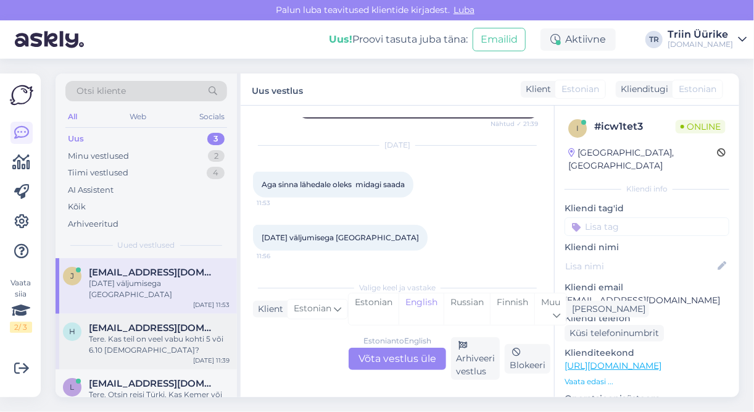
click at [166, 333] on div "Tere. Kas teil on veel vabu kohti 5 või 6.10 [DEMOGRAPHIC_DATA]?" at bounding box center [159, 344] width 141 height 22
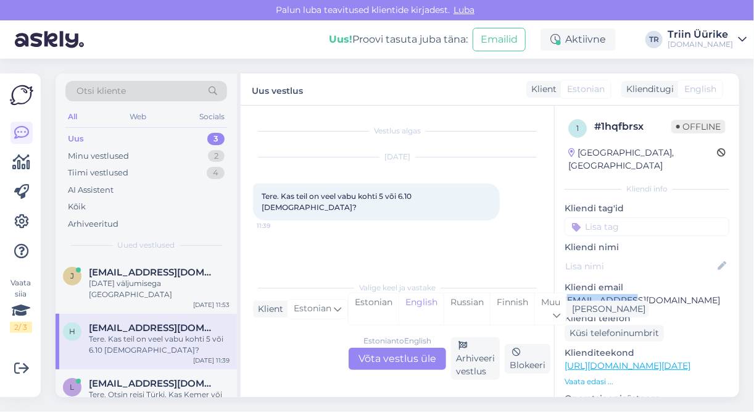
drag, startPoint x: 574, startPoint y: 288, endPoint x: 621, endPoint y: 289, distance: 47.6
click at [621, 294] on p "[EMAIL_ADDRESS][DOMAIN_NAME]" at bounding box center [647, 300] width 165 height 13
drag, startPoint x: 621, startPoint y: 289, endPoint x: 568, endPoint y: 285, distance: 53.2
click at [568, 294] on p "[EMAIL_ADDRESS][DOMAIN_NAME]" at bounding box center [647, 300] width 165 height 13
click at [689, 294] on p "[EMAIL_ADDRESS][DOMAIN_NAME]" at bounding box center [647, 300] width 165 height 13
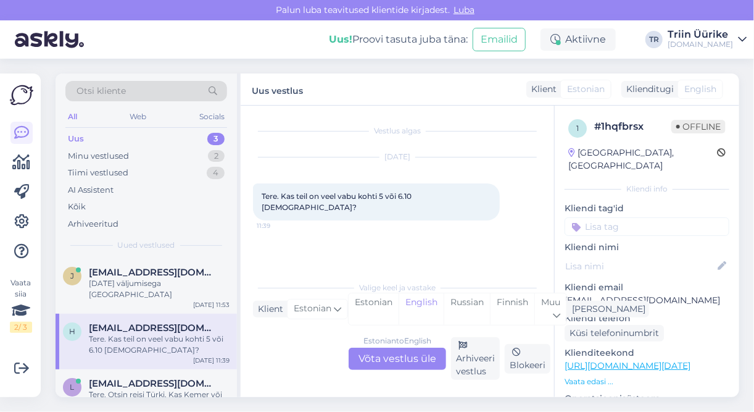
drag, startPoint x: 689, startPoint y: 289, endPoint x: 678, endPoint y: 294, distance: 12.2
click at [675, 294] on div "1 # 1hqfbrsx Offline [GEOGRAPHIC_DATA], [GEOGRAPHIC_DATA] Kliendi info Kliendi …" at bounding box center [647, 366] width 185 height 520
drag, startPoint x: 686, startPoint y: 285, endPoint x: 564, endPoint y: 288, distance: 121.7
click at [565, 294] on p "[EMAIL_ADDRESS][DOMAIN_NAME]" at bounding box center [647, 300] width 165 height 13
copy p "[EMAIL_ADDRESS][DOMAIN_NAME]"
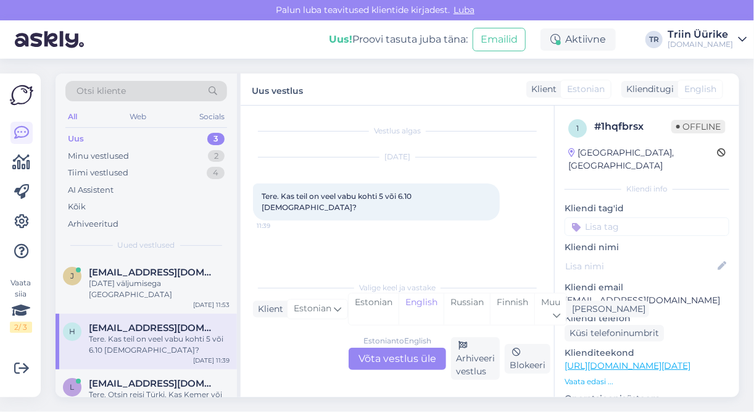
click at [417, 353] on div "Estonian to English Võta vestlus üle" at bounding box center [398, 359] width 98 height 22
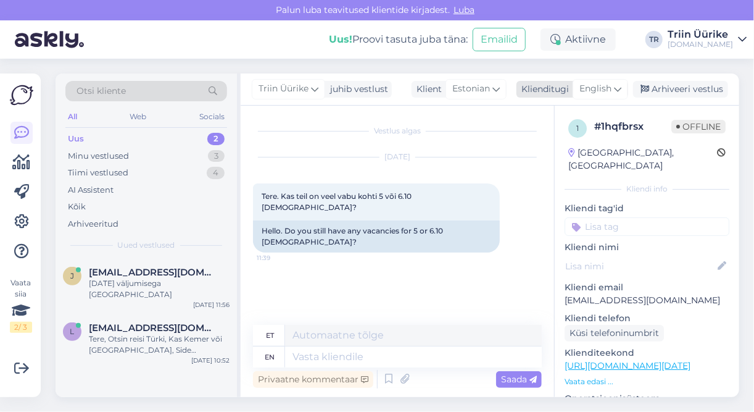
click at [605, 80] on div "English" at bounding box center [601, 89] width 56 height 20
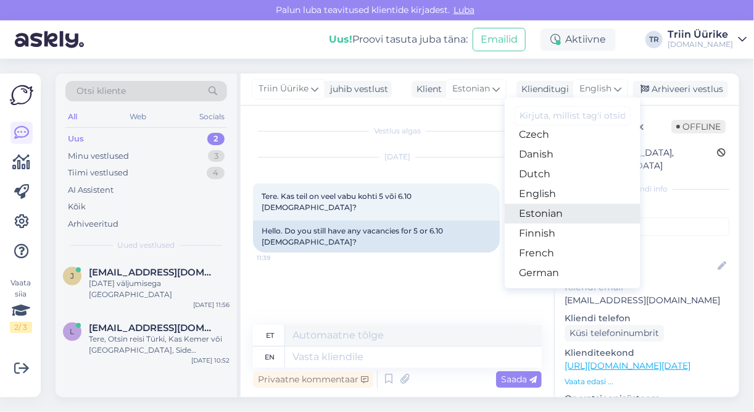
click at [548, 217] on link "Estonian" at bounding box center [573, 214] width 136 height 20
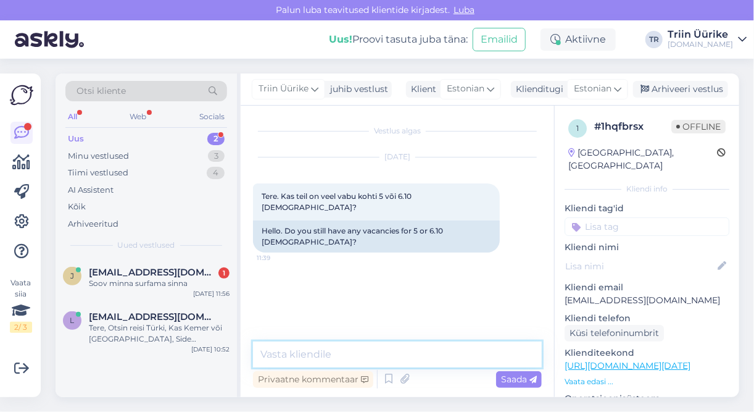
click at [356, 354] on textarea at bounding box center [397, 354] width 289 height 26
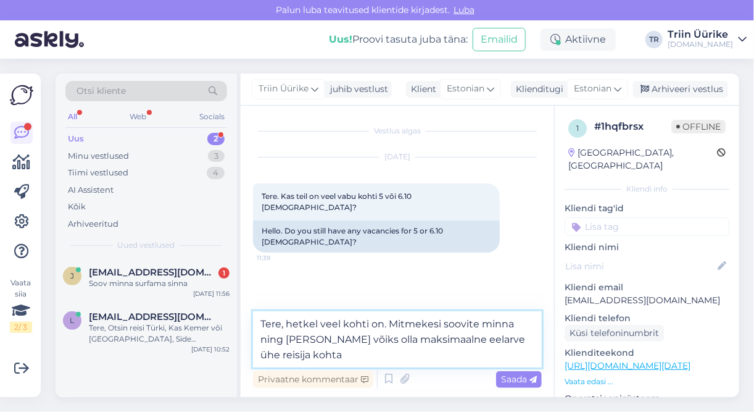
type textarea "Tere, hetkel veel kohti on. Mitmekesi soovite minna ning [PERSON_NAME] võiks ol…"
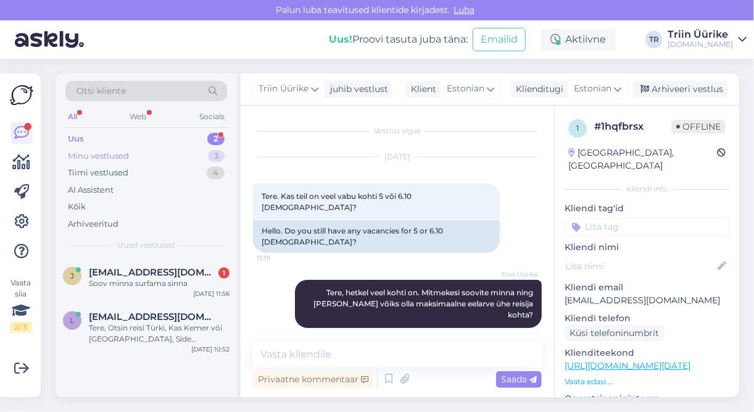
click at [115, 152] on div "Minu vestlused" at bounding box center [98, 156] width 61 height 12
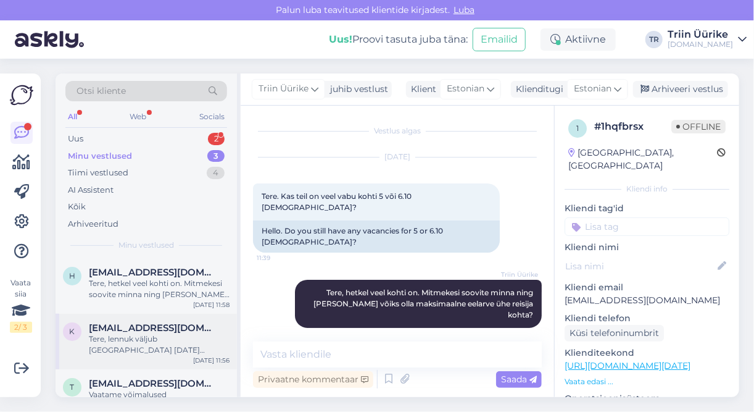
click at [168, 341] on div "Tere, lennuk väljub [GEOGRAPHIC_DATA] [DATE][PERSON_NAME] 7:55 ja tagasilend [D…" at bounding box center [159, 344] width 141 height 22
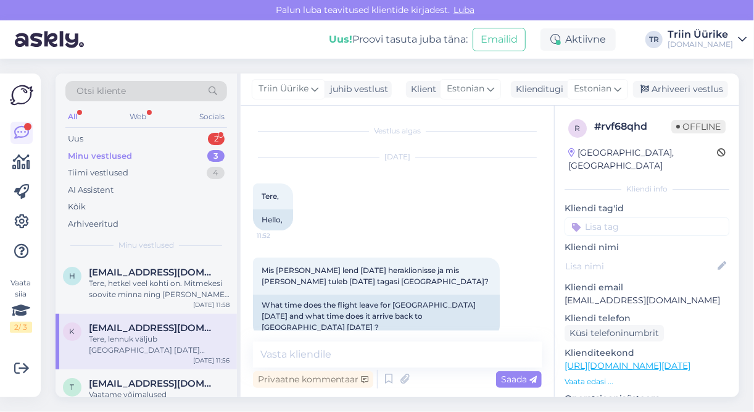
scroll to position [73, 0]
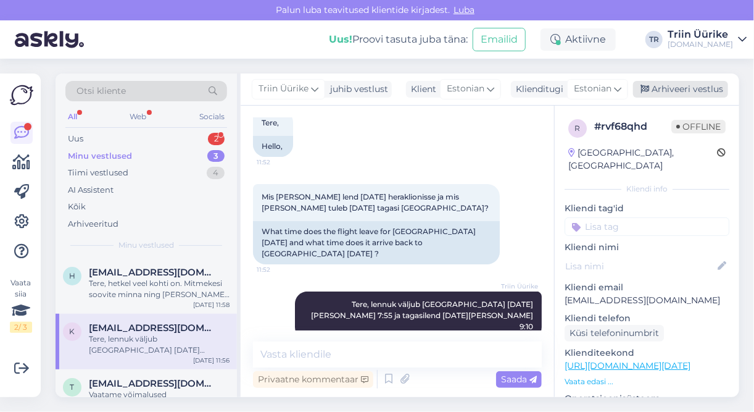
click at [703, 90] on div "Arhiveeri vestlus" at bounding box center [680, 89] width 95 height 17
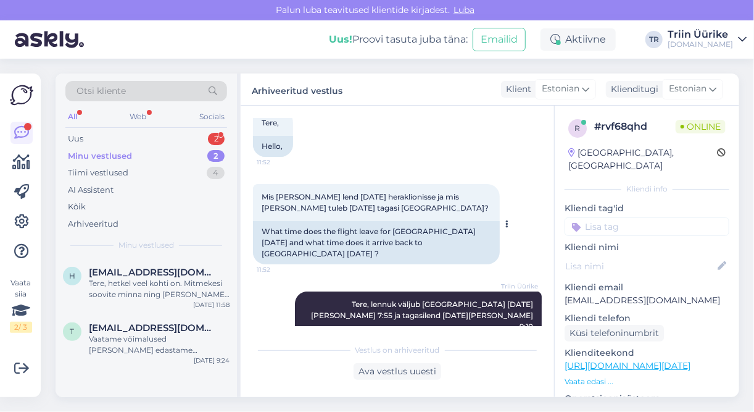
scroll to position [131, 0]
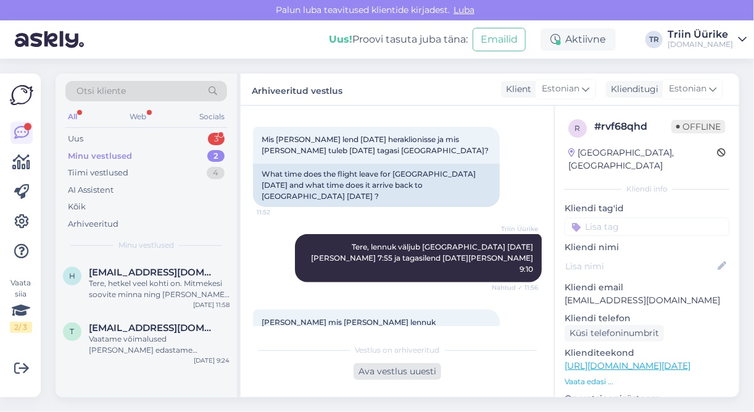
click at [383, 371] on div "Ava vestlus uuesti" at bounding box center [398, 371] width 88 height 17
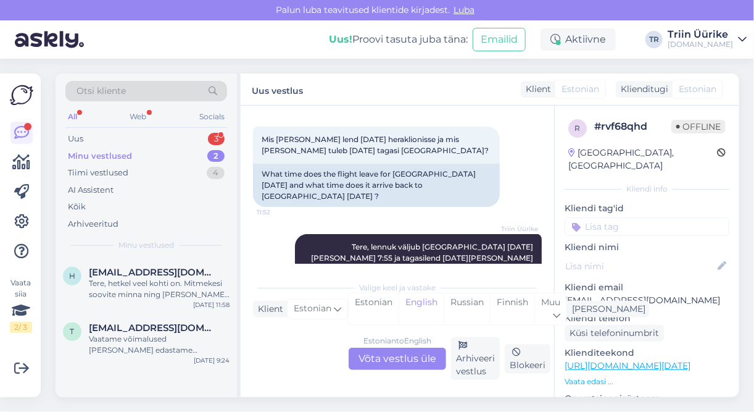
click at [427, 358] on div "Estonian to English Võta vestlus üle" at bounding box center [398, 359] width 98 height 22
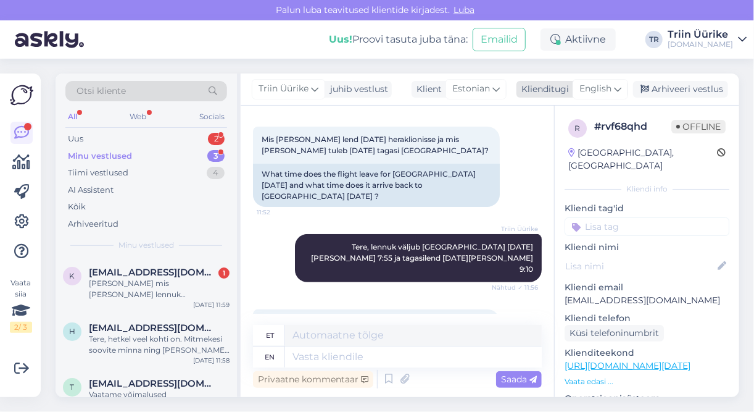
click at [606, 91] on span "English" at bounding box center [596, 89] width 32 height 14
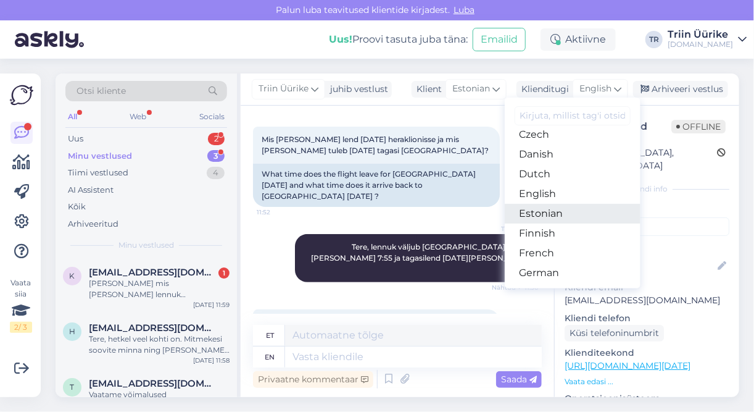
click at [570, 213] on link "Estonian" at bounding box center [573, 214] width 136 height 20
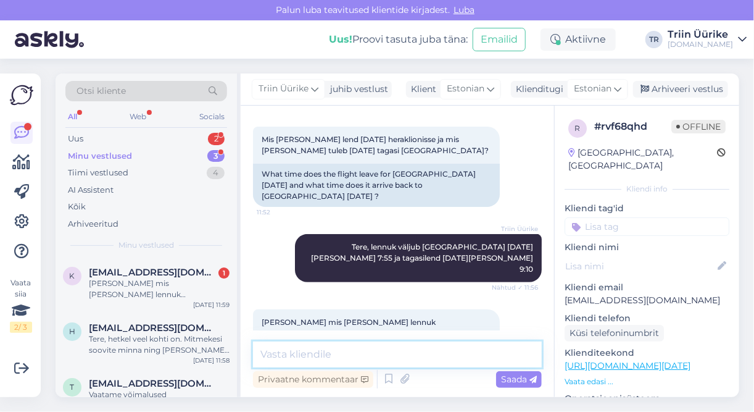
click at [389, 351] on textarea at bounding box center [397, 354] width 289 height 26
type textarea "13:05"
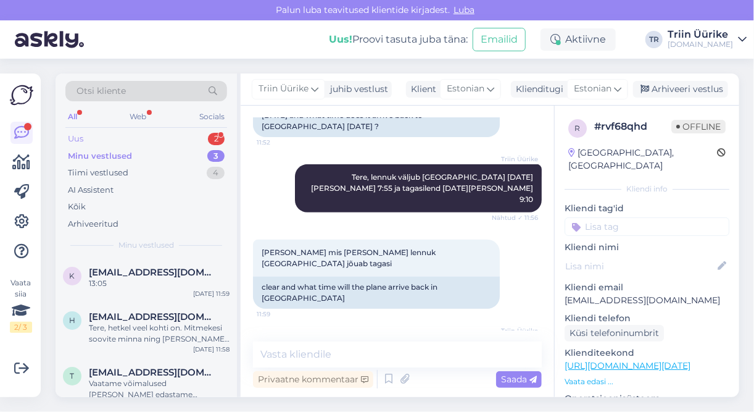
click at [88, 141] on div "Uus 2" at bounding box center [146, 138] width 162 height 17
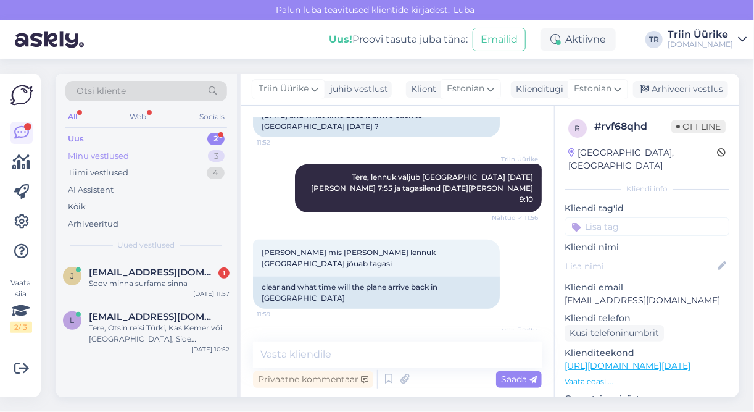
click at [135, 148] on div "Minu vestlused 3" at bounding box center [146, 156] width 162 height 17
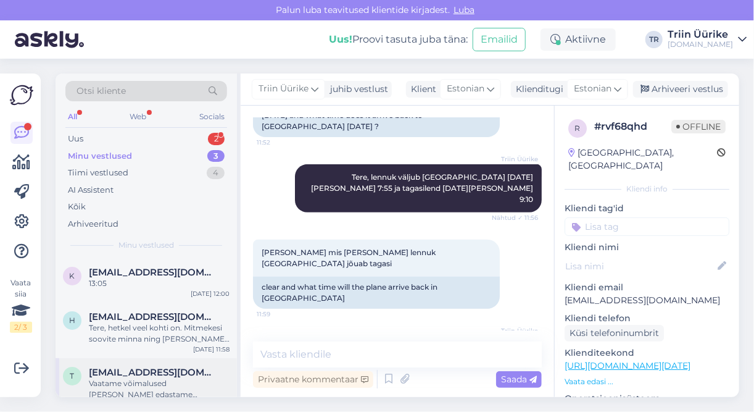
scroll to position [15, 0]
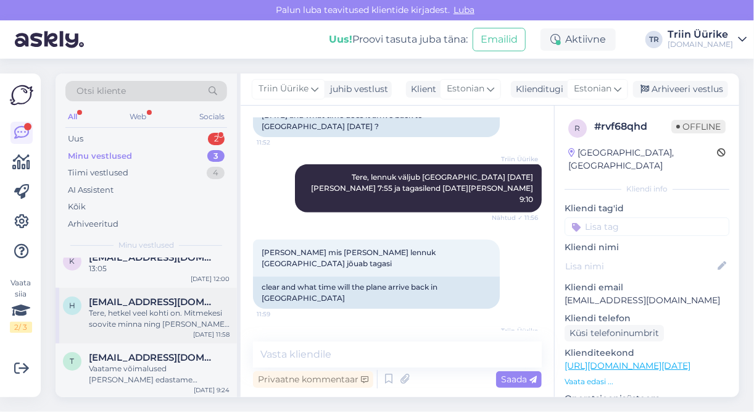
click at [206, 325] on div "Tere, hetkel veel kohti on. Mitmekesi soovite minna ning [PERSON_NAME] võiks ol…" at bounding box center [159, 318] width 141 height 22
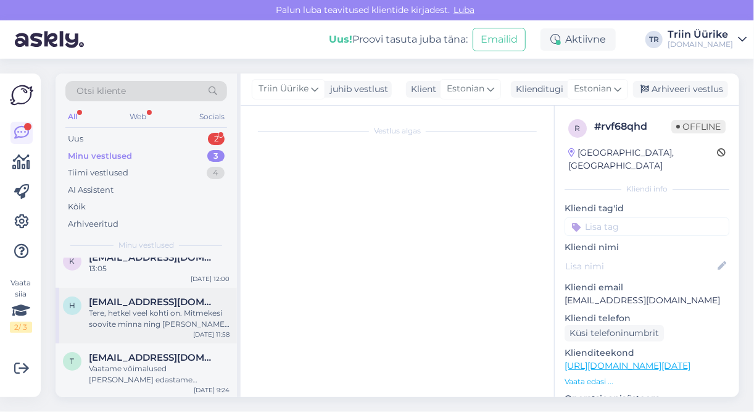
scroll to position [0, 0]
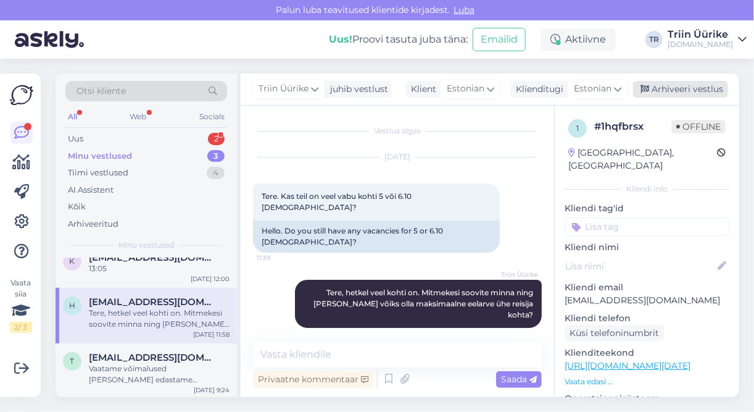
click at [712, 96] on div "Arhiveeri vestlus" at bounding box center [680, 89] width 95 height 17
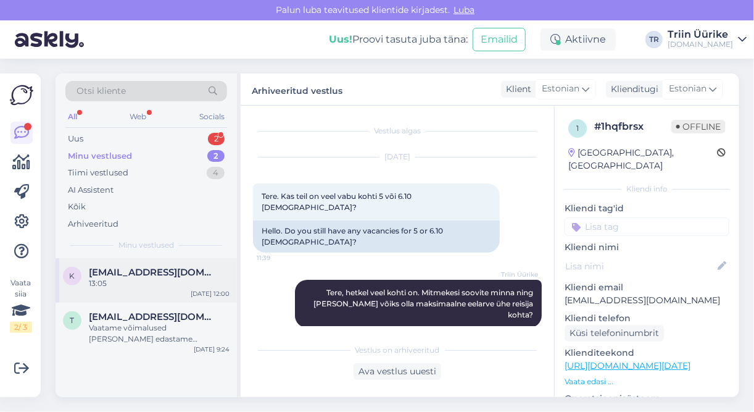
click at [175, 283] on div "13:05" at bounding box center [159, 283] width 141 height 11
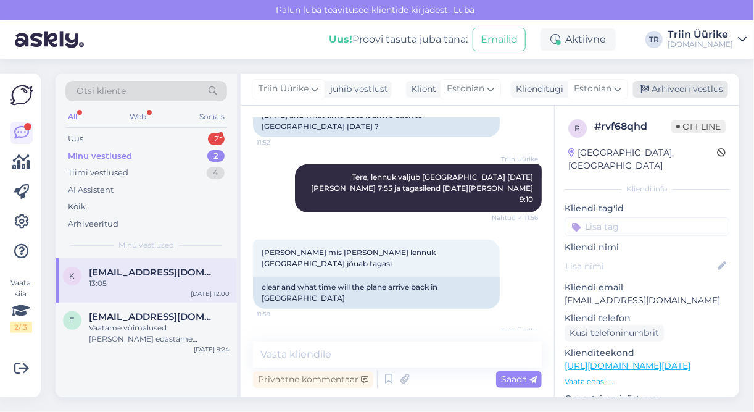
click at [699, 90] on div "Arhiveeri vestlus" at bounding box center [680, 89] width 95 height 17
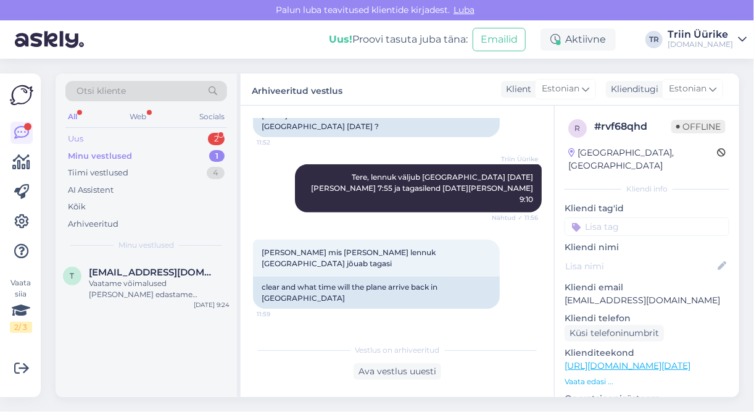
click at [177, 133] on div "Uus 2" at bounding box center [146, 138] width 162 height 17
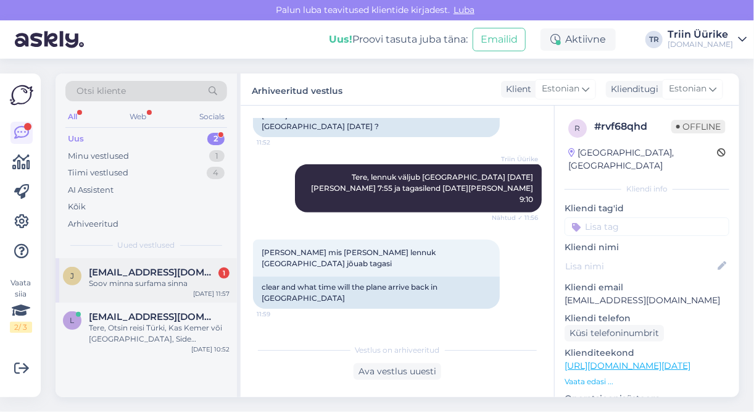
click at [167, 283] on div "Soov minna surfama sinna" at bounding box center [159, 283] width 141 height 11
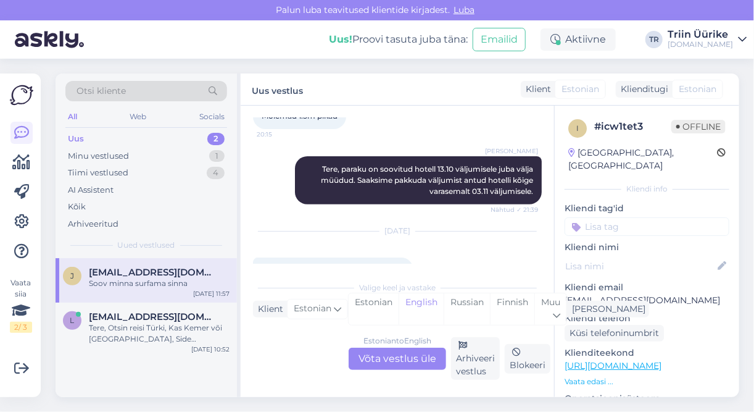
scroll to position [119, 0]
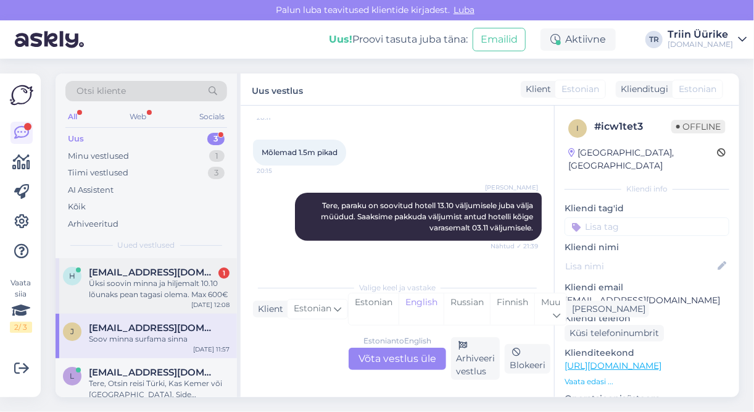
click at [193, 292] on div "Üksi soovin minna ja hiljemalt 10.10 lõunaks pean tagasi olema. Max 600€" at bounding box center [159, 289] width 141 height 22
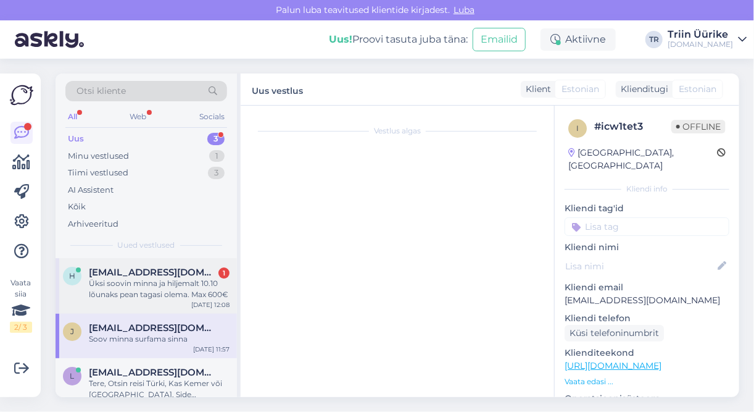
scroll to position [108, 0]
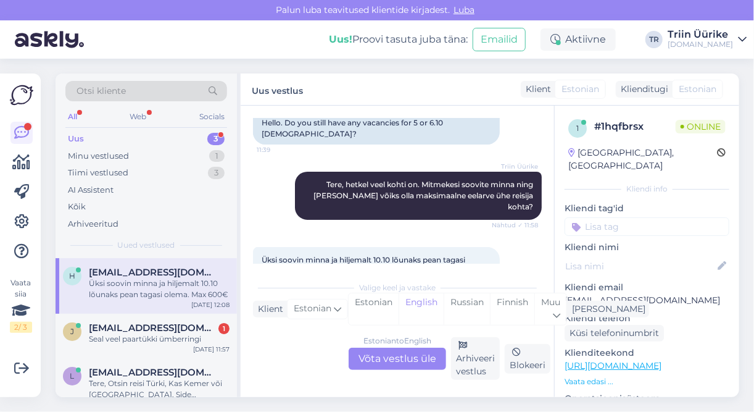
click at [119, 133] on div "Uus 3" at bounding box center [146, 138] width 162 height 17
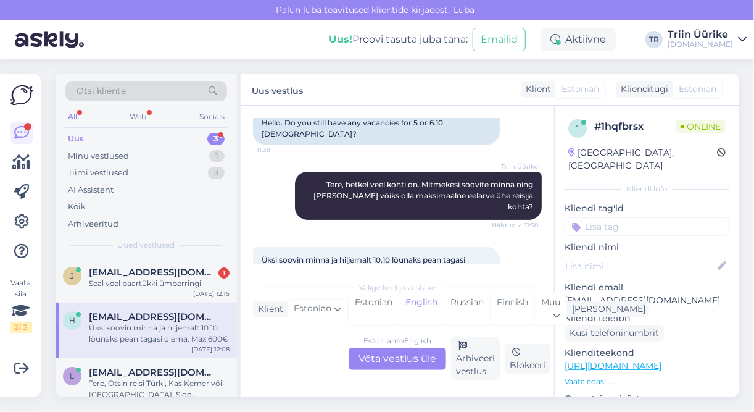
click at [179, 335] on div "Üksi soovin minna ja hiljemalt 10.10 lõunaks pean tagasi olema. Max 600€" at bounding box center [159, 333] width 141 height 22
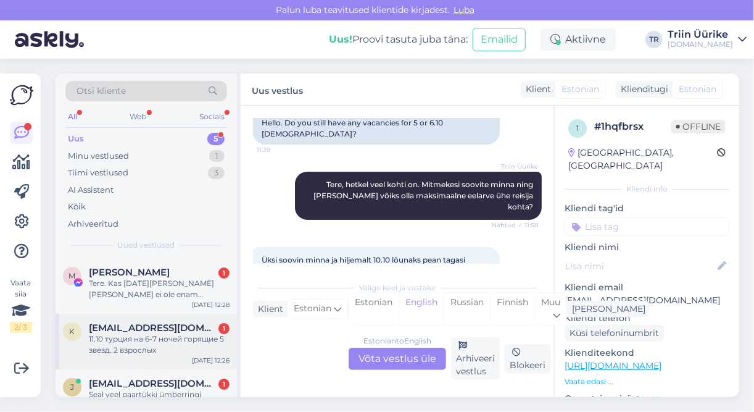
click at [202, 333] on div "11.10 турция на 6-7 ночей горящие 5 звезд. 2 взрослых" at bounding box center [159, 344] width 141 height 22
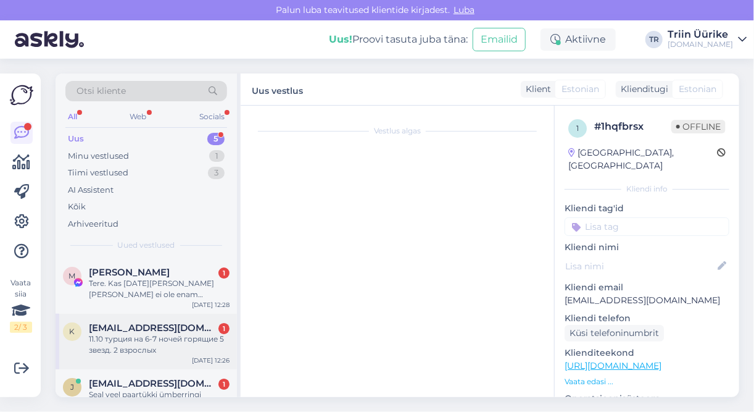
scroll to position [0, 0]
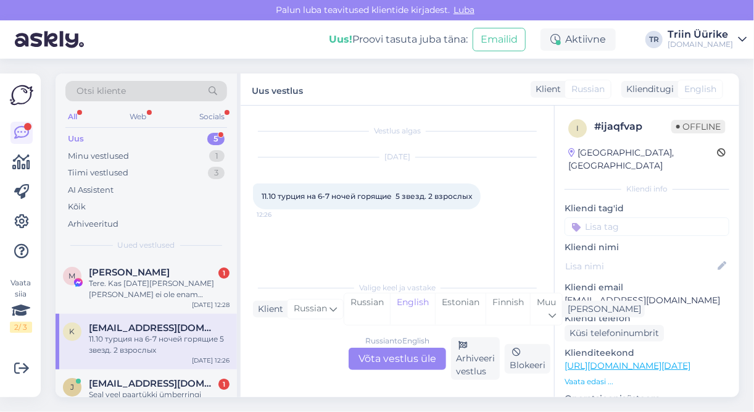
click at [391, 357] on div "Russian to English Võta vestlus üle" at bounding box center [398, 359] width 98 height 22
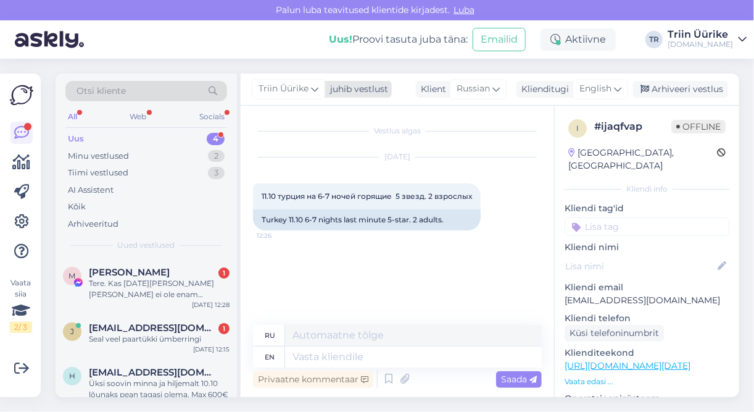
click at [302, 94] on span "Triin Üürike" at bounding box center [284, 89] width 50 height 14
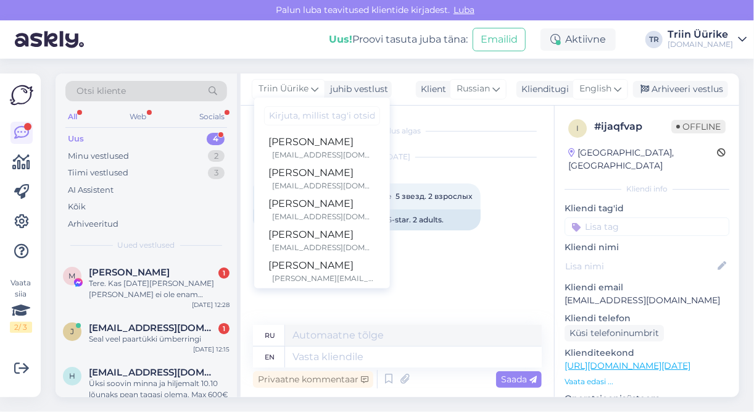
scroll to position [318, 0]
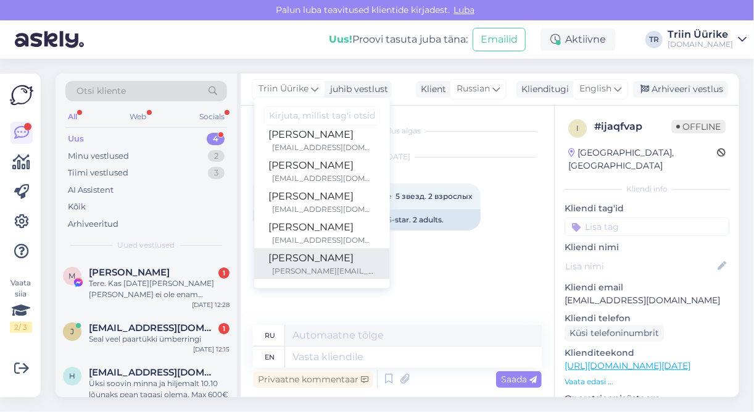
click at [366, 269] on div "[PERSON_NAME][EMAIL_ADDRESS][DOMAIN_NAME]" at bounding box center [324, 270] width 102 height 11
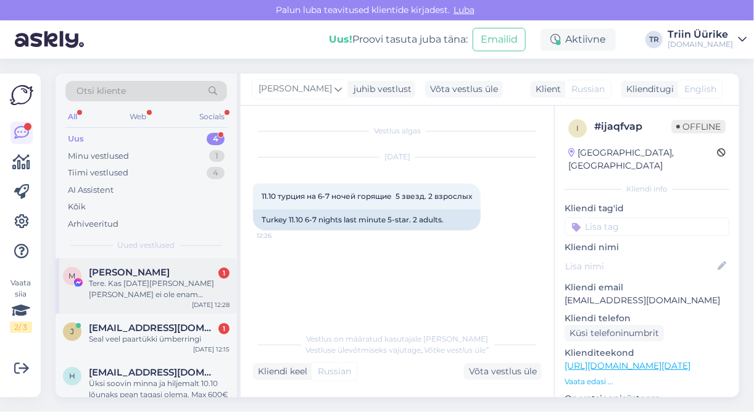
click at [164, 296] on div "Tere. Kas [DATE][PERSON_NAME] [PERSON_NAME] ei ole enam pakkumist, Sharmis" at bounding box center [159, 289] width 141 height 22
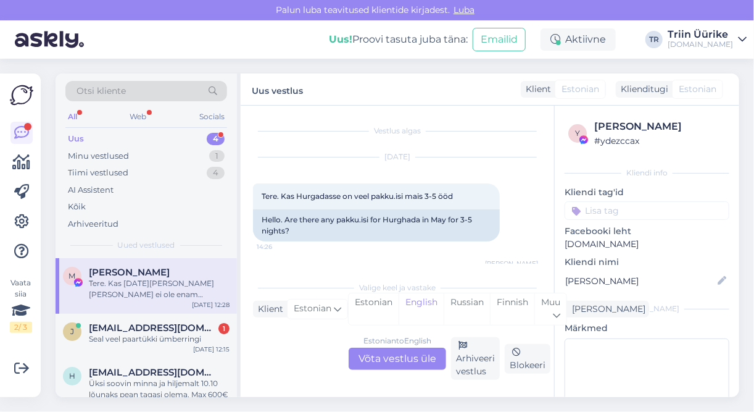
scroll to position [3876, 0]
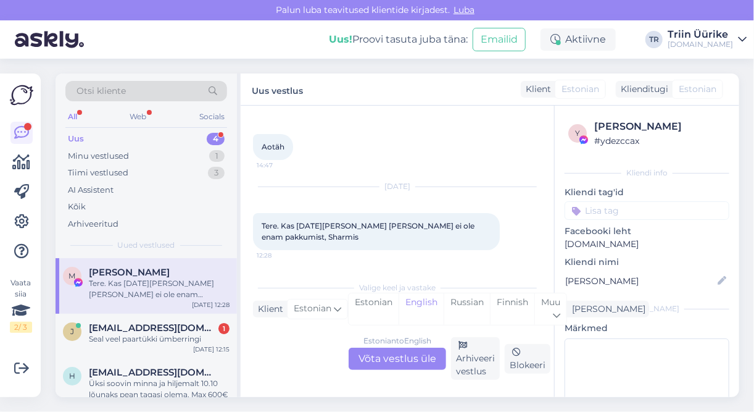
click at [185, 294] on div "Tere. Kas [DATE][PERSON_NAME] [PERSON_NAME] ei ole enam pakkumist, Sharmis" at bounding box center [159, 289] width 141 height 22
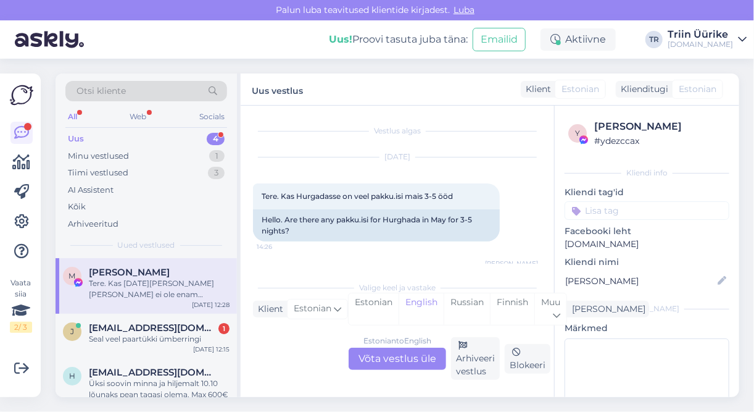
click at [179, 287] on div "Tere. Kas [DATE][PERSON_NAME] [PERSON_NAME] ei ole enam pakkumist, Sharmis" at bounding box center [159, 289] width 141 height 22
click at [172, 283] on div "Tere. Kas [DATE][PERSON_NAME] [PERSON_NAME] ei ole enam pakkumist, Sharmis" at bounding box center [159, 289] width 141 height 22
click at [148, 373] on span "[EMAIL_ADDRESS][DOMAIN_NAME]" at bounding box center [153, 372] width 128 height 11
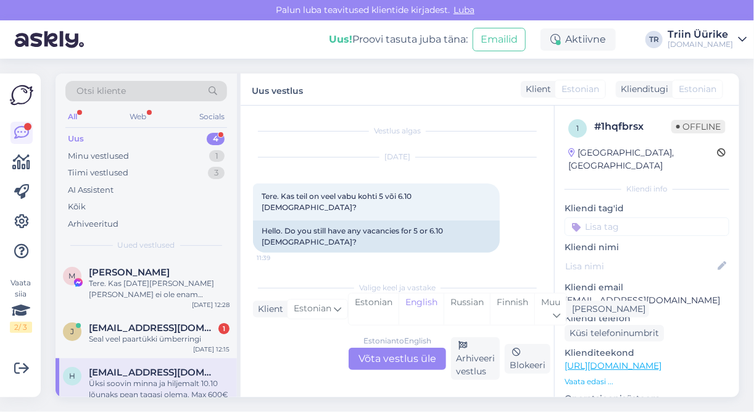
scroll to position [108, 0]
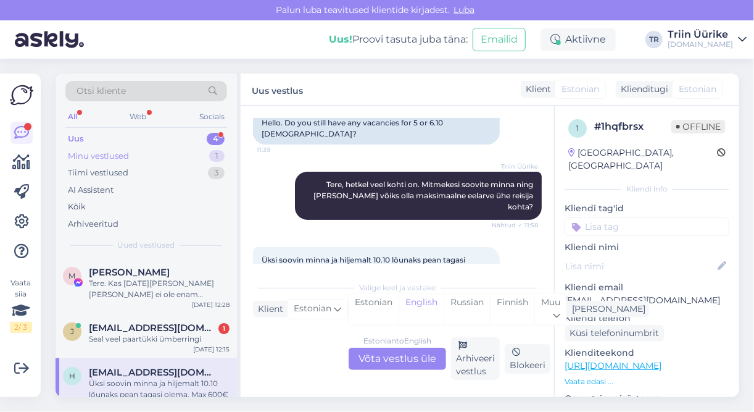
click at [133, 149] on div "Minu vestlused 1" at bounding box center [146, 156] width 162 height 17
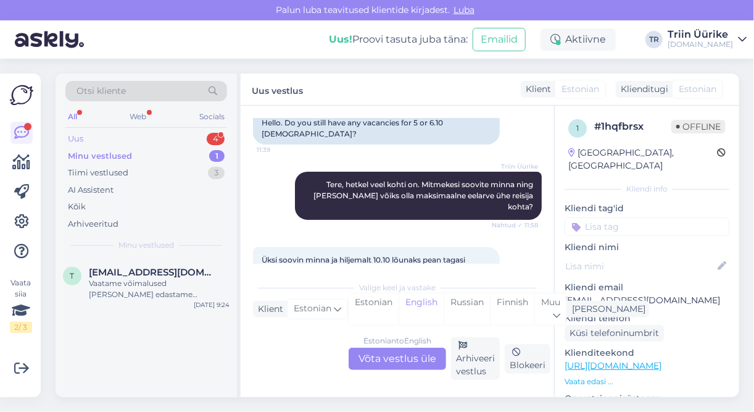
click at [125, 138] on div "Uus 4" at bounding box center [146, 138] width 162 height 17
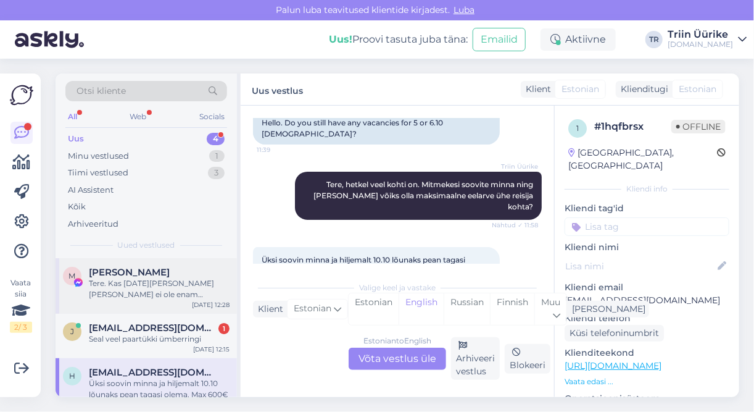
click at [166, 298] on div "Tere. Kas [DATE][PERSON_NAME] [PERSON_NAME] ei ole enam pakkumist, Sharmis" at bounding box center [159, 289] width 141 height 22
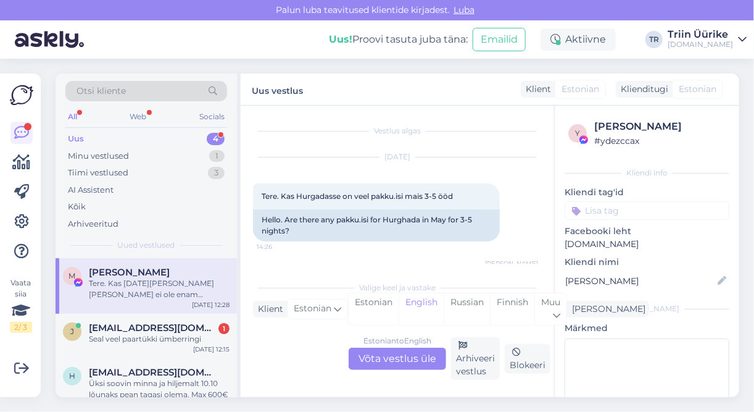
scroll to position [3876, 0]
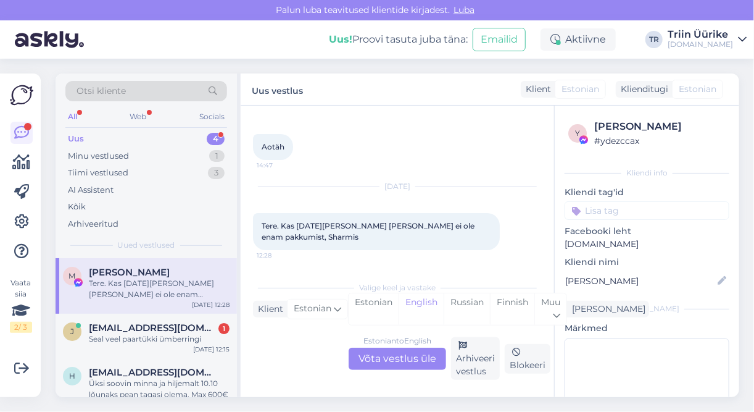
click at [421, 361] on div "Estonian to English Võta vestlus üle" at bounding box center [398, 359] width 98 height 22
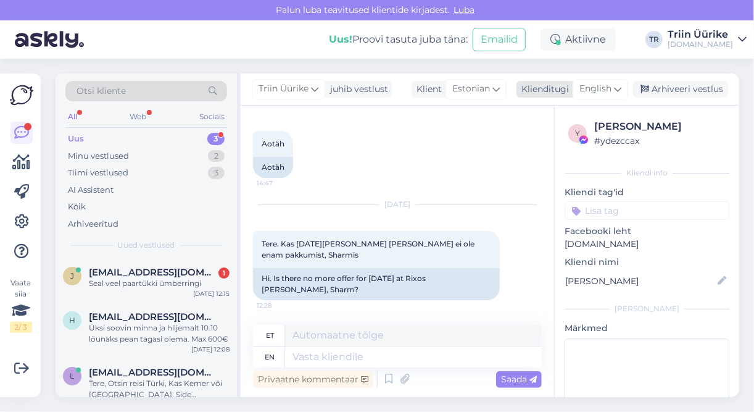
click at [617, 88] on icon at bounding box center [617, 89] width 7 height 14
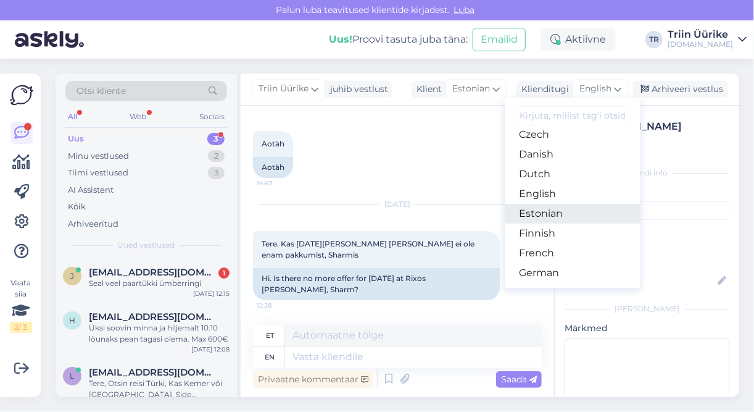
drag, startPoint x: 556, startPoint y: 217, endPoint x: 554, endPoint y: 223, distance: 6.4
click at [555, 217] on link "Estonian" at bounding box center [573, 214] width 136 height 20
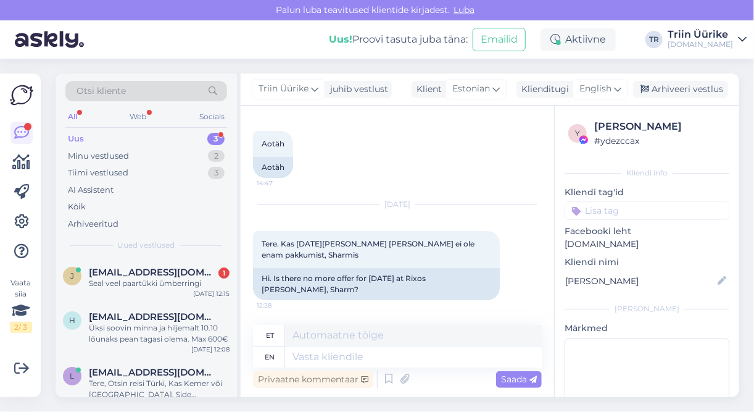
scroll to position [3863, 0]
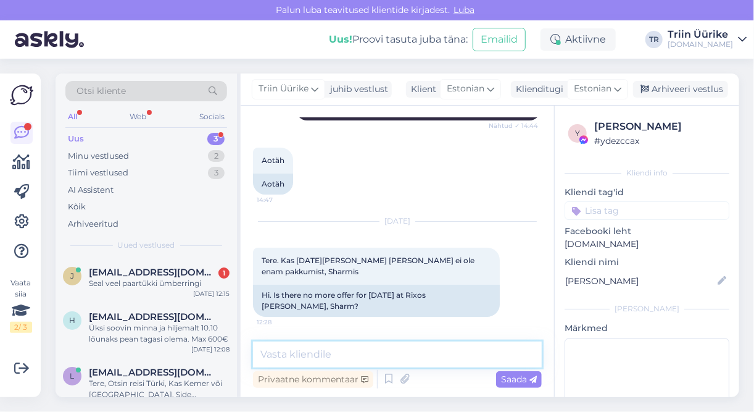
click at [415, 352] on textarea at bounding box center [397, 354] width 289 height 26
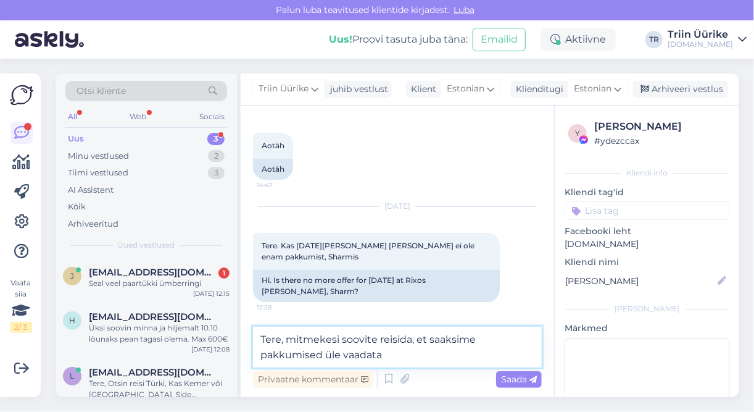
type textarea "Tere, mitmekesi soovite reisida, et saaksime pakkumised üle vaadata?"
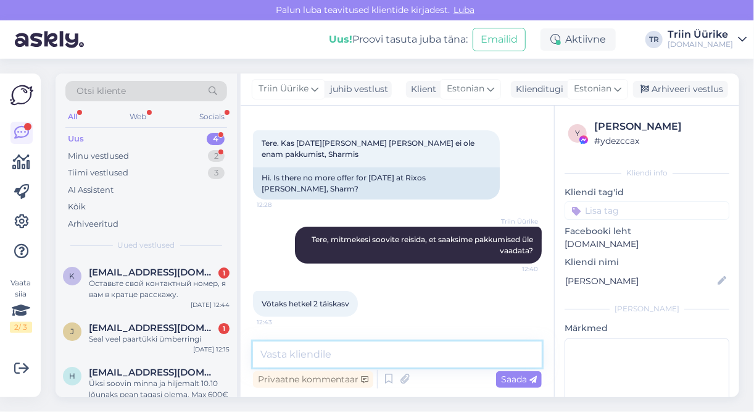
scroll to position [3981, 0]
click at [182, 278] on div "Оставьте свой контактный номер, я вам в кратце расскажу." at bounding box center [159, 289] width 141 height 22
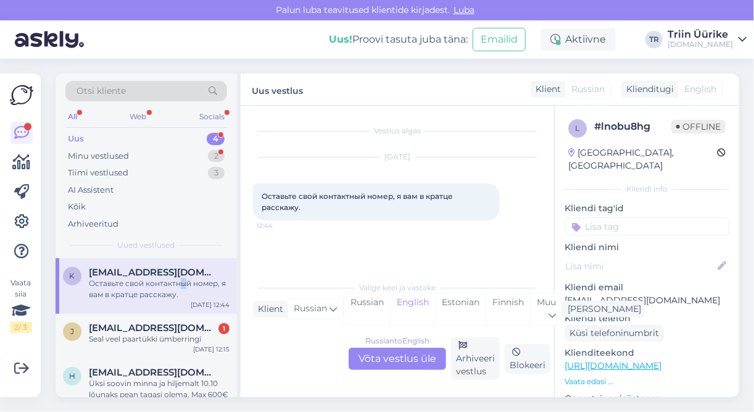
scroll to position [0, 0]
click at [361, 362] on div "Russian to English Võta vestlus üle" at bounding box center [398, 359] width 98 height 22
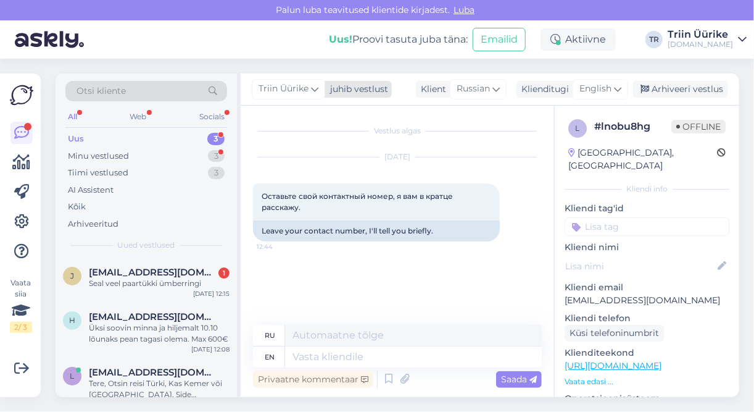
click at [309, 89] on div "Triin Üürike" at bounding box center [288, 89] width 73 height 20
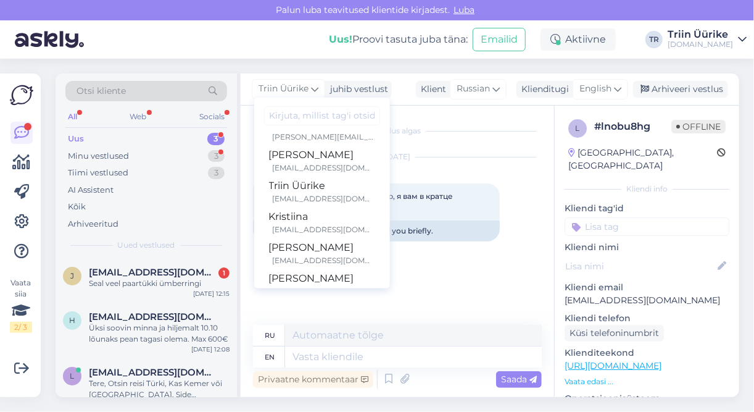
scroll to position [318, 0]
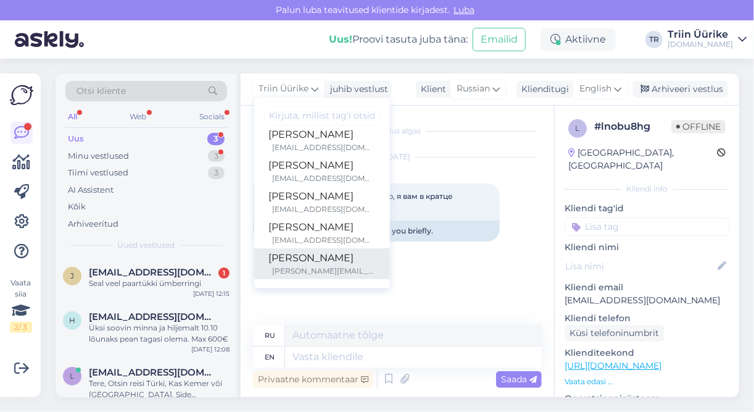
click at [336, 267] on div "[PERSON_NAME][EMAIL_ADDRESS][DOMAIN_NAME]" at bounding box center [324, 270] width 102 height 11
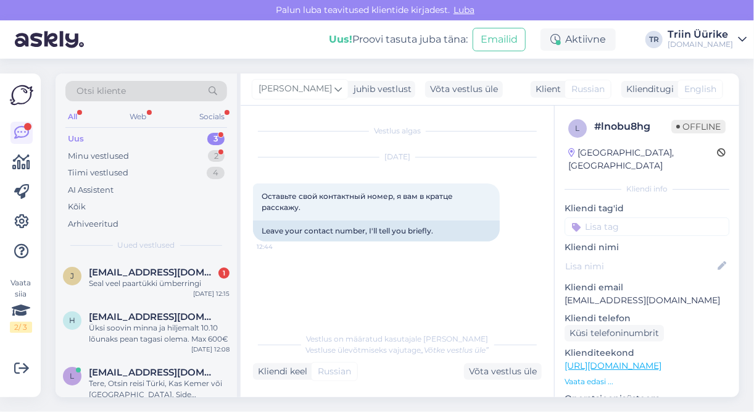
click at [160, 133] on div "Uus 3" at bounding box center [146, 138] width 162 height 17
click at [141, 153] on div "Minu vestlused 2" at bounding box center [146, 156] width 162 height 17
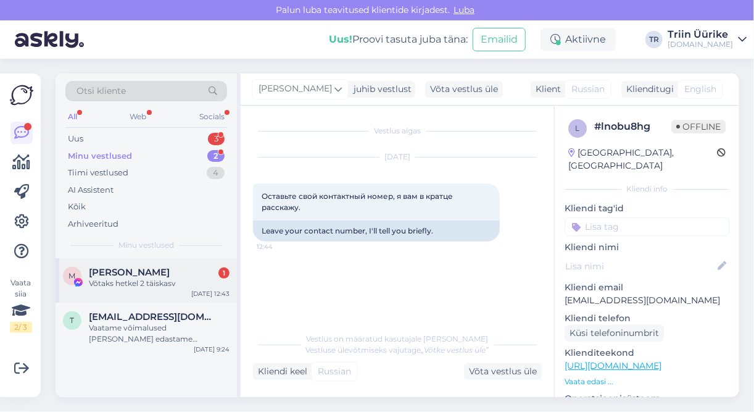
click at [182, 281] on div "Võtaks hetkel 2 täiskasv" at bounding box center [159, 283] width 141 height 11
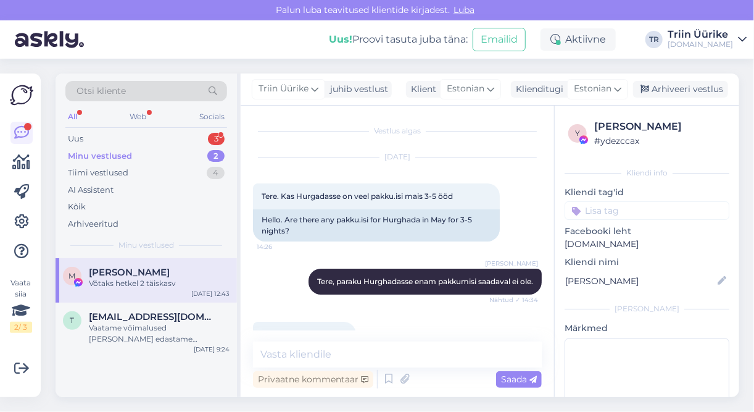
scroll to position [3981, 0]
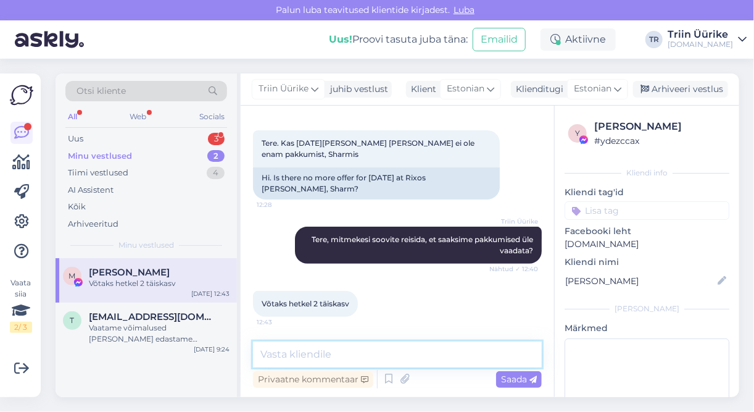
click at [428, 351] on textarea at bounding box center [397, 354] width 289 height 26
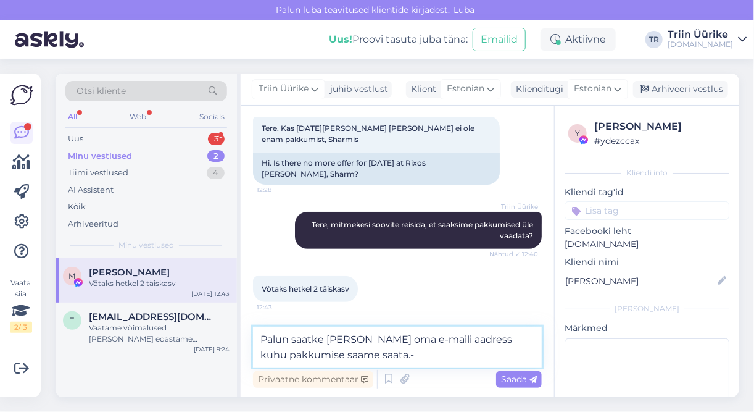
type textarea "Palun saatke [PERSON_NAME] oma e-maili aadress kuhu pakkumise saame saata."
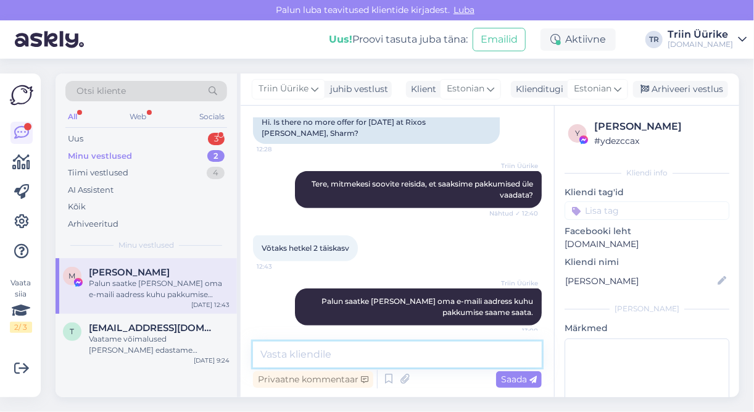
scroll to position [4044, 0]
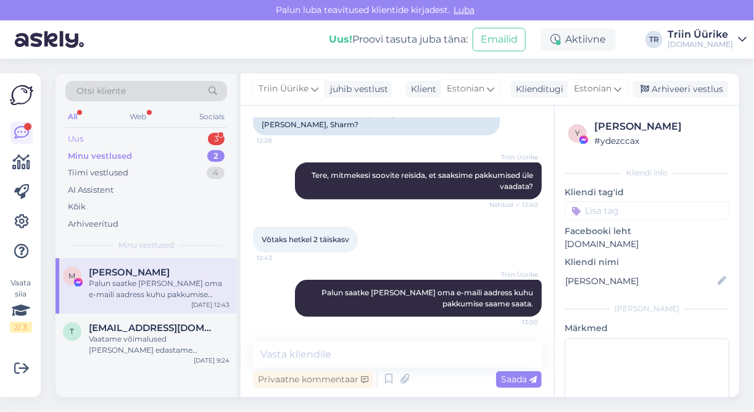
click at [105, 143] on div "Uus 3" at bounding box center [146, 138] width 162 height 17
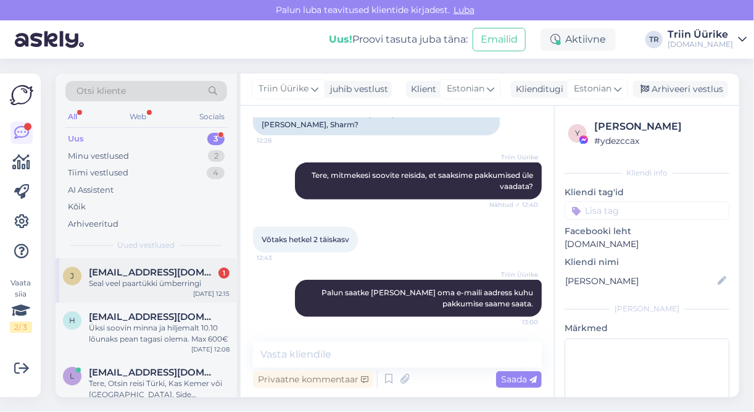
click at [183, 286] on div "Seal veel paartükki ümberringi" at bounding box center [159, 283] width 141 height 11
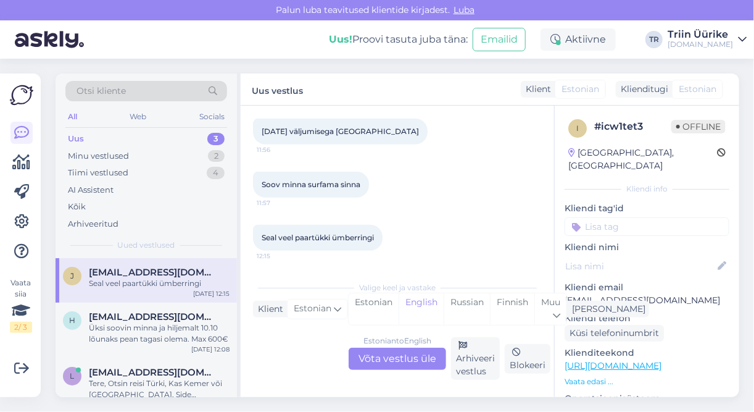
drag, startPoint x: 554, startPoint y: 240, endPoint x: 549, endPoint y: 234, distance: 7.4
click at [557, 227] on div "i # icw1tet3 Offline [GEOGRAPHIC_DATA], [GEOGRAPHIC_DATA] Kliendi info Kliendi …" at bounding box center [647, 366] width 185 height 520
click at [120, 159] on div "Minu vestlused" at bounding box center [98, 156] width 61 height 12
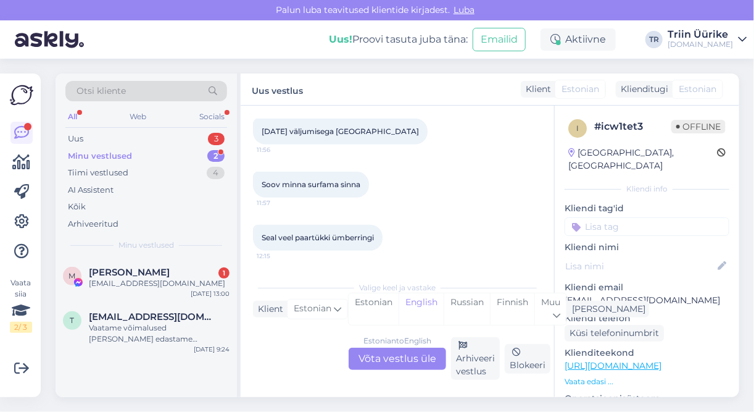
click at [125, 150] on div "Minu vestlused" at bounding box center [100, 156] width 64 height 12
click at [101, 140] on div "Uus 3" at bounding box center [146, 138] width 162 height 17
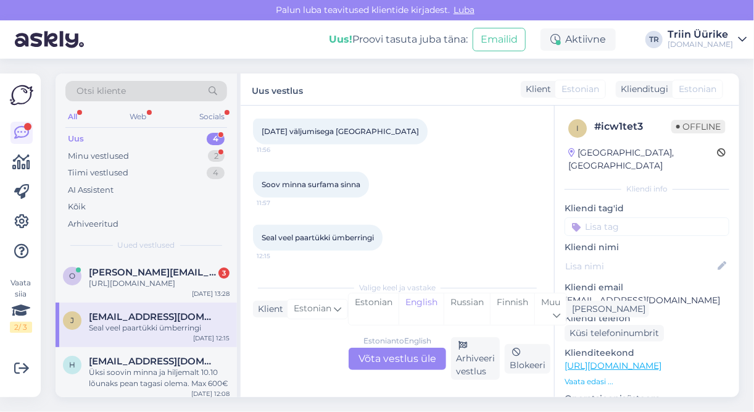
click at [161, 133] on div "Uus 4" at bounding box center [146, 138] width 162 height 17
click at [159, 282] on div "[URL][DOMAIN_NAME]" at bounding box center [159, 283] width 141 height 11
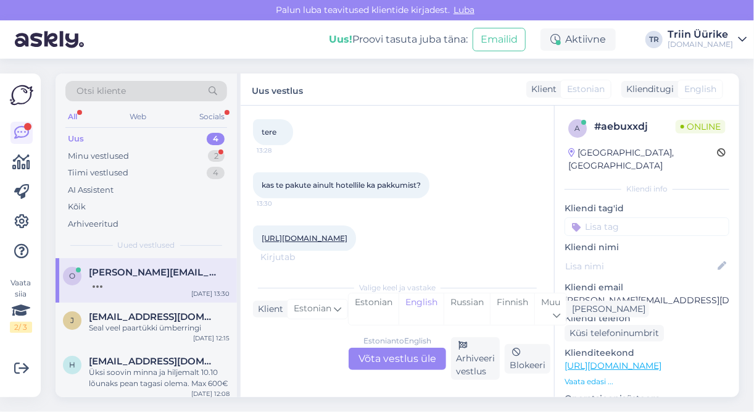
click at [320, 238] on link "[URL][DOMAIN_NAME]" at bounding box center [305, 237] width 86 height 9
click at [166, 138] on div "Uus 4" at bounding box center [146, 138] width 162 height 17
click at [146, 154] on div "Minu vestlused 2" at bounding box center [146, 156] width 162 height 17
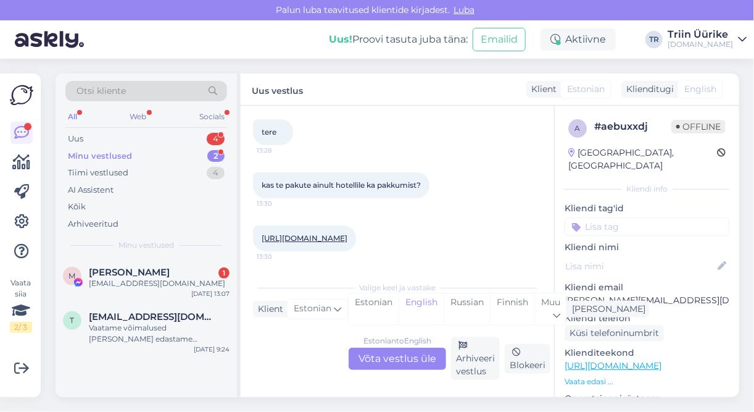
scroll to position [129, 0]
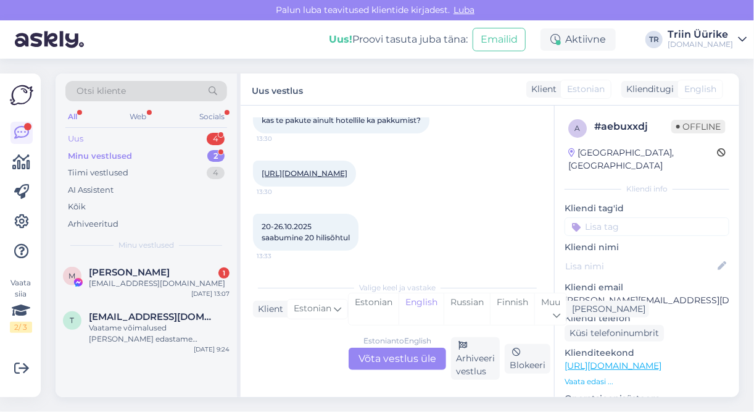
click at [141, 137] on div "Uus 4" at bounding box center [146, 138] width 162 height 17
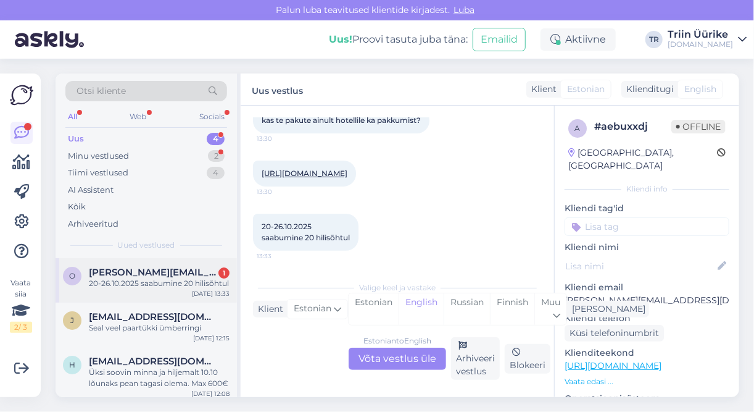
click at [198, 279] on div "20-26.10.2025 saabumine 20 hilisõhtul" at bounding box center [159, 283] width 141 height 11
click at [420, 356] on div "Estonian to English Võta vestlus üle" at bounding box center [398, 359] width 98 height 22
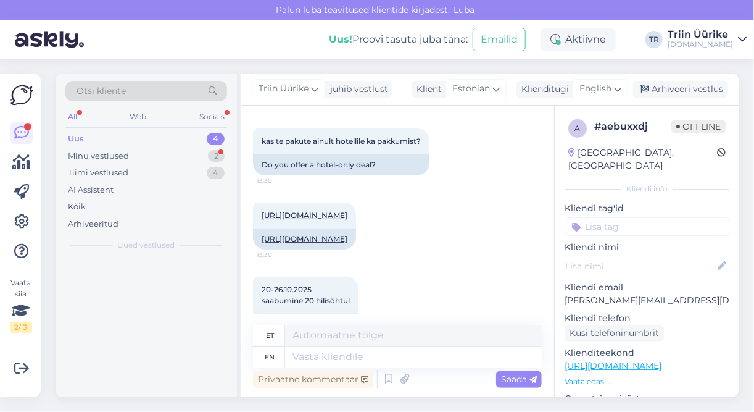
scroll to position [150, 0]
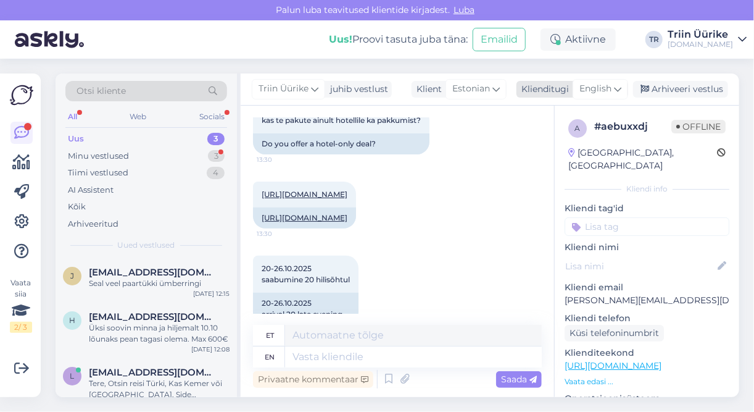
click at [610, 86] on span "English" at bounding box center [596, 89] width 32 height 14
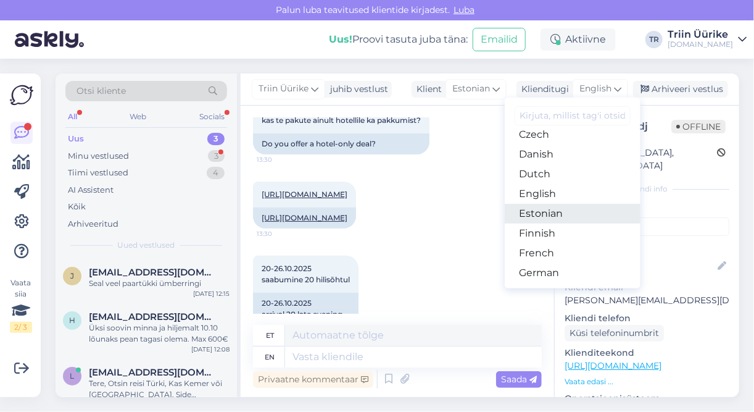
click at [569, 217] on link "Estonian" at bounding box center [573, 214] width 136 height 20
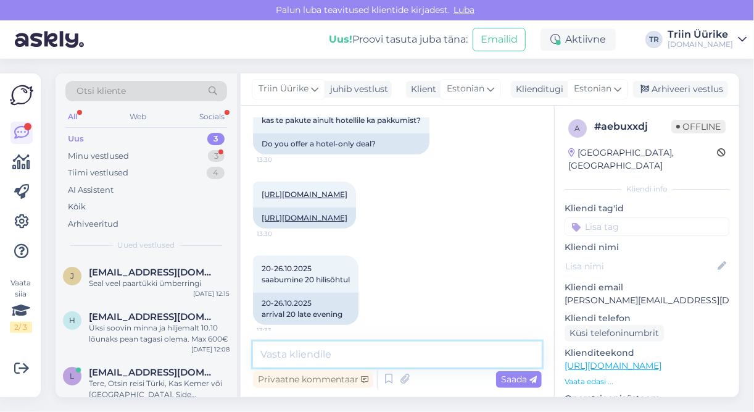
click at [401, 355] on textarea at bounding box center [397, 354] width 289 height 26
type textarea "Tere, paraku ainult majutust me ei paku."
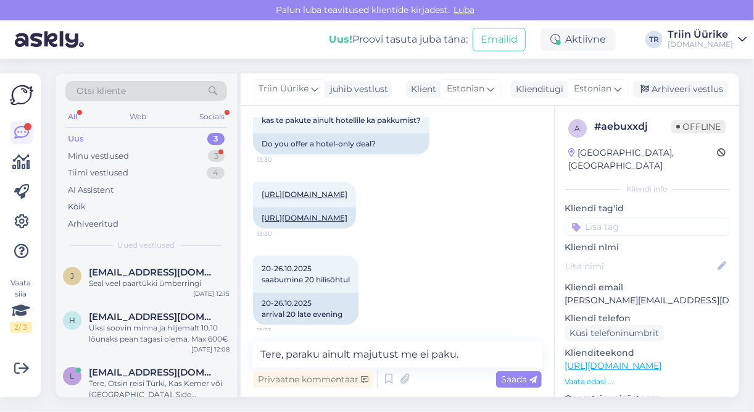
click at [511, 380] on span "Saada" at bounding box center [519, 378] width 36 height 11
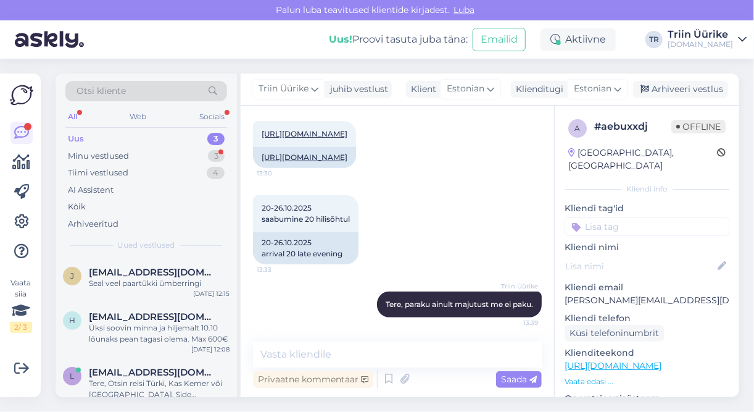
click at [122, 140] on div "Uus 3" at bounding box center [146, 138] width 162 height 17
click at [149, 134] on div "Uus 3" at bounding box center [146, 138] width 162 height 17
click at [385, 354] on textarea at bounding box center [397, 354] width 289 height 26
click at [709, 89] on div "Arhiveeri vestlus" at bounding box center [680, 89] width 95 height 17
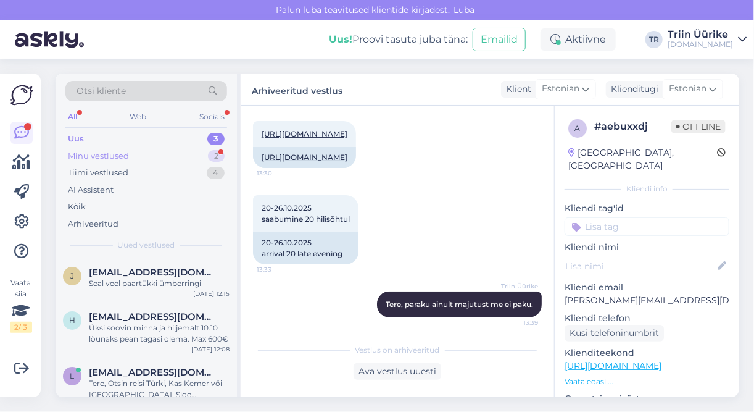
click at [167, 156] on div "Minu vestlused 2" at bounding box center [146, 156] width 162 height 17
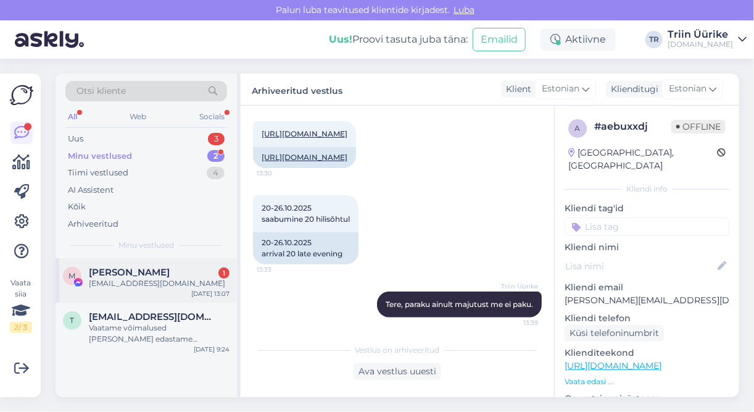
click at [176, 268] on div "[PERSON_NAME] 1" at bounding box center [159, 272] width 141 height 11
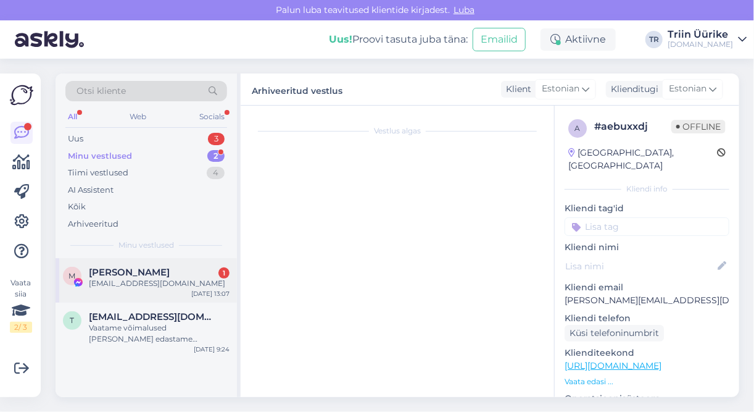
scroll to position [4097, 0]
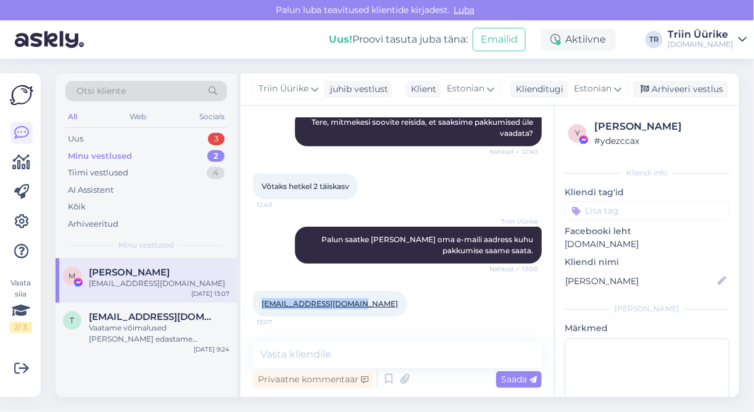
drag, startPoint x: 355, startPoint y: 300, endPoint x: 254, endPoint y: 299, distance: 101.2
click at [254, 299] on div "[EMAIL_ADDRESS][DOMAIN_NAME] 13:07" at bounding box center [330, 304] width 154 height 26
drag, startPoint x: 254, startPoint y: 299, endPoint x: 265, endPoint y: 304, distance: 12.5
copy link "[EMAIL_ADDRESS][DOMAIN_NAME]"
click at [366, 355] on textarea at bounding box center [397, 354] width 289 height 26
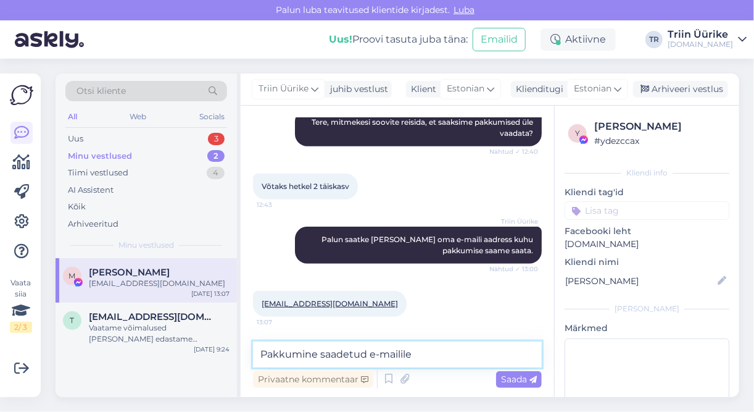
type textarea "Pakkumine saadetud e-mailile"
click at [535, 381] on icon at bounding box center [533, 379] width 7 height 7
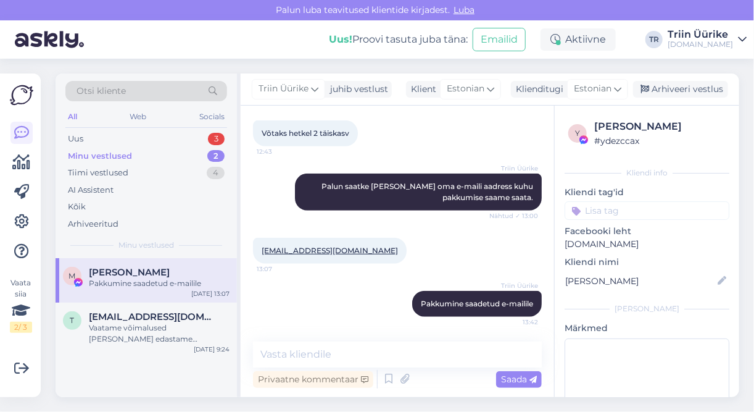
scroll to position [4150, 0]
click at [665, 91] on div "Arhiveeri vestlus" at bounding box center [680, 89] width 95 height 17
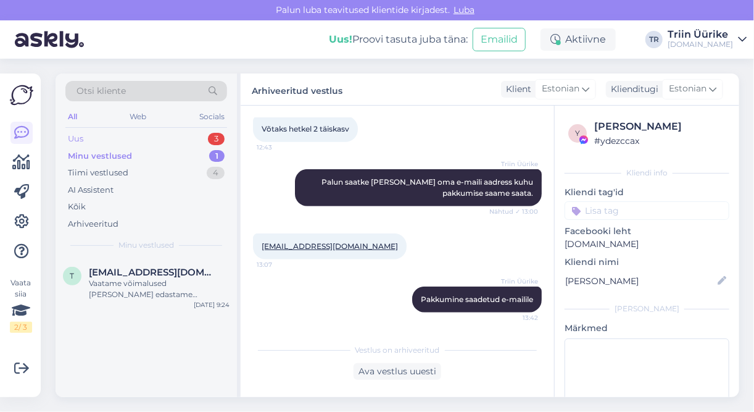
click at [163, 138] on div "Uus 3" at bounding box center [146, 138] width 162 height 17
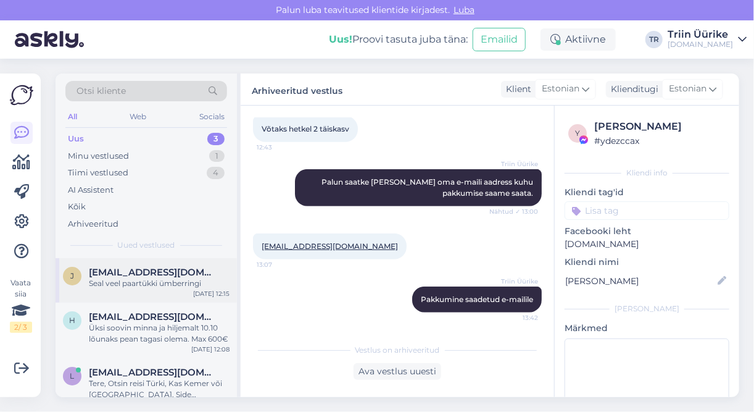
click at [168, 288] on div "[PERSON_NAME] [PERSON_NAME][EMAIL_ADDRESS][DOMAIN_NAME] Seal veel paartükki ümb…" at bounding box center [146, 280] width 181 height 44
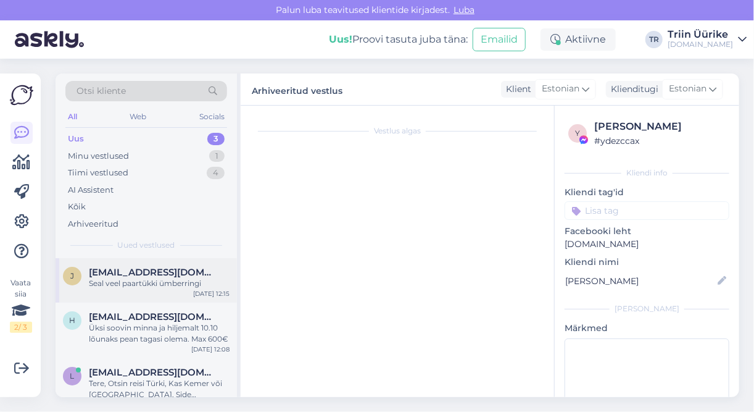
scroll to position [348, 0]
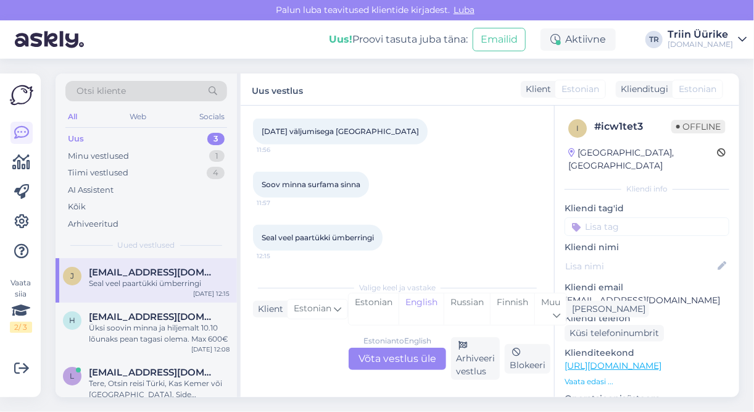
click at [378, 357] on div "Estonian to English Võta vestlus üle" at bounding box center [398, 359] width 98 height 22
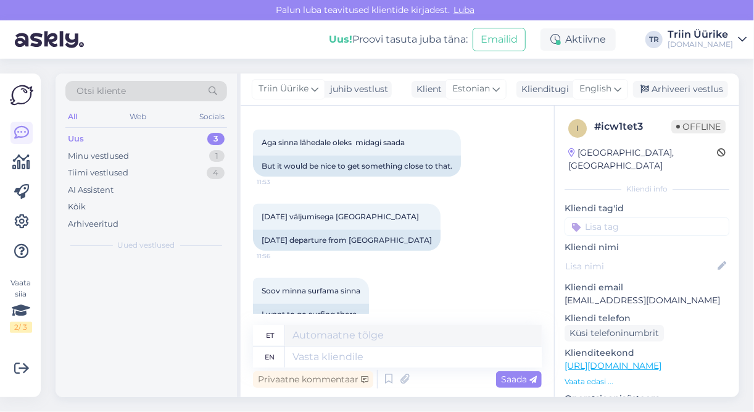
scroll to position [433, 0]
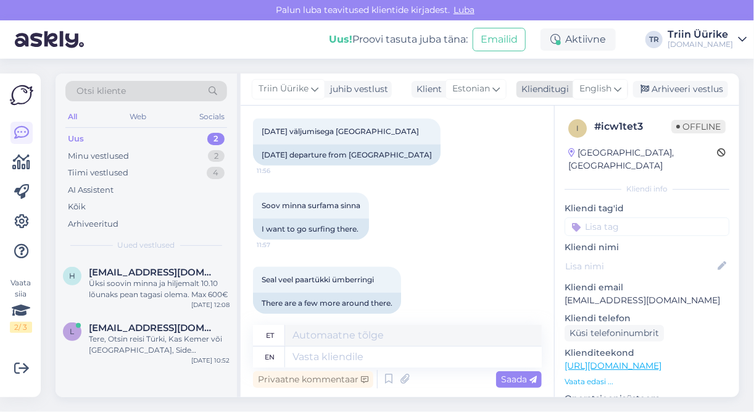
click at [610, 84] on span "English" at bounding box center [596, 89] width 32 height 14
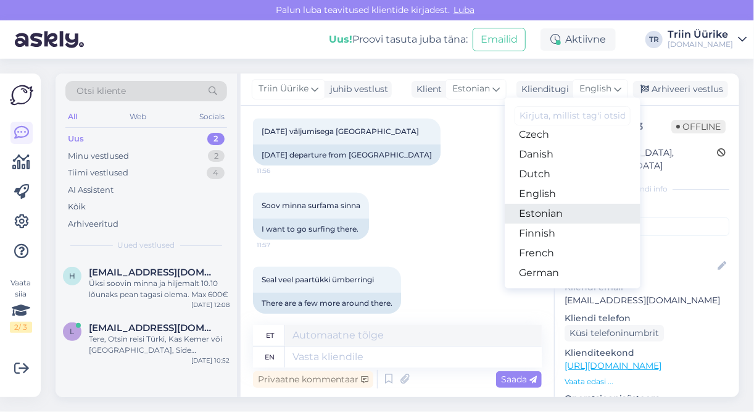
click at [574, 206] on link "Estonian" at bounding box center [573, 214] width 136 height 20
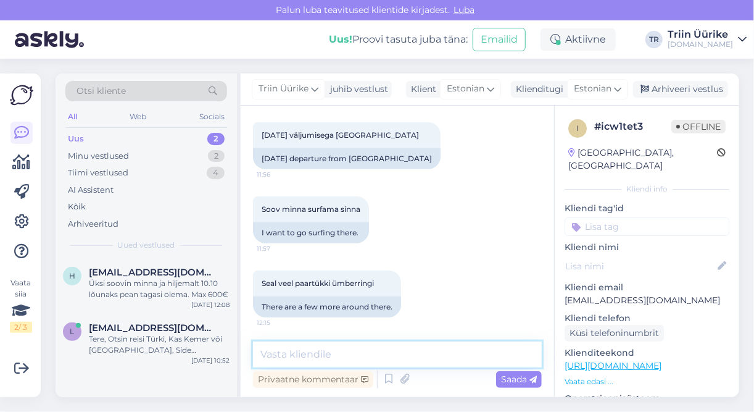
click at [421, 345] on textarea at bounding box center [397, 354] width 289 height 26
type textarea "Kas on [PERSON_NAME] hotell, mida silmas peate?"
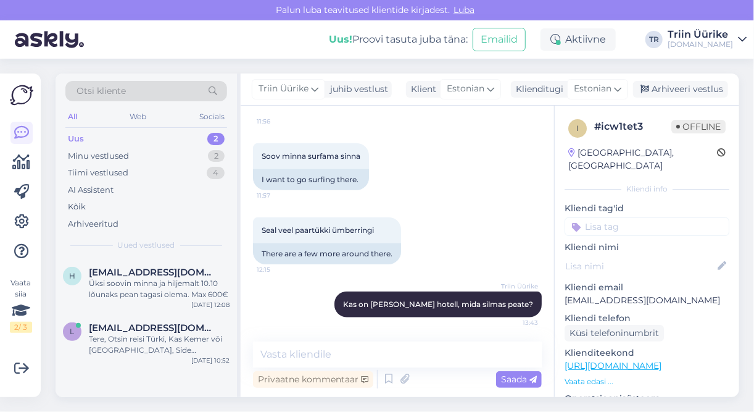
click at [103, 135] on div "Uus 2" at bounding box center [146, 138] width 162 height 17
click at [174, 293] on div "Üksi soovin minna ja hiljemalt 10.10 lõunaks pean tagasi olema. Max 600€" at bounding box center [159, 289] width 141 height 22
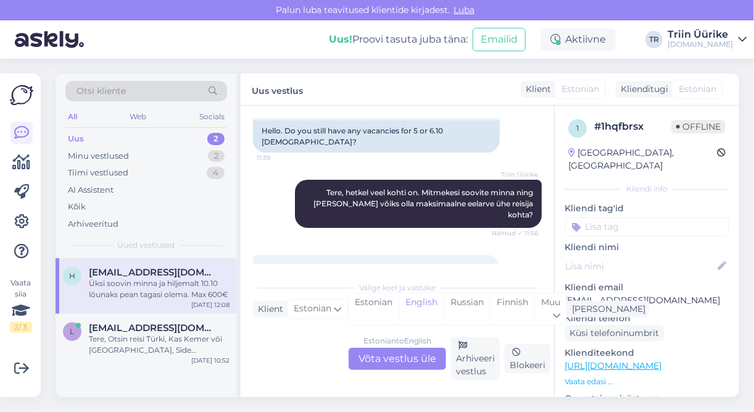
scroll to position [108, 0]
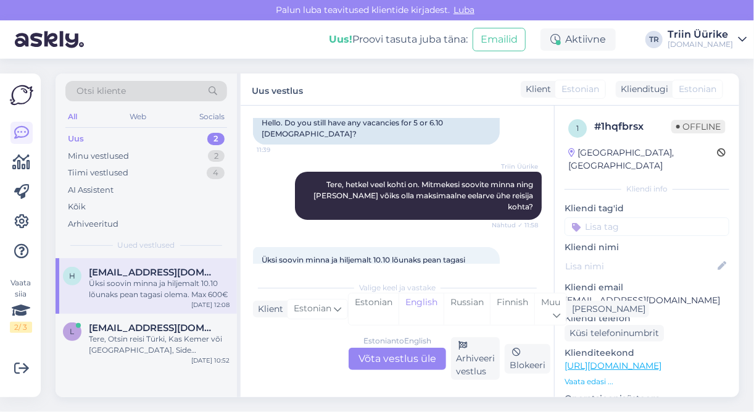
click at [378, 353] on div "Estonian to English Võta vestlus üle" at bounding box center [398, 359] width 98 height 22
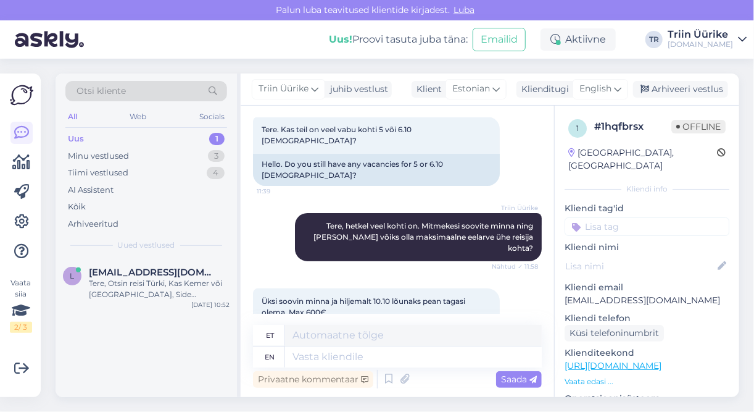
scroll to position [90, 0]
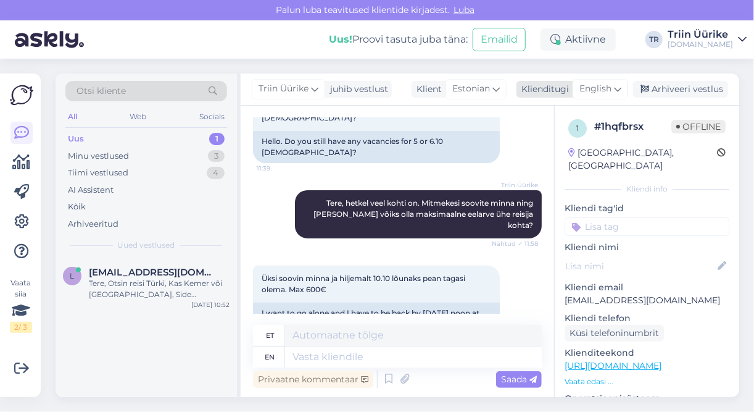
click at [611, 95] on span "English" at bounding box center [596, 89] width 32 height 14
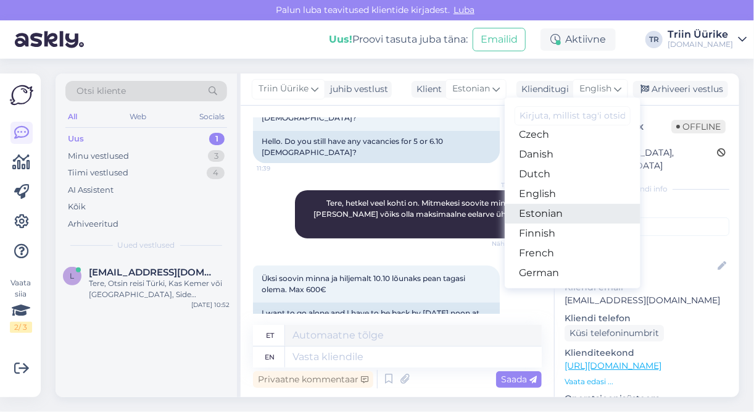
click at [588, 216] on link "Estonian" at bounding box center [573, 214] width 136 height 20
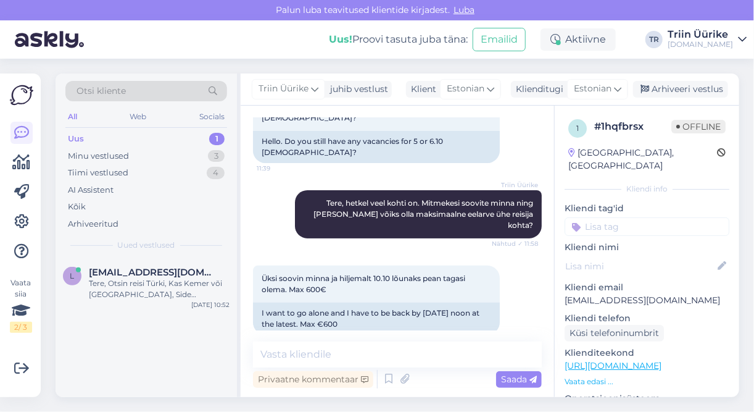
scroll to position [73, 0]
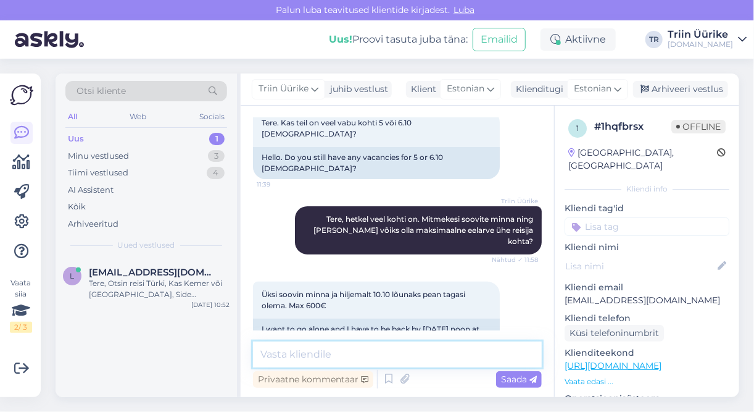
click at [356, 347] on textarea at bounding box center [397, 354] width 289 height 26
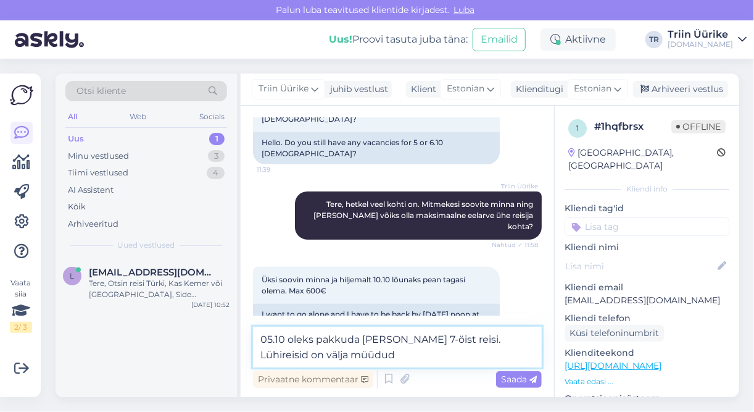
type textarea "05.10 oleks pakkuda [PERSON_NAME] 7-öist reisi. Lühireisid on välja müüdud."
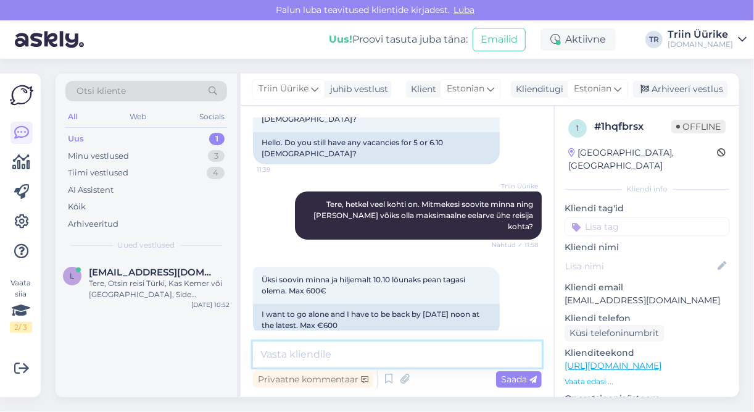
scroll to position [138, 0]
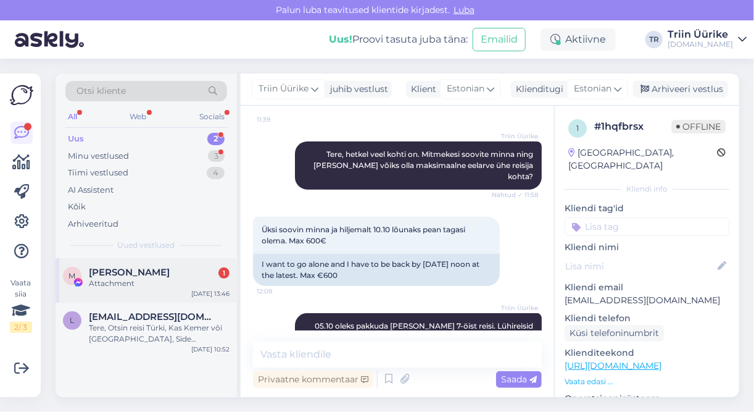
click at [193, 278] on div "Attachment" at bounding box center [159, 283] width 141 height 11
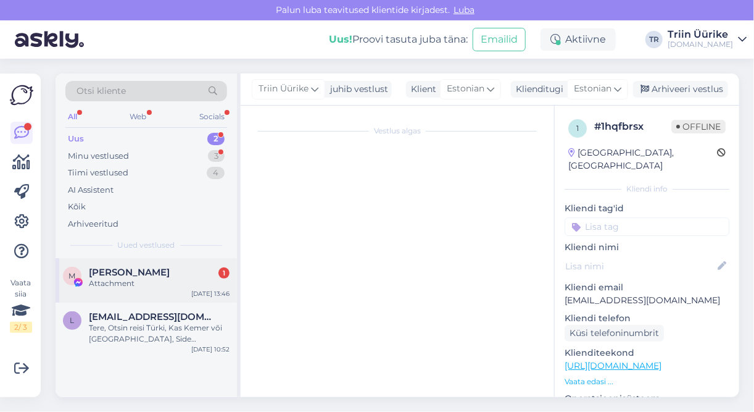
scroll to position [0, 0]
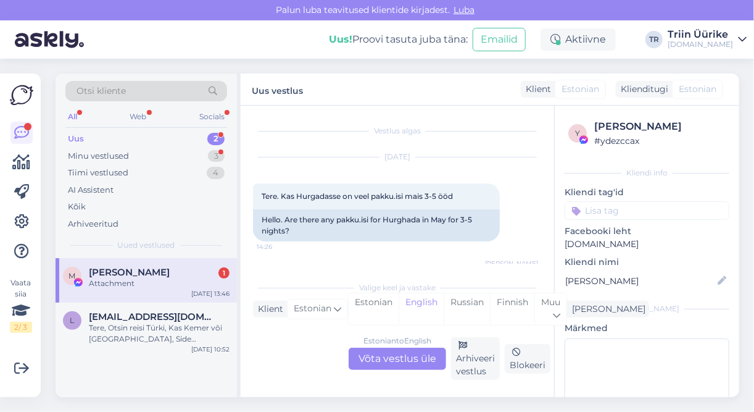
click at [173, 282] on div "Attachment" at bounding box center [159, 283] width 141 height 11
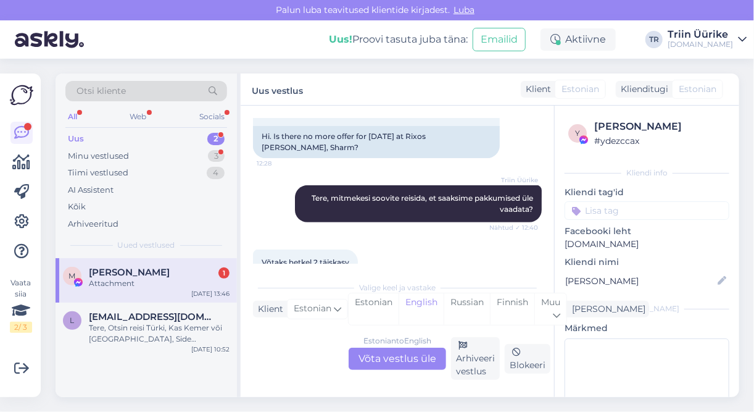
scroll to position [4217, 0]
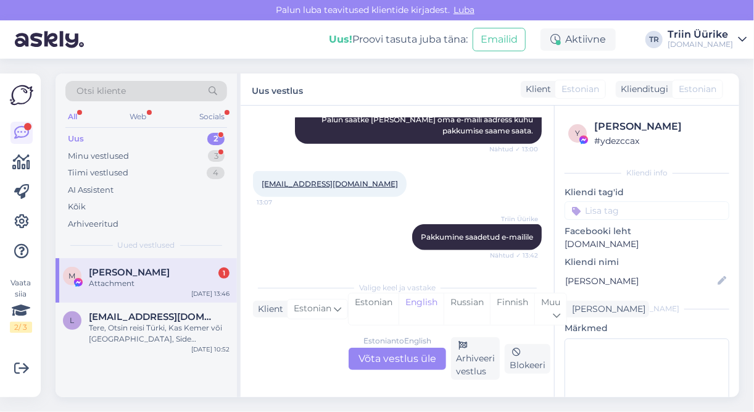
click at [120, 278] on div "Attachment" at bounding box center [159, 283] width 141 height 11
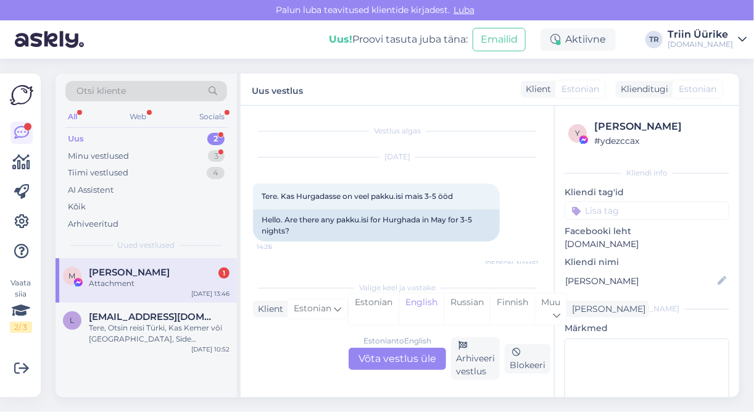
click at [180, 144] on div "Uus 2" at bounding box center [146, 138] width 162 height 17
click at [174, 151] on div "Minu vestlused 3" at bounding box center [146, 156] width 162 height 17
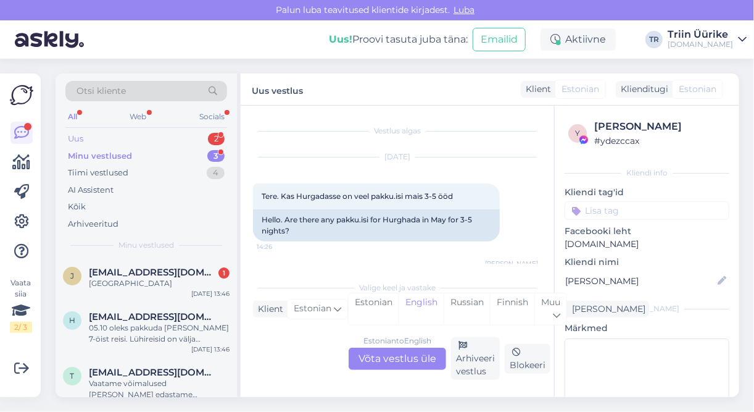
click at [154, 138] on div "Uus 2" at bounding box center [146, 138] width 162 height 17
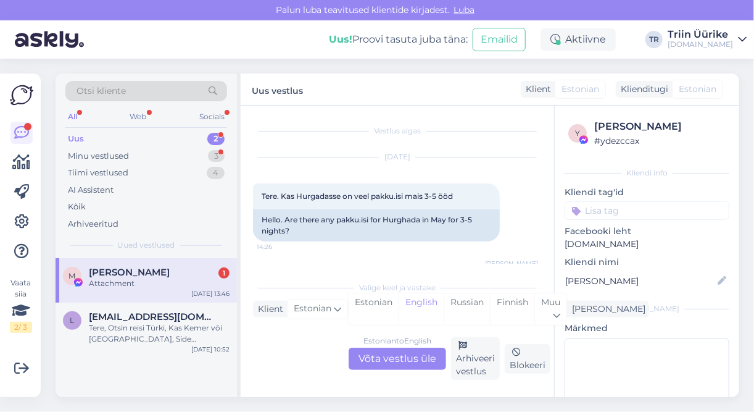
click at [175, 273] on div "[PERSON_NAME] 1" at bounding box center [159, 272] width 141 height 11
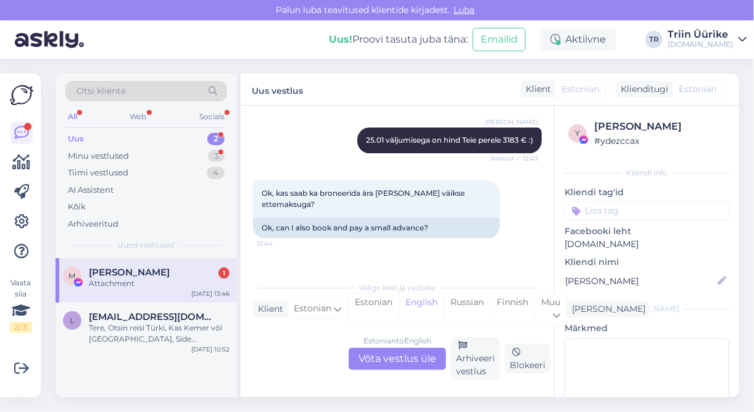
scroll to position [4217, 0]
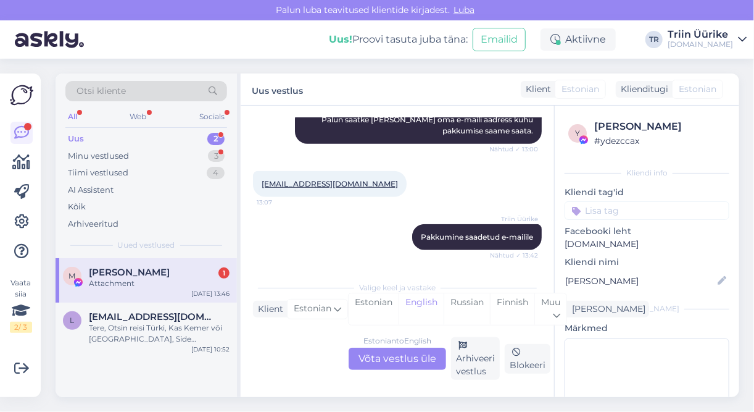
click at [394, 365] on div "Estonian to English Võta vestlus üle" at bounding box center [398, 359] width 98 height 22
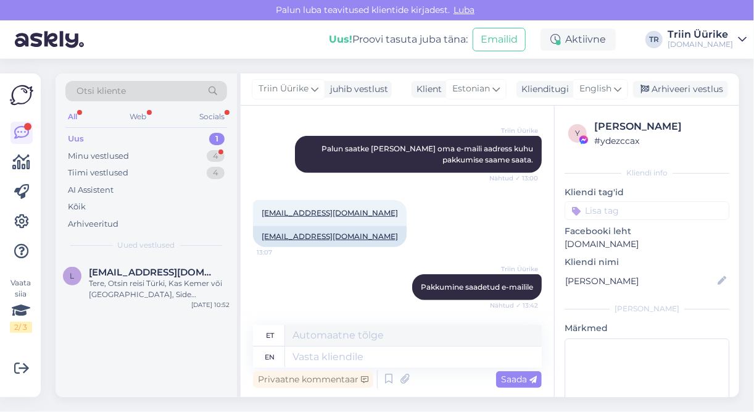
scroll to position [4208, 0]
click at [612, 91] on span "English" at bounding box center [596, 89] width 32 height 14
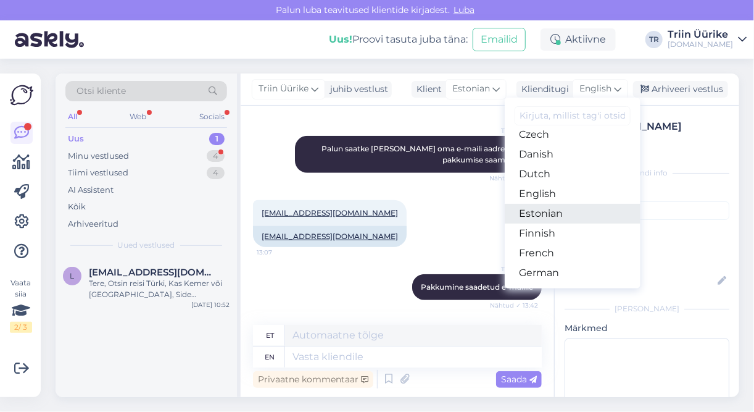
click at [568, 207] on link "Estonian" at bounding box center [573, 214] width 136 height 20
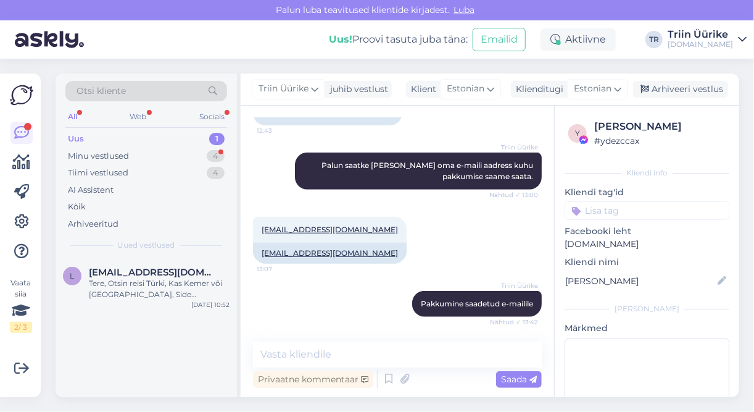
scroll to position [4192, 0]
click at [428, 341] on div "Vestlus algas [DATE] Tere. Kas Hurgadasse on veel pakku.isi mais 3-5 ööd 14:26 …" at bounding box center [398, 251] width 314 height 291
click at [433, 349] on textarea at bounding box center [397, 354] width 289 height 26
type textarea "Kas saite kätte?"
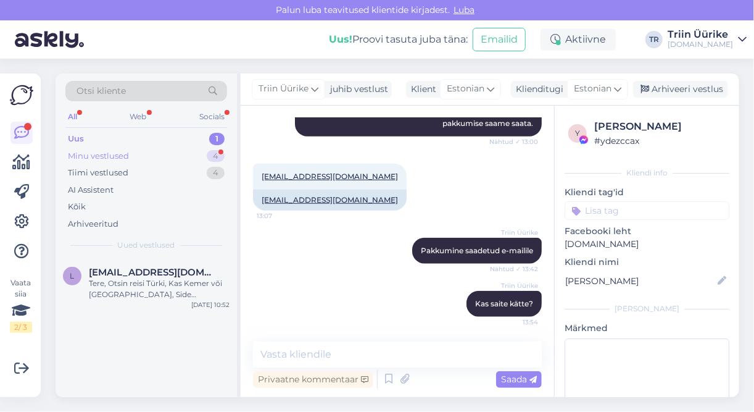
click at [161, 151] on div "Minu vestlused 4" at bounding box center [146, 156] width 162 height 17
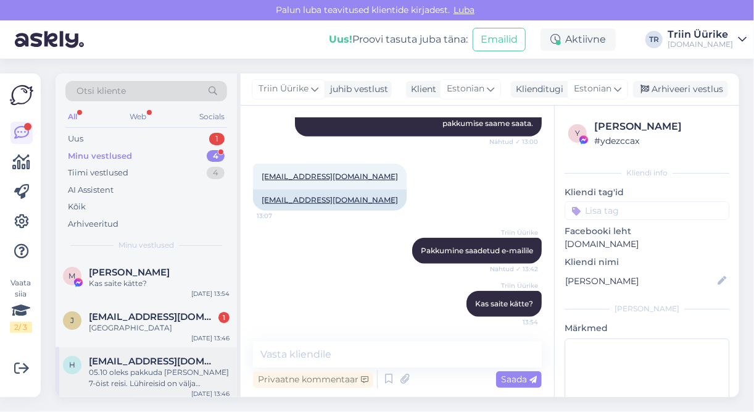
click at [181, 372] on div "05.10 oleks pakkuda [PERSON_NAME] 7-öist reisi. Lühireisid on välja müüdud." at bounding box center [159, 378] width 141 height 22
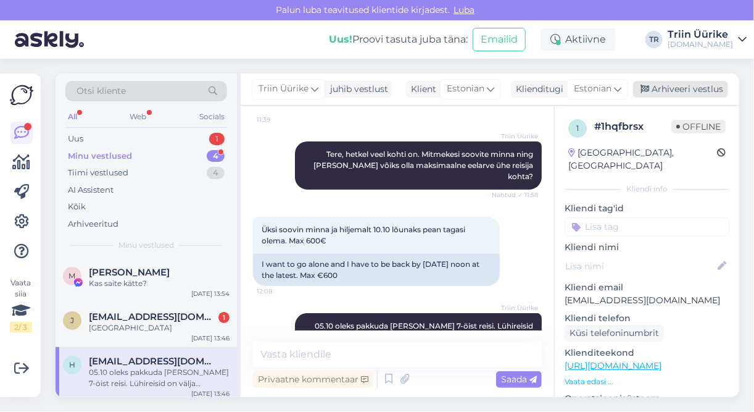
click at [714, 86] on div "Arhiveeri vestlus" at bounding box center [680, 89] width 95 height 17
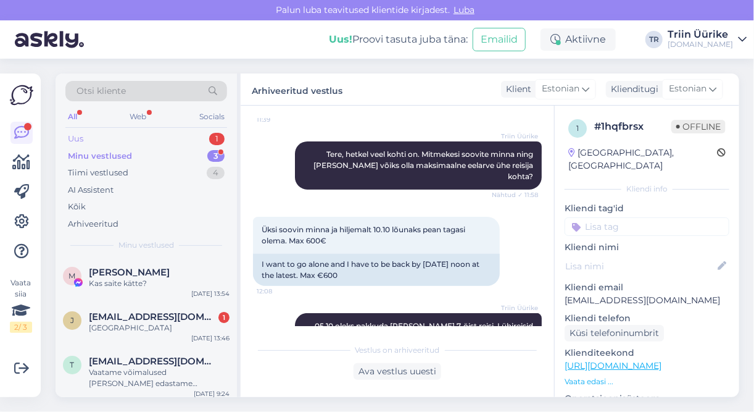
click at [125, 136] on div "Uus 1" at bounding box center [146, 138] width 162 height 17
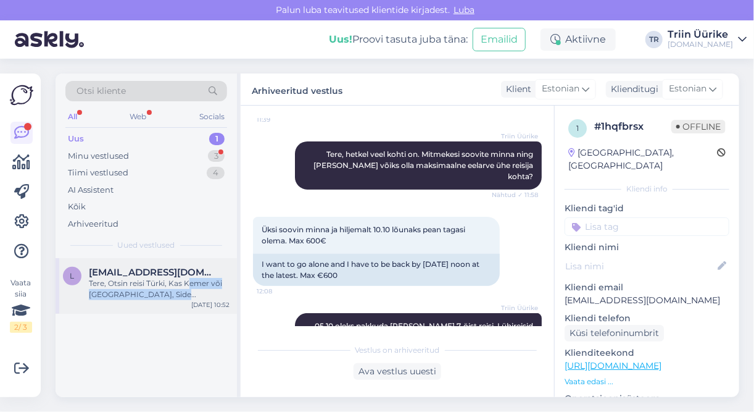
click at [190, 288] on div "Tere, Otsin reisi Türki, Kas Kemer või [GEOGRAPHIC_DATA], Side [PERSON_NAME]. T…" at bounding box center [159, 289] width 141 height 22
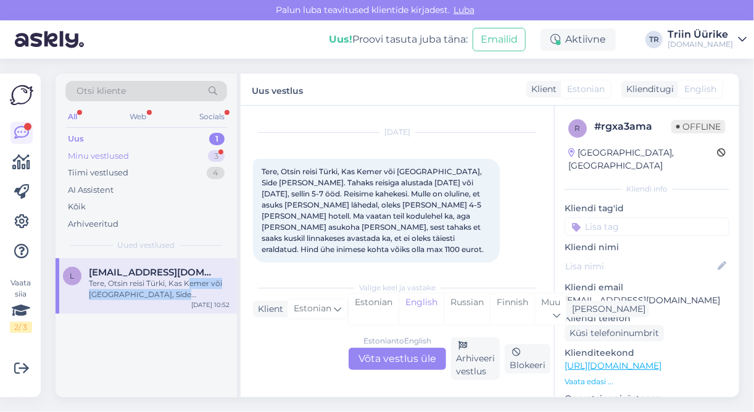
click at [127, 156] on div "Minu vestlused" at bounding box center [98, 156] width 61 height 12
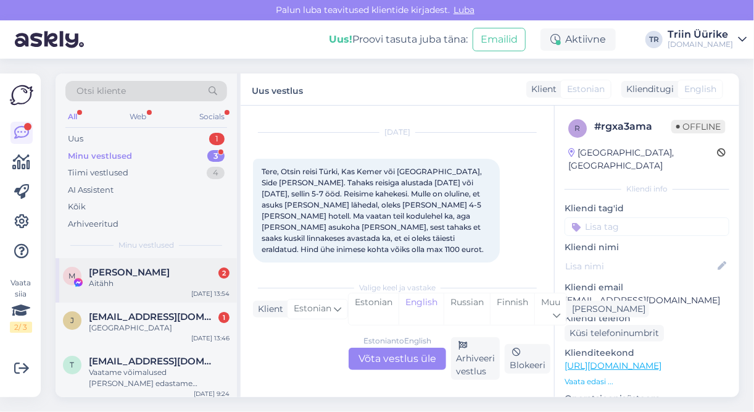
click at [134, 270] on span "[PERSON_NAME]" at bounding box center [129, 272] width 81 height 11
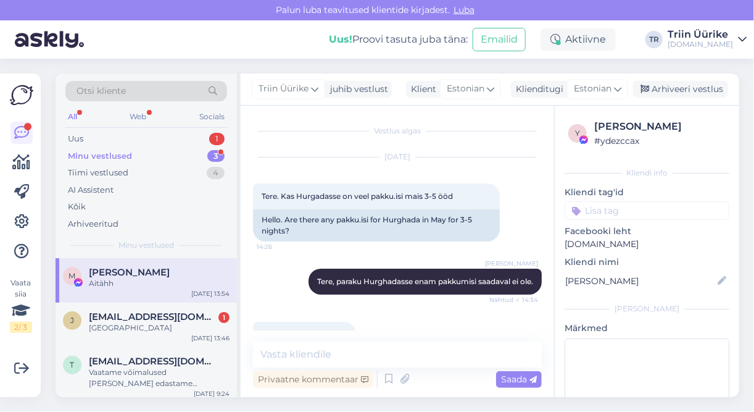
scroll to position [4352, 0]
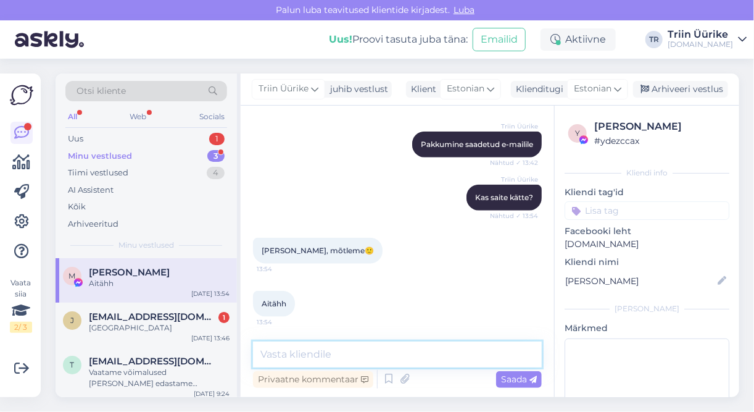
click at [351, 352] on textarea at bounding box center [397, 354] width 289 height 26
type textarea "Hästi :)"
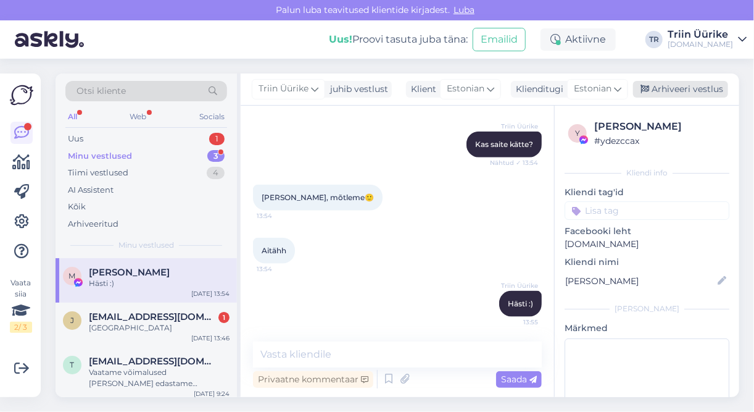
click at [690, 90] on div "Arhiveeri vestlus" at bounding box center [680, 89] width 95 height 17
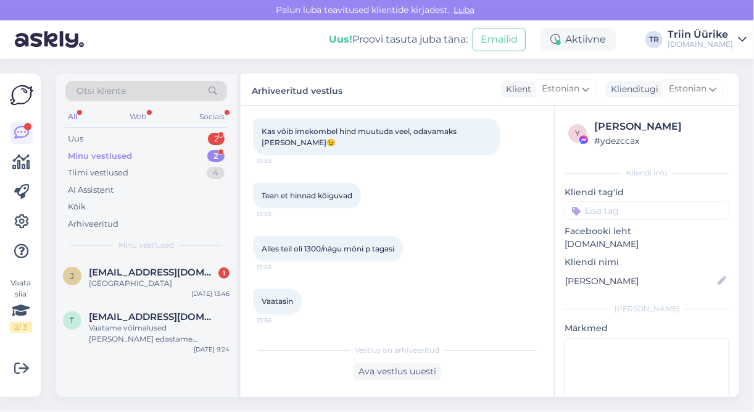
scroll to position [4621, 0]
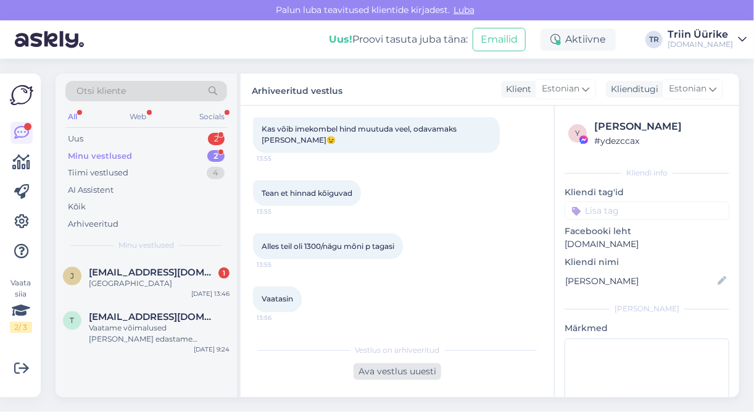
click at [407, 373] on div "Ava vestlus uuesti" at bounding box center [398, 371] width 88 height 17
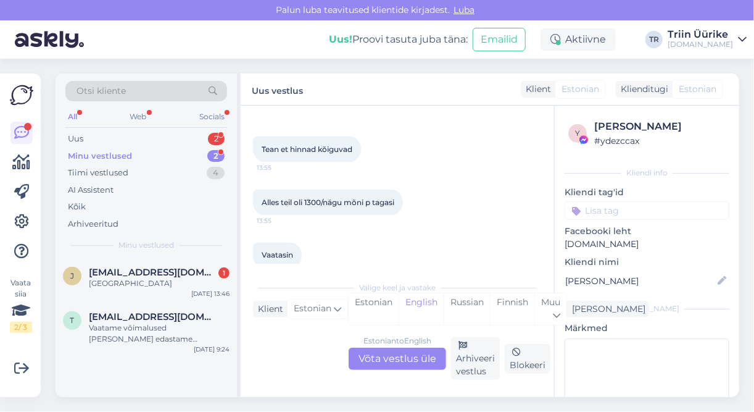
click at [414, 359] on div "Estonian to English Võta vestlus üle" at bounding box center [398, 359] width 98 height 22
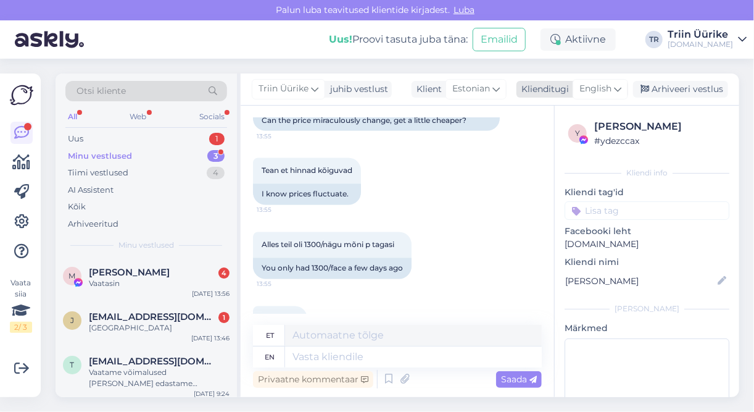
click at [609, 89] on span "English" at bounding box center [596, 89] width 32 height 14
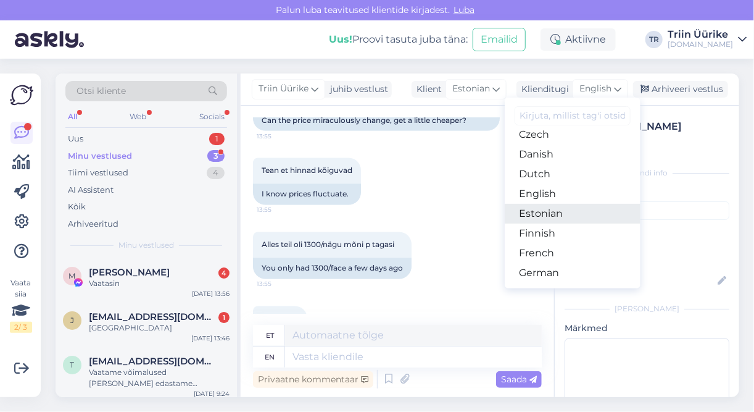
click at [573, 214] on link "Estonian" at bounding box center [573, 214] width 136 height 20
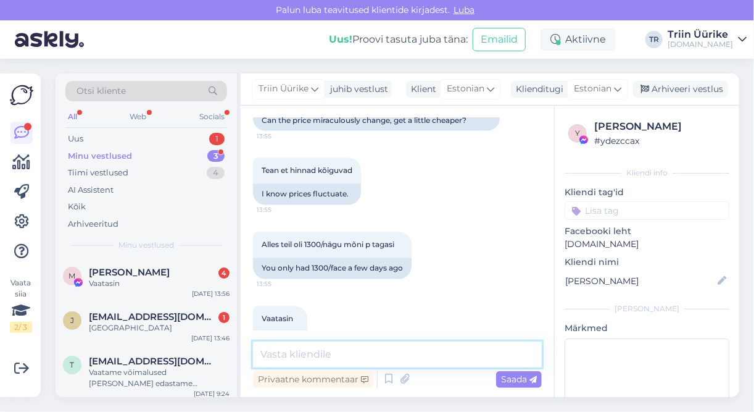
click at [412, 352] on textarea at bounding box center [397, 354] width 289 height 26
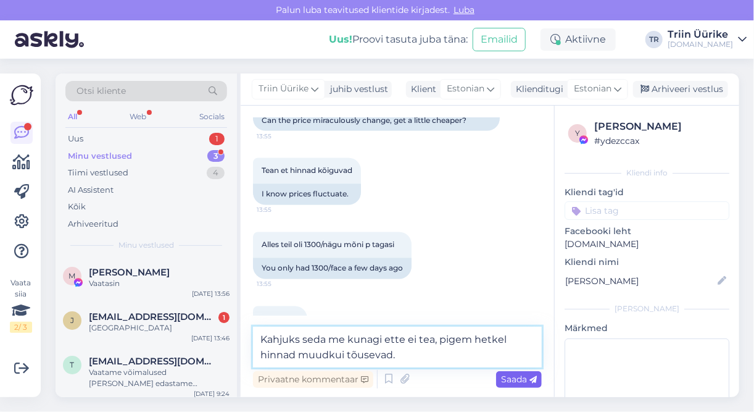
type textarea "Kahjuks seda me kunagi ette ei tea, pigem hetkel hinnad muudkui tõusevad."
click at [530, 383] on icon at bounding box center [533, 379] width 7 height 7
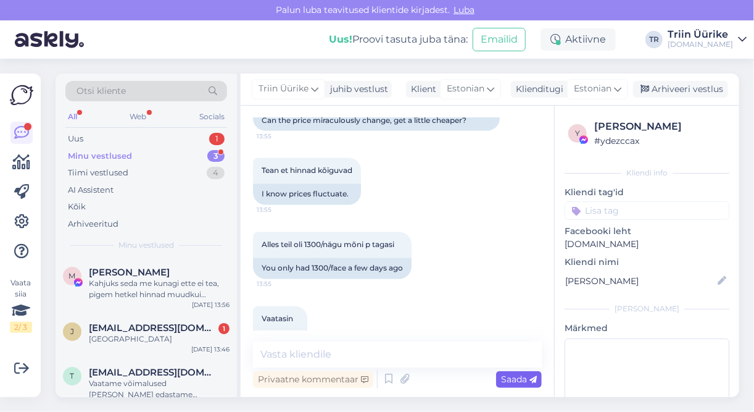
scroll to position [4807, 0]
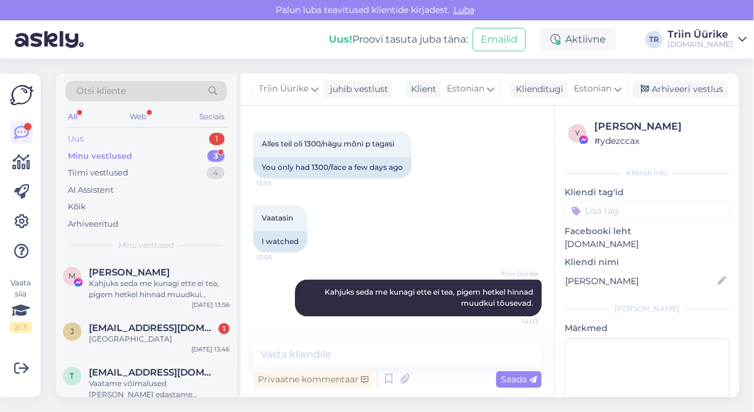
click at [140, 141] on div "Uus 1" at bounding box center [146, 138] width 162 height 17
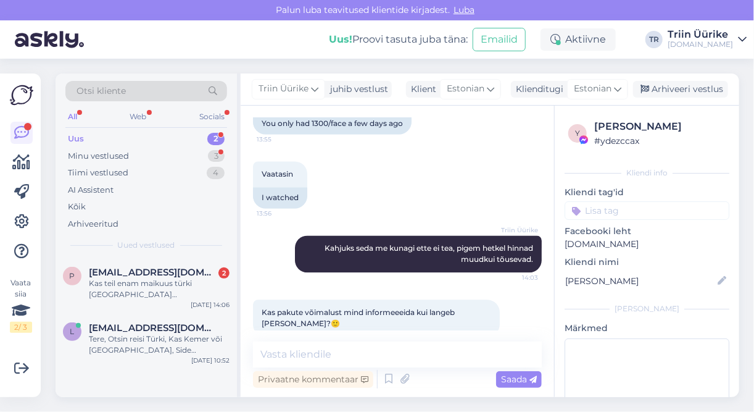
scroll to position [4978, 0]
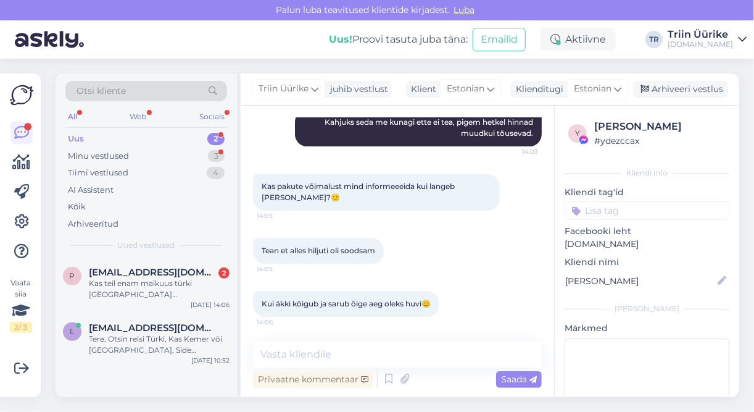
click at [136, 136] on div "Uus 2" at bounding box center [146, 138] width 162 height 17
click at [173, 279] on div "Kas teil enam maikuus türki [GEOGRAPHIC_DATA] [PERSON_NAME]?" at bounding box center [159, 289] width 141 height 22
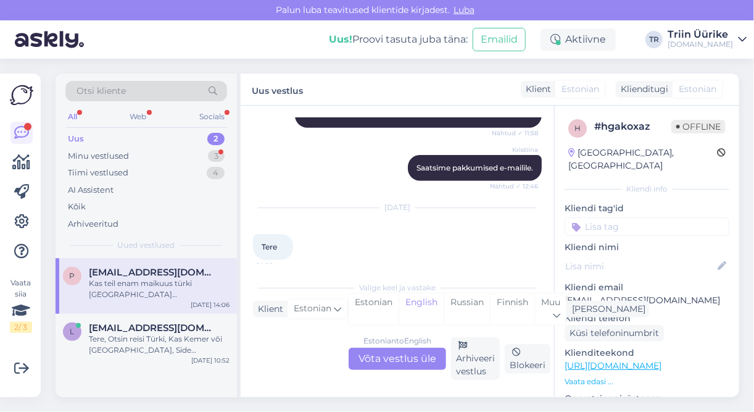
scroll to position [456, 0]
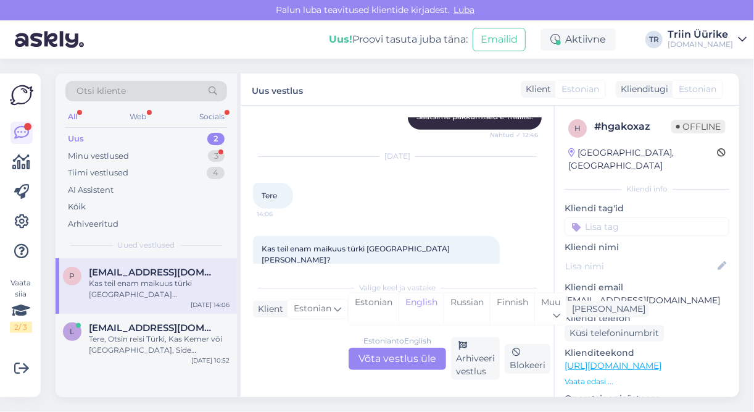
click at [413, 363] on div "Estonian to English Võta vestlus üle" at bounding box center [398, 359] width 98 height 22
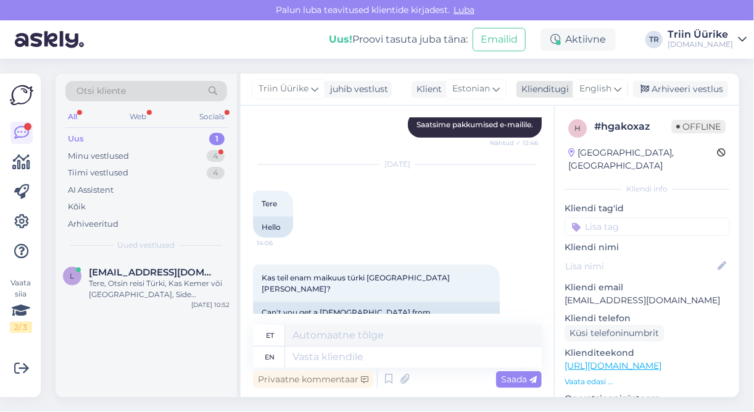
click at [600, 94] on span "English" at bounding box center [596, 89] width 32 height 14
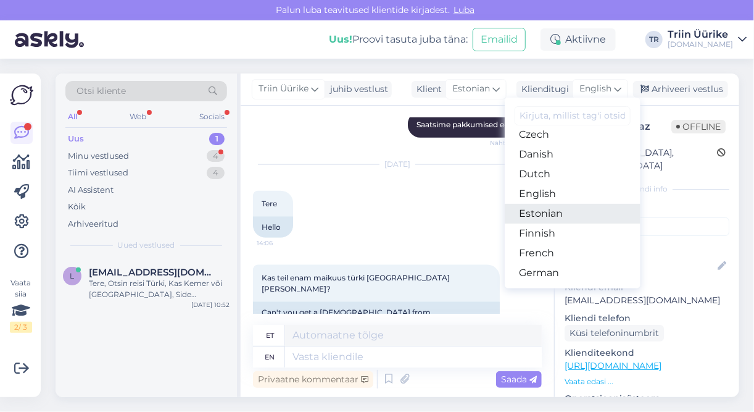
click at [574, 214] on link "Estonian" at bounding box center [573, 214] width 136 height 20
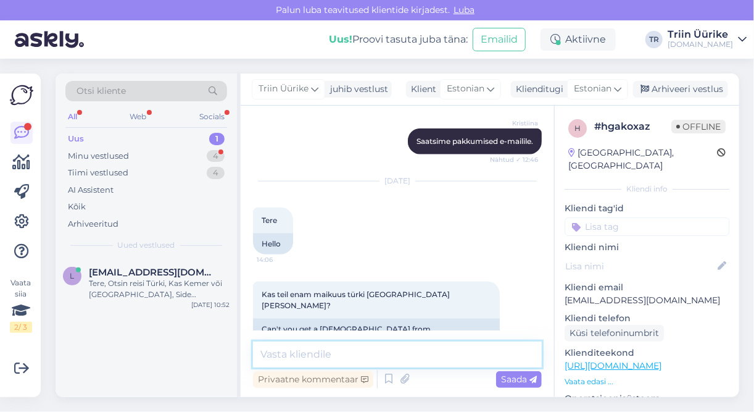
click at [388, 353] on textarea at bounding box center [397, 354] width 289 height 26
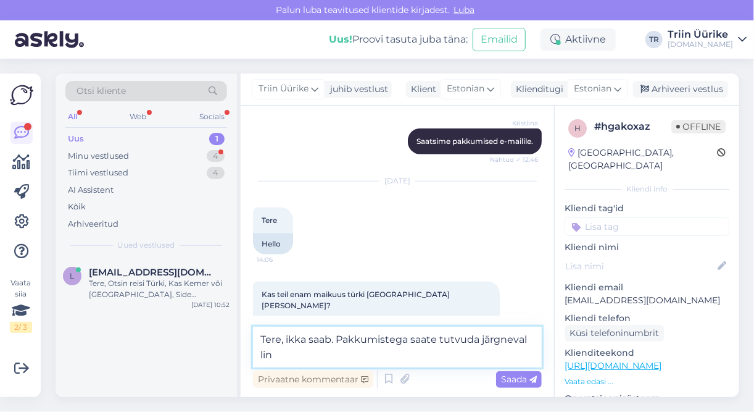
scroll to position [608, 0]
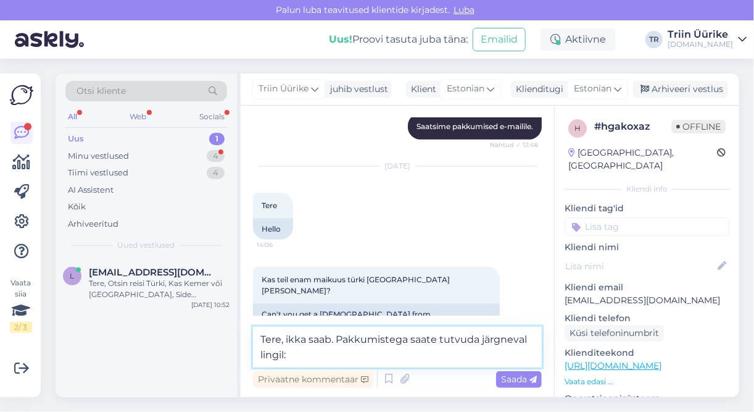
click at [373, 357] on textarea "Tere, ikka saab. Pakkumistega saate tutvuda järgneval lingil:" at bounding box center [397, 347] width 289 height 41
paste textarea "[URL][DOMAIN_NAME][DATE]"
type textarea "Tere, ikka saab. Pakkumistega saate tutvuda järgneval lingil: [URL][DOMAIN_NAME…"
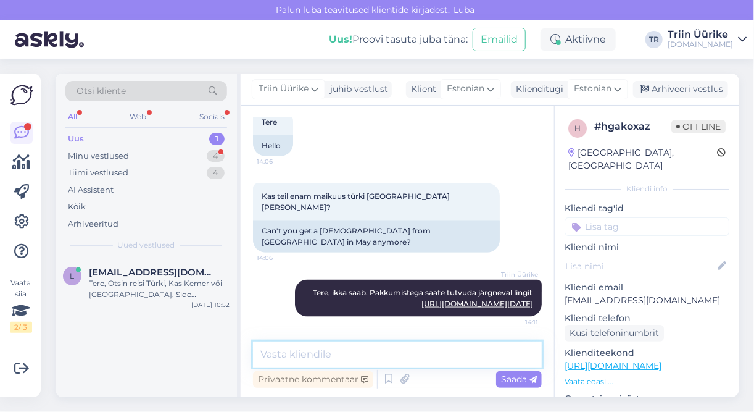
scroll to position [0, 0]
click at [146, 135] on div "Uus 1" at bounding box center [146, 138] width 162 height 17
click at [150, 151] on div "Minu vestlused 4" at bounding box center [146, 156] width 162 height 17
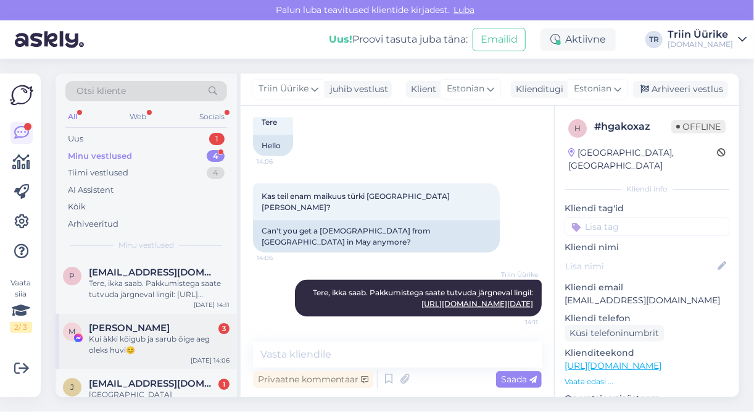
click at [181, 343] on div "Kui äkki kõigub ja sarub õige aeg oleks huvi😊" at bounding box center [159, 344] width 141 height 22
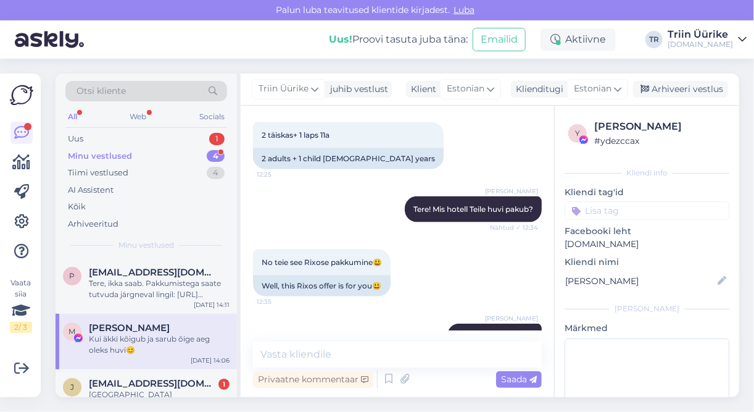
scroll to position [4978, 0]
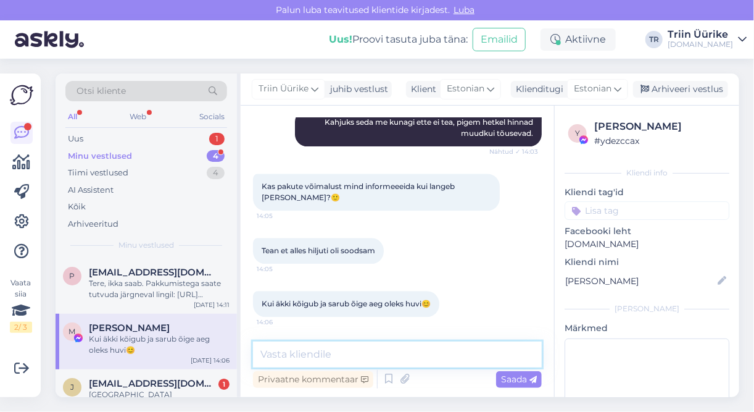
click at [386, 356] on textarea at bounding box center [397, 354] width 289 height 26
type textarea "L"
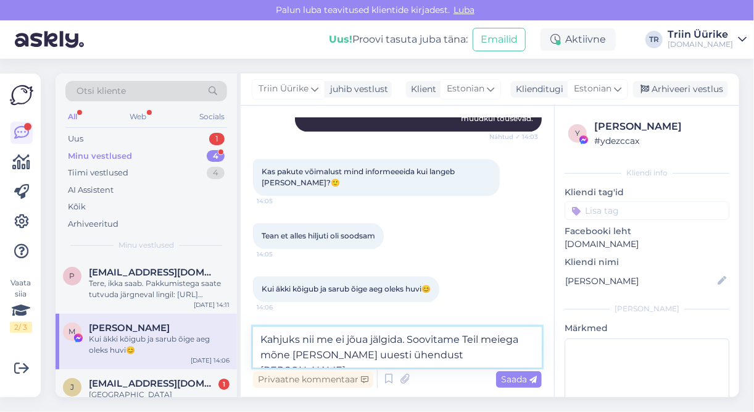
type textarea "Kahjuks nii me ei jõua jälgida. Soovitame Teil meiega mõne [PERSON_NAME] uuesti…"
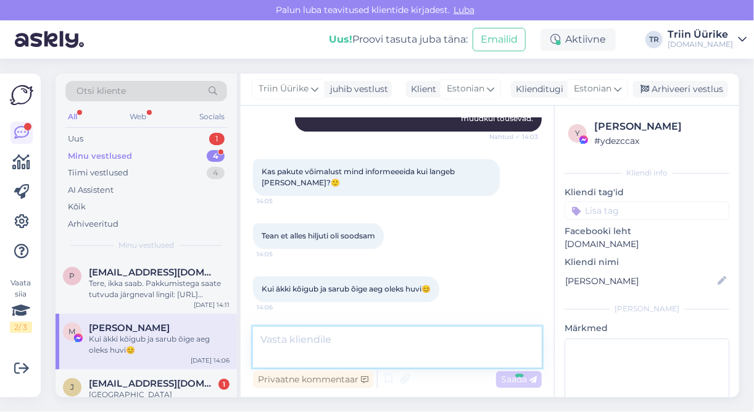
scroll to position [5042, 0]
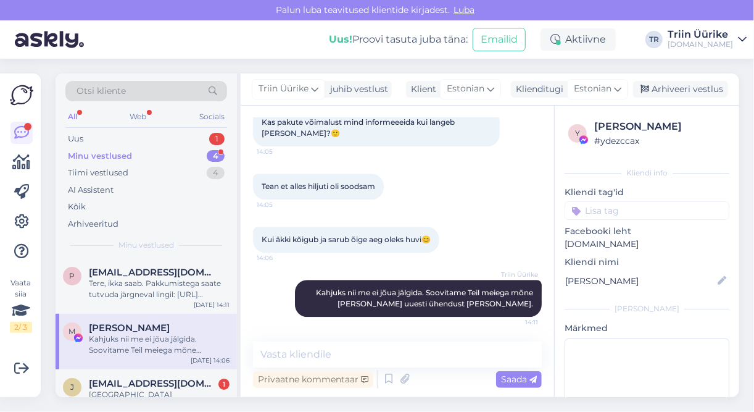
click at [117, 155] on div "Minu vestlused" at bounding box center [100, 156] width 64 height 12
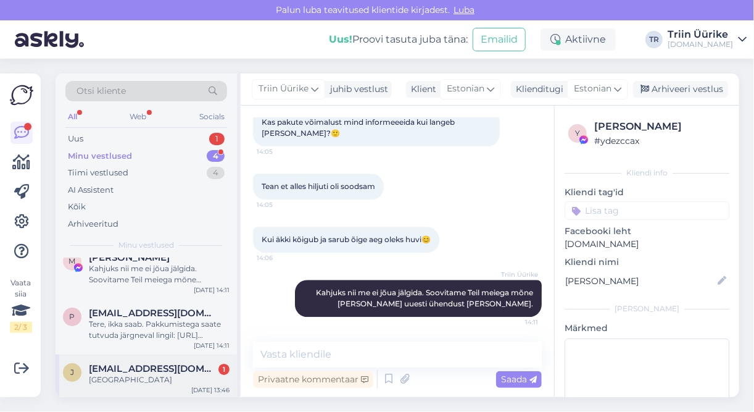
scroll to position [71, 0]
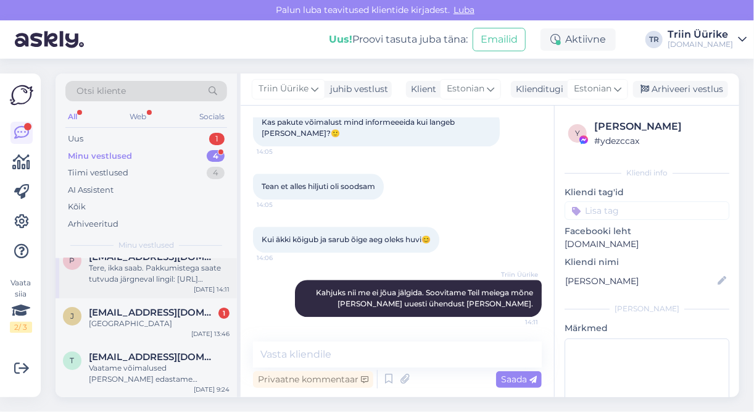
click at [168, 279] on div "Tere, ikka saab. Pakkumistega saate tutvuda järgneval lingil: [URL][DOMAIN_NAME…" at bounding box center [159, 273] width 141 height 22
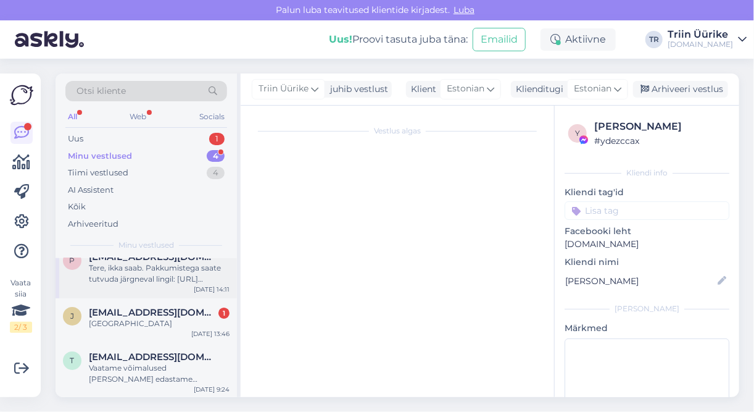
scroll to position [713, 0]
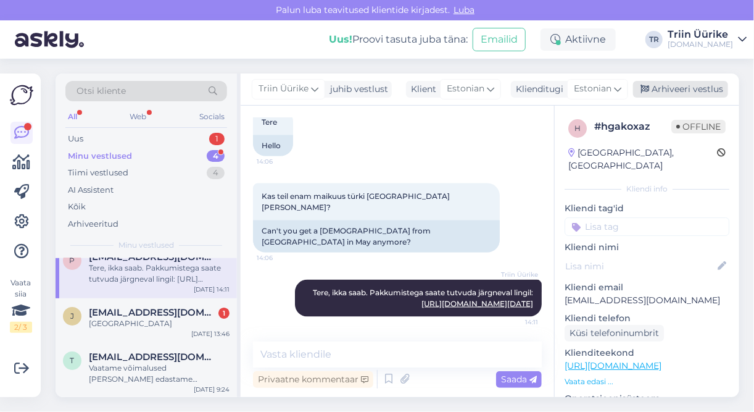
click at [691, 95] on div "Arhiveeri vestlus" at bounding box center [680, 89] width 95 height 17
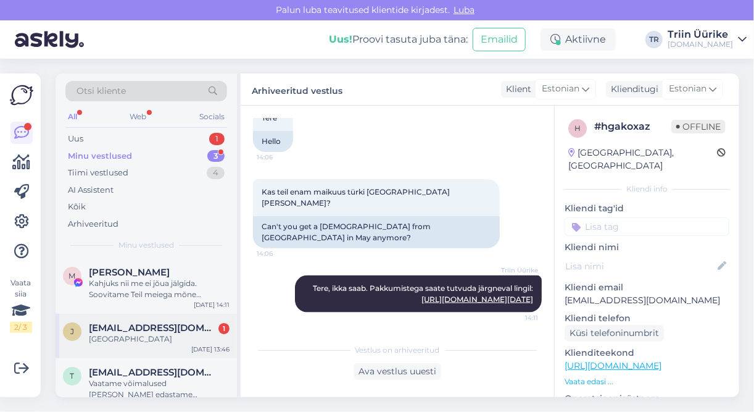
click at [171, 327] on span "[EMAIL_ADDRESS][DOMAIN_NAME]" at bounding box center [153, 327] width 128 height 11
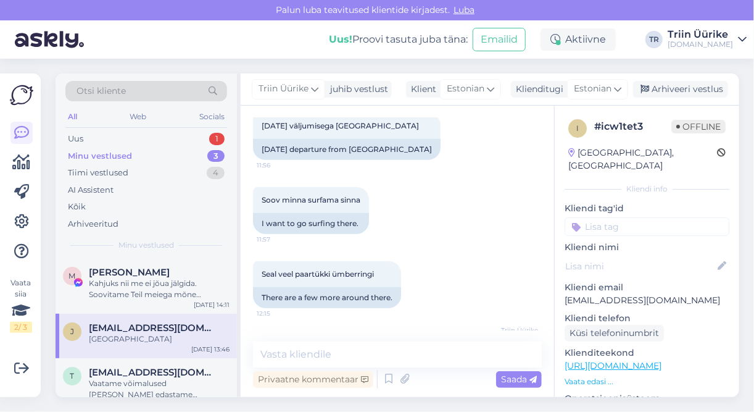
scroll to position [535, 0]
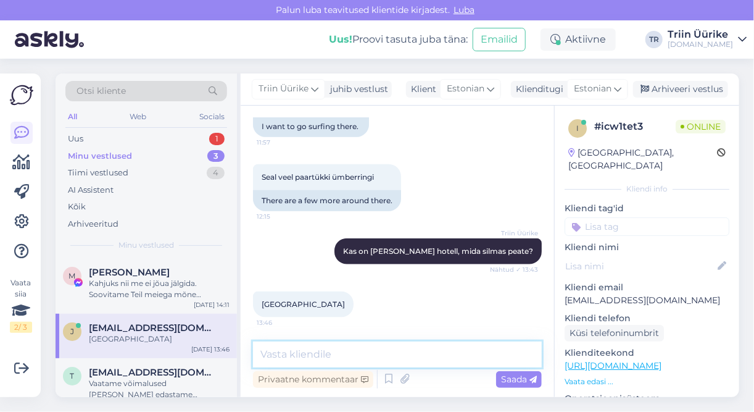
click at [344, 358] on textarea at bounding box center [397, 354] width 289 height 26
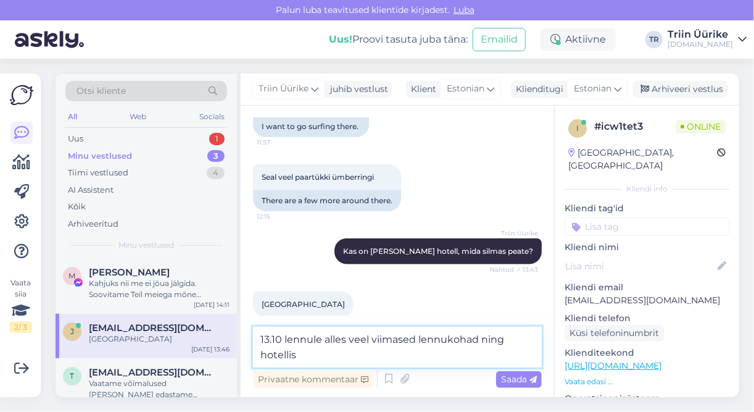
paste textarea "Safir Dahab Resort 5*"
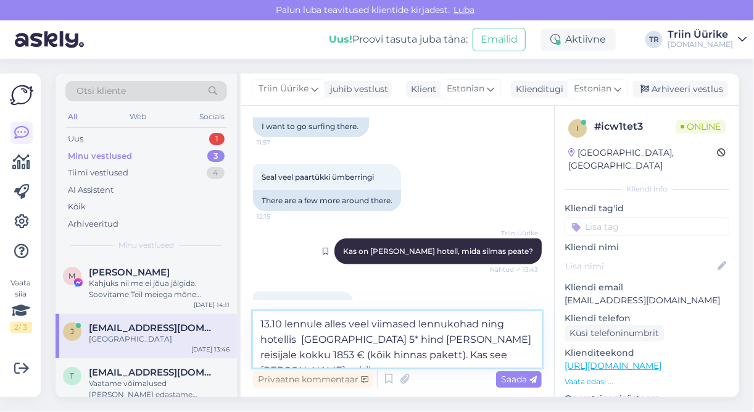
type textarea "13.10 lennule alles veel viimased lennukohad ning hotellis [GEOGRAPHIC_DATA] 5*…"
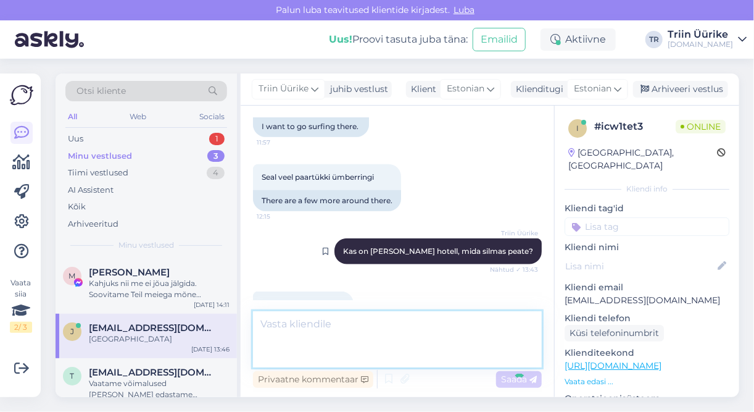
scroll to position [611, 0]
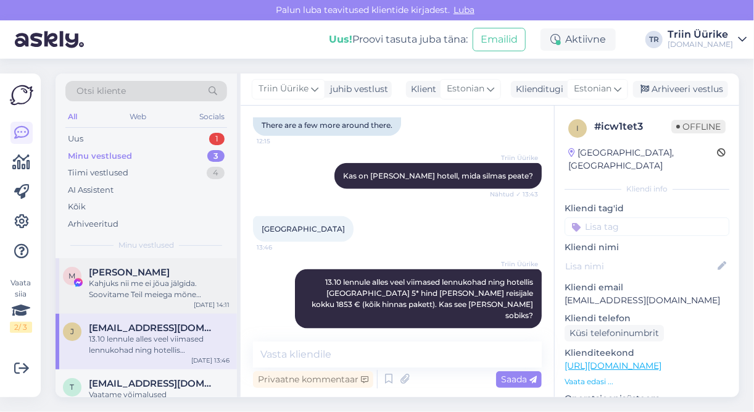
click at [154, 269] on div "[PERSON_NAME]" at bounding box center [159, 272] width 141 height 11
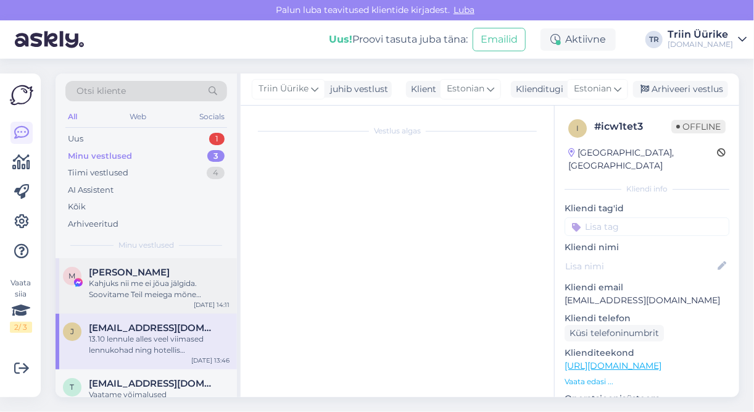
scroll to position [5042, 0]
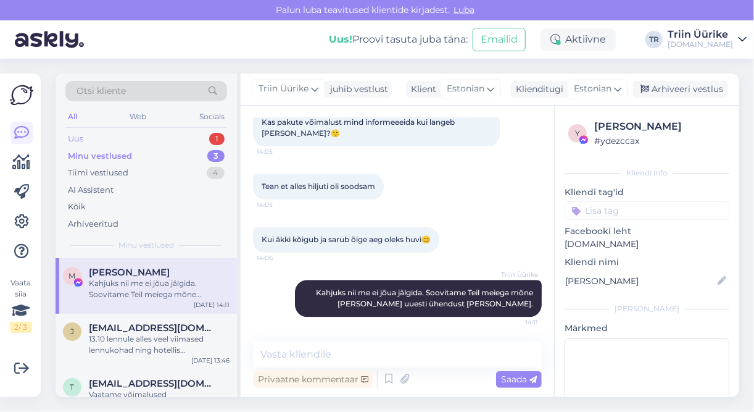
click at [109, 138] on div "Uus 1" at bounding box center [146, 138] width 162 height 17
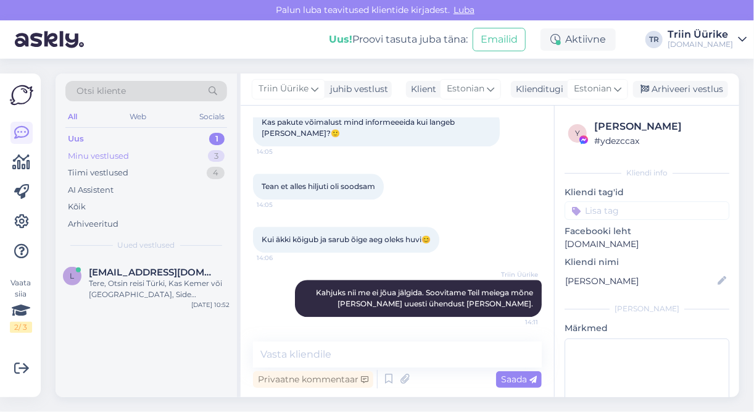
click at [110, 151] on div "Minu vestlused" at bounding box center [98, 156] width 61 height 12
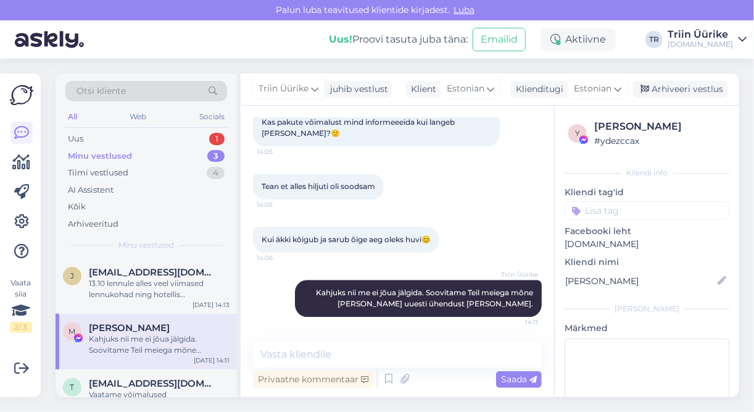
click at [164, 340] on div "Kahjuks nii me ei jõua jälgida. Soovitame Teil meiega mõne [PERSON_NAME] uuesti…" at bounding box center [159, 344] width 141 height 22
click at [701, 88] on div "Arhiveeri vestlus" at bounding box center [680, 89] width 95 height 17
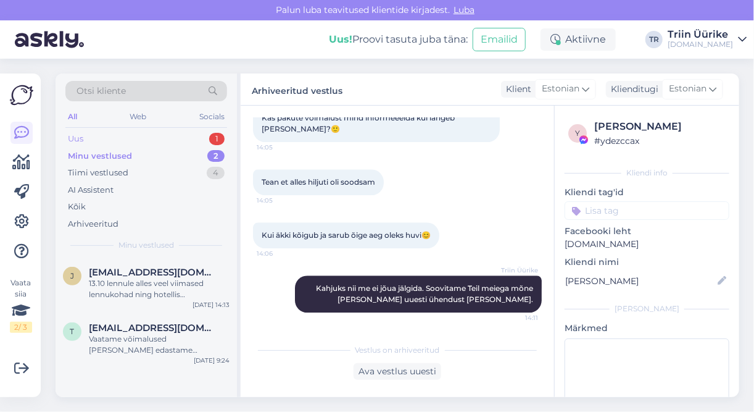
click at [160, 143] on div "Uus 1" at bounding box center [146, 138] width 162 height 17
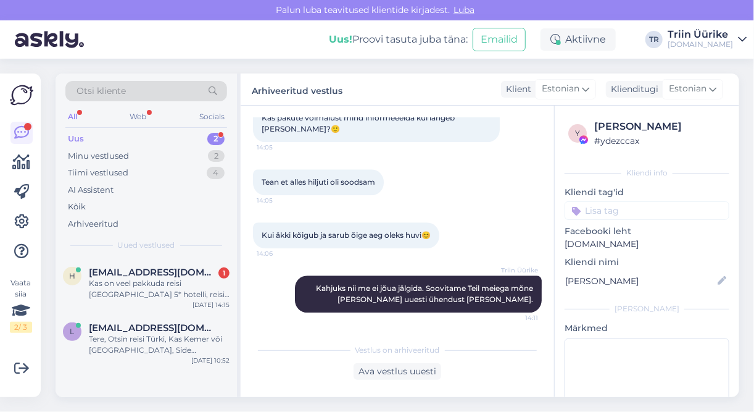
click at [154, 141] on div "Uus 2" at bounding box center [146, 138] width 162 height 17
click at [184, 276] on div "[EMAIL_ADDRESS][DOMAIN_NAME] 1 Kas on veel pakkuda reisi [GEOGRAPHIC_DATA] 5* h…" at bounding box center [159, 283] width 141 height 33
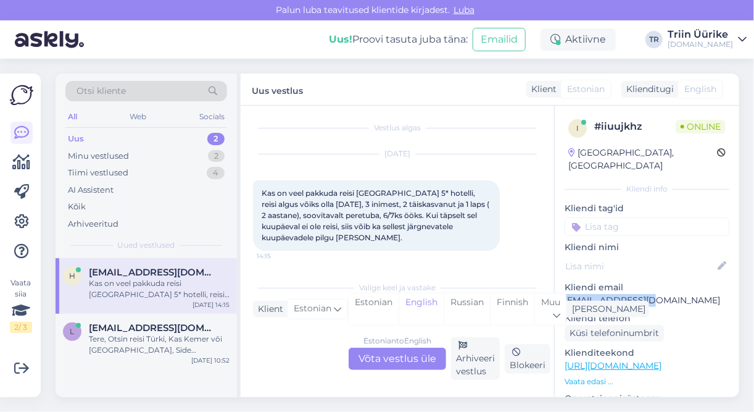
drag, startPoint x: 580, startPoint y: 286, endPoint x: 656, endPoint y: 286, distance: 75.3
click at [656, 294] on p "[EMAIL_ADDRESS][DOMAIN_NAME]" at bounding box center [647, 300] width 165 height 13
copy p "[EMAIL_ADDRESS][DOMAIN_NAME]"
click at [410, 361] on div "Estonian to English Võta vestlus üle" at bounding box center [398, 359] width 98 height 22
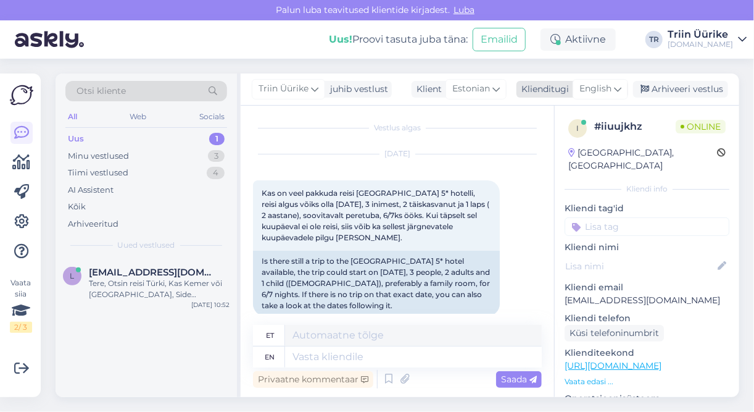
click at [596, 94] on span "English" at bounding box center [596, 89] width 32 height 14
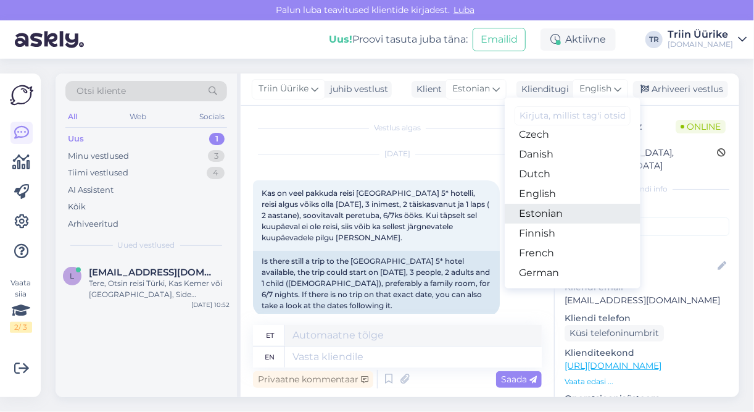
click at [555, 206] on link "Estonian" at bounding box center [573, 214] width 136 height 20
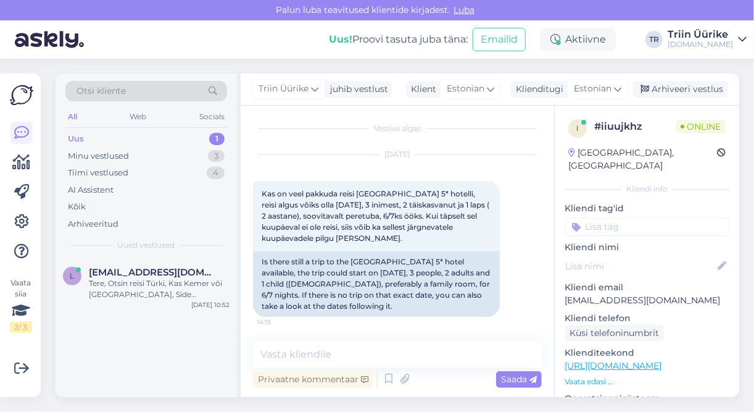
scroll to position [2, 0]
click at [377, 353] on textarea at bounding box center [397, 354] width 289 height 26
paste textarea "[GEOGRAPHIC_DATA]"
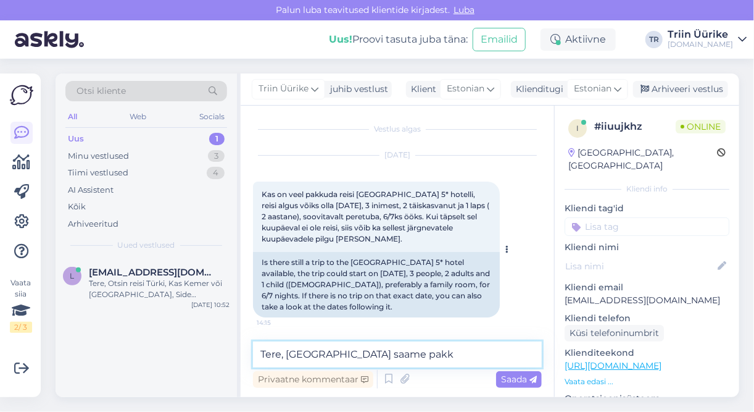
scroll to position [3, 0]
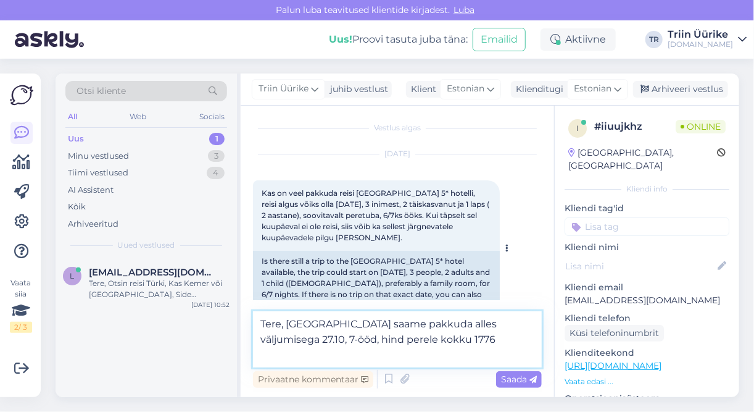
type textarea "Tere, [GEOGRAPHIC_DATA] saame pakkuda alles väljumisega 27.10, 7-ööd, hind pere…"
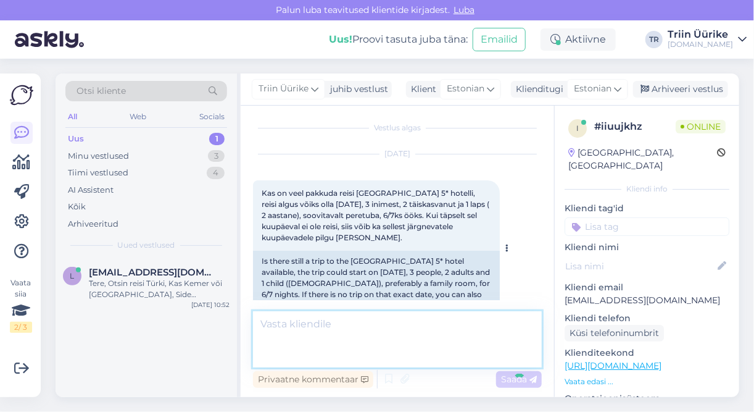
scroll to position [66, 0]
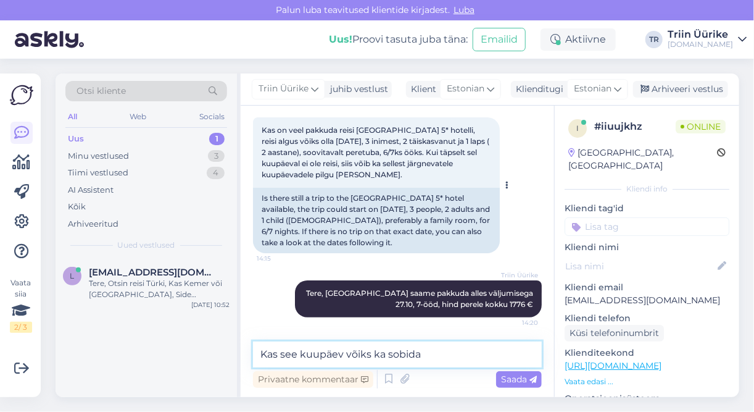
type textarea "Kas see kuupäev võiks ka sobida?"
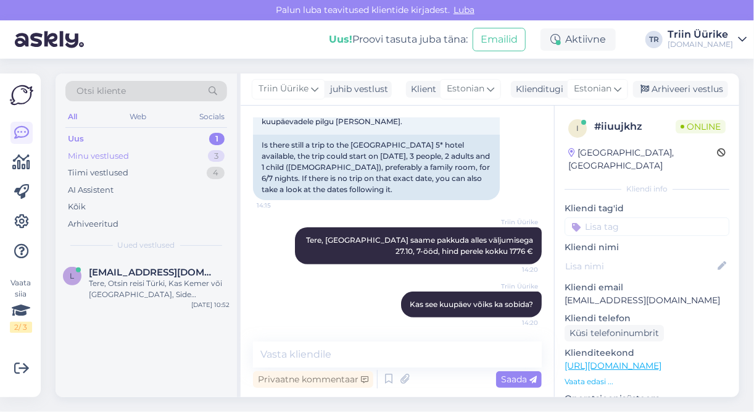
click at [135, 154] on div "Minu vestlused 3" at bounding box center [146, 156] width 162 height 17
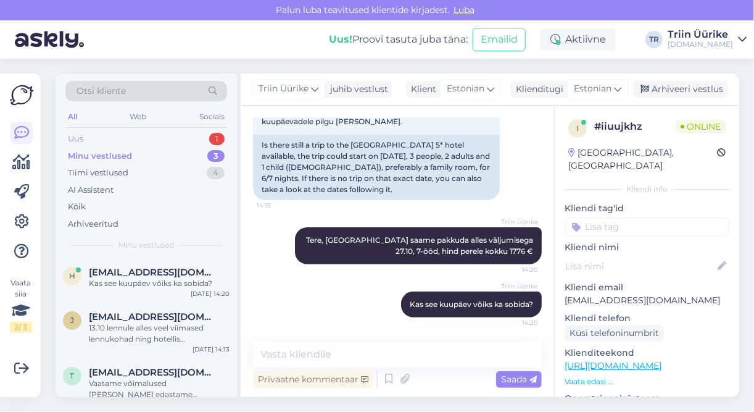
click at [133, 138] on div "Uus 1" at bounding box center [146, 138] width 162 height 17
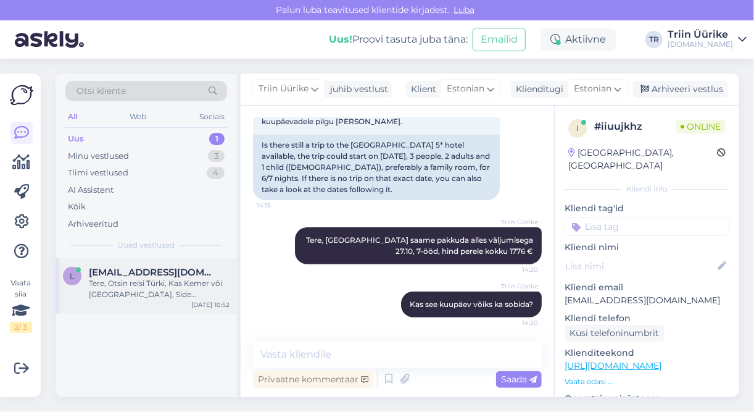
click at [164, 282] on div "Tere, Otsin reisi Türki, Kas Kemer või [GEOGRAPHIC_DATA], Side [PERSON_NAME]. T…" at bounding box center [159, 289] width 141 height 22
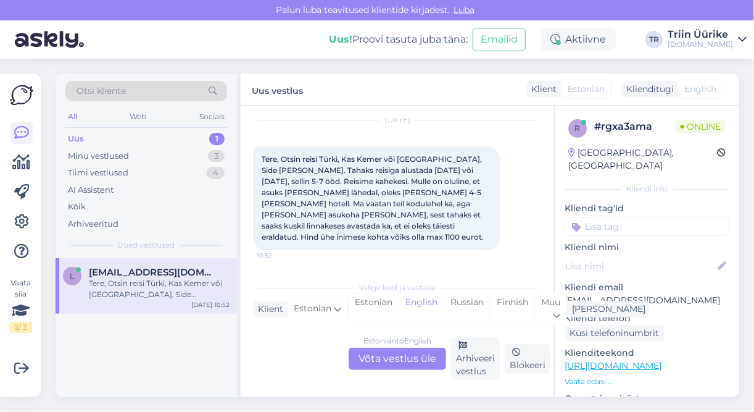
scroll to position [25, 0]
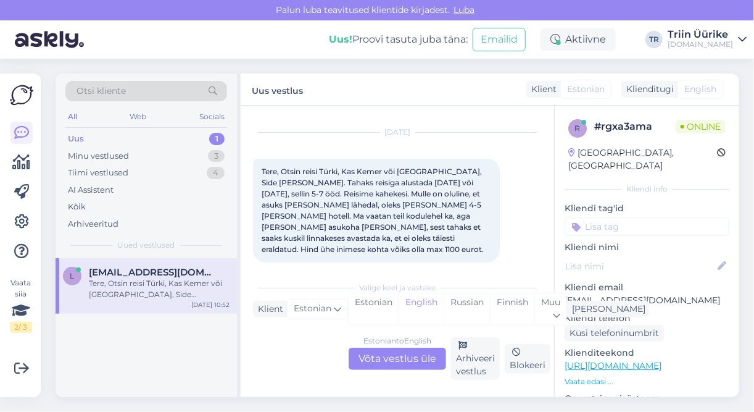
click at [564, 287] on div "r # rgxa3ama Online [GEOGRAPHIC_DATA], [GEOGRAPHIC_DATA] Kliendi info Kliendi t…" at bounding box center [647, 366] width 185 height 520
drag, startPoint x: 567, startPoint y: 285, endPoint x: 656, endPoint y: 285, distance: 88.9
click at [656, 294] on p "[EMAIL_ADDRESS][DOMAIN_NAME]" at bounding box center [647, 300] width 165 height 13
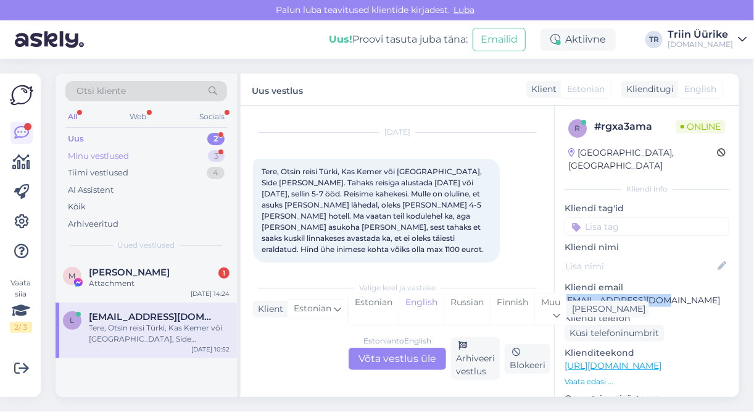
click at [133, 157] on div "Minu vestlused 3" at bounding box center [146, 156] width 162 height 17
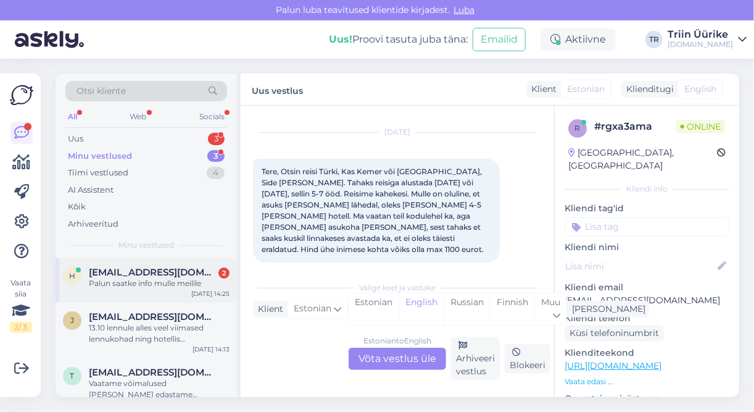
click at [170, 286] on div "Palun saatke info mulle meilile" at bounding box center [159, 283] width 141 height 11
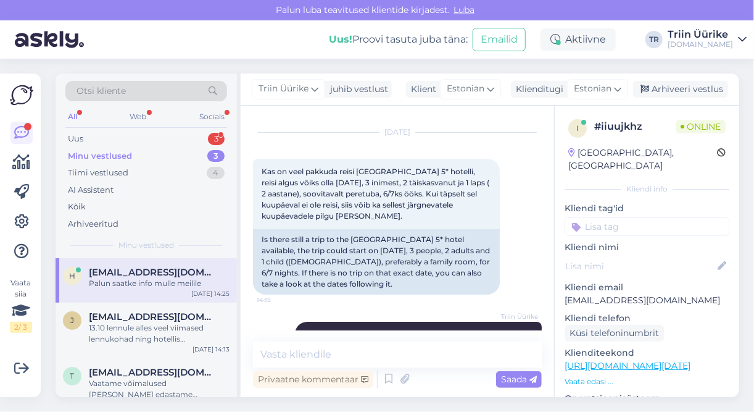
scroll to position [237, 0]
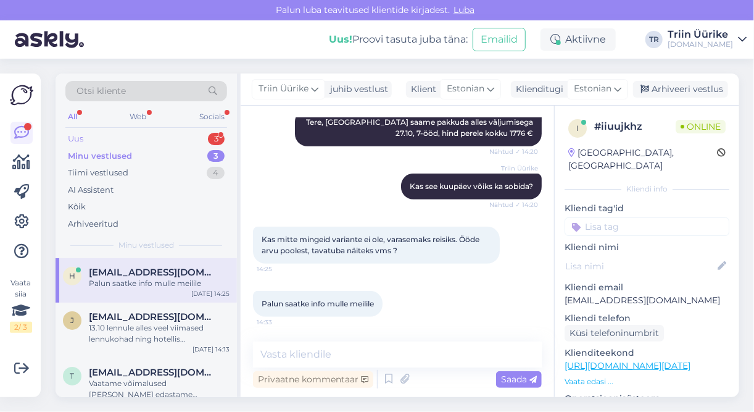
click at [149, 140] on div "Uus 3" at bounding box center [146, 138] width 162 height 17
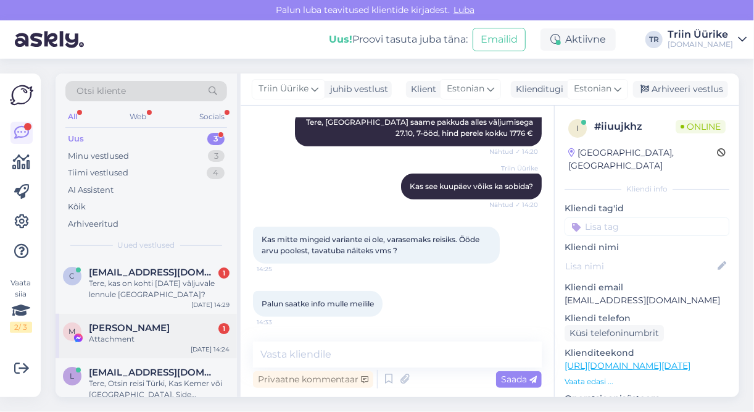
click at [152, 322] on div "[PERSON_NAME] 1" at bounding box center [159, 327] width 141 height 11
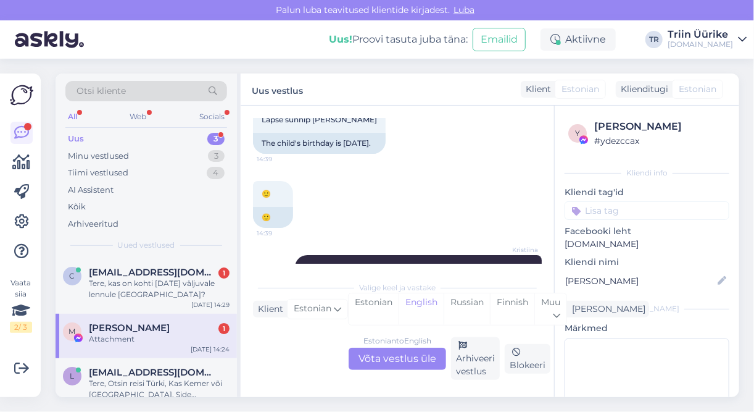
scroll to position [5108, 0]
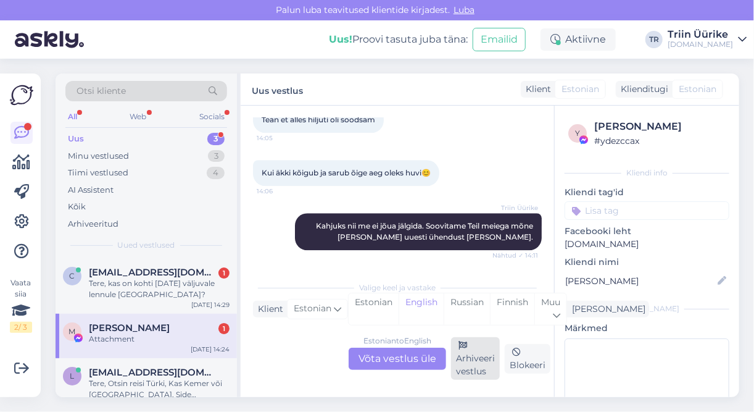
click at [485, 358] on div "Arhiveeri vestlus" at bounding box center [475, 358] width 49 height 43
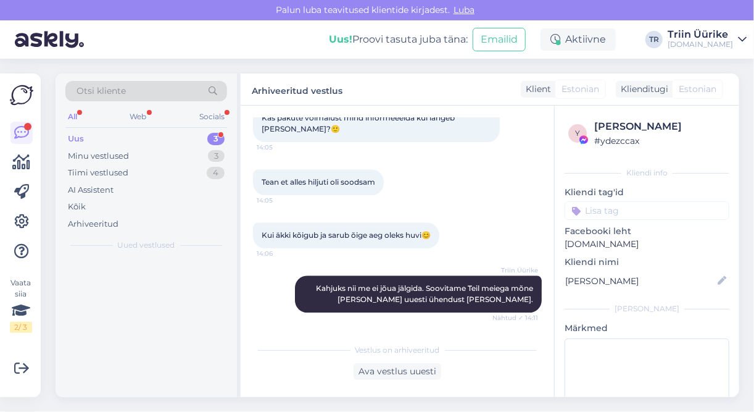
scroll to position [5046, 0]
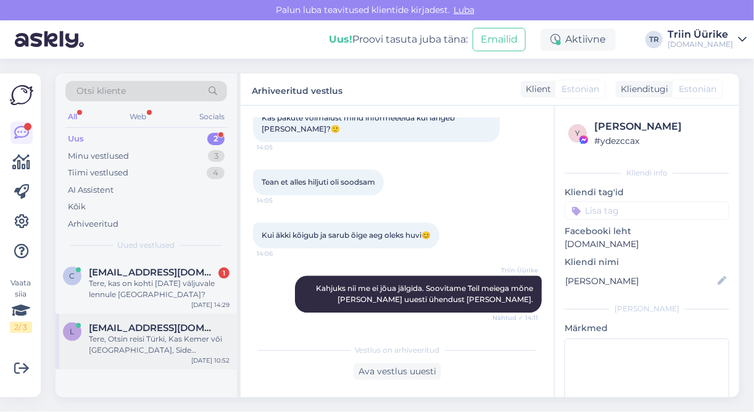
click at [177, 336] on div "Tere, Otsin reisi Türki, Kas Kemer või [GEOGRAPHIC_DATA], Side [PERSON_NAME]. T…" at bounding box center [159, 344] width 141 height 22
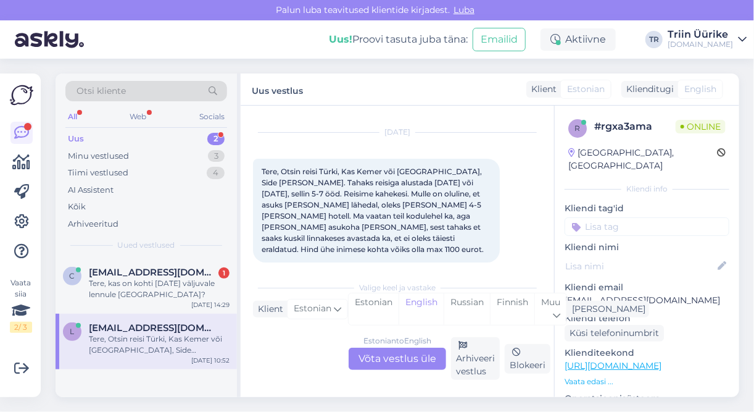
click at [377, 352] on div "Estonian to English Võta vestlus üle" at bounding box center [398, 359] width 98 height 22
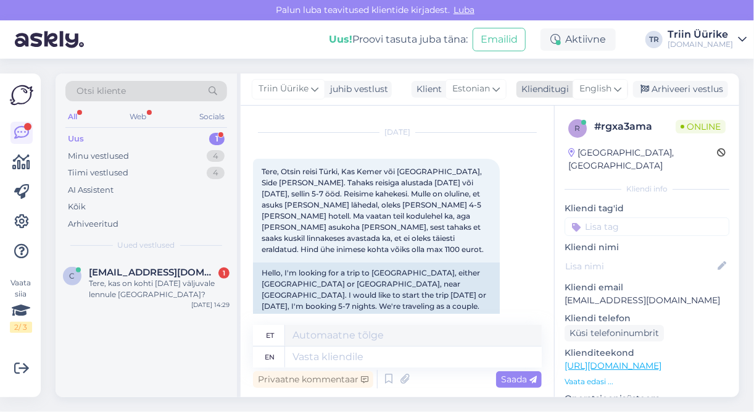
click at [619, 93] on icon at bounding box center [617, 89] width 7 height 14
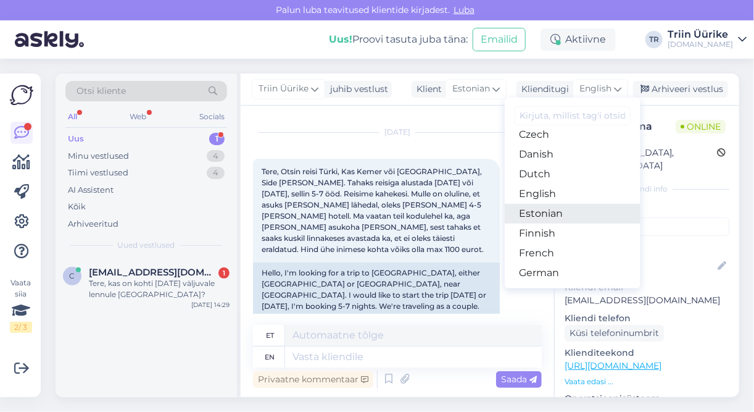
click at [568, 214] on link "Estonian" at bounding box center [573, 214] width 136 height 20
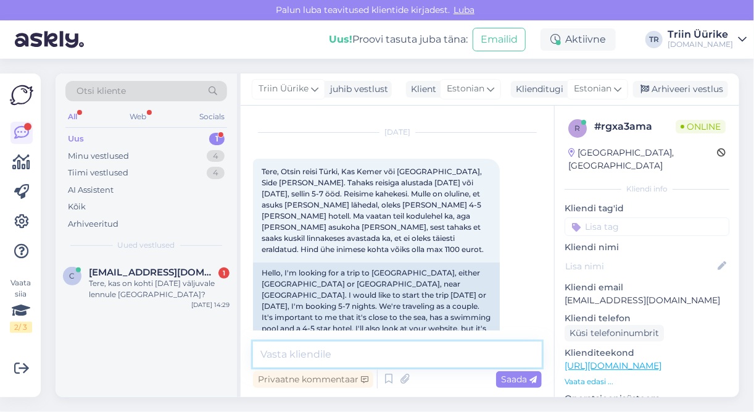
click at [401, 355] on textarea at bounding box center [397, 354] width 289 height 26
click at [295, 351] on textarea "Tere, 06.10 saame pakkuda" at bounding box center [397, 354] width 289 height 26
click at [404, 352] on textarea "Tere, 05.10 saame pakkuda" at bounding box center [397, 354] width 289 height 26
paste textarea "Armas Gul Beach 5*"
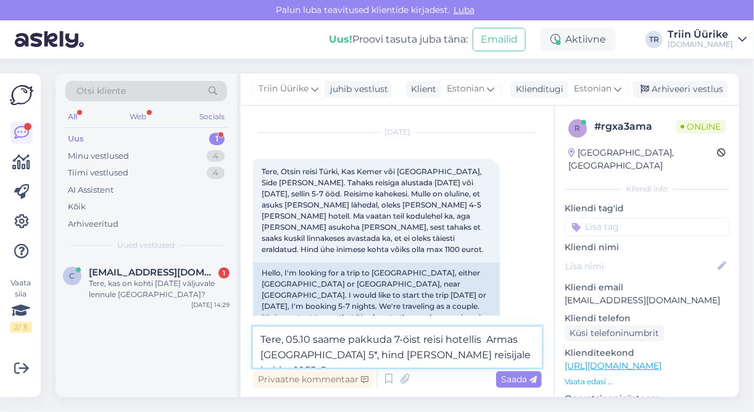
type textarea "Tere, 05.10 saame pakkuda 7-öist reisi hotellis Armas [GEOGRAPHIC_DATA] 5*, hin…"
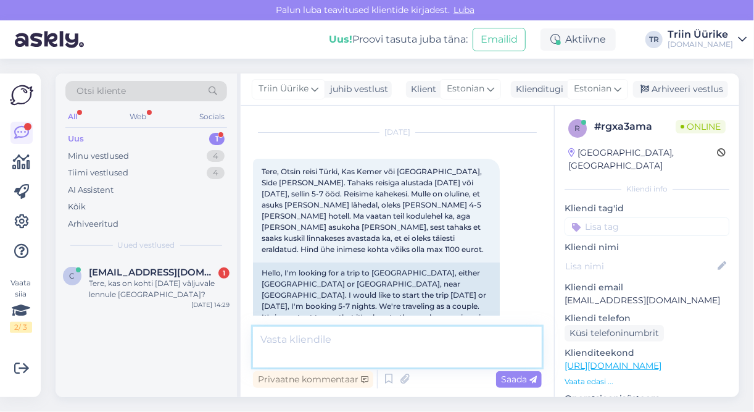
scroll to position [133, 0]
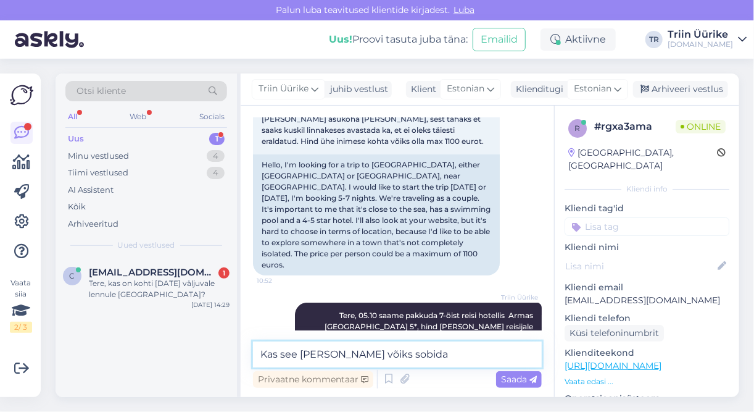
type textarea "Kas see [PERSON_NAME] võiks sobida?"
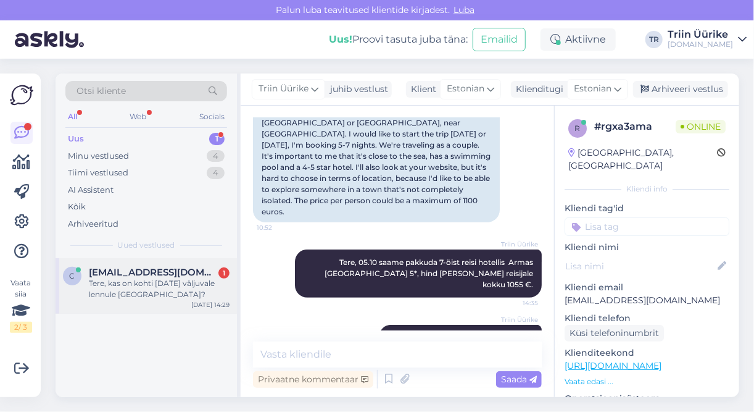
click at [203, 278] on div "Tere, kas on kohti [DATE] väljuvale lennule [GEOGRAPHIC_DATA]?" at bounding box center [159, 289] width 141 height 22
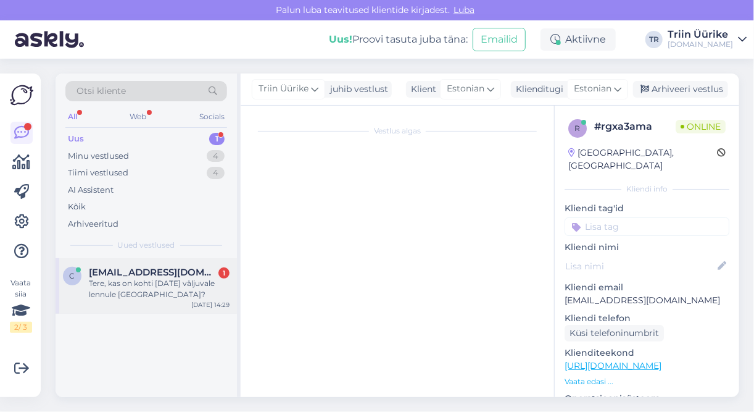
scroll to position [0, 0]
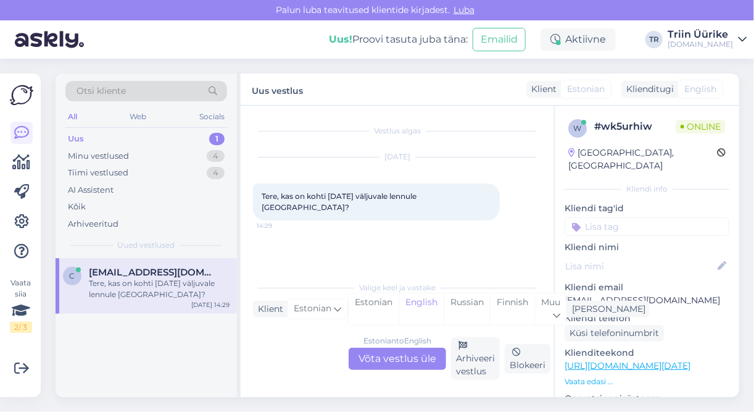
click at [390, 356] on div "Estonian to English Võta vestlus üle" at bounding box center [398, 359] width 98 height 22
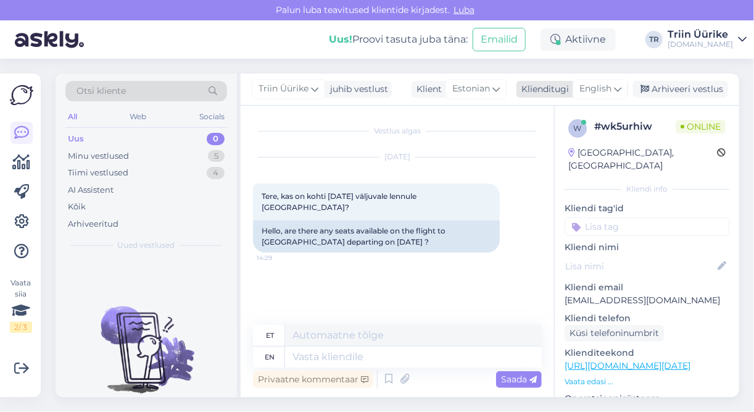
click at [618, 91] on icon at bounding box center [617, 89] width 7 height 14
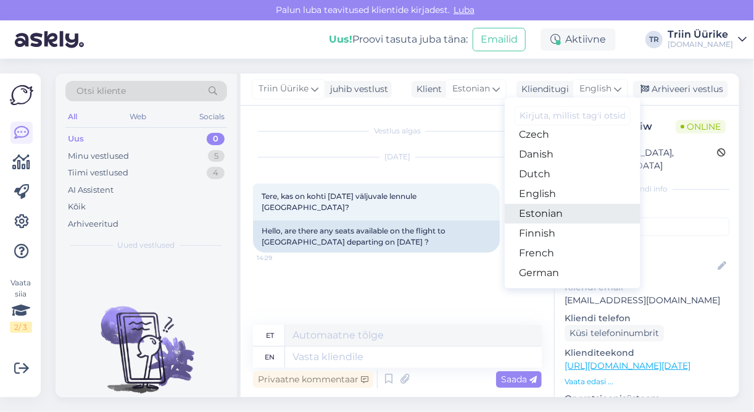
click at [593, 217] on link "Estonian" at bounding box center [573, 214] width 136 height 20
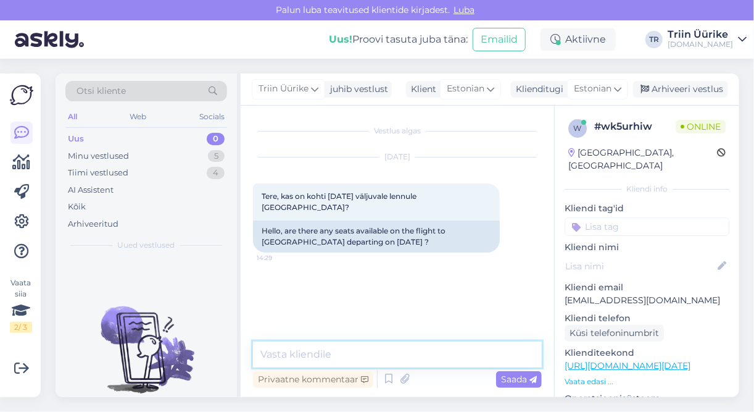
click at [395, 352] on textarea at bounding box center [397, 354] width 289 height 26
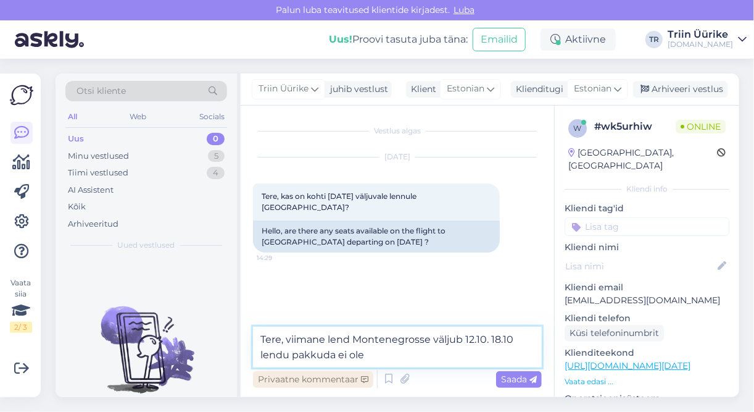
type textarea "Tere, viimane lend Montenegrosse väljub 12.10. 18.10 lendu pakkuda ei ole."
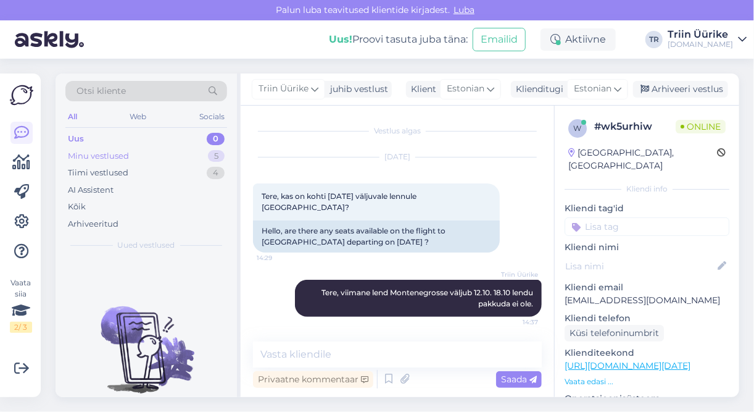
click at [120, 152] on div "Minu vestlused" at bounding box center [98, 156] width 61 height 12
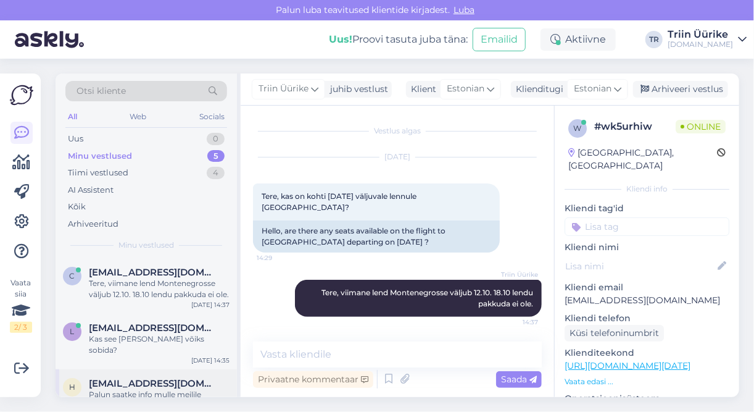
click at [174, 378] on span "[EMAIL_ADDRESS][DOMAIN_NAME]" at bounding box center [153, 383] width 128 height 11
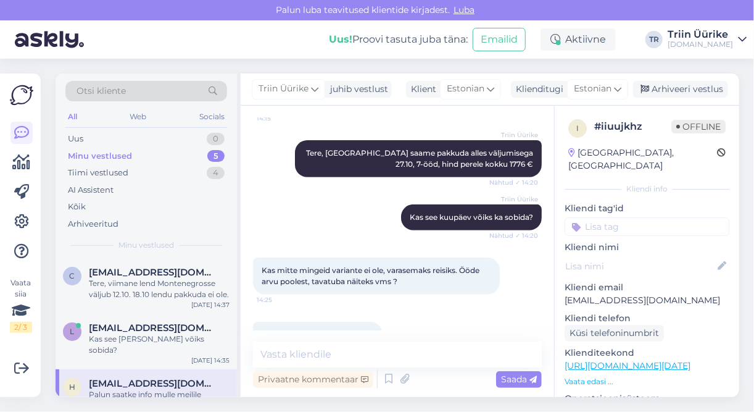
scroll to position [236, 0]
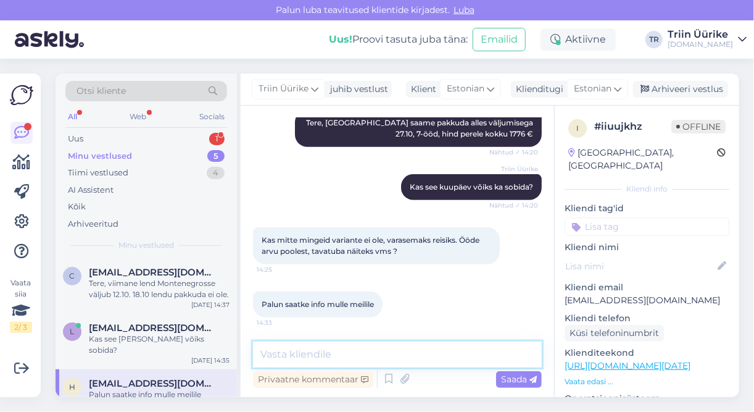
click at [352, 358] on textarea at bounding box center [397, 354] width 289 height 26
type textarea "V"
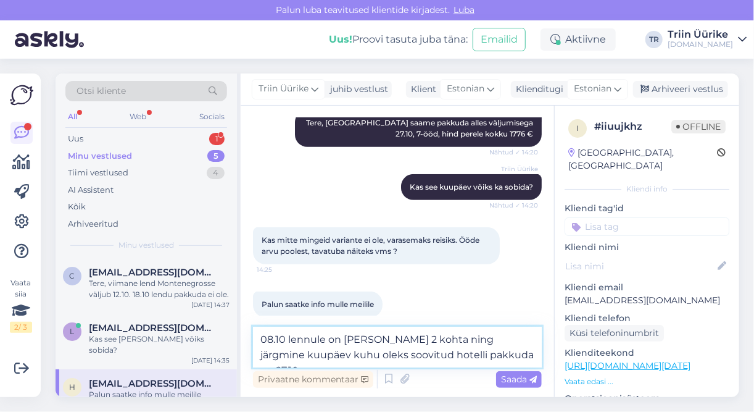
type textarea "08.10 lennule on [PERSON_NAME] 2 kohta ning järgmine kuupäev kuhu oleks soovitu…"
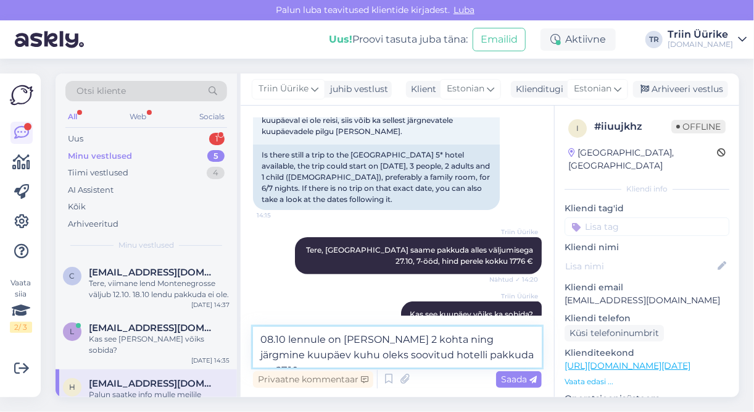
scroll to position [251, 0]
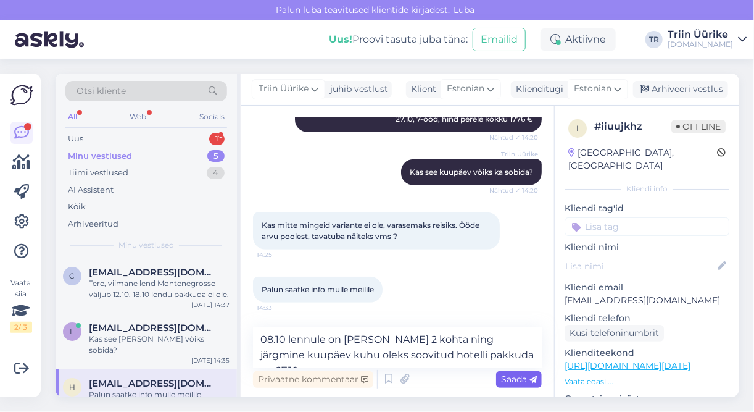
click at [516, 371] on div "Saada" at bounding box center [519, 379] width 46 height 17
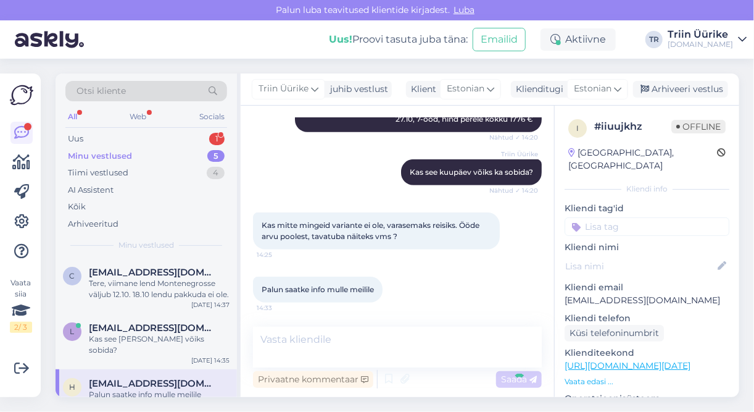
scroll to position [301, 0]
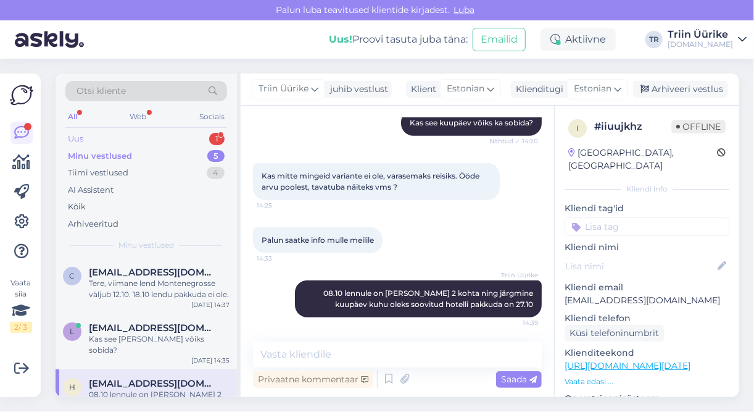
click at [139, 136] on div "Uus 1" at bounding box center [146, 138] width 162 height 17
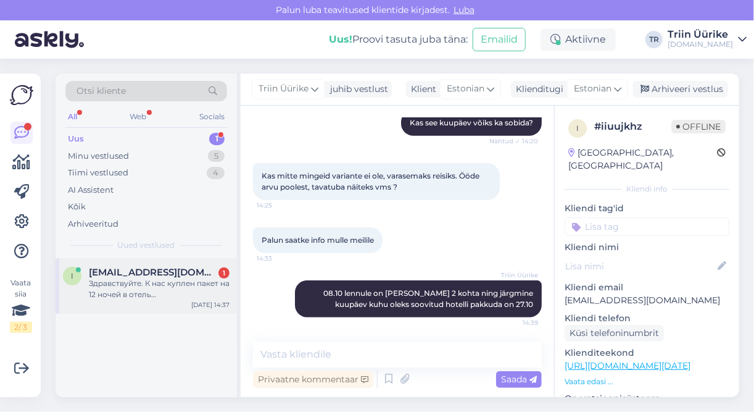
click at [186, 272] on div "[EMAIL_ADDRESS][DOMAIN_NAME] 1" at bounding box center [159, 272] width 141 height 11
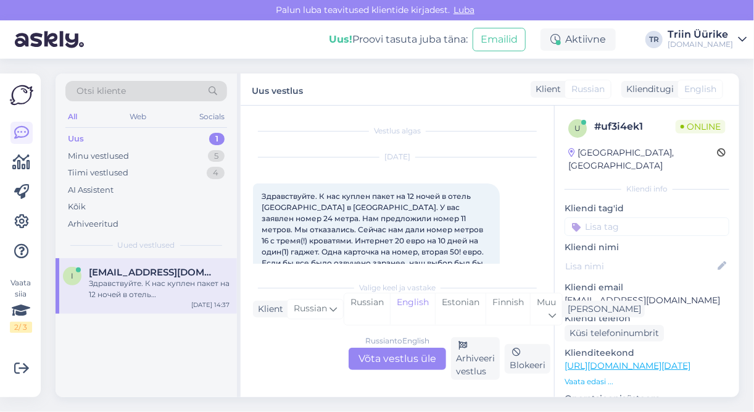
scroll to position [26, 0]
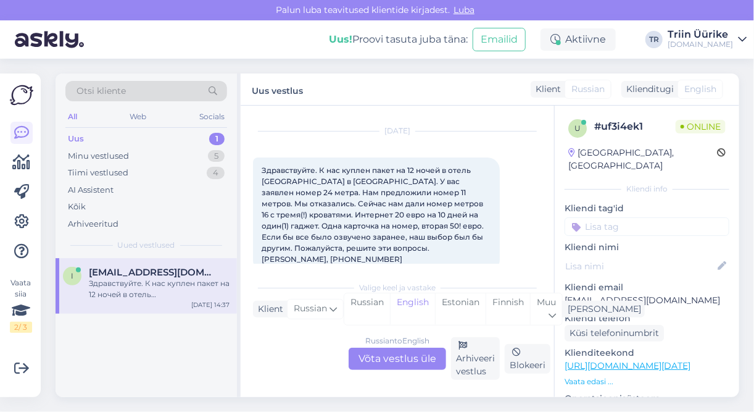
click at [293, 91] on label "Uus vestlus" at bounding box center [277, 89] width 51 height 17
click at [408, 362] on div "Russian to English Võta vestlus üle" at bounding box center [398, 359] width 98 height 22
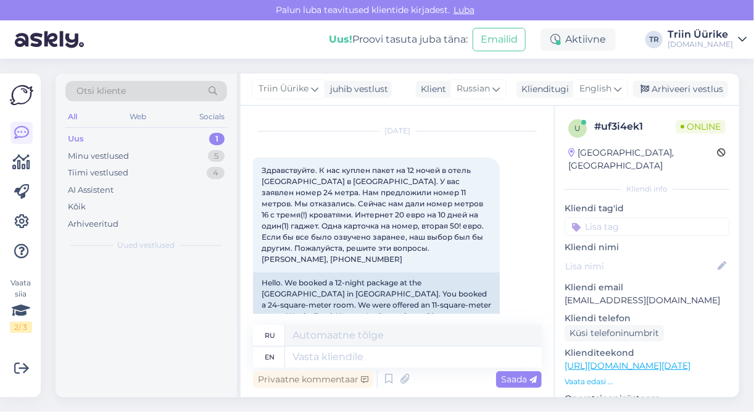
scroll to position [0, 0]
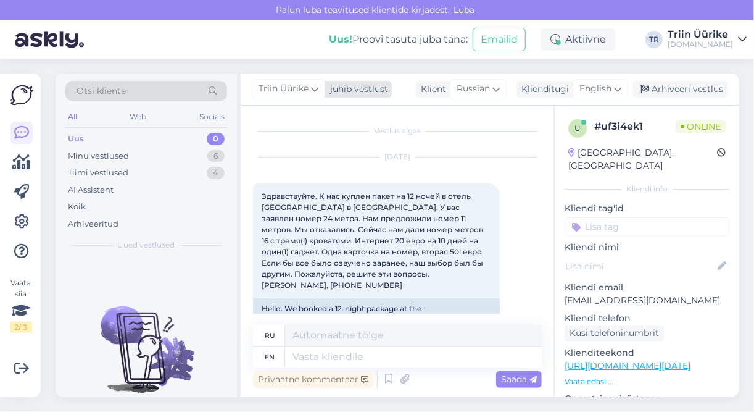
click at [296, 88] on span "Triin Üürike" at bounding box center [284, 89] width 50 height 14
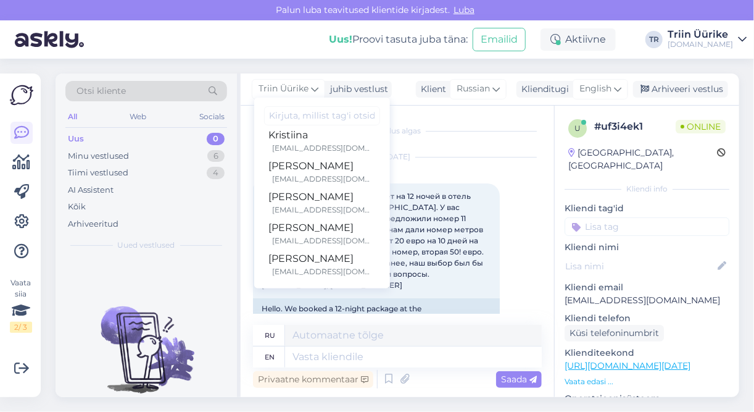
scroll to position [318, 0]
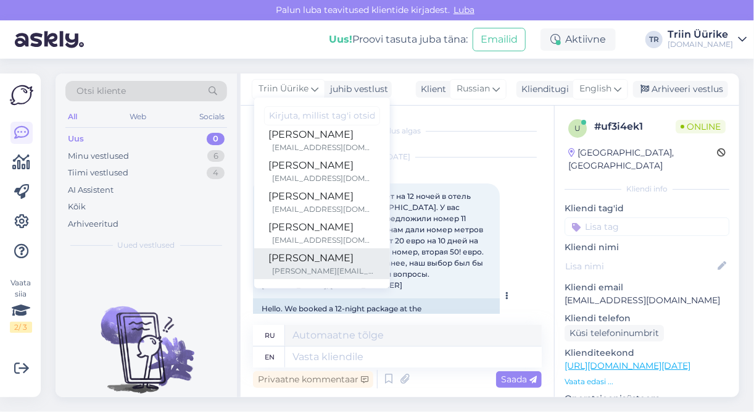
click at [356, 269] on div "[PERSON_NAME][EMAIL_ADDRESS][DOMAIN_NAME]" at bounding box center [324, 270] width 102 height 11
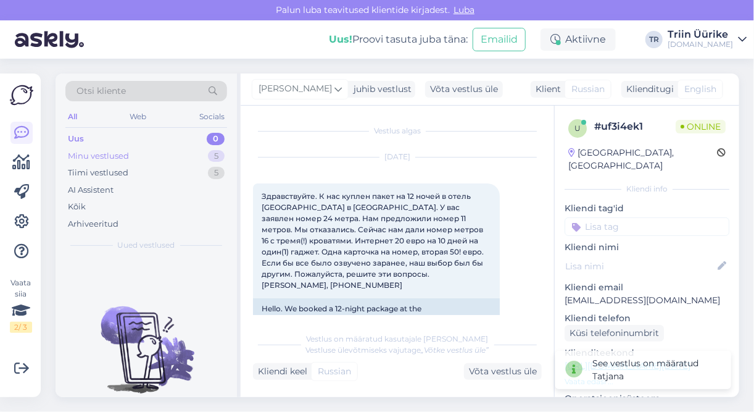
click at [141, 152] on div "Minu vestlused 5" at bounding box center [146, 156] width 162 height 17
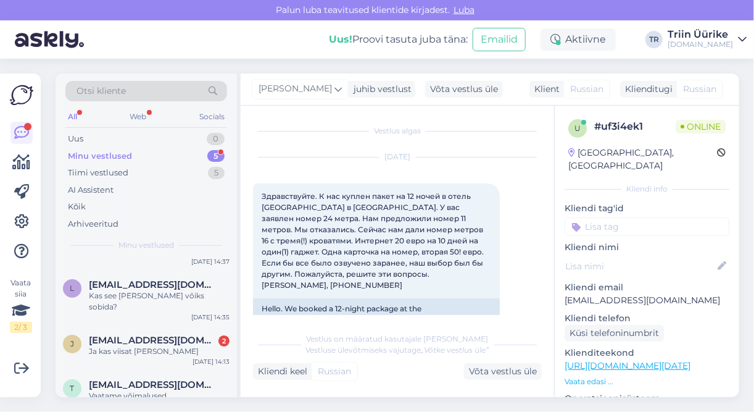
scroll to position [212, 0]
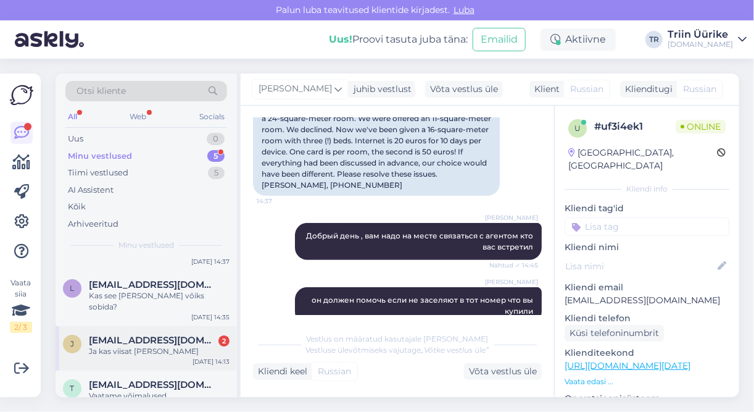
click at [171, 346] on div "Ja kas viisat [PERSON_NAME]" at bounding box center [159, 351] width 141 height 11
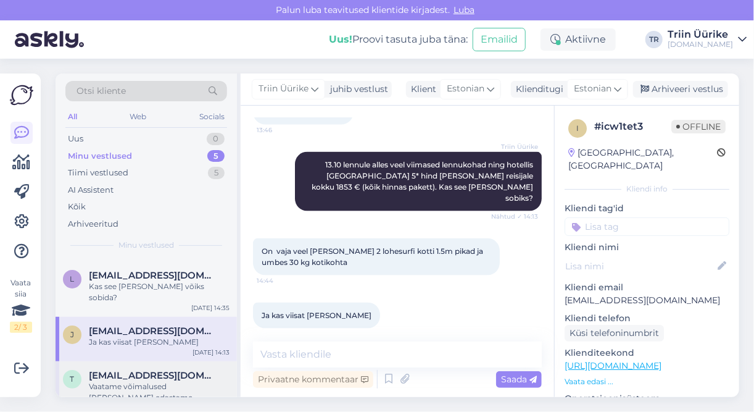
scroll to position [115, 0]
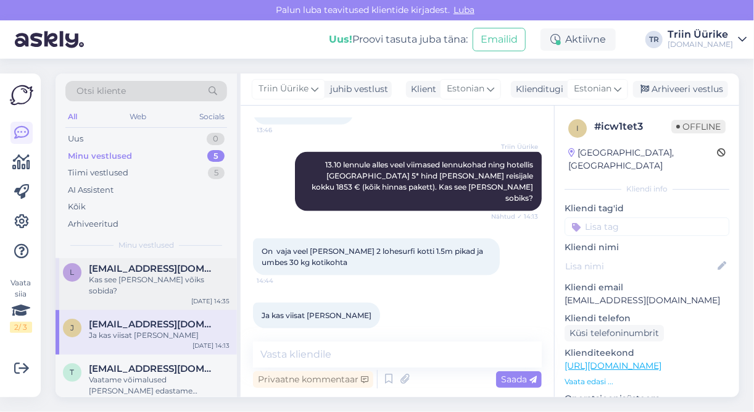
click at [180, 280] on div "Kas see [PERSON_NAME] võiks sobida?" at bounding box center [159, 285] width 141 height 22
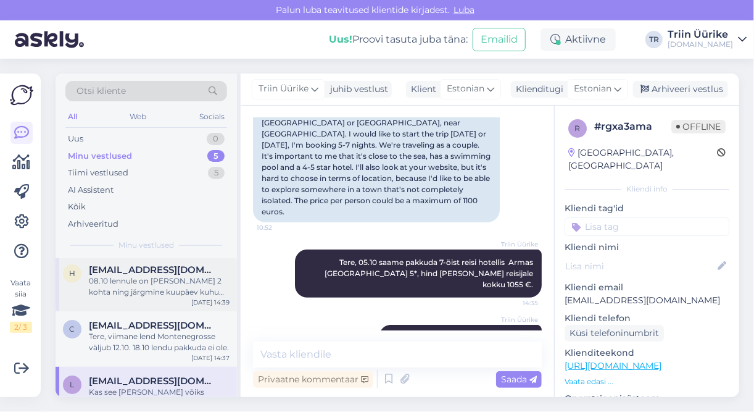
scroll to position [0, 0]
click at [191, 292] on div "08.10 lennule on [PERSON_NAME] 2 kohta ning järgmine kuupäev kuhu oleks soovitu…" at bounding box center [159, 289] width 141 height 22
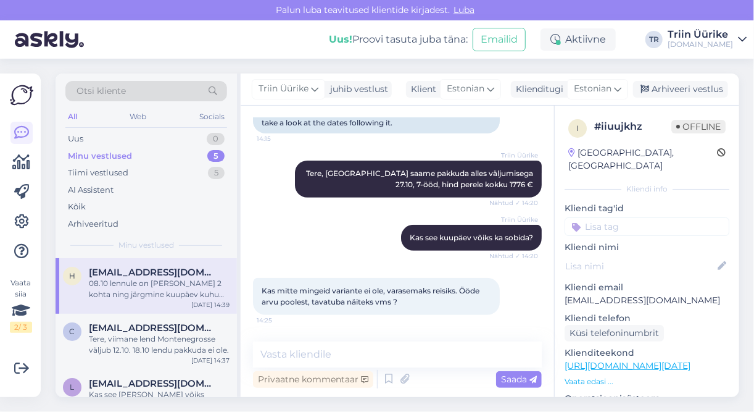
scroll to position [301, 0]
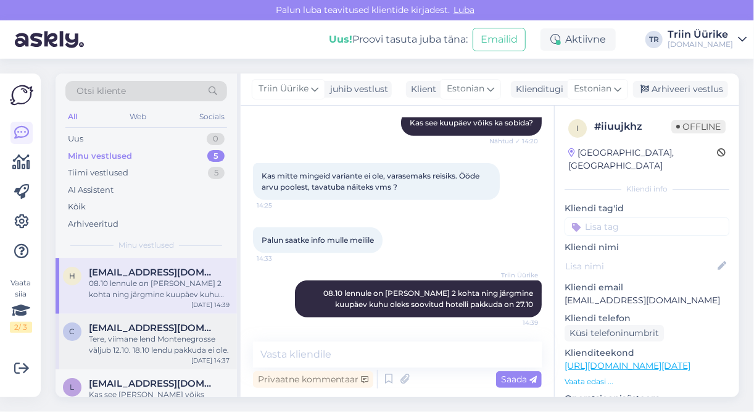
click at [191, 350] on div "Tere, viimane lend Montenegrosse väljub 12.10. 18.10 lendu pakkuda ei ole." at bounding box center [159, 344] width 141 height 22
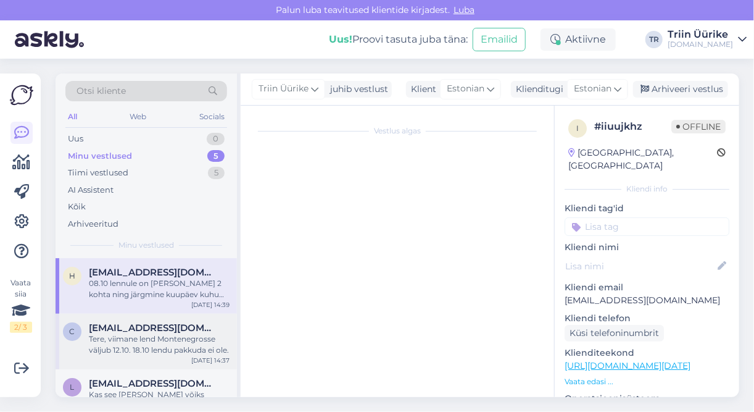
scroll to position [0, 0]
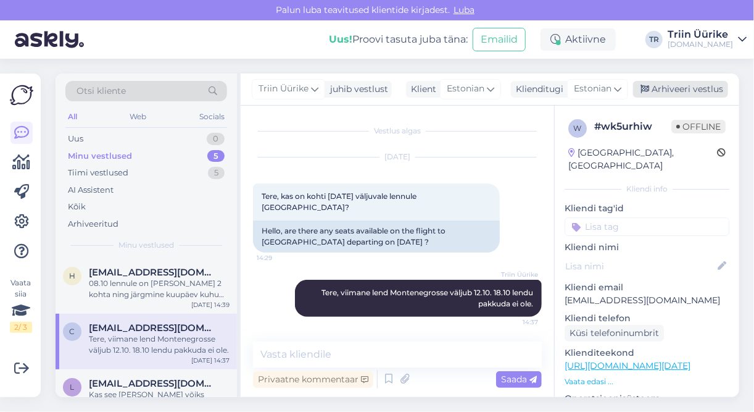
click at [682, 91] on div "Arhiveeri vestlus" at bounding box center [680, 89] width 95 height 17
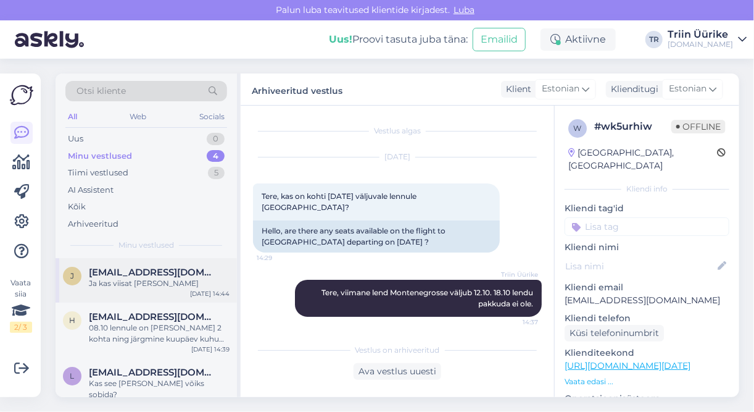
click at [146, 283] on div "Ja kas viisat [PERSON_NAME]" at bounding box center [159, 283] width 141 height 11
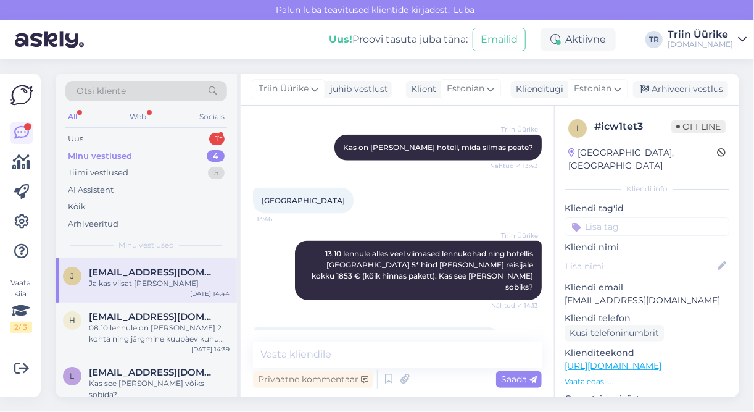
scroll to position [728, 0]
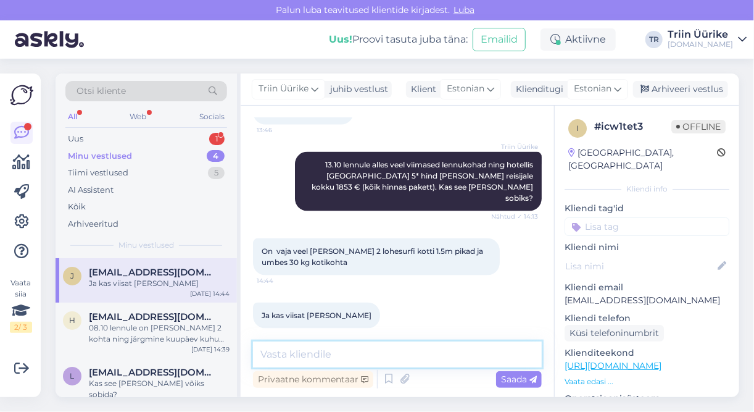
click at [351, 351] on textarea at bounding box center [397, 354] width 289 height 26
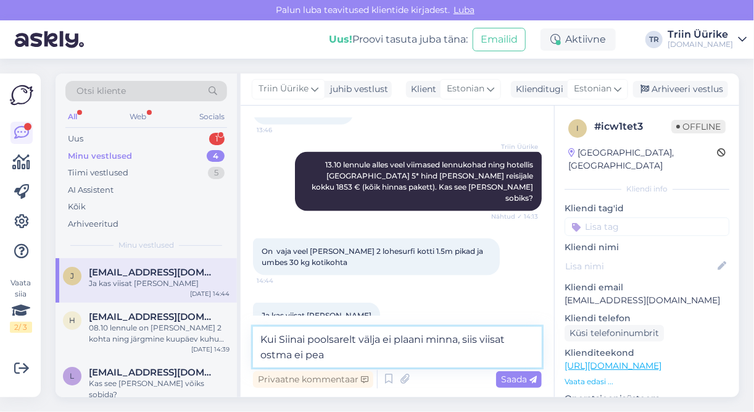
type textarea "Kui Siinai poolsarelt välja ei plaani minna, siis viisat ostma ei pea."
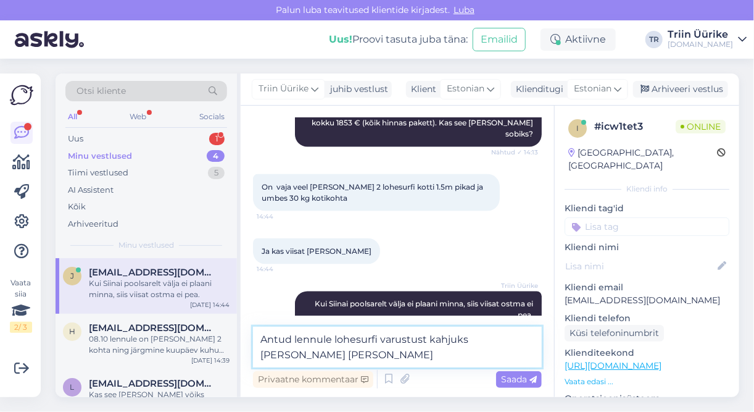
scroll to position [807, 0]
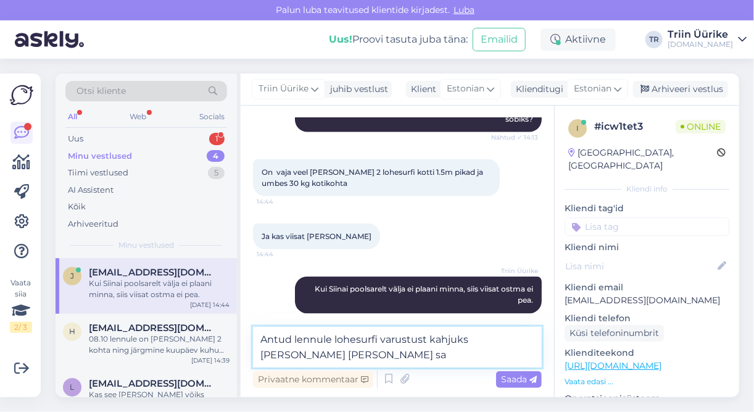
type textarea "Antud lennule lohesurfi varustust kahjuks [PERSON_NAME] [PERSON_NAME] saa"
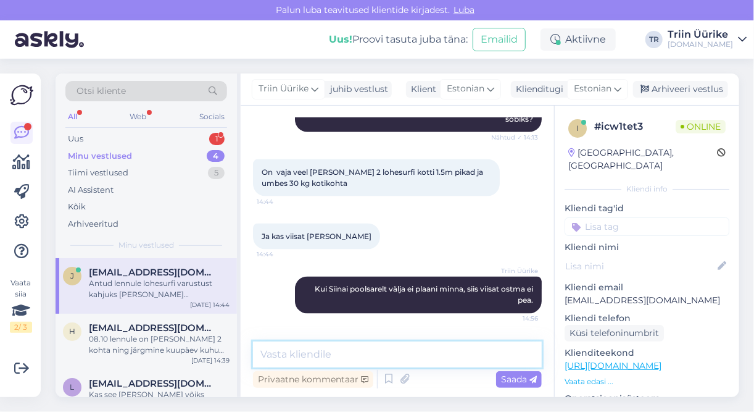
scroll to position [845, 0]
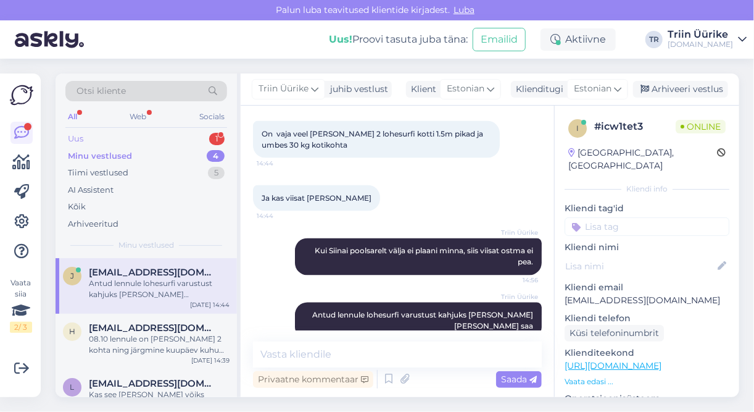
click at [169, 140] on div "Uus 1" at bounding box center [146, 138] width 162 height 17
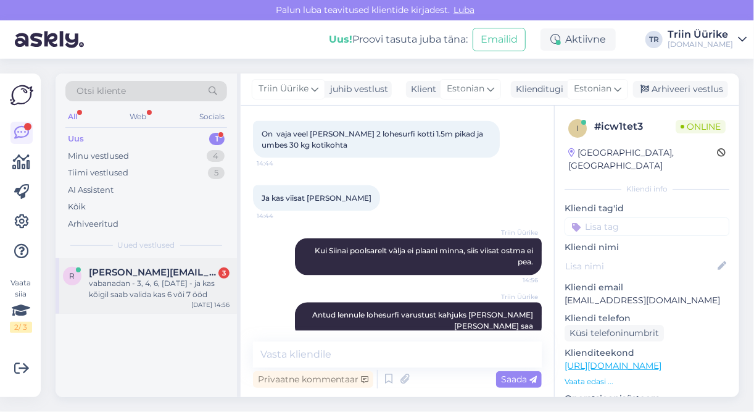
click at [177, 292] on div "vabanadan - 3, 4, 6, [DATE] - ja kas kõigil saab valida kas 6 või 7 ööd" at bounding box center [159, 289] width 141 height 22
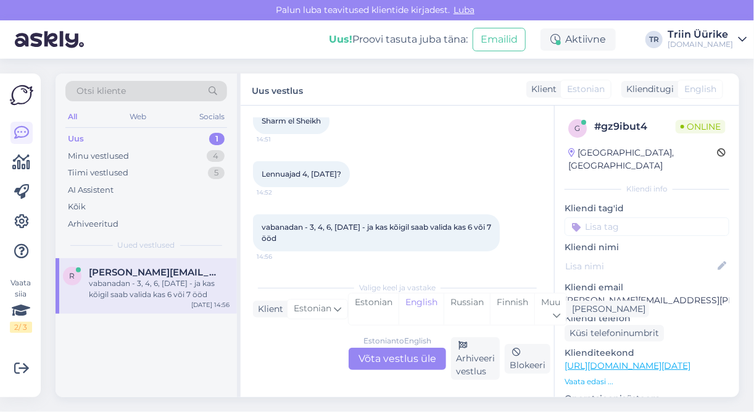
scroll to position [76, 0]
click at [407, 363] on div "Estonian to English Võta vestlus üle" at bounding box center [398, 359] width 98 height 22
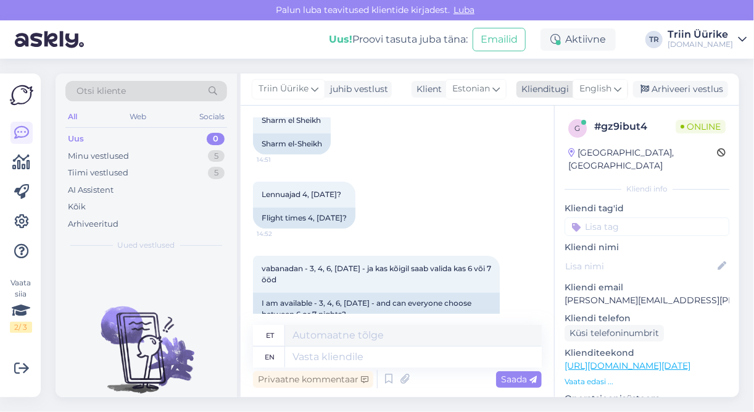
click at [607, 92] on span "English" at bounding box center [596, 89] width 32 height 14
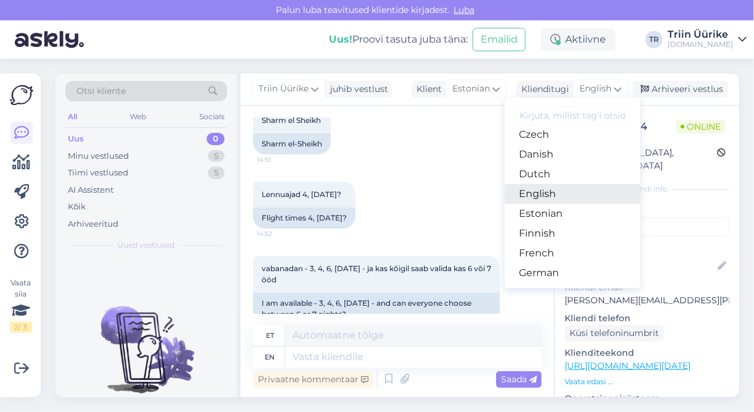
click at [551, 196] on link "English" at bounding box center [573, 194] width 136 height 20
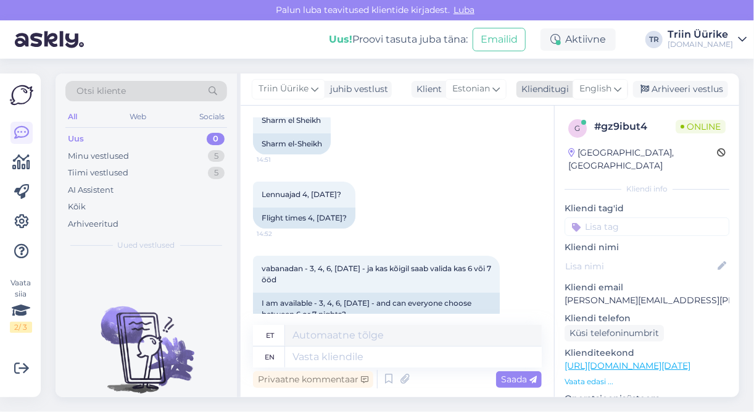
click at [604, 91] on span "English" at bounding box center [596, 89] width 32 height 14
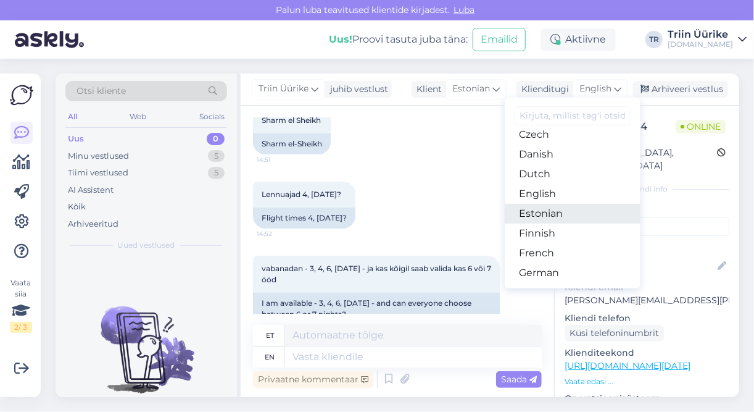
click at [561, 214] on link "Estonian" at bounding box center [573, 214] width 136 height 20
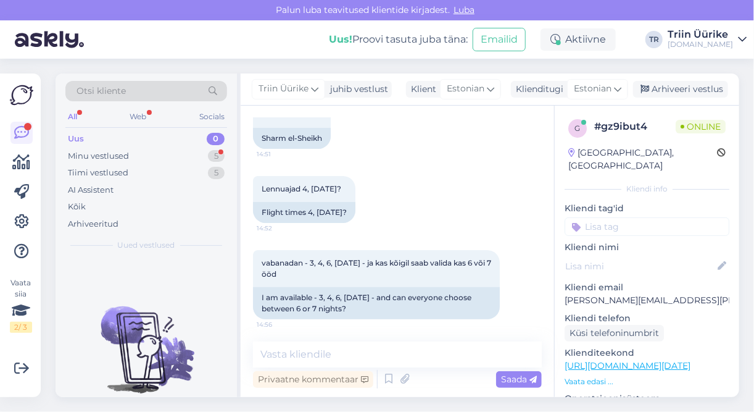
scroll to position [83, 0]
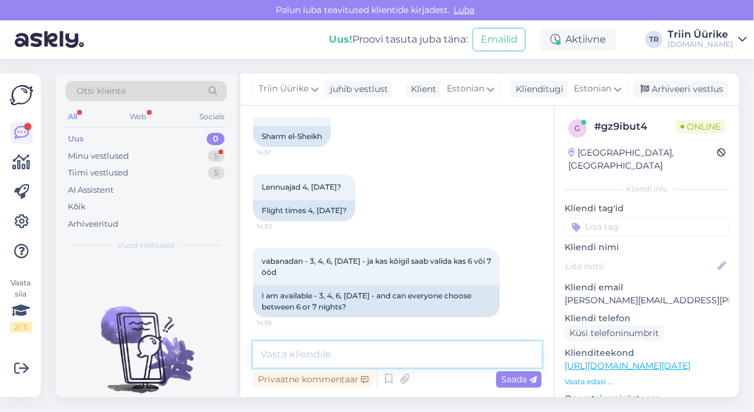
click at [420, 345] on textarea at bounding box center [397, 354] width 289 height 26
type textarea "Tere, palun täpsustage, millist reisi silmas peate?"
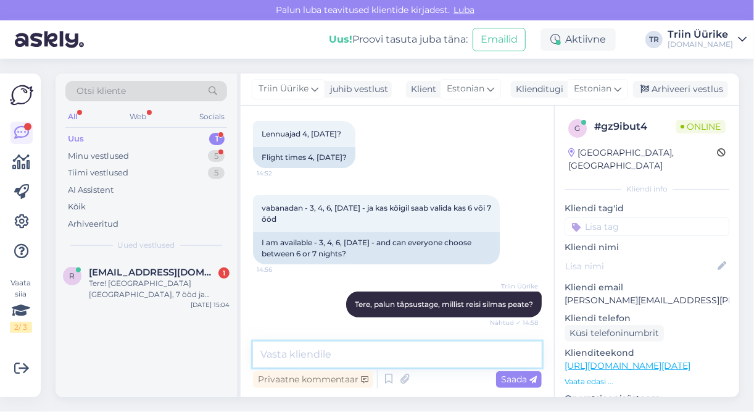
scroll to position [201, 0]
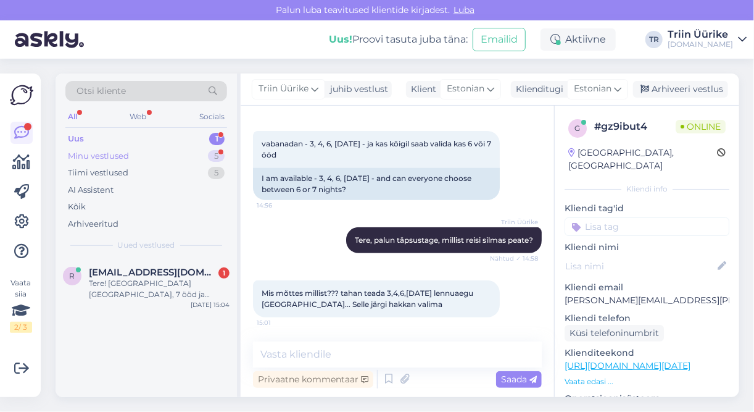
click at [161, 154] on div "Minu vestlused 5" at bounding box center [146, 156] width 162 height 17
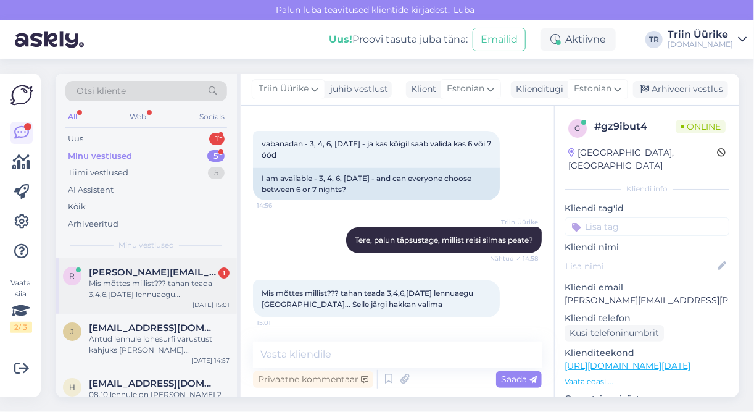
click at [154, 300] on div "r [PERSON_NAME][EMAIL_ADDRESS][PERSON_NAME][DOMAIN_NAME] 1 Mis mõttes millist??…" at bounding box center [146, 286] width 181 height 56
click at [311, 353] on textarea at bounding box center [397, 354] width 289 height 26
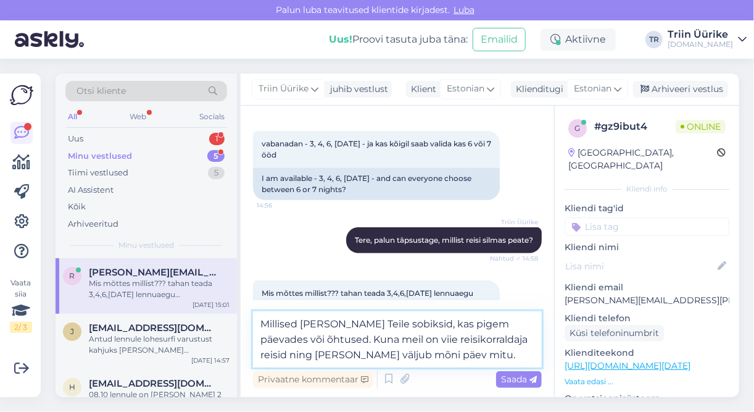
drag, startPoint x: 479, startPoint y: 323, endPoint x: 494, endPoint y: 322, distance: 14.9
click at [494, 322] on textarea "Millised [PERSON_NAME] Teile sobiksid, kas pigem päevades või õhtused. Kuna mei…" at bounding box center [397, 339] width 289 height 56
type textarea "Millised [PERSON_NAME] Teile sobiksid, kas pigem päevased või õhtused. Kuna mei…"
click at [522, 378] on span "Saada" at bounding box center [519, 378] width 36 height 11
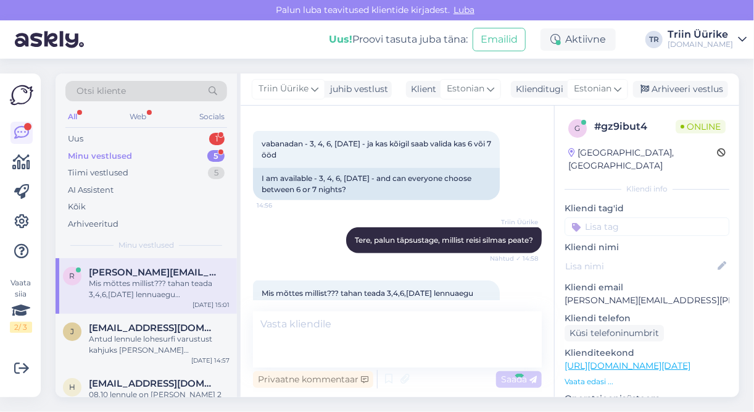
scroll to position [277, 0]
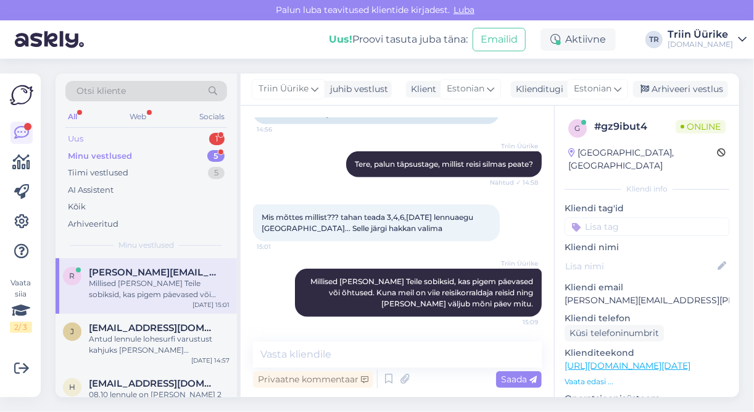
click at [143, 140] on div "Uus 1" at bounding box center [146, 138] width 162 height 17
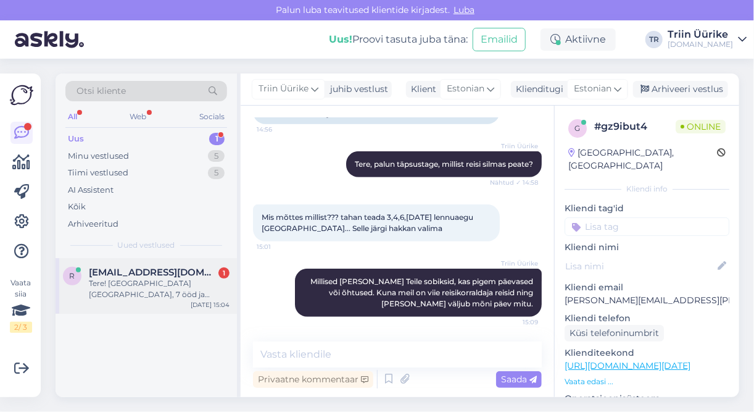
click at [185, 288] on div "Tere! [GEOGRAPHIC_DATA] [GEOGRAPHIC_DATA], 7 ööd ja väljumisega [DATE]. Seoses …" at bounding box center [159, 289] width 141 height 22
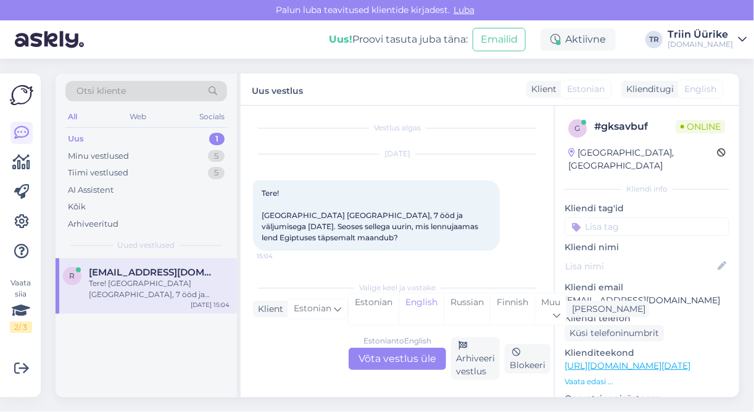
click at [393, 356] on div "Estonian to English Võta vestlus üle" at bounding box center [398, 359] width 98 height 22
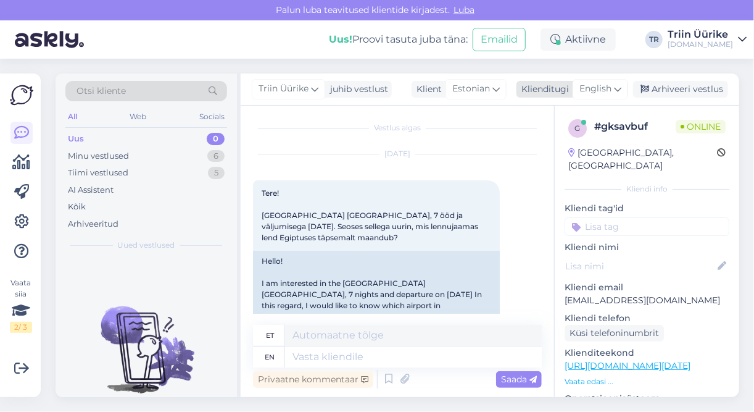
click at [615, 90] on icon at bounding box center [617, 89] width 7 height 14
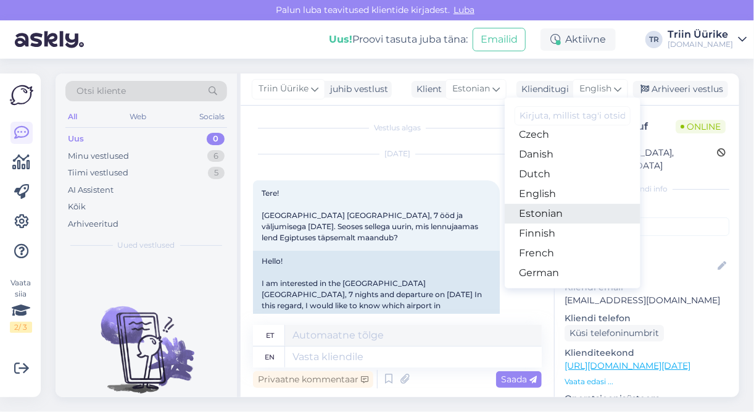
click at [554, 211] on link "Estonian" at bounding box center [573, 214] width 136 height 20
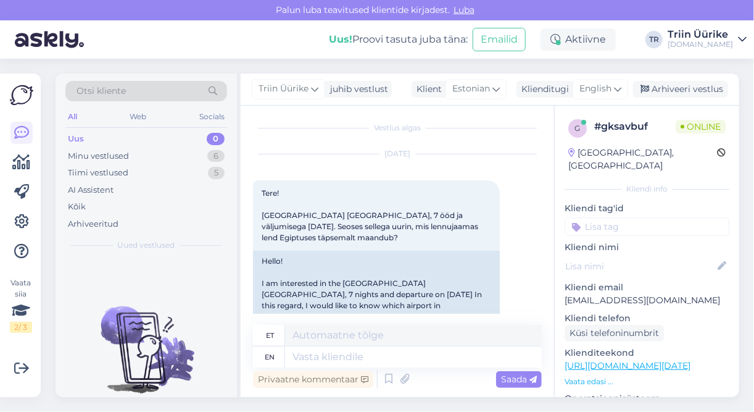
scroll to position [2, 0]
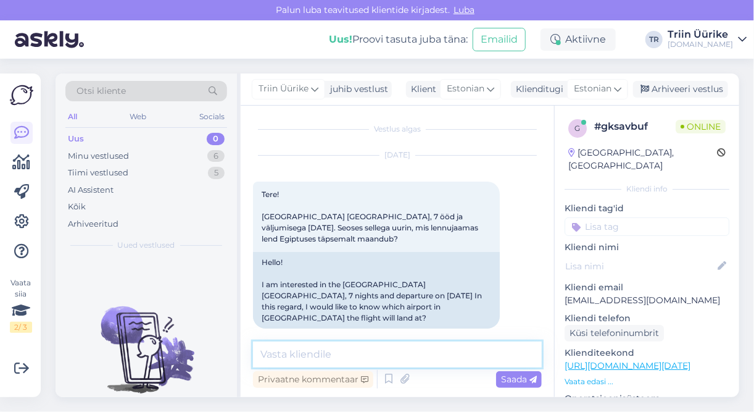
click at [394, 351] on textarea at bounding box center [397, 354] width 289 height 26
type textarea "Tere, palun täpsustage, mitu reisijat on kokku."
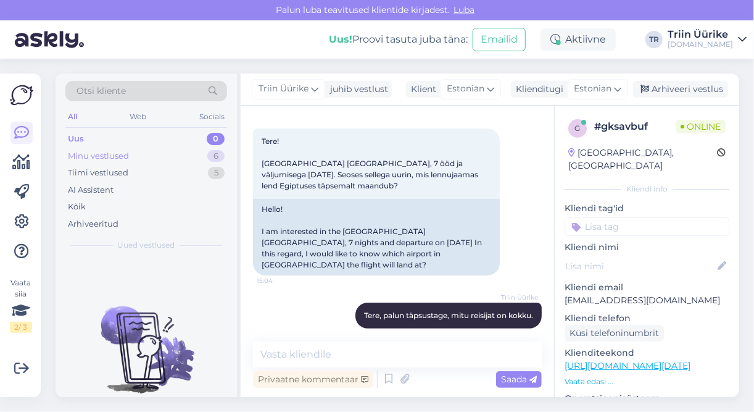
click at [146, 154] on div "Minu vestlused 6" at bounding box center [146, 156] width 162 height 17
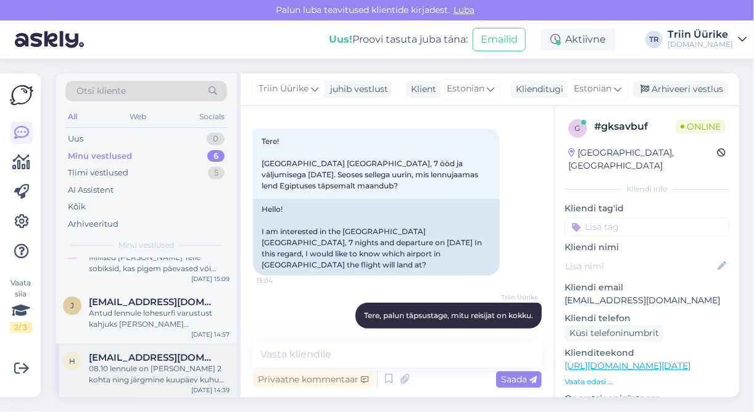
scroll to position [99, 0]
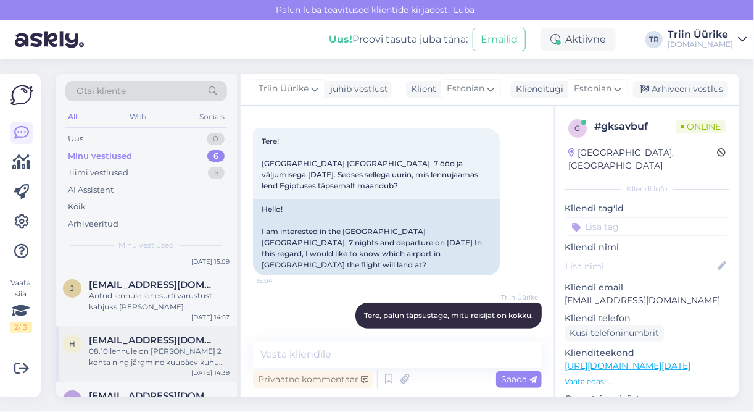
click at [193, 355] on div "08.10 lennule on [PERSON_NAME] 2 kohta ning järgmine kuupäev kuhu oleks soovitu…" at bounding box center [159, 357] width 141 height 22
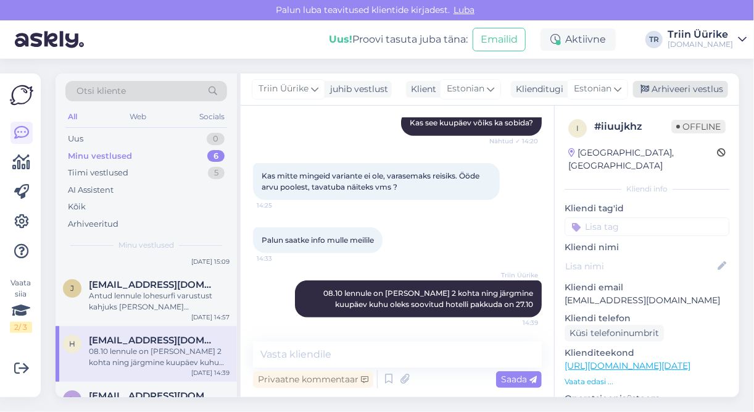
click at [693, 87] on div "Arhiveeri vestlus" at bounding box center [680, 89] width 95 height 17
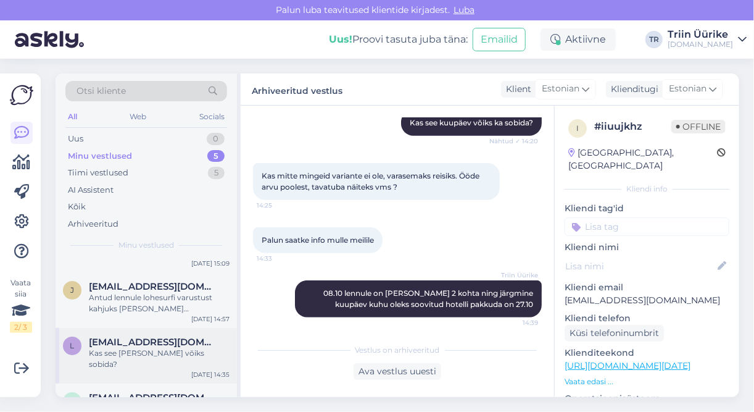
scroll to position [99, 0]
click at [183, 347] on div "Kas see [PERSON_NAME] võiks sobida?" at bounding box center [159, 357] width 141 height 22
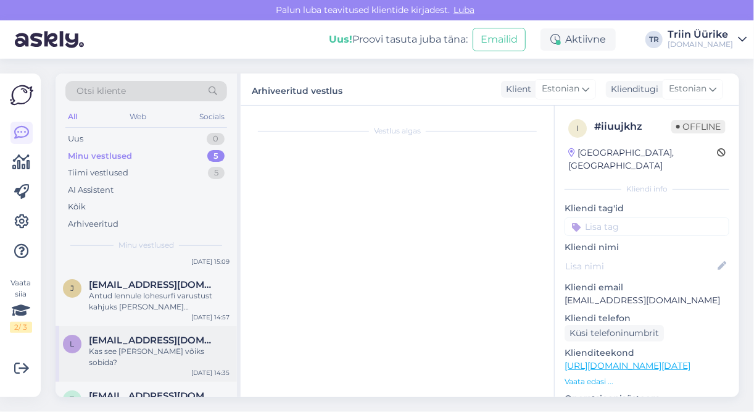
scroll to position [186, 0]
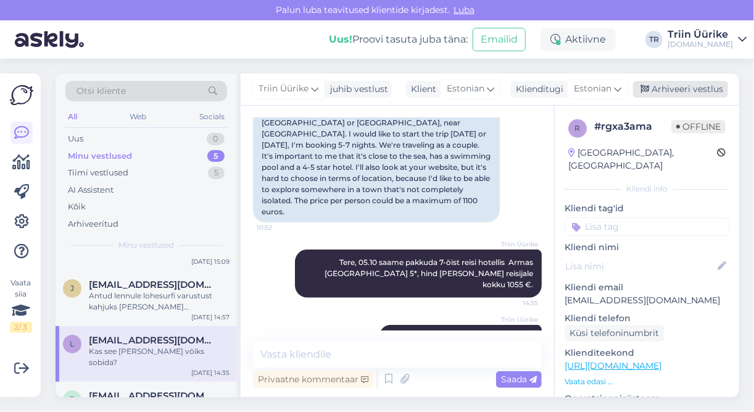
click at [687, 90] on div "Arhiveeri vestlus" at bounding box center [680, 89] width 95 height 17
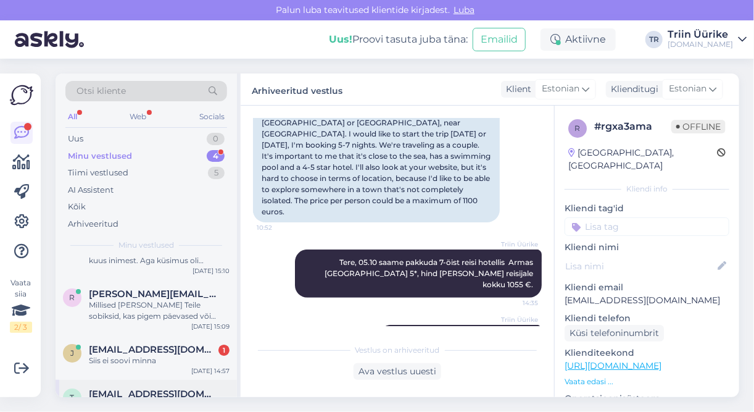
scroll to position [49, 0]
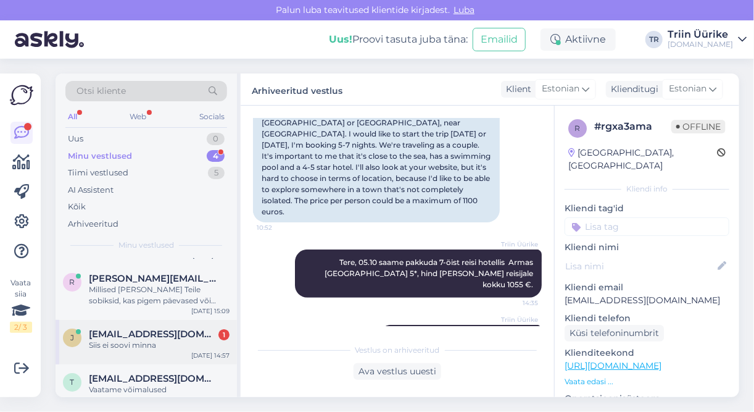
click at [160, 342] on div "Siis ei soovi minna" at bounding box center [159, 345] width 141 height 11
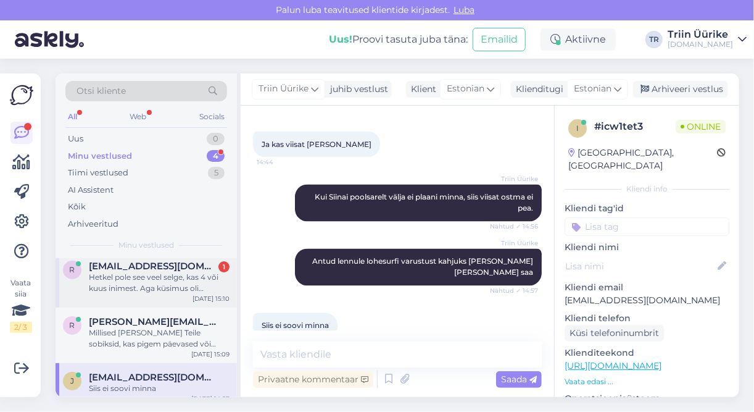
scroll to position [0, 0]
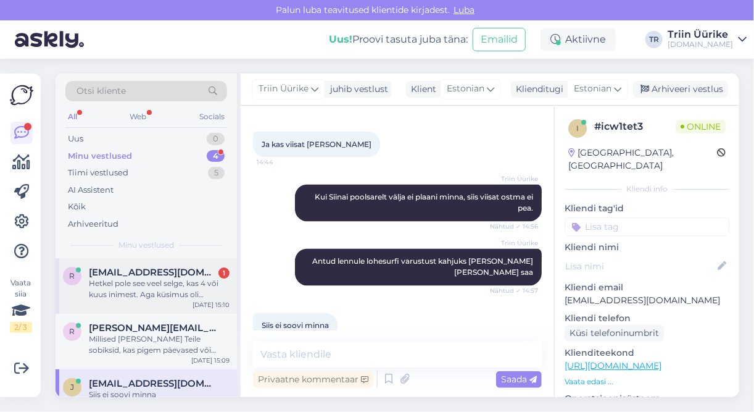
click at [189, 294] on div "Hetkel pole see veel selge, kas 4 või kuus inimest. Aga küsimus oli lennujaama …" at bounding box center [159, 289] width 141 height 22
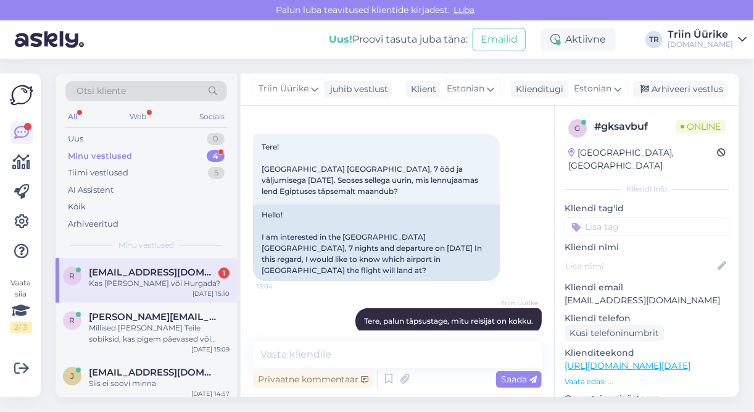
scroll to position [172, 0]
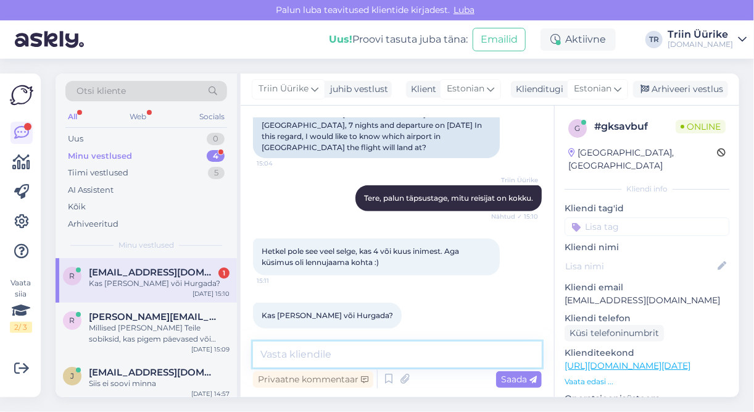
click at [323, 356] on textarea at bounding box center [397, 354] width 289 height 26
type textarea "Lend lähen Hurghadasse"
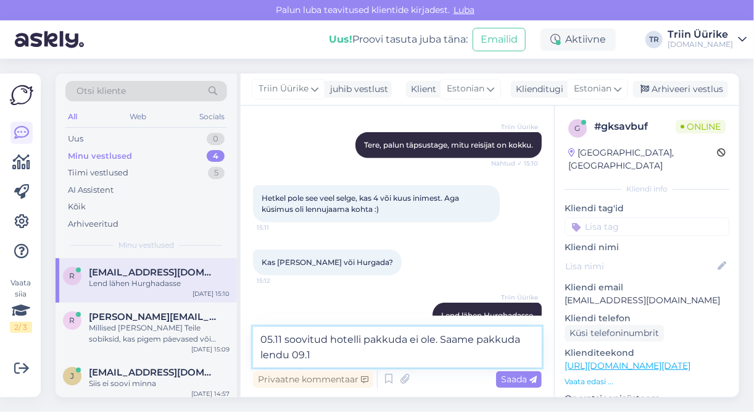
type textarea "05.11 soovitud hotelli pakkuda ei ole. Saame pakkuda lendu 09.11"
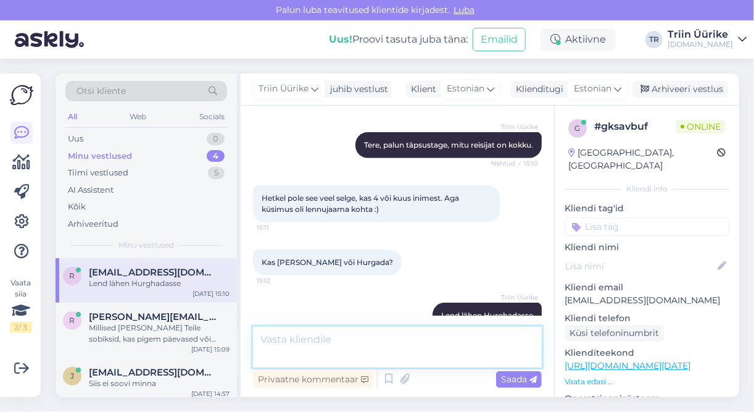
scroll to position [290, 0]
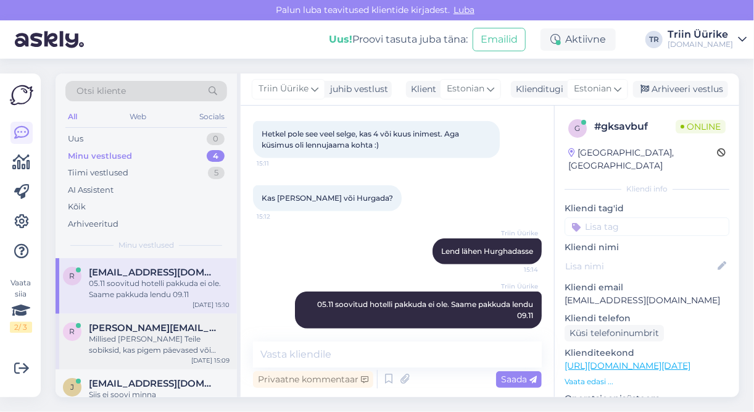
click at [198, 352] on div "Millised [PERSON_NAME] Teile sobiksid, kas pigem päevased või õhtused. Kuna mei…" at bounding box center [159, 344] width 141 height 22
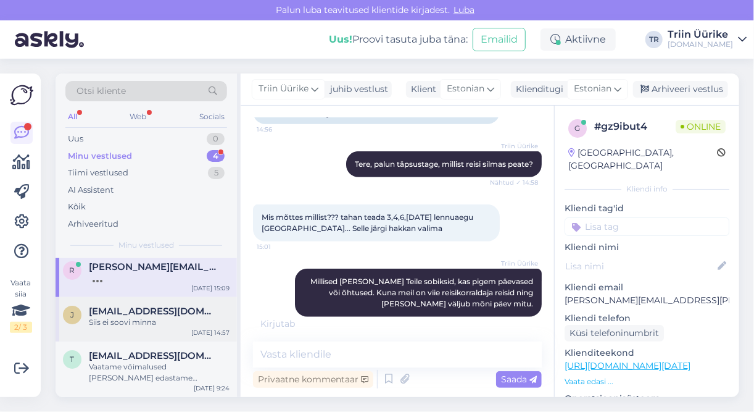
scroll to position [60, 0]
click at [195, 321] on div "Siis ei soovi minna" at bounding box center [159, 323] width 141 height 11
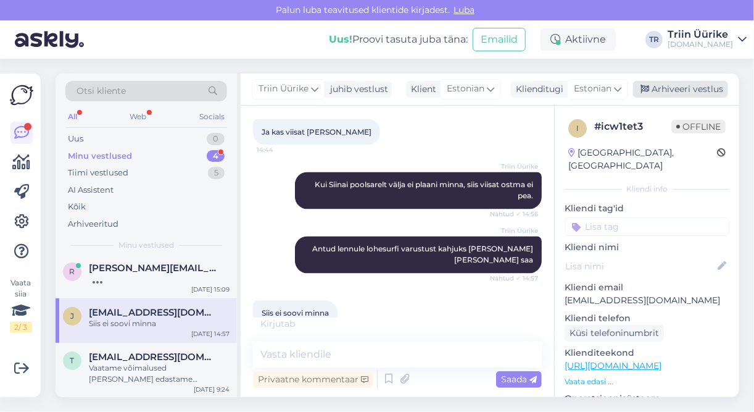
click at [693, 94] on div "Arhiveeri vestlus" at bounding box center [680, 89] width 95 height 17
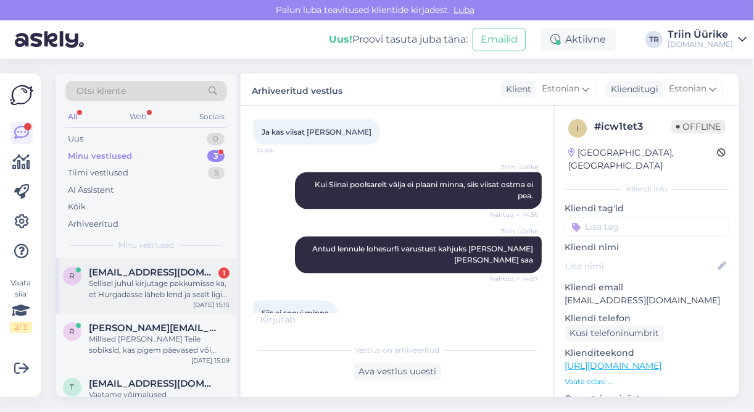
click at [190, 282] on div "Sellisel juhul kirjutage pakkumisse ka, et Hurgadasse läheb lend ja sealt ligi …" at bounding box center [159, 289] width 141 height 22
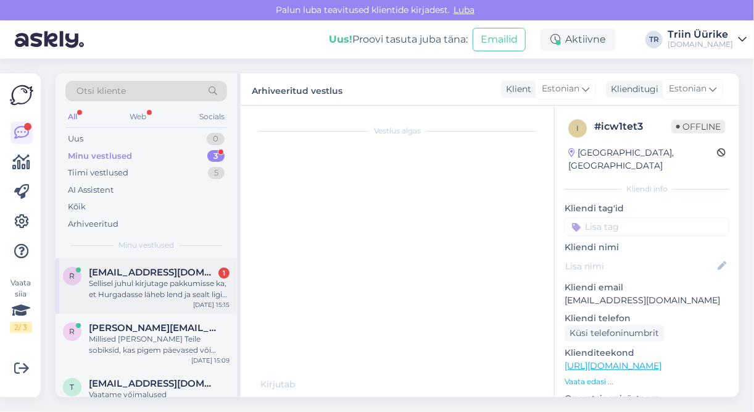
scroll to position [376, 0]
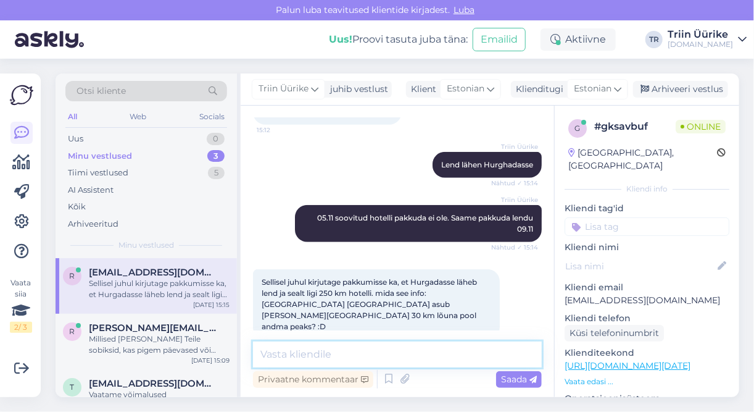
click at [376, 346] on textarea at bounding box center [397, 354] width 289 height 26
type textarea "[PERSON_NAME] [PERSON_NAME] pakkuda ei ole."
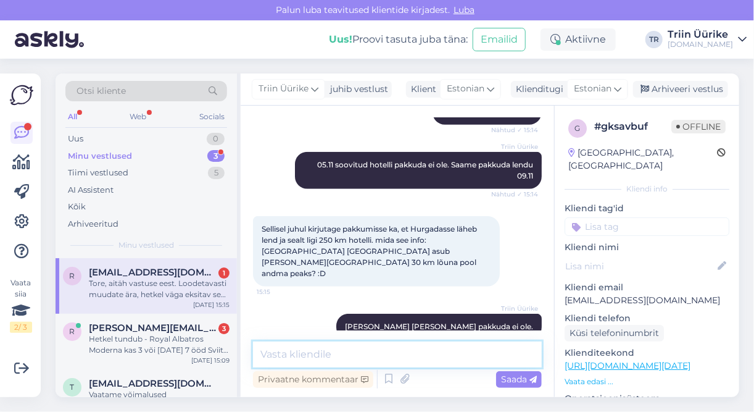
scroll to position [504, 0]
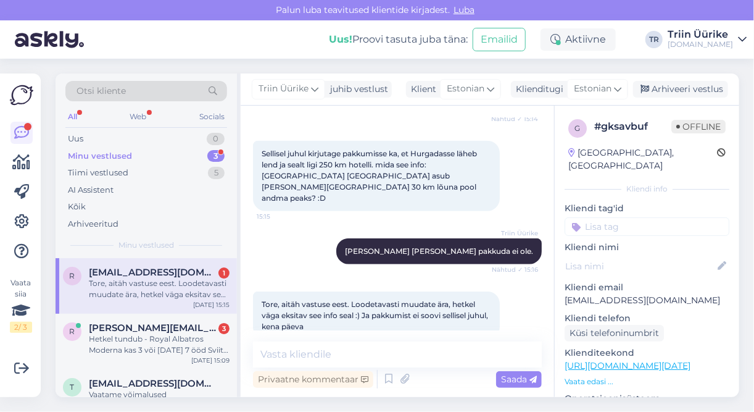
click at [146, 278] on div "Tore, aitäh vastuse eest. Loodetavasti muudate ära, hetkel väga eksitav see inf…" at bounding box center [159, 289] width 141 height 22
click at [355, 348] on textarea at bounding box center [397, 354] width 289 height 26
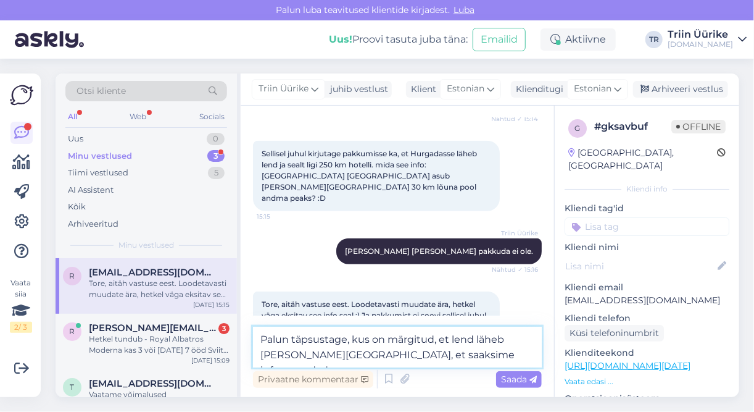
type textarea "Palun täpsustage, kus on märgitud, et lend läheb [PERSON_NAME][GEOGRAPHIC_DATA]…"
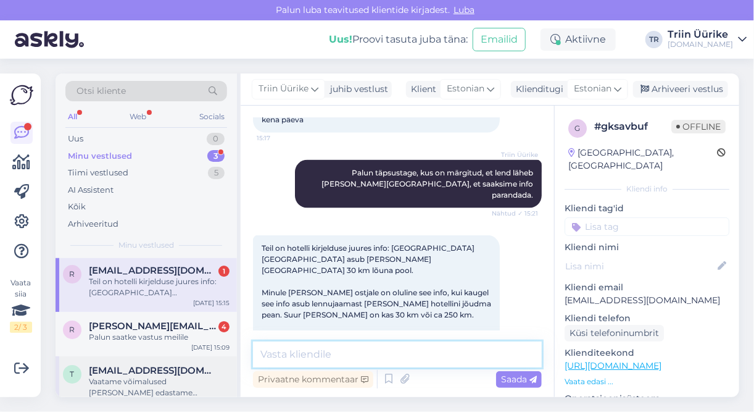
scroll to position [0, 0]
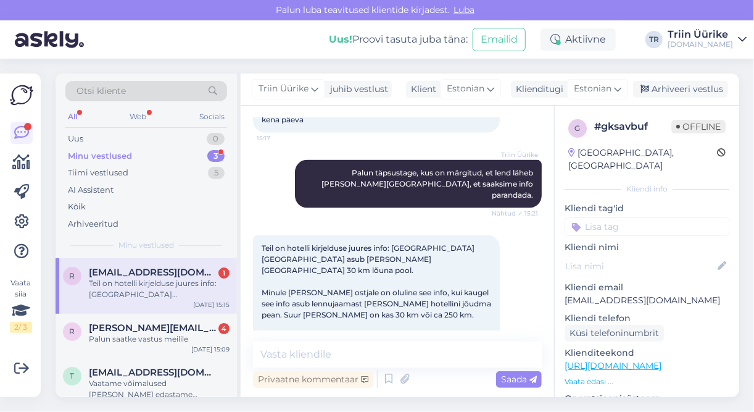
click at [179, 291] on div "Teil on hotelli kirjelduse juures info: [GEOGRAPHIC_DATA] [GEOGRAPHIC_DATA] asu…" at bounding box center [159, 289] width 141 height 22
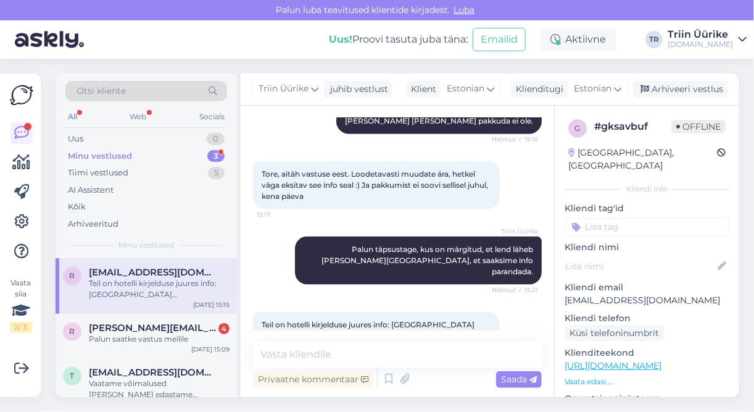
scroll to position [711, 0]
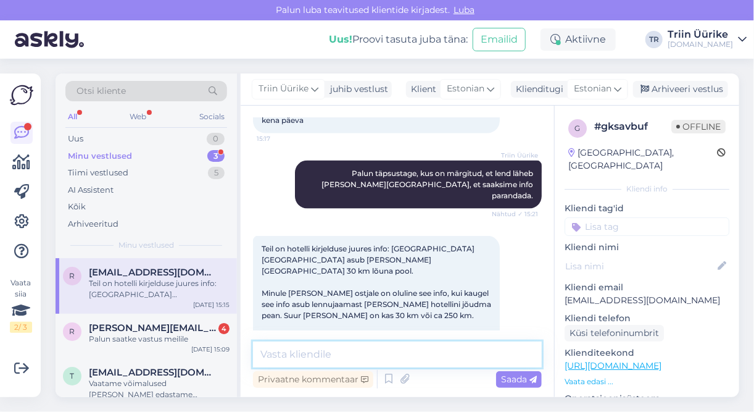
click at [419, 354] on textarea at bounding box center [397, 354] width 289 height 26
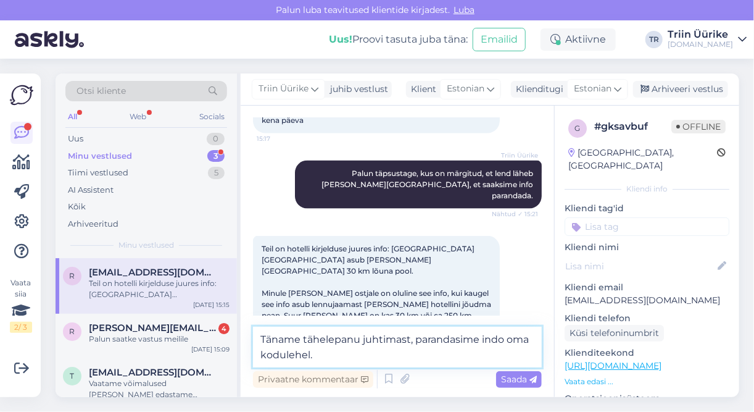
click at [494, 343] on textarea "Täname tähelepanu juhtimast, parandasime indo oma kodulehel." at bounding box center [397, 347] width 289 height 41
type textarea "Täname tähelepanu juhtimast, parandasime info oma kodulehel."
click at [506, 384] on div "Saada" at bounding box center [519, 379] width 46 height 17
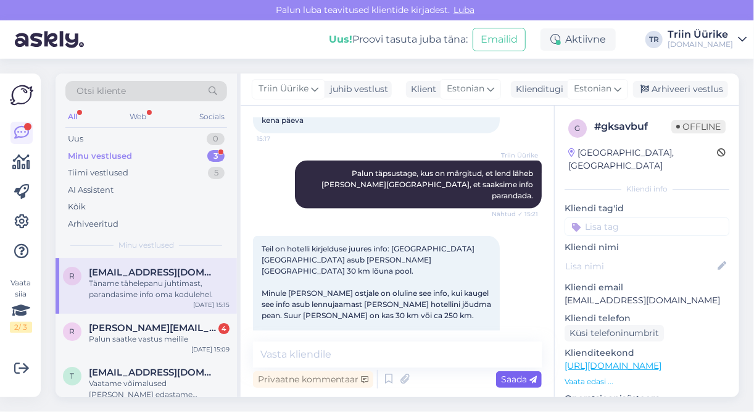
scroll to position [775, 0]
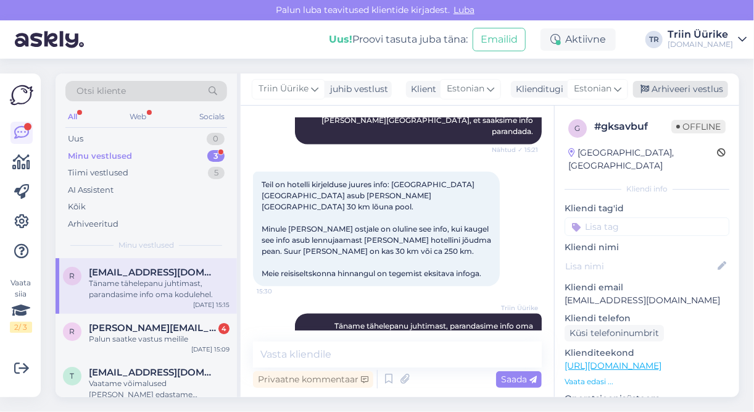
click at [689, 93] on div "Arhiveeri vestlus" at bounding box center [680, 89] width 95 height 17
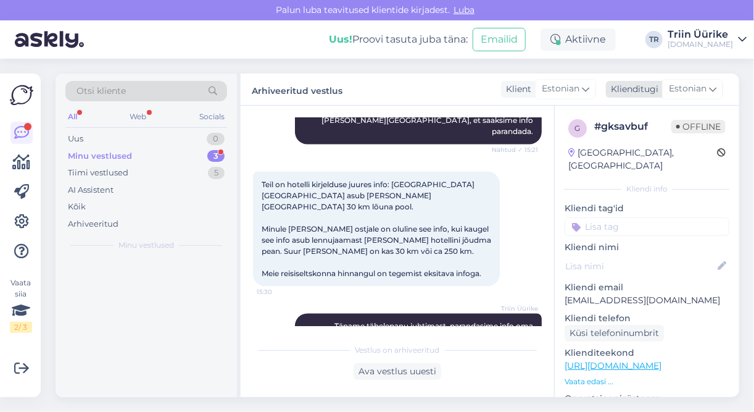
scroll to position [779, 0]
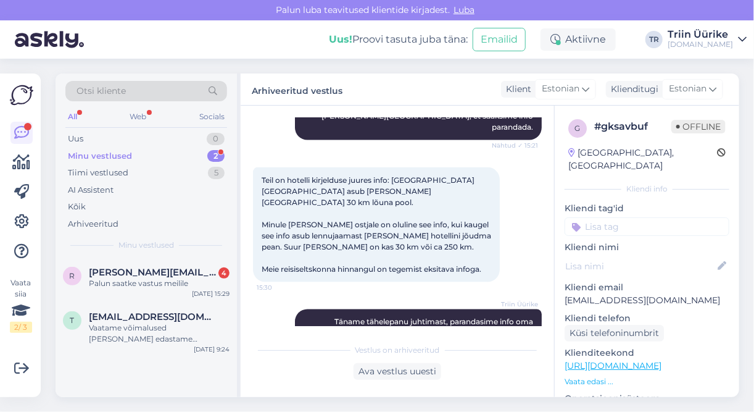
click at [122, 151] on div "Minu vestlused" at bounding box center [100, 156] width 64 height 12
click at [175, 138] on div "Uus 1" at bounding box center [146, 138] width 162 height 17
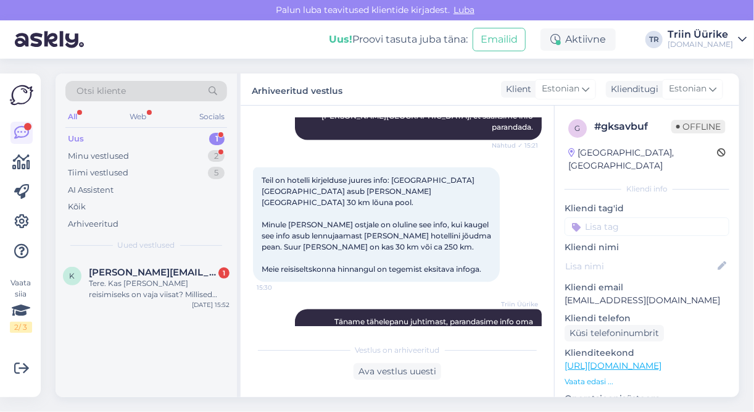
click at [145, 138] on div "Uus 1" at bounding box center [146, 138] width 162 height 17
click at [179, 264] on div "k [PERSON_NAME][EMAIL_ADDRESS][DOMAIN_NAME] 1 Tere. Kas [PERSON_NAME] reisimise…" at bounding box center [146, 286] width 181 height 56
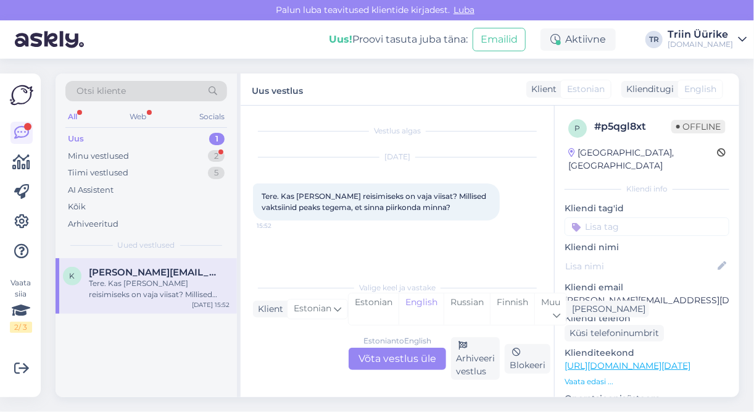
scroll to position [0, 0]
click at [425, 351] on div "Estonian to English Võta vestlus üle" at bounding box center [398, 359] width 98 height 22
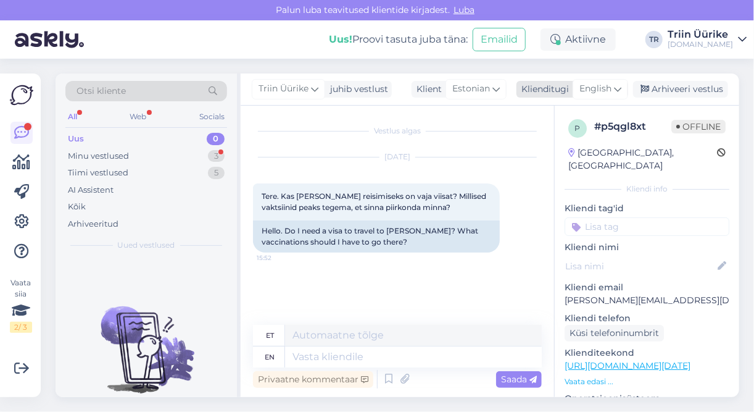
click at [613, 90] on div "English" at bounding box center [601, 89] width 56 height 20
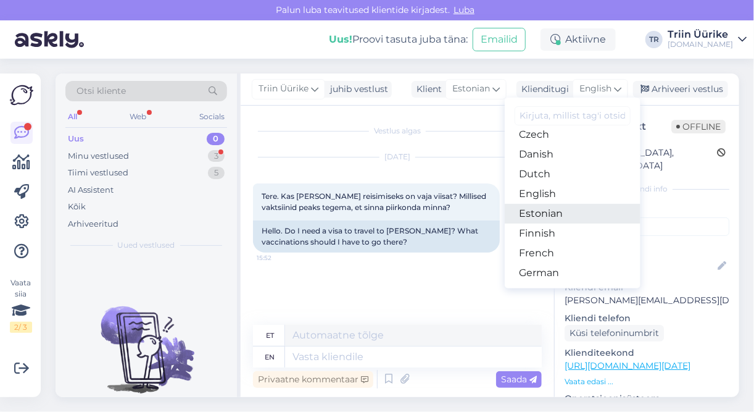
click at [571, 217] on link "Estonian" at bounding box center [573, 214] width 136 height 20
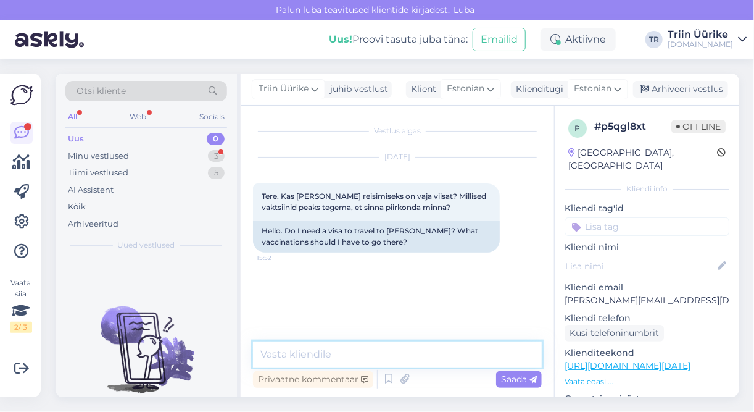
click at [401, 348] on textarea at bounding box center [397, 354] width 289 height 26
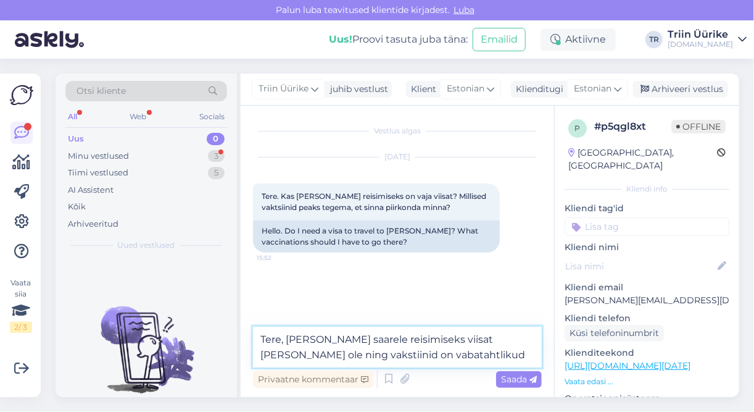
type textarea "Tere, [PERSON_NAME] saarele reisimiseks viisat [PERSON_NAME] ole ning vakstiini…"
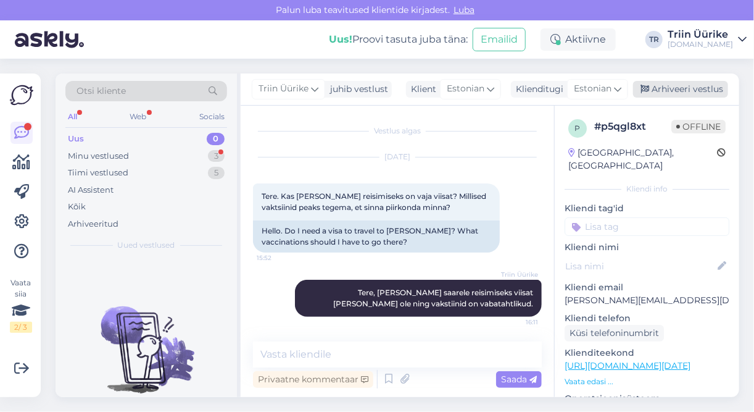
click at [695, 94] on div "Arhiveeri vestlus" at bounding box center [680, 89] width 95 height 17
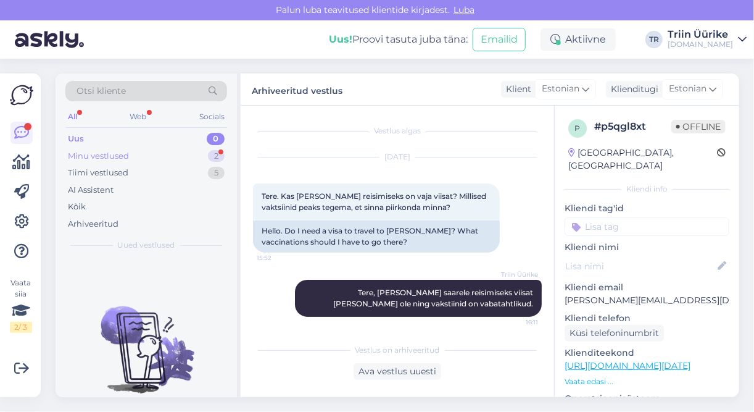
click at [168, 149] on div "Minu vestlused 2" at bounding box center [146, 156] width 162 height 17
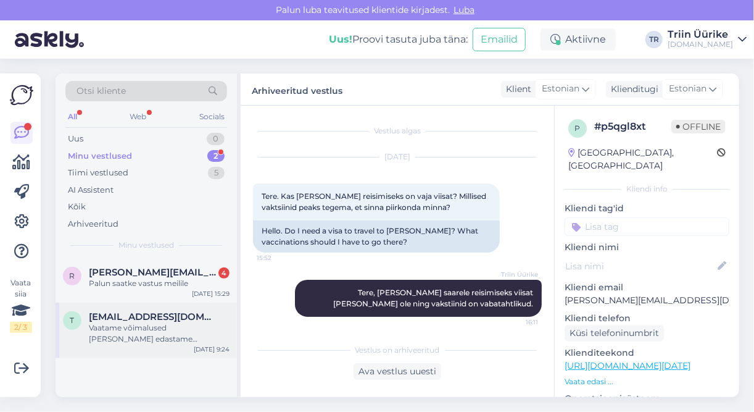
click at [178, 335] on div "Vaatame võimalused [PERSON_NAME] edastame pakkumised e-mailile." at bounding box center [159, 333] width 141 height 22
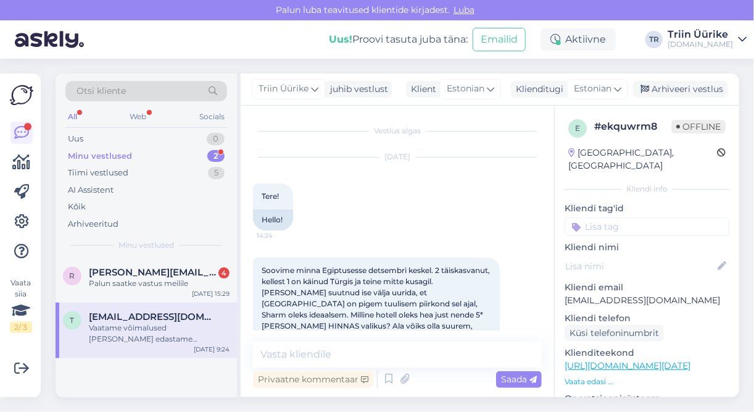
scroll to position [541, 0]
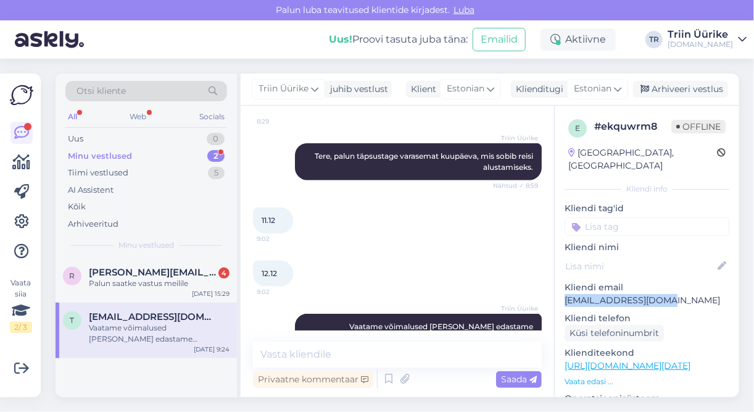
drag, startPoint x: 586, startPoint y: 286, endPoint x: 662, endPoint y: 290, distance: 76.6
click at [662, 294] on p "[EMAIL_ADDRESS][DOMAIN_NAME]" at bounding box center [647, 300] width 165 height 13
copy p "[EMAIL_ADDRESS][DOMAIN_NAME]"
click at [163, 154] on div "Minu vestlused 2" at bounding box center [146, 156] width 162 height 17
click at [143, 156] on div "Minu vestlused 2" at bounding box center [146, 156] width 162 height 17
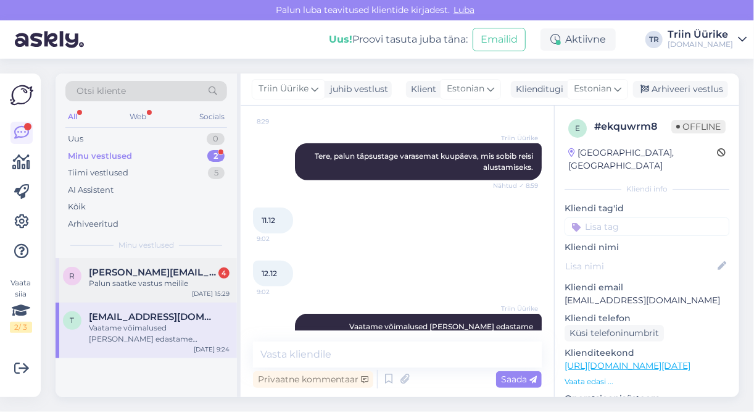
click at [135, 272] on span "[PERSON_NAME][EMAIL_ADDRESS][PERSON_NAME][DOMAIN_NAME]" at bounding box center [153, 272] width 128 height 11
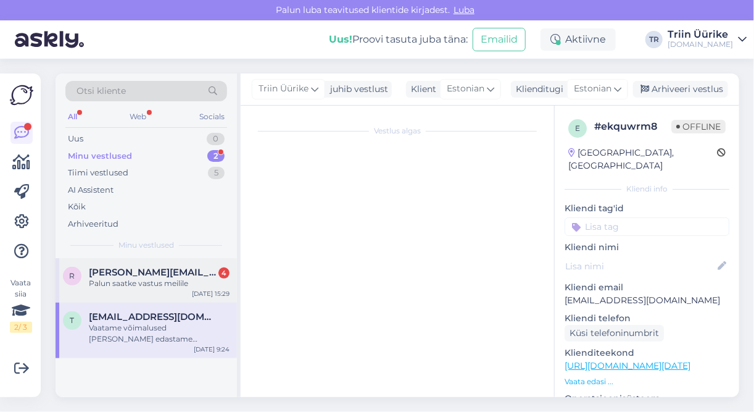
scroll to position [522, 0]
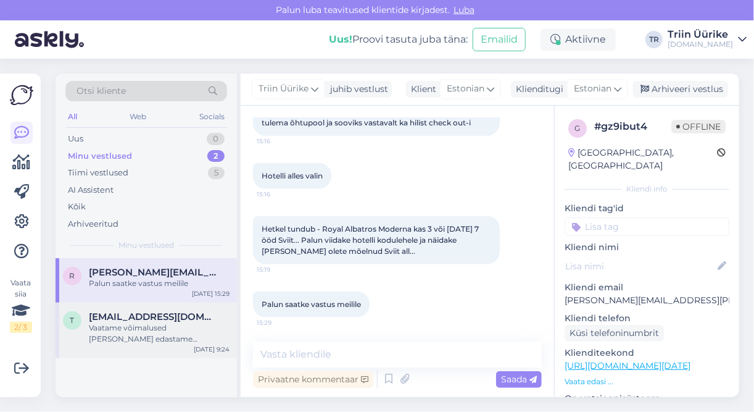
click at [149, 322] on div "Vaatame võimalused [PERSON_NAME] edastame pakkumised e-mailile." at bounding box center [159, 333] width 141 height 22
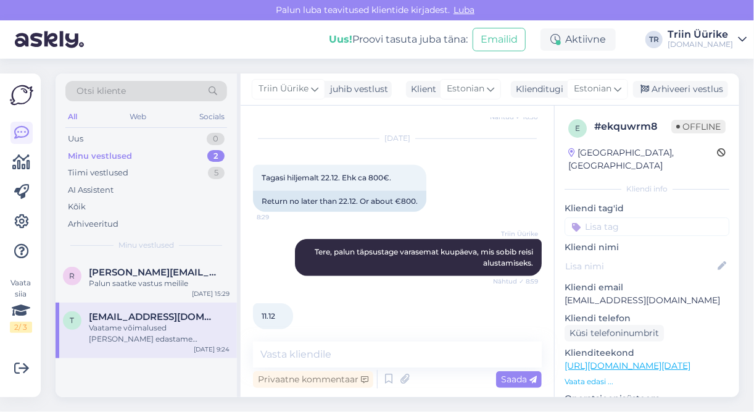
scroll to position [449, 0]
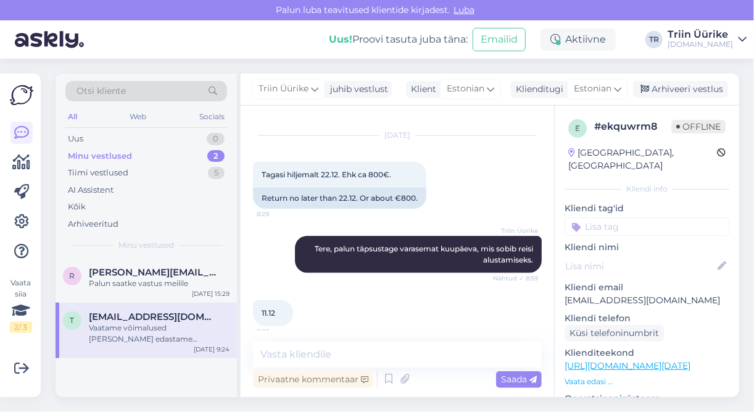
click at [665, 294] on p "[EMAIL_ADDRESS][DOMAIN_NAME]" at bounding box center [647, 300] width 165 height 13
drag, startPoint x: 667, startPoint y: 286, endPoint x: 565, endPoint y: 289, distance: 101.9
click at [565, 294] on p "[EMAIL_ADDRESS][DOMAIN_NAME]" at bounding box center [647, 300] width 165 height 13
drag, startPoint x: 565, startPoint y: 289, endPoint x: 664, endPoint y: 286, distance: 98.8
click at [664, 294] on p "[EMAIL_ADDRESS][DOMAIN_NAME]" at bounding box center [647, 300] width 165 height 13
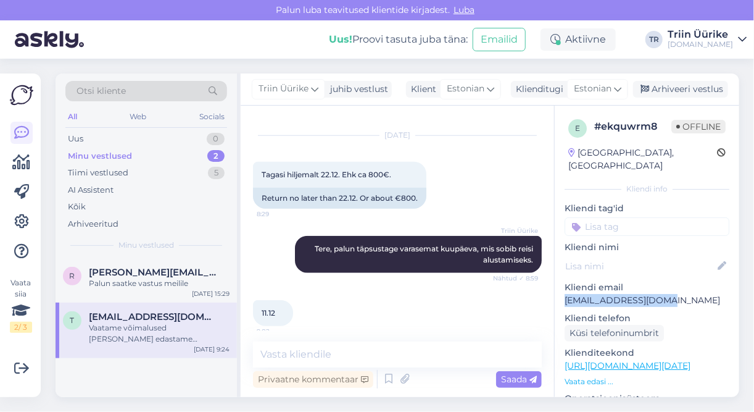
copy p "[EMAIL_ADDRESS][DOMAIN_NAME]"
click at [305, 351] on textarea at bounding box center [397, 354] width 289 height 26
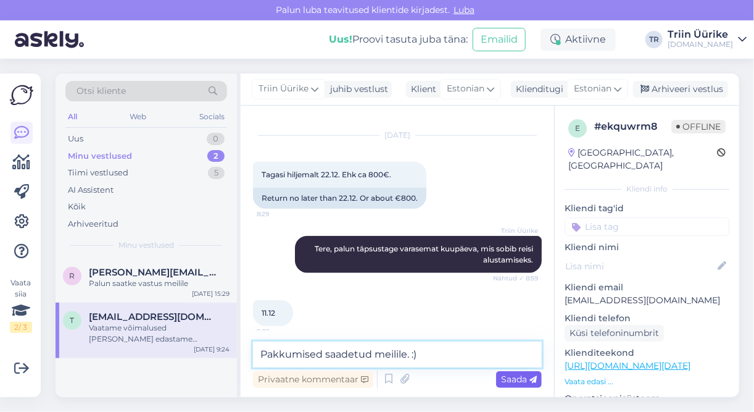
type textarea "Pakkumised saadetud meilile. :)"
click at [514, 375] on span "Saada" at bounding box center [519, 378] width 36 height 11
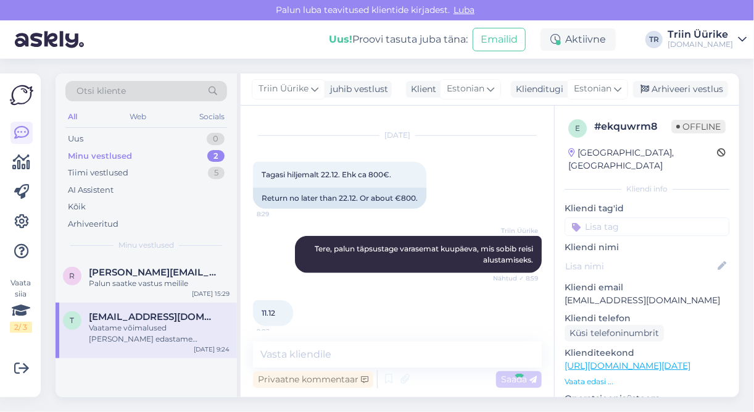
scroll to position [594, 0]
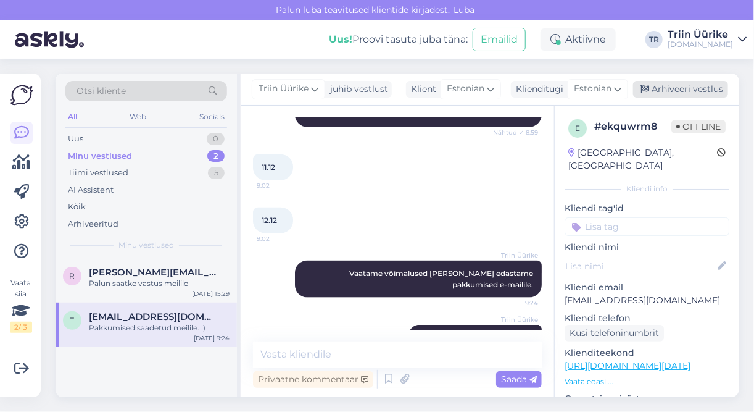
click at [702, 90] on div "Arhiveeri vestlus" at bounding box center [680, 89] width 95 height 17
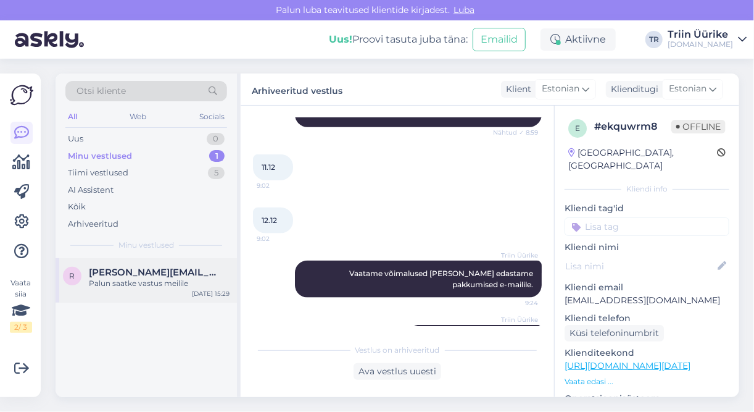
click at [188, 282] on div "Palun saatke vastus meilile" at bounding box center [159, 283] width 141 height 11
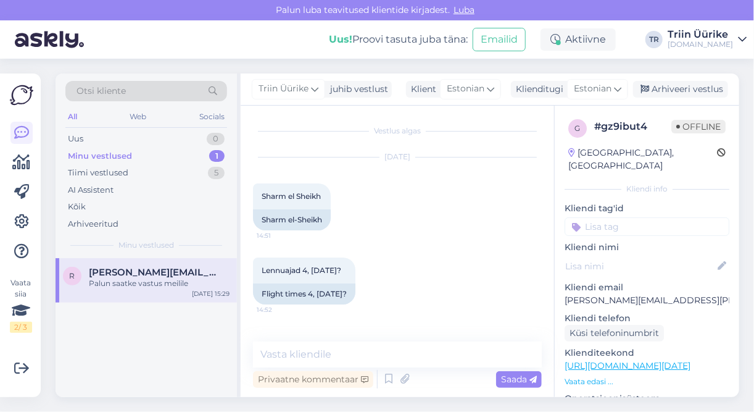
scroll to position [522, 0]
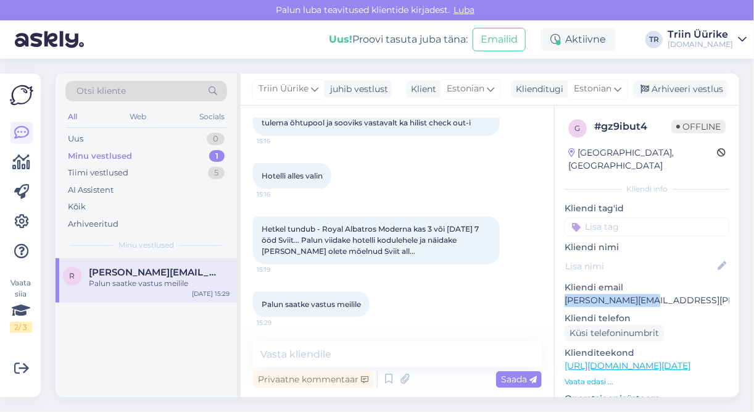
drag, startPoint x: 566, startPoint y: 286, endPoint x: 643, endPoint y: 283, distance: 76.6
click at [643, 294] on p "[PERSON_NAME][EMAIL_ADDRESS][PERSON_NAME][DOMAIN_NAME]" at bounding box center [647, 300] width 165 height 13
copy p "[PERSON_NAME][EMAIL_ADDRESS][PERSON_NAME][DOMAIN_NAME]"
click at [160, 156] on div "Minu vestlused 1" at bounding box center [146, 156] width 162 height 17
click at [296, 356] on textarea at bounding box center [397, 354] width 289 height 26
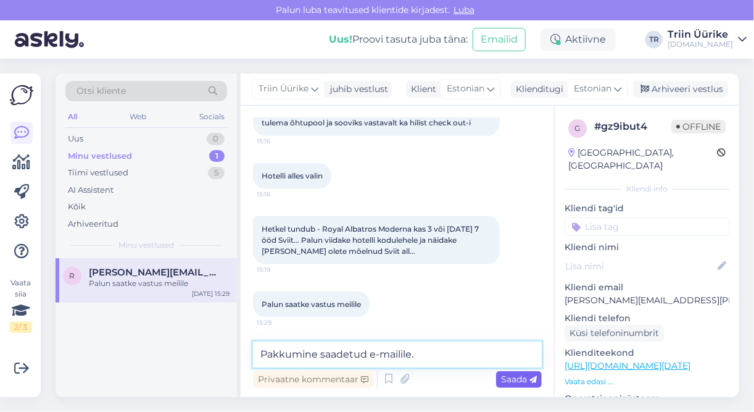
type textarea "Pakkumine saadetud e-mailile."
click at [530, 377] on icon at bounding box center [533, 379] width 7 height 7
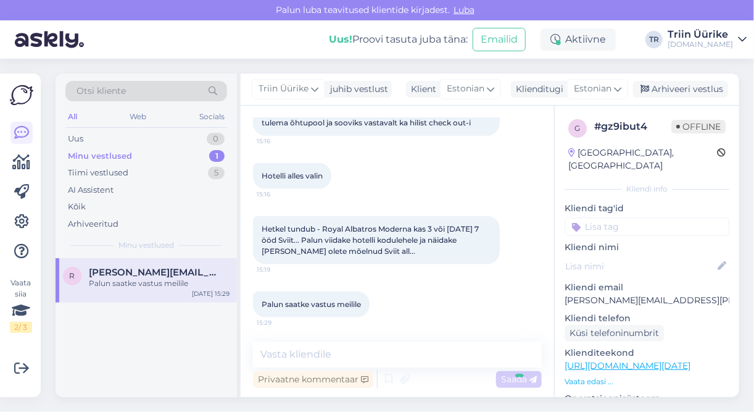
scroll to position [575, 0]
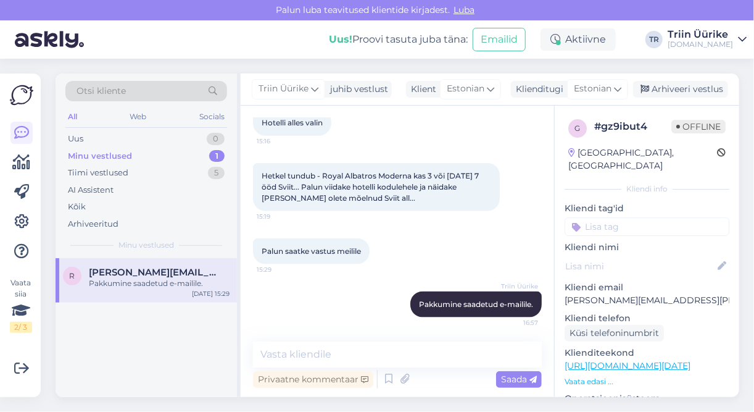
click at [156, 159] on div "Minu vestlused 1" at bounding box center [146, 156] width 162 height 17
click at [160, 264] on div "r [PERSON_NAME][EMAIL_ADDRESS][PERSON_NAME][DOMAIN_NAME] Pakkumine saadetud e-m…" at bounding box center [146, 280] width 181 height 44
click at [715, 89] on div "Arhiveeri vestlus" at bounding box center [680, 89] width 95 height 17
